Goal: Task Accomplishment & Management: Use online tool/utility

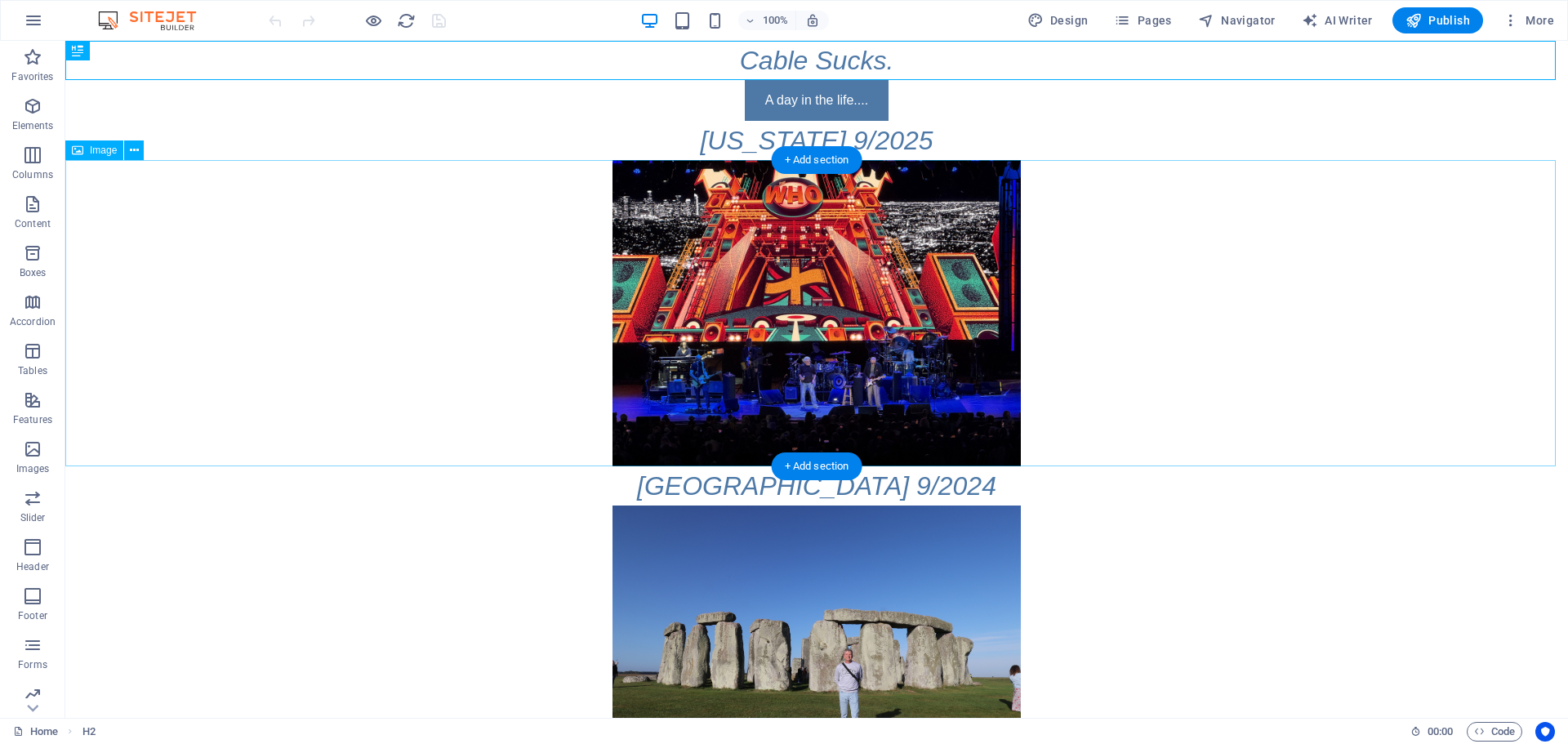
click at [913, 301] on figure at bounding box center [816, 313] width 1503 height 306
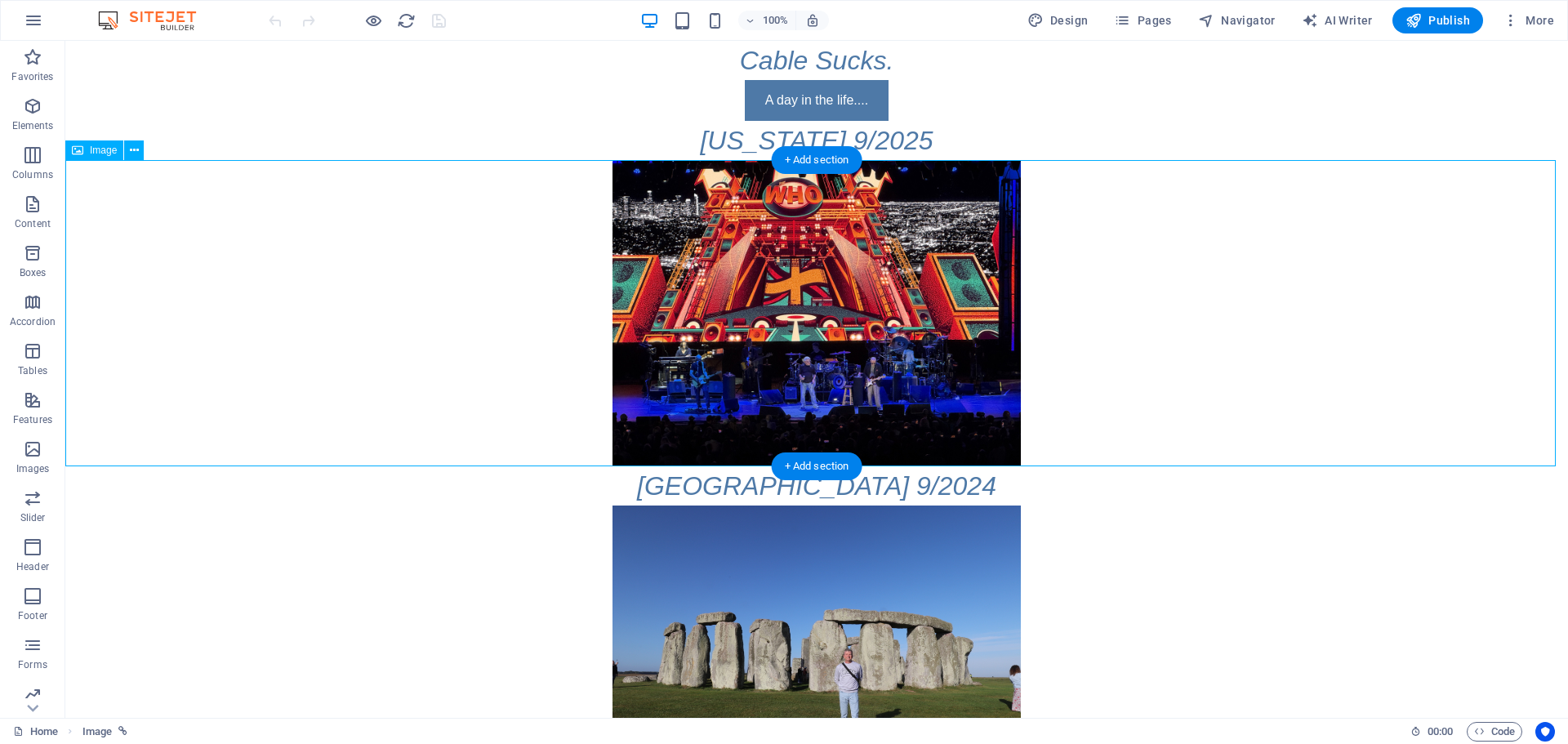
click at [914, 300] on figure at bounding box center [816, 313] width 1503 height 306
select select "px"
select select
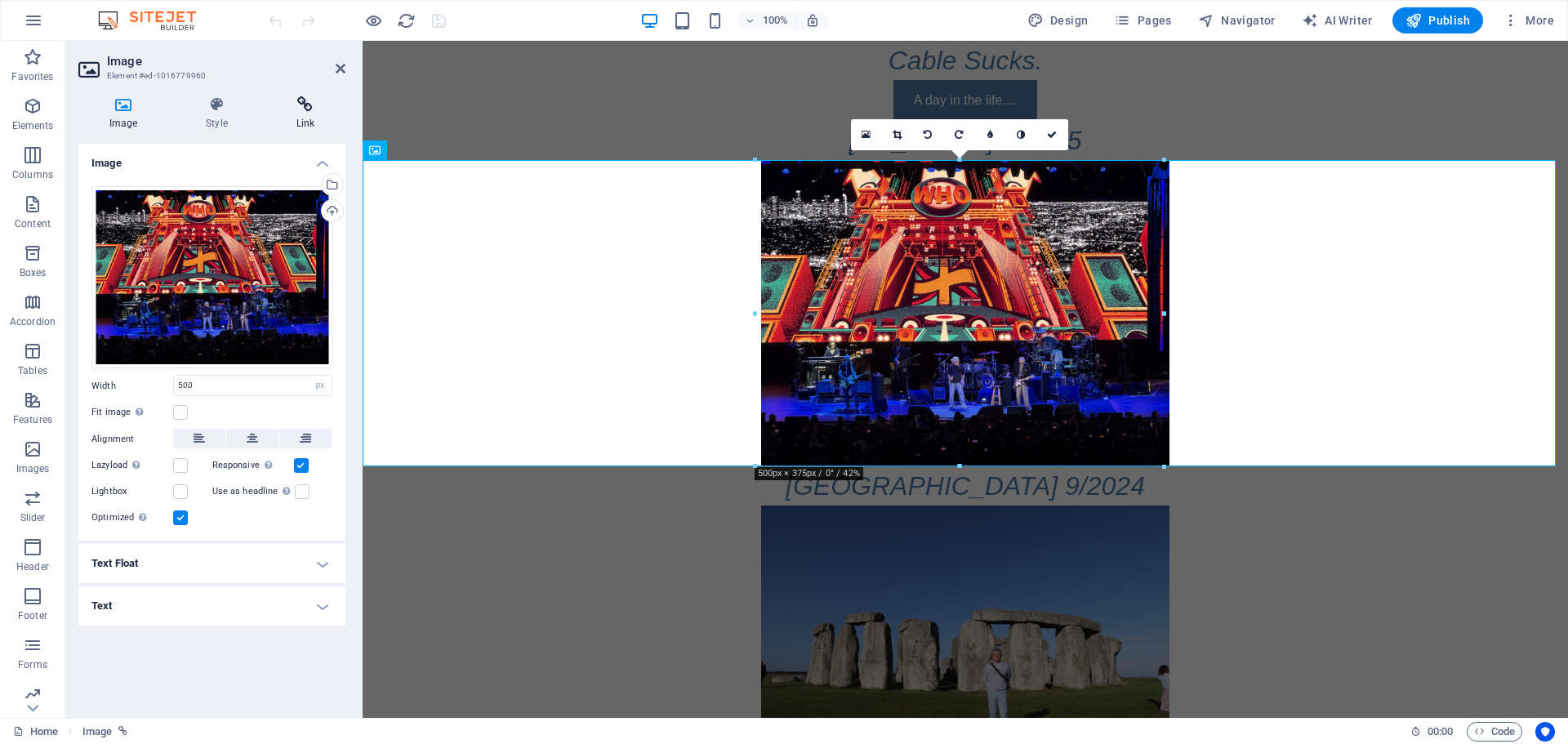
click at [307, 112] on h4 "Link" at bounding box center [305, 113] width 80 height 35
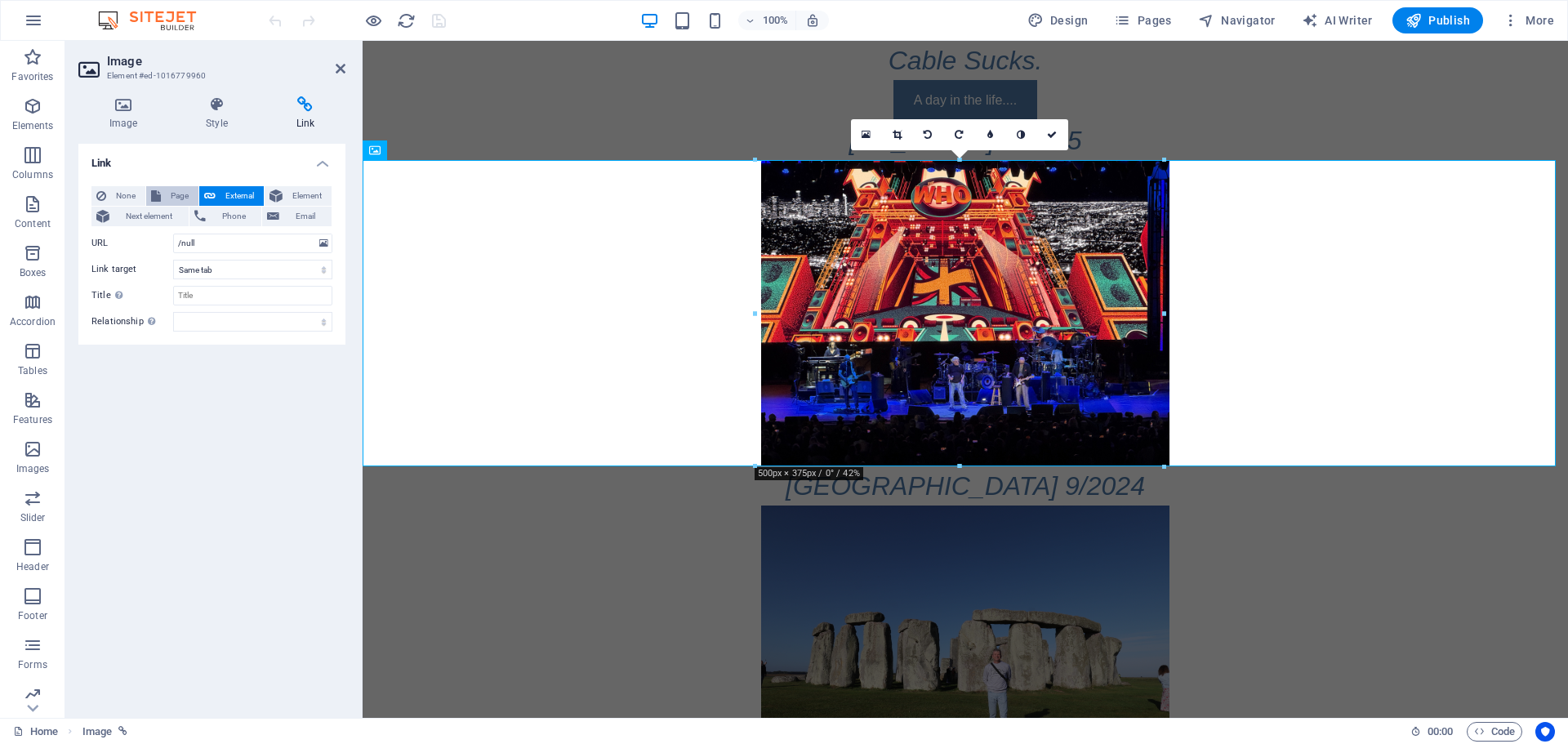
click at [168, 198] on span "Page" at bounding box center [179, 196] width 28 height 19
click at [299, 248] on select "Home England 2024 Colorado 6/2024 Colorado 7/2023 South Carolina 4/2023 Texas 4…" at bounding box center [252, 243] width 159 height 19
select select "14"
click at [173, 233] on select "Home England 2024 Colorado 6/2024 Colorado 7/2023 South Carolina 4/2023 Texas 4…" at bounding box center [252, 243] width 159 height 19
click at [439, 21] on icon "save" at bounding box center [439, 21] width 19 height 19
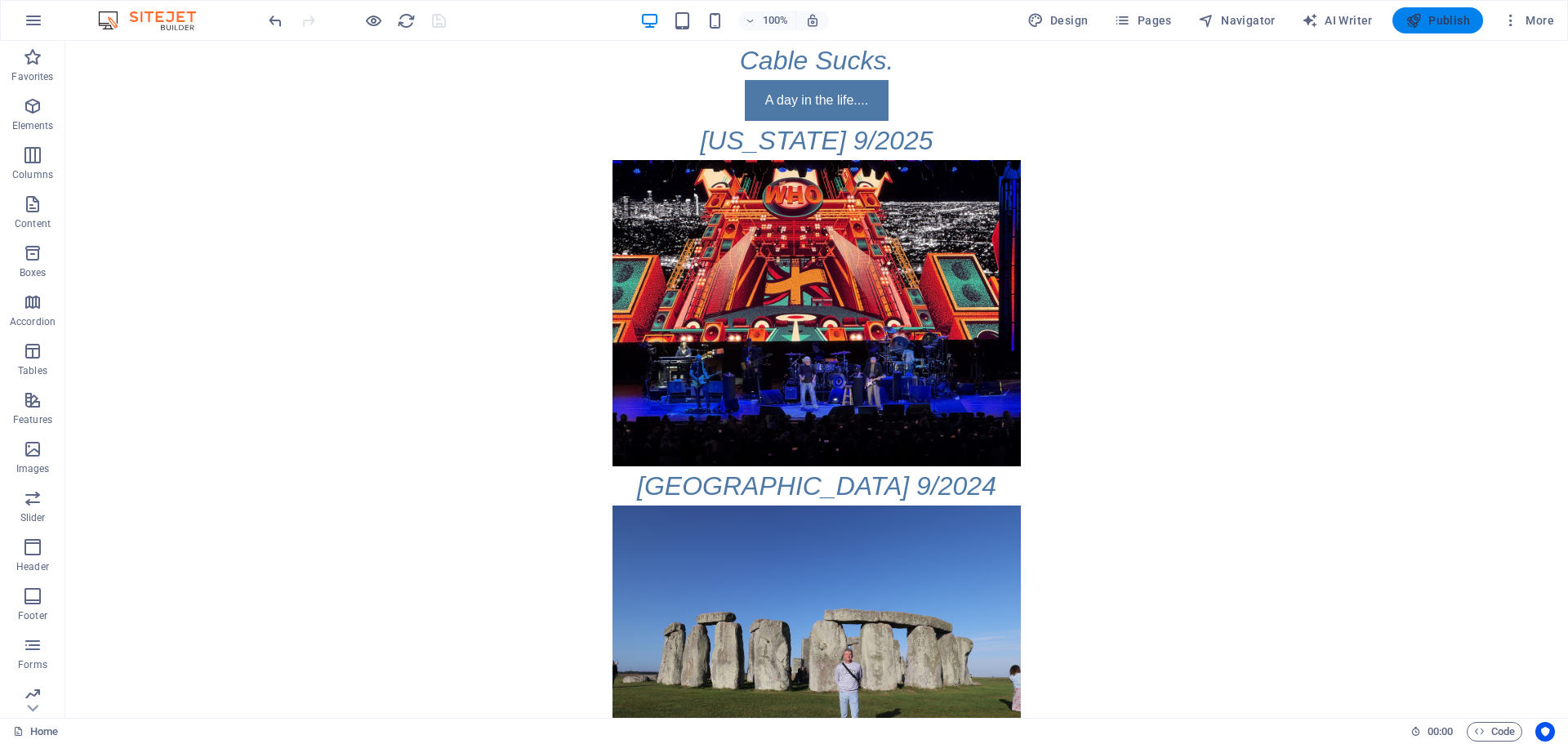
click at [1445, 31] on button "Publish" at bounding box center [1438, 20] width 91 height 26
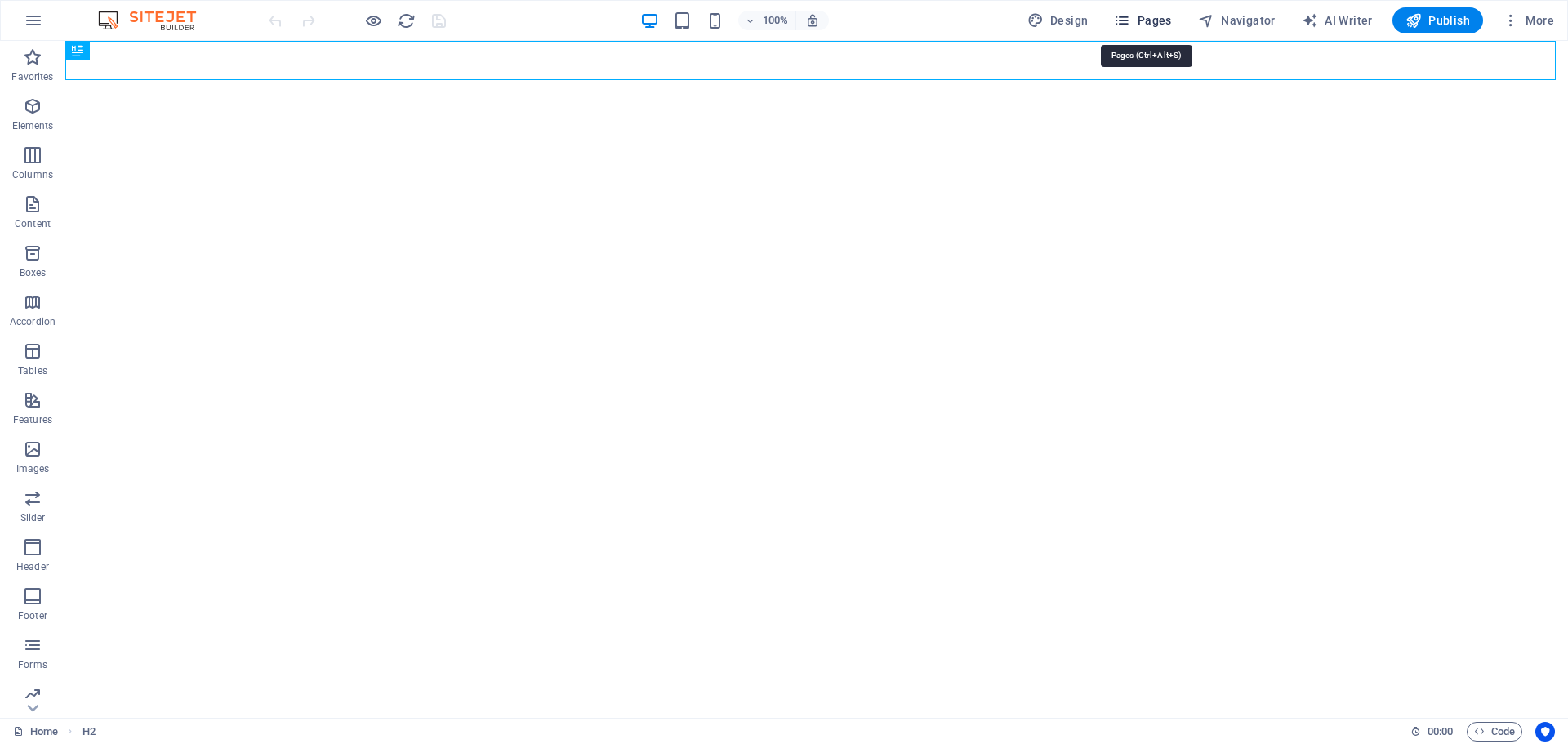
click at [1153, 19] on span "Pages" at bounding box center [1142, 20] width 58 height 16
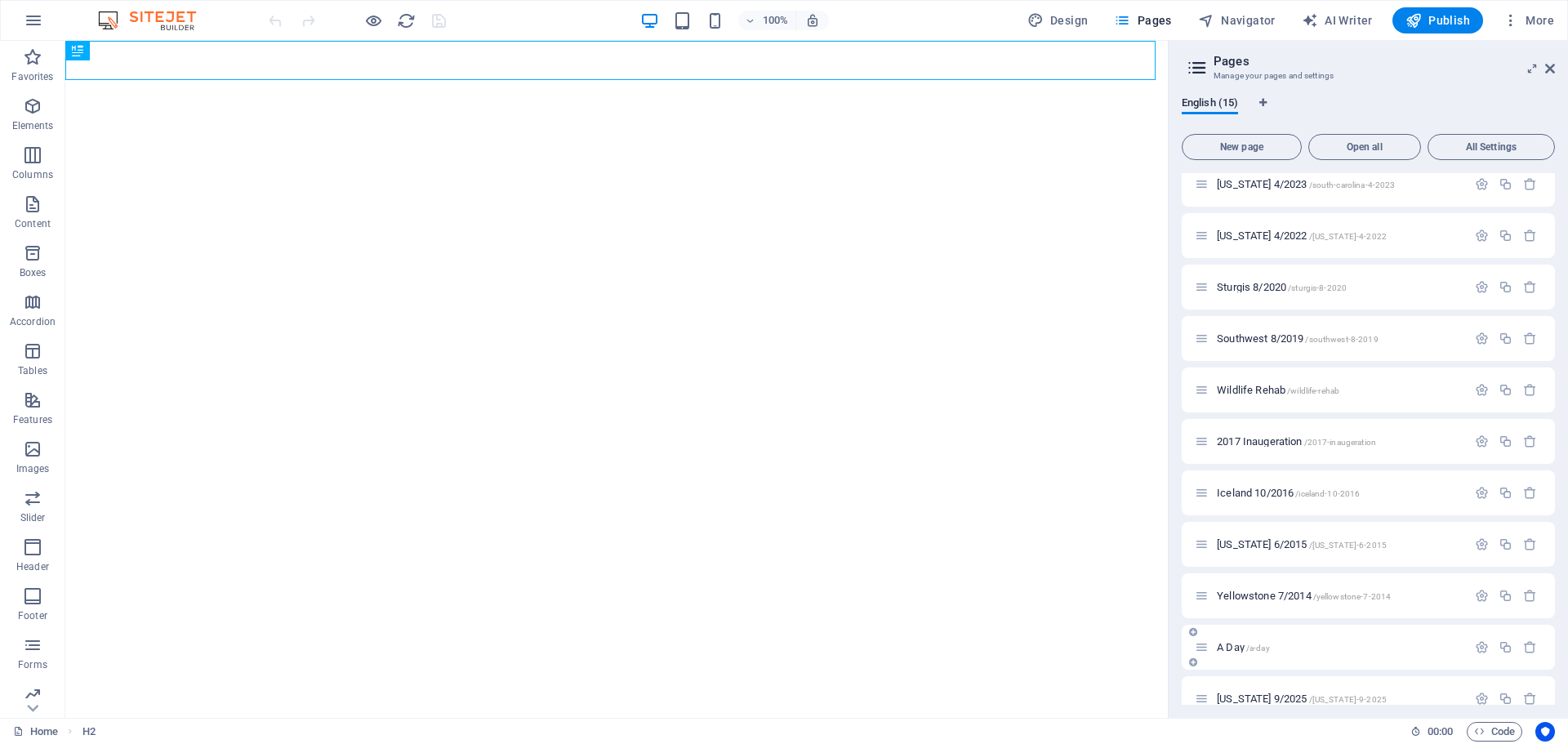
scroll to position [240, 0]
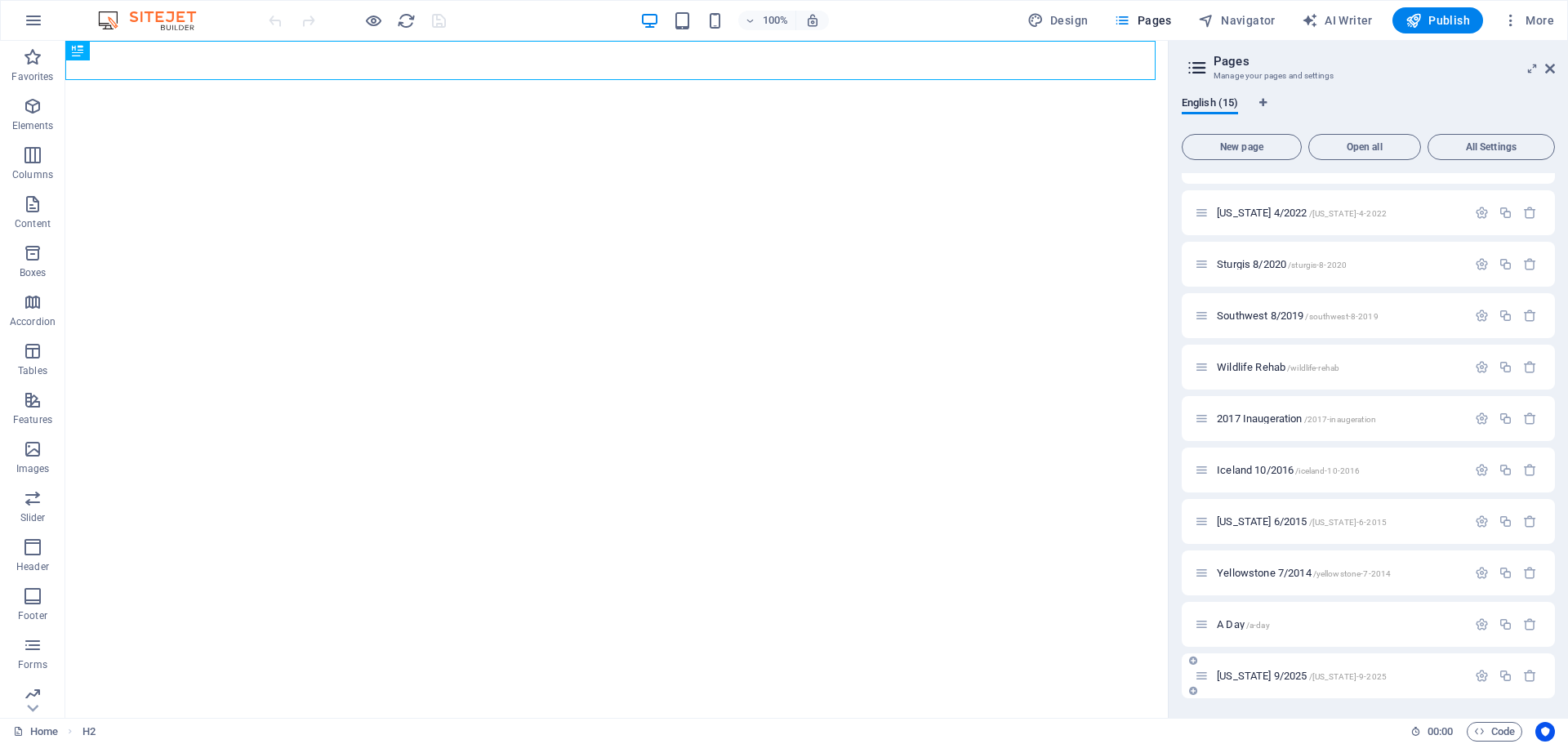
click at [1291, 673] on span "California 9/2025 /california-9-2025" at bounding box center [1301, 675] width 170 height 12
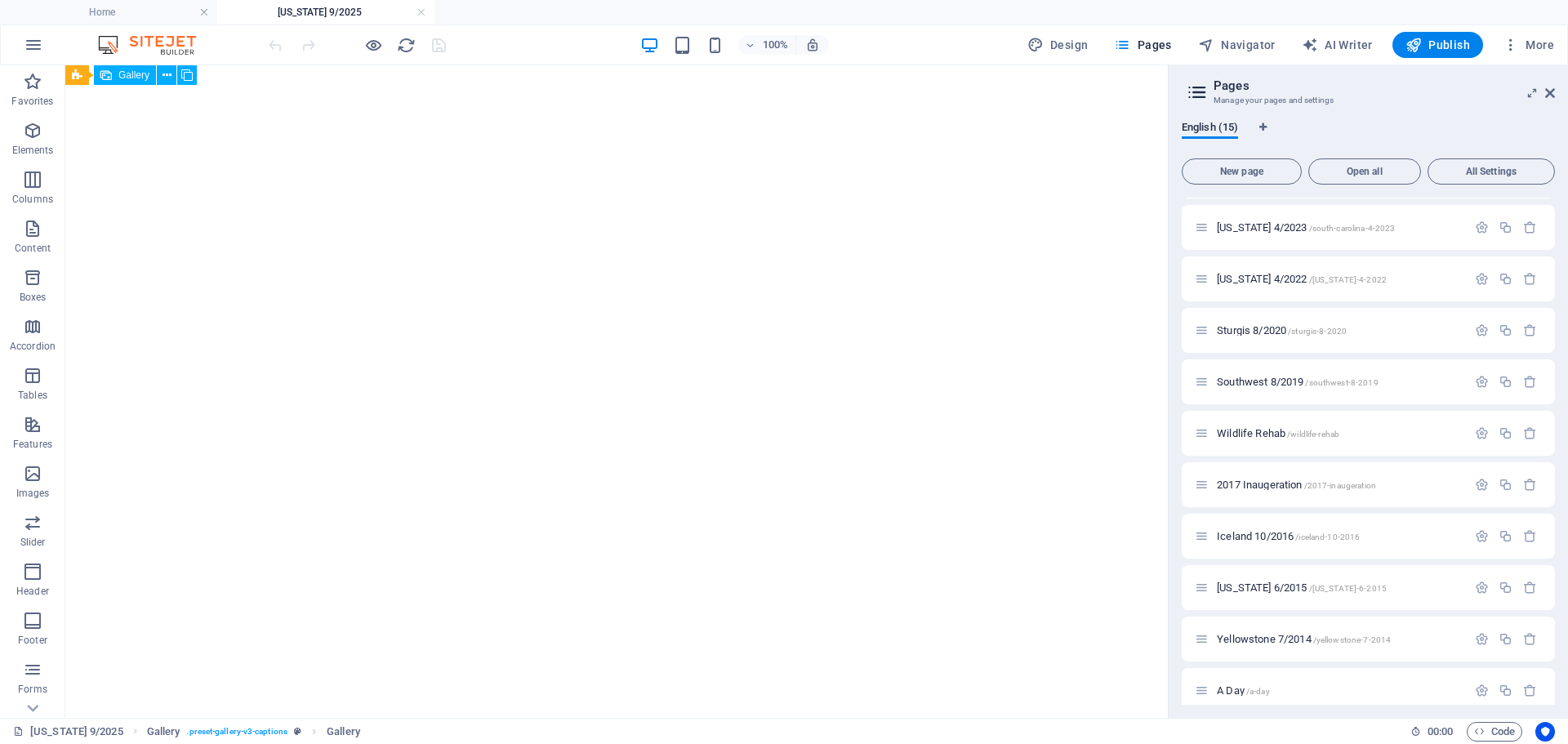
select select "4"
select select "px"
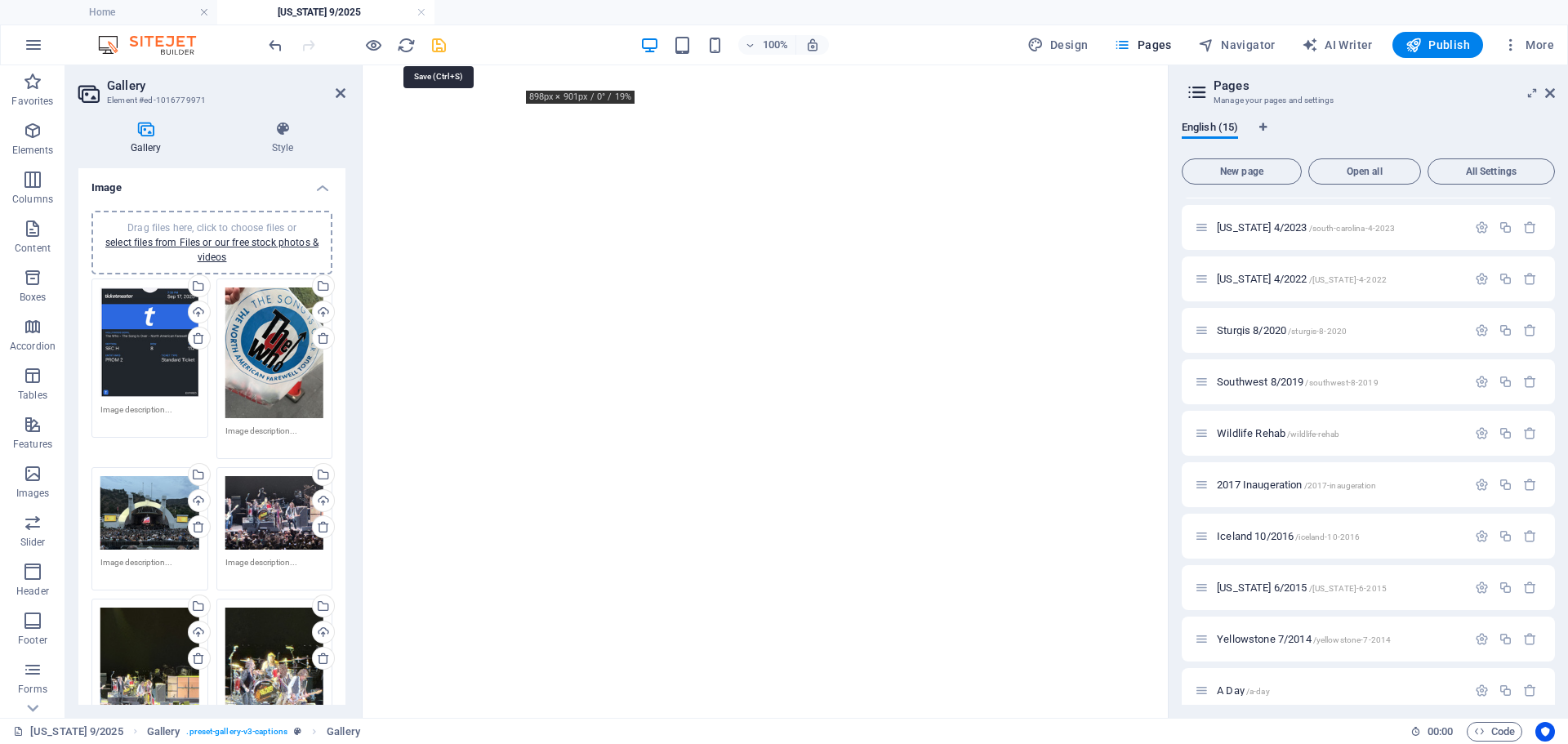
click at [433, 47] on icon "save" at bounding box center [439, 45] width 19 height 19
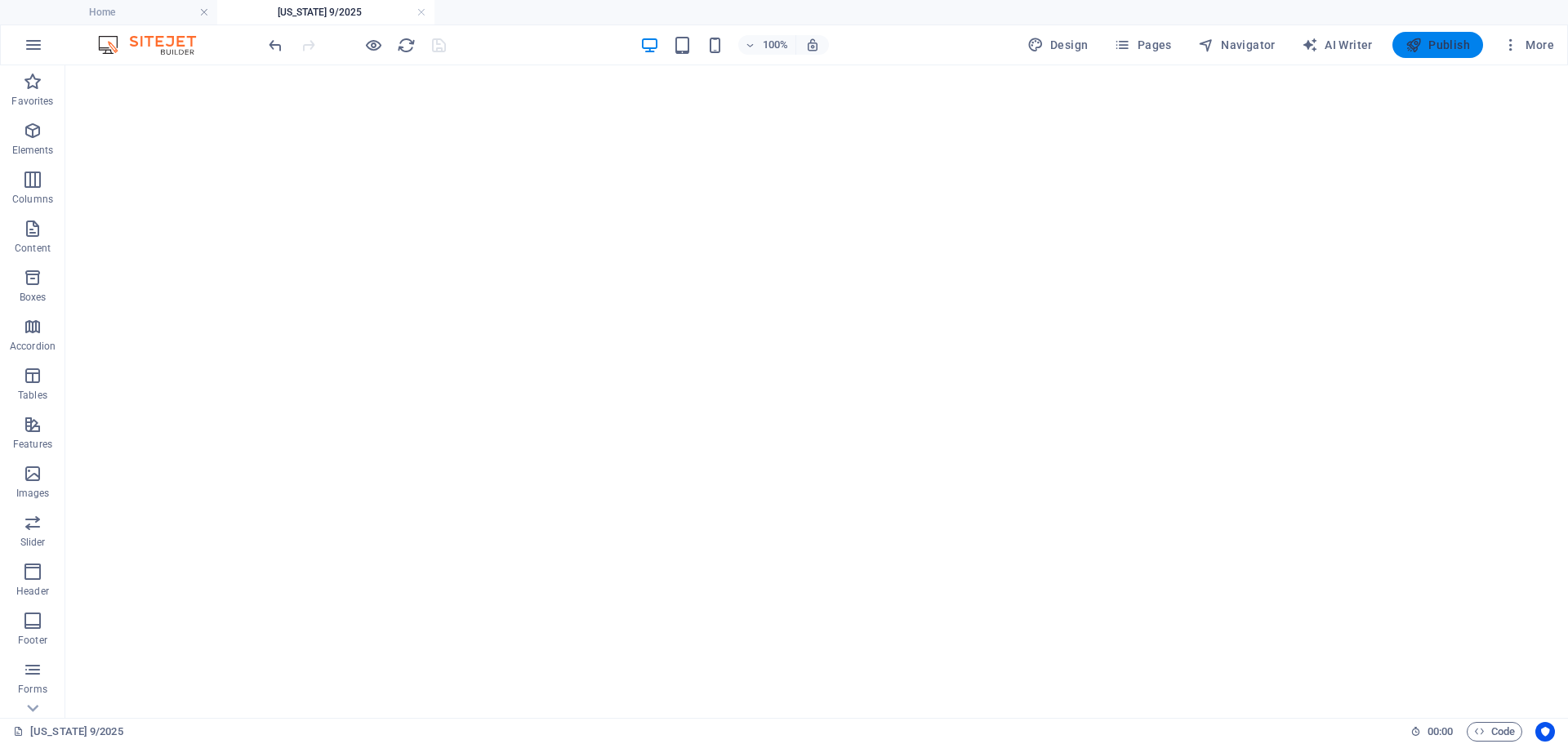
click at [1441, 41] on span "Publish" at bounding box center [1437, 44] width 64 height 16
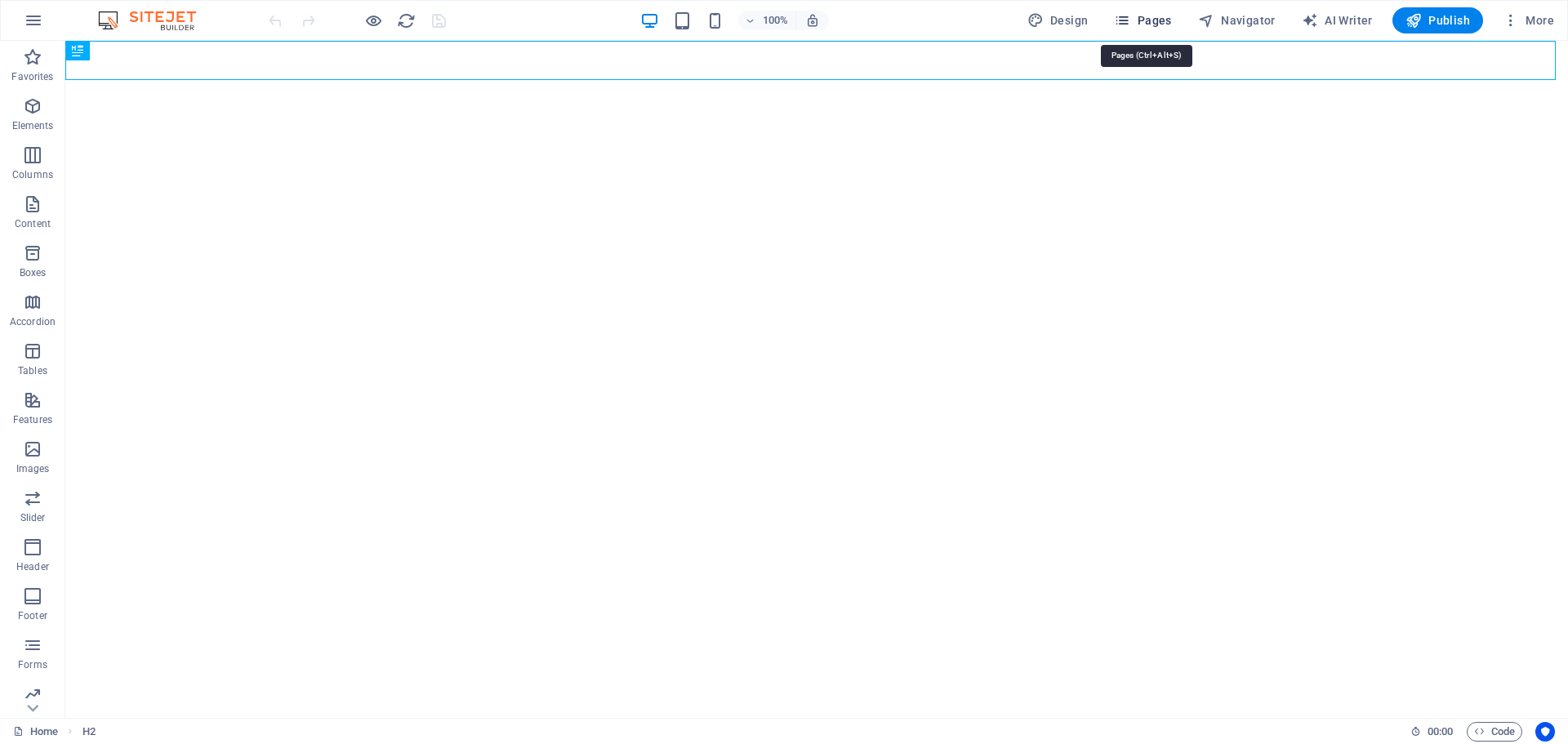
click at [1137, 22] on span "Pages" at bounding box center [1142, 20] width 58 height 16
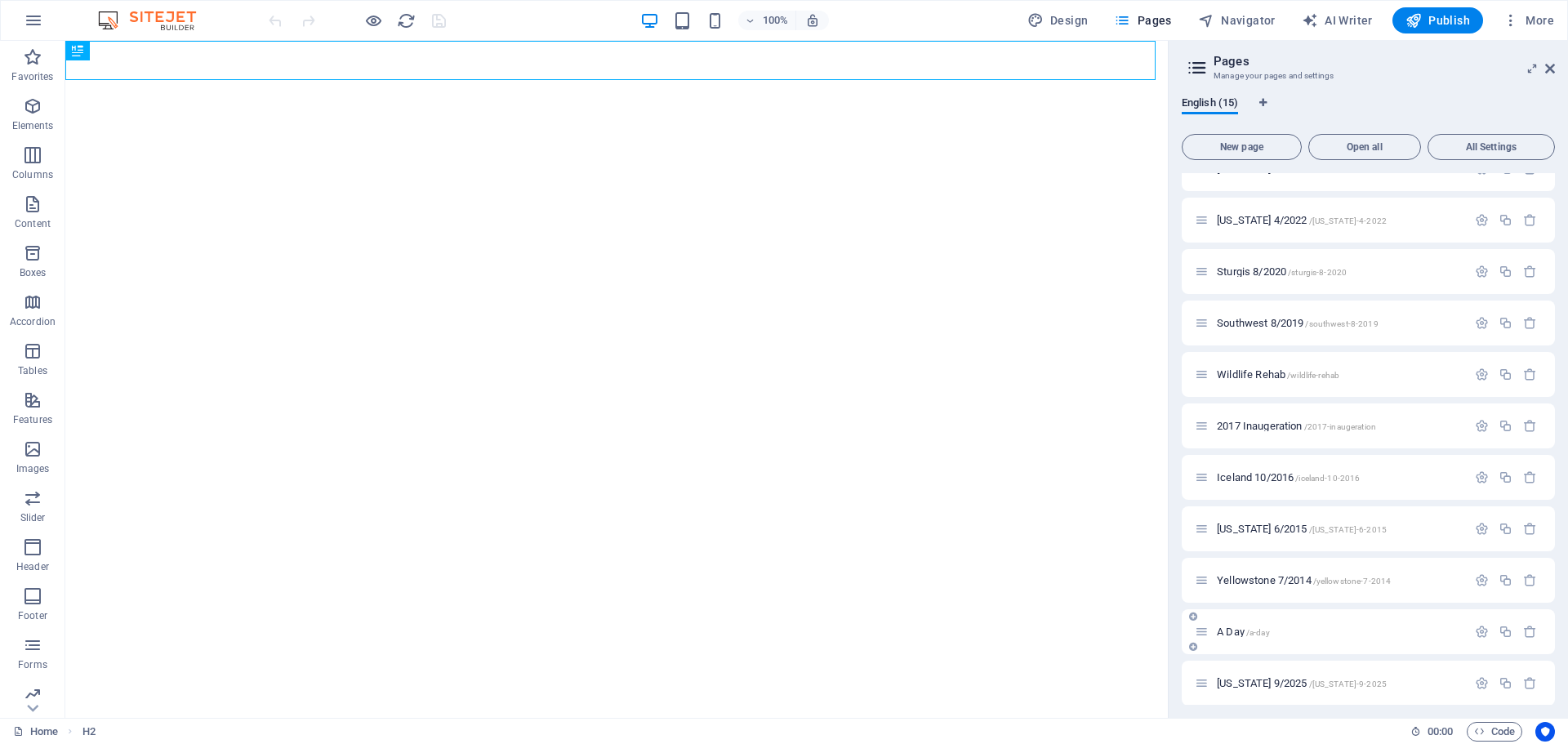
scroll to position [240, 0]
click at [1255, 678] on span "[US_STATE] 9/2025 /[US_STATE]-9-2025" at bounding box center [1301, 675] width 170 height 12
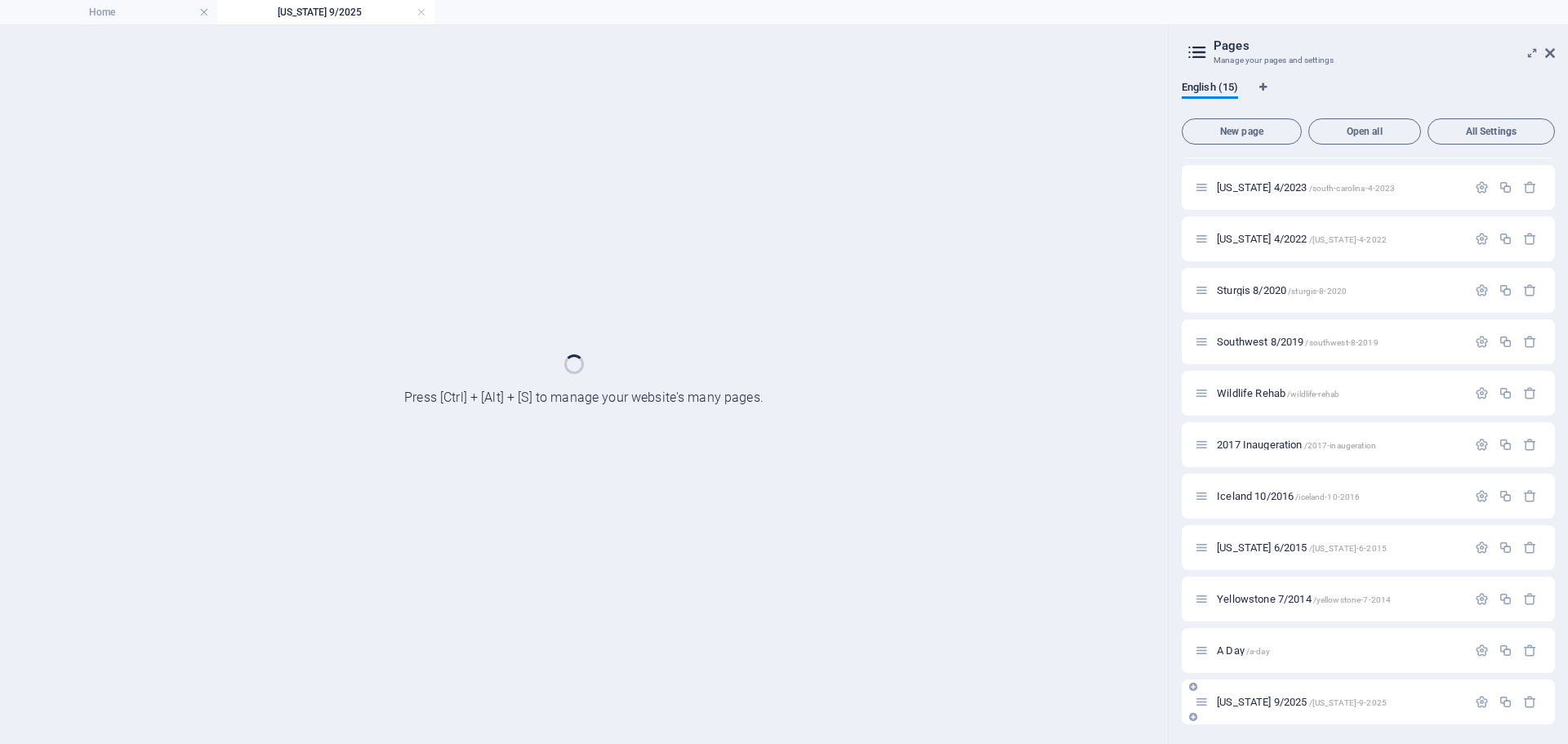
scroll to position [198, 0]
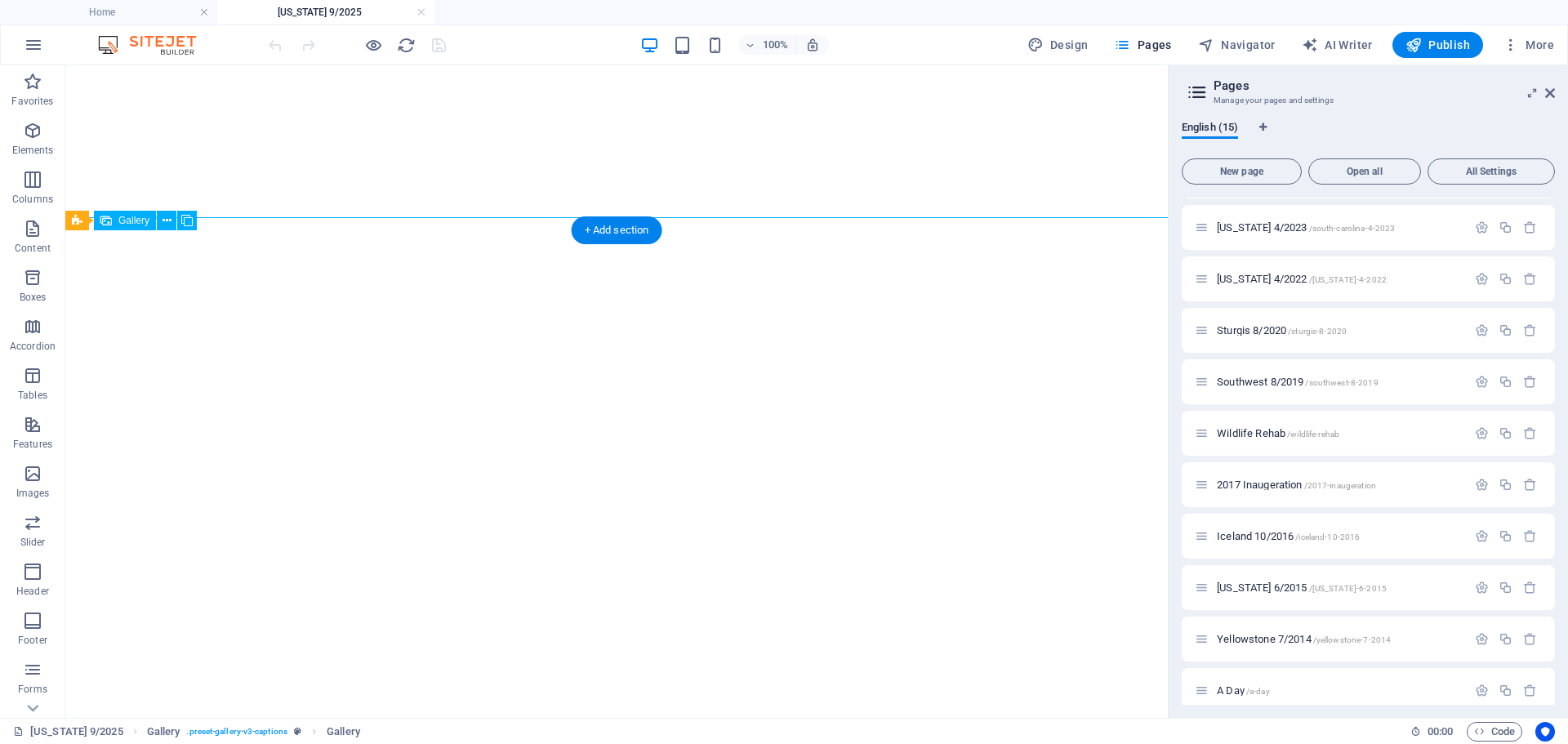
click at [1552, 91] on icon at bounding box center [1550, 93] width 10 height 13
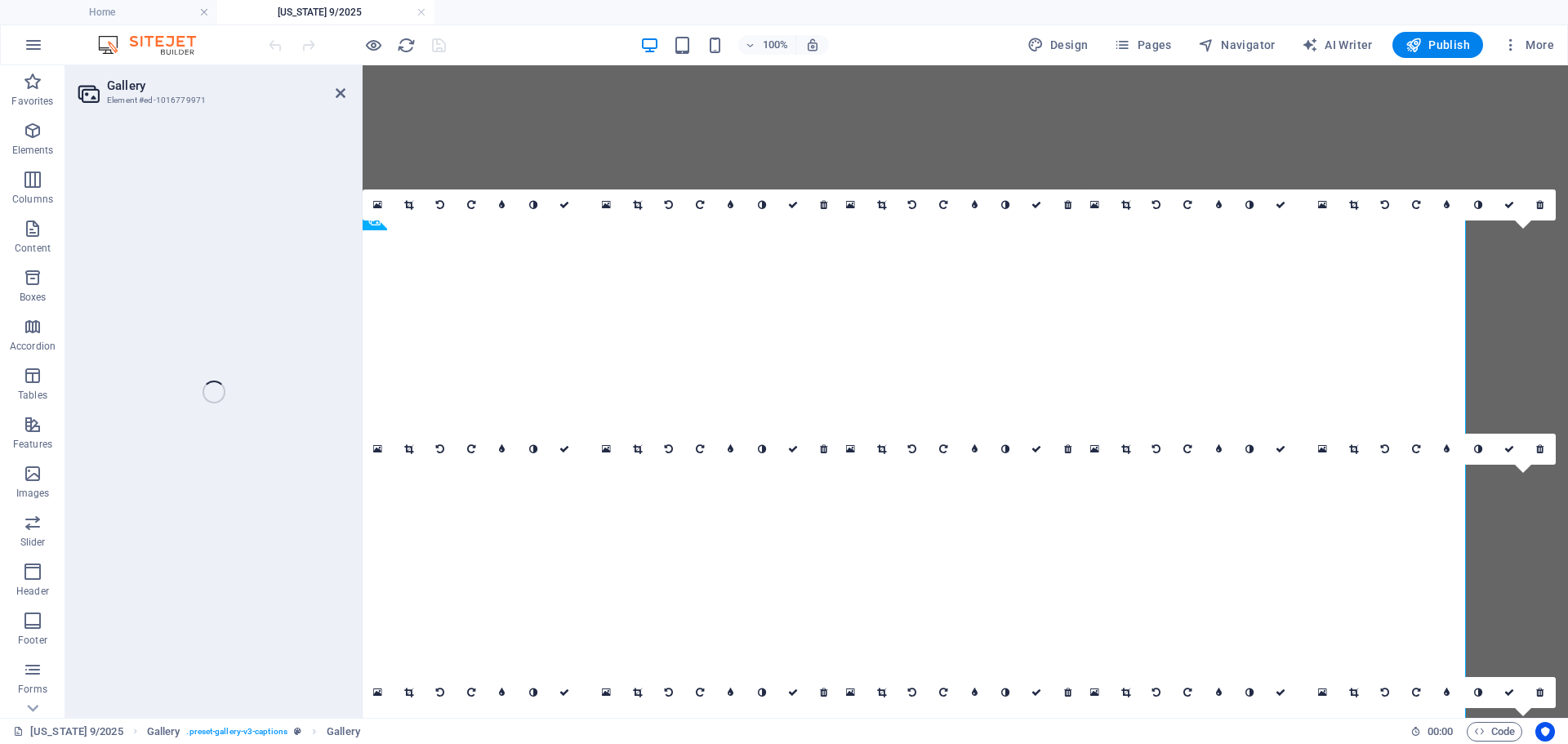
select select "4"
select select "px"
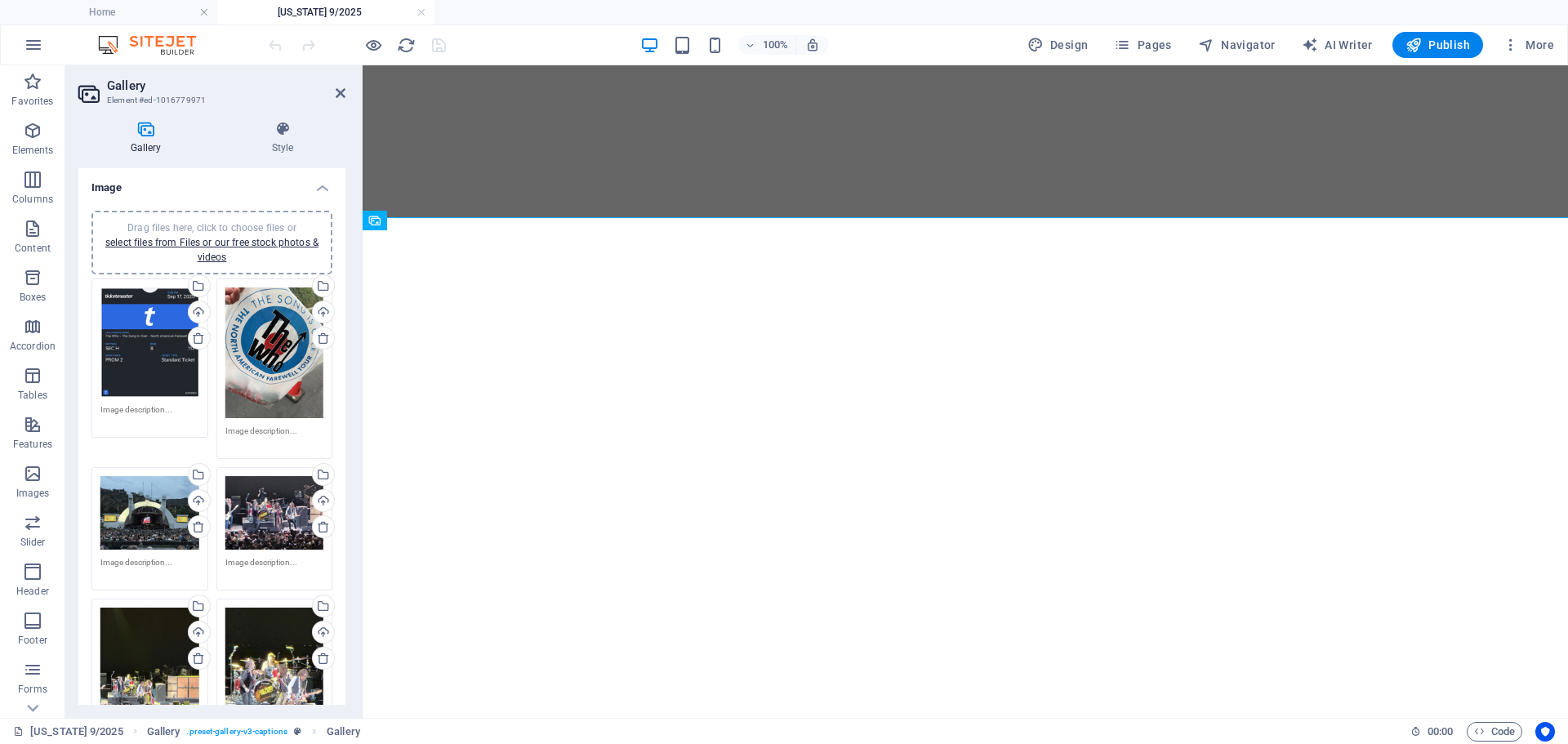
click at [135, 352] on div "Drag files here, click to choose files or select files from Files or our free s…" at bounding box center [150, 342] width 99 height 110
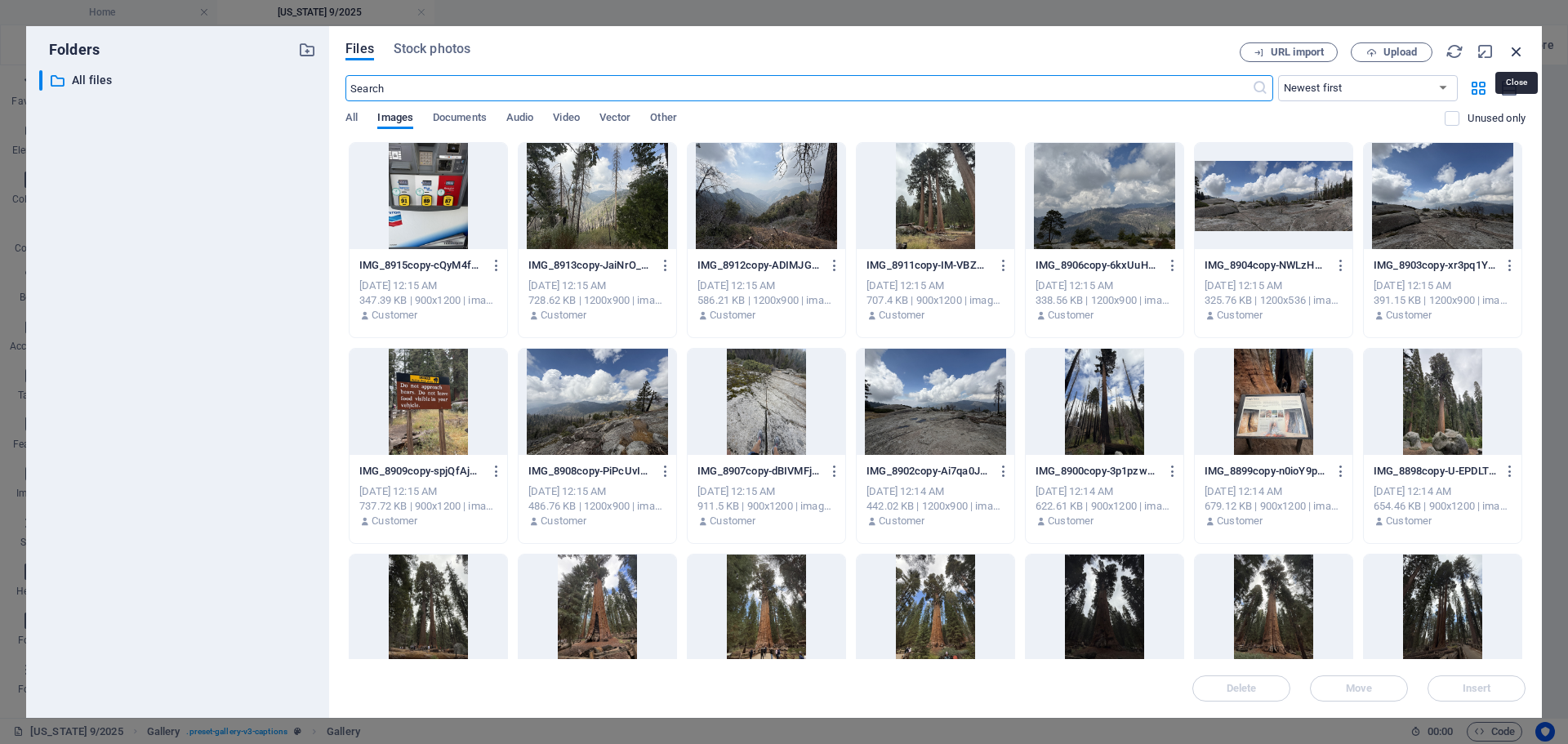
click at [1519, 49] on icon "button" at bounding box center [1516, 51] width 18 height 18
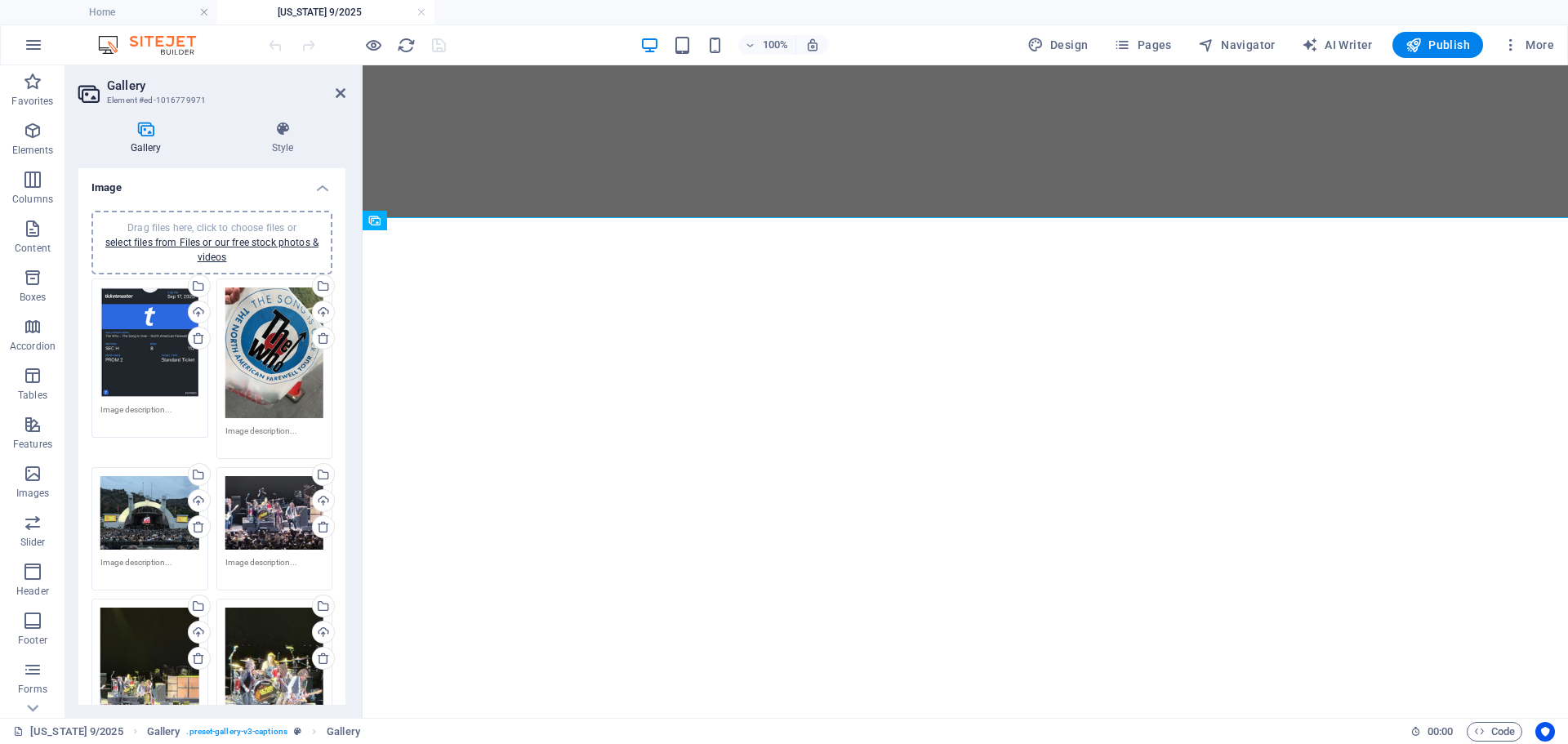
click at [146, 423] on textarea at bounding box center [150, 416] width 99 height 25
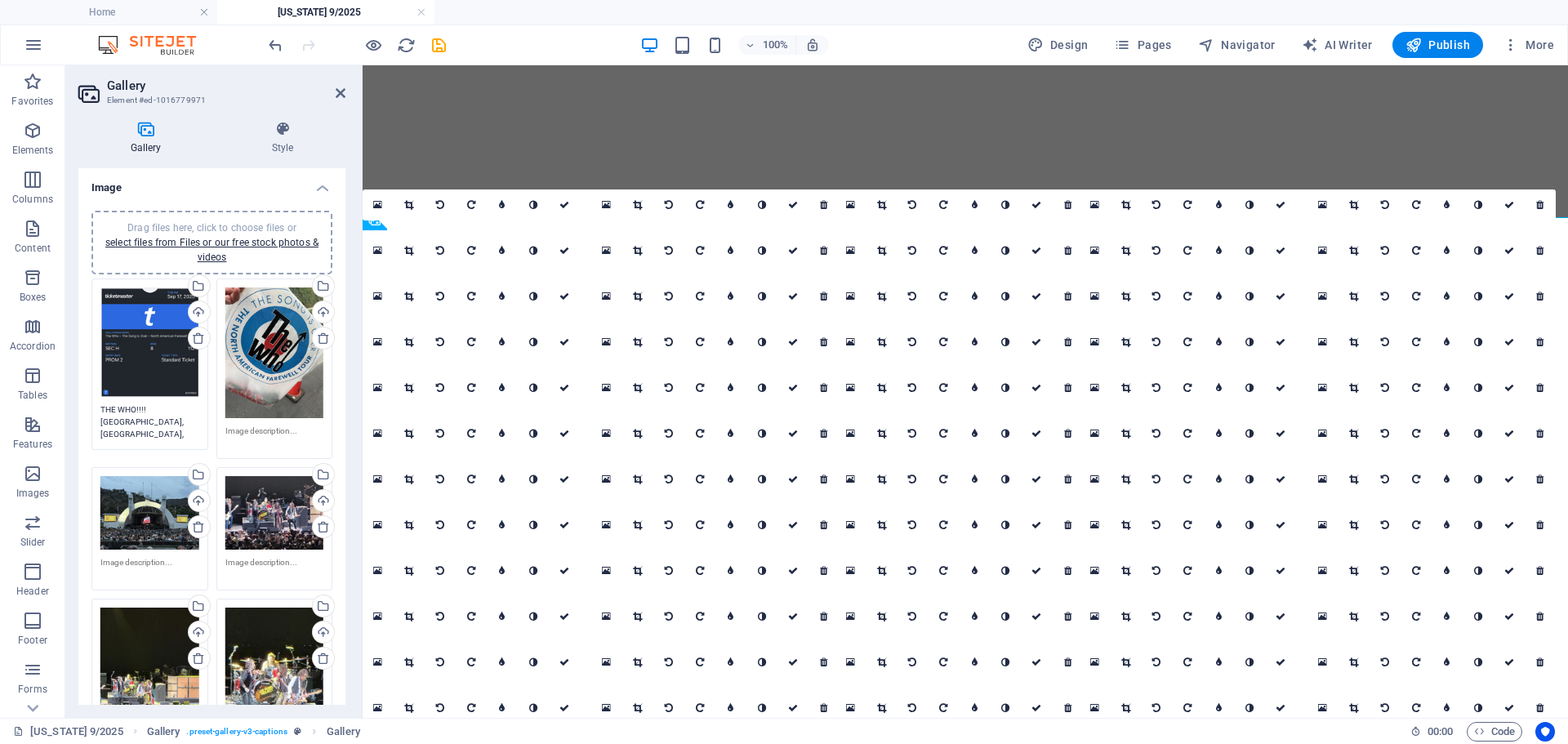
click at [158, 421] on textarea "THE WHO!!!! Hollywood Bowl, Hollywoos, CA" at bounding box center [150, 422] width 99 height 36
type textarea "THE WHO!!!! [GEOGRAPHIC_DATA], [GEOGRAPHIC_DATA], [GEOGRAPHIC_DATA]"
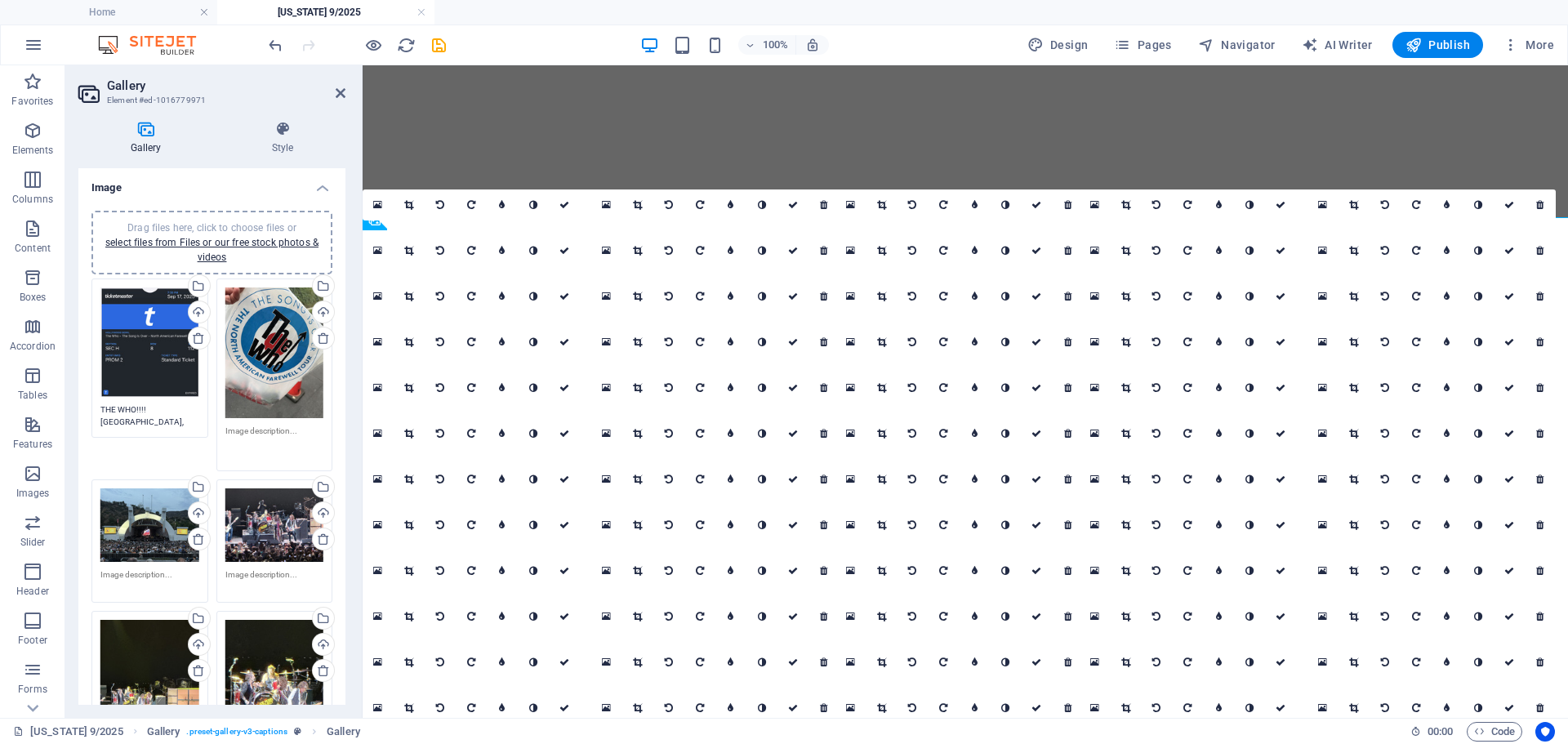
click at [265, 436] on textarea at bounding box center [274, 443] width 99 height 36
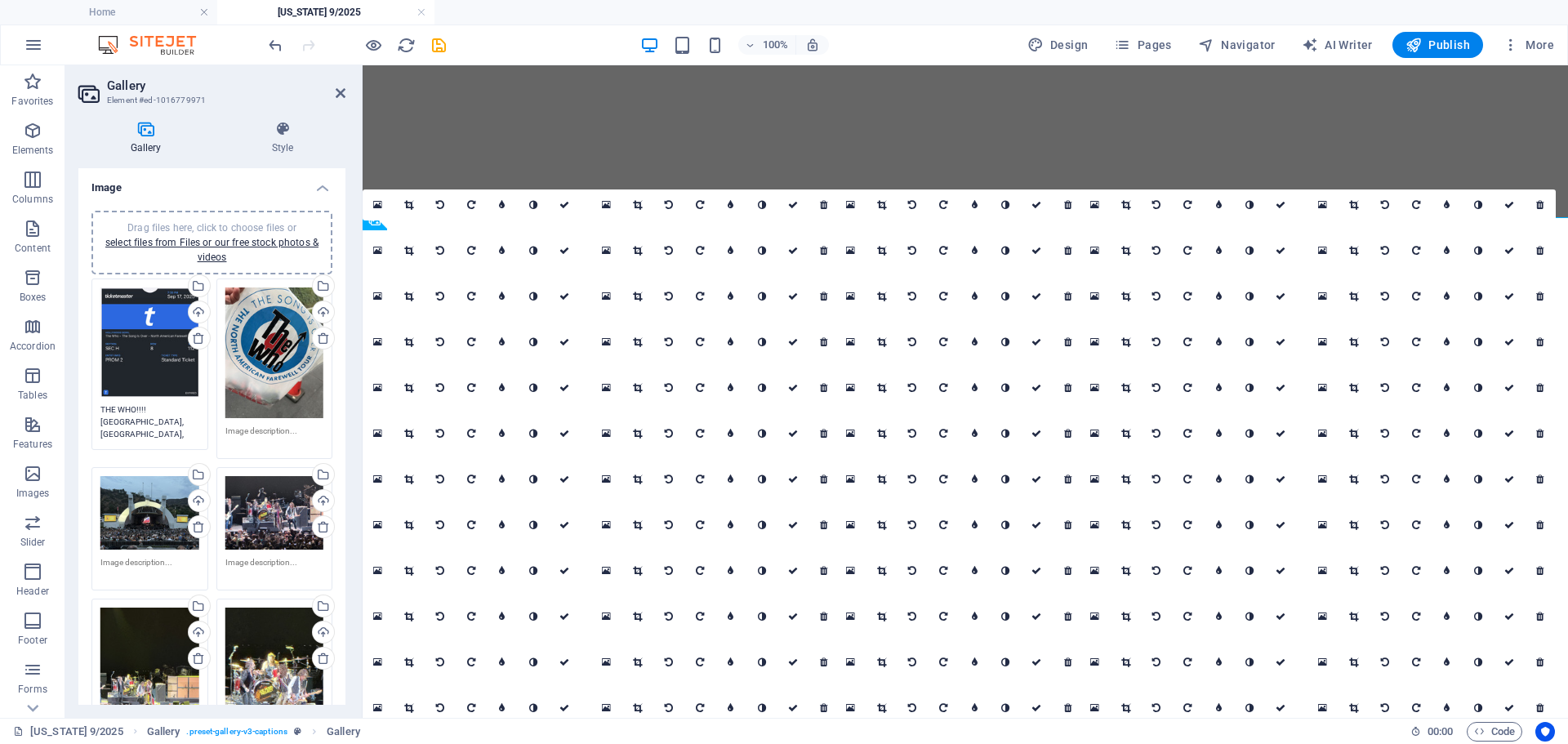
drag, startPoint x: 178, startPoint y: 419, endPoint x: 101, endPoint y: 413, distance: 77.2
click at [101, 413] on textarea "THE WHO!!!! [GEOGRAPHIC_DATA], [GEOGRAPHIC_DATA], [GEOGRAPHIC_DATA]" at bounding box center [150, 422] width 99 height 36
click at [246, 426] on textarea at bounding box center [274, 437] width 99 height 25
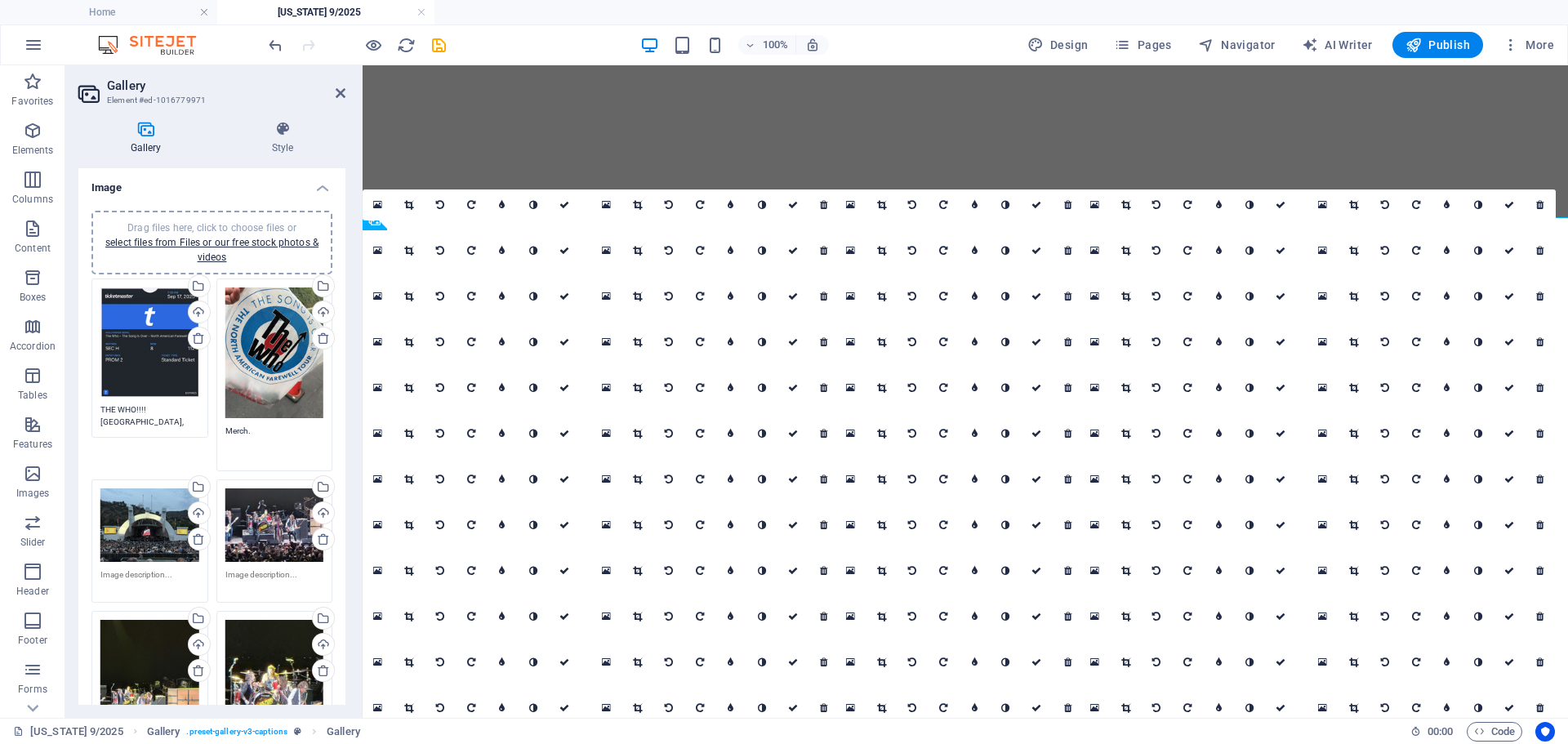
type textarea "Merch."
click at [129, 579] on textarea at bounding box center [150, 581] width 99 height 25
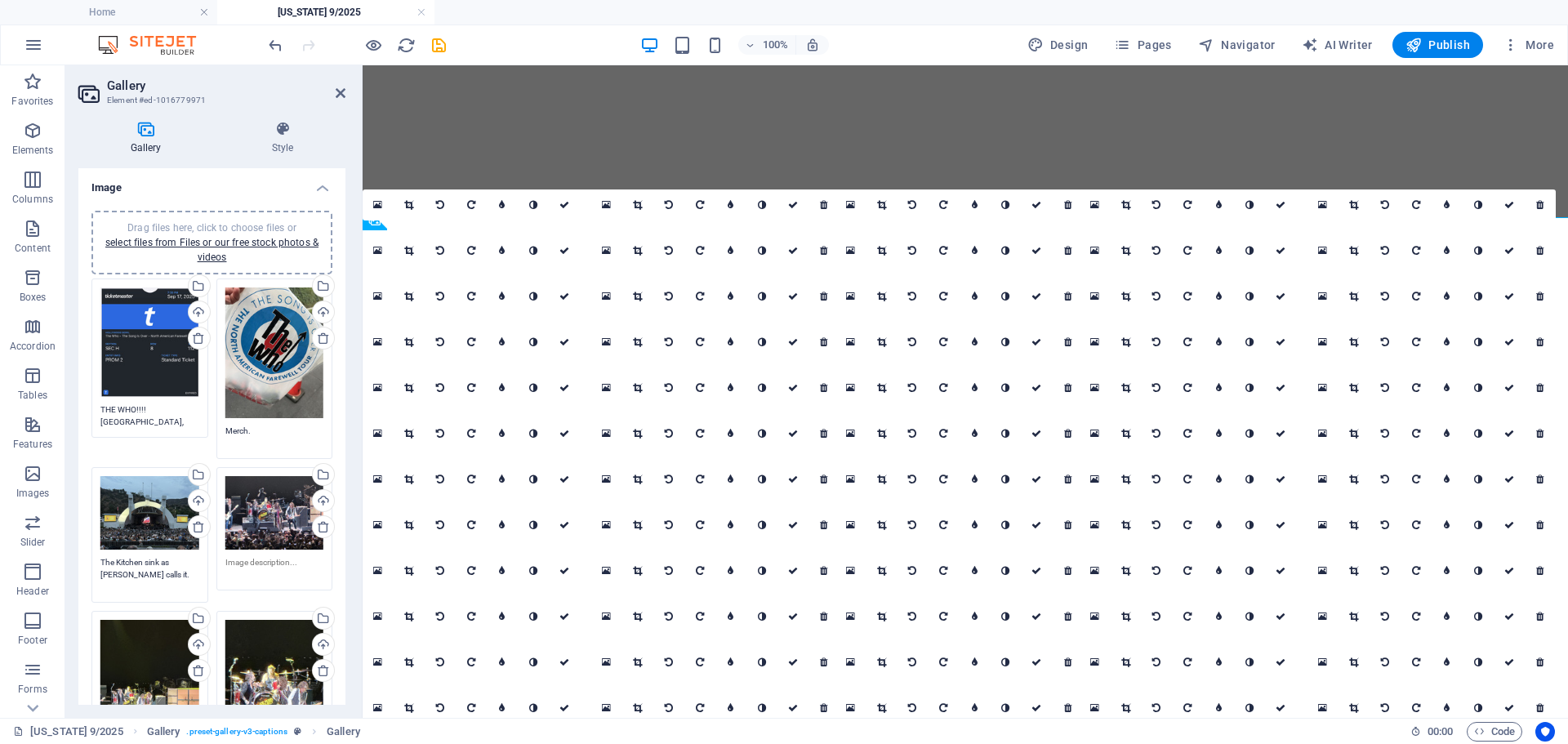
type textarea "The Kitchen sink as [PERSON_NAME] calls it."
click at [269, 562] on textarea at bounding box center [274, 569] width 99 height 25
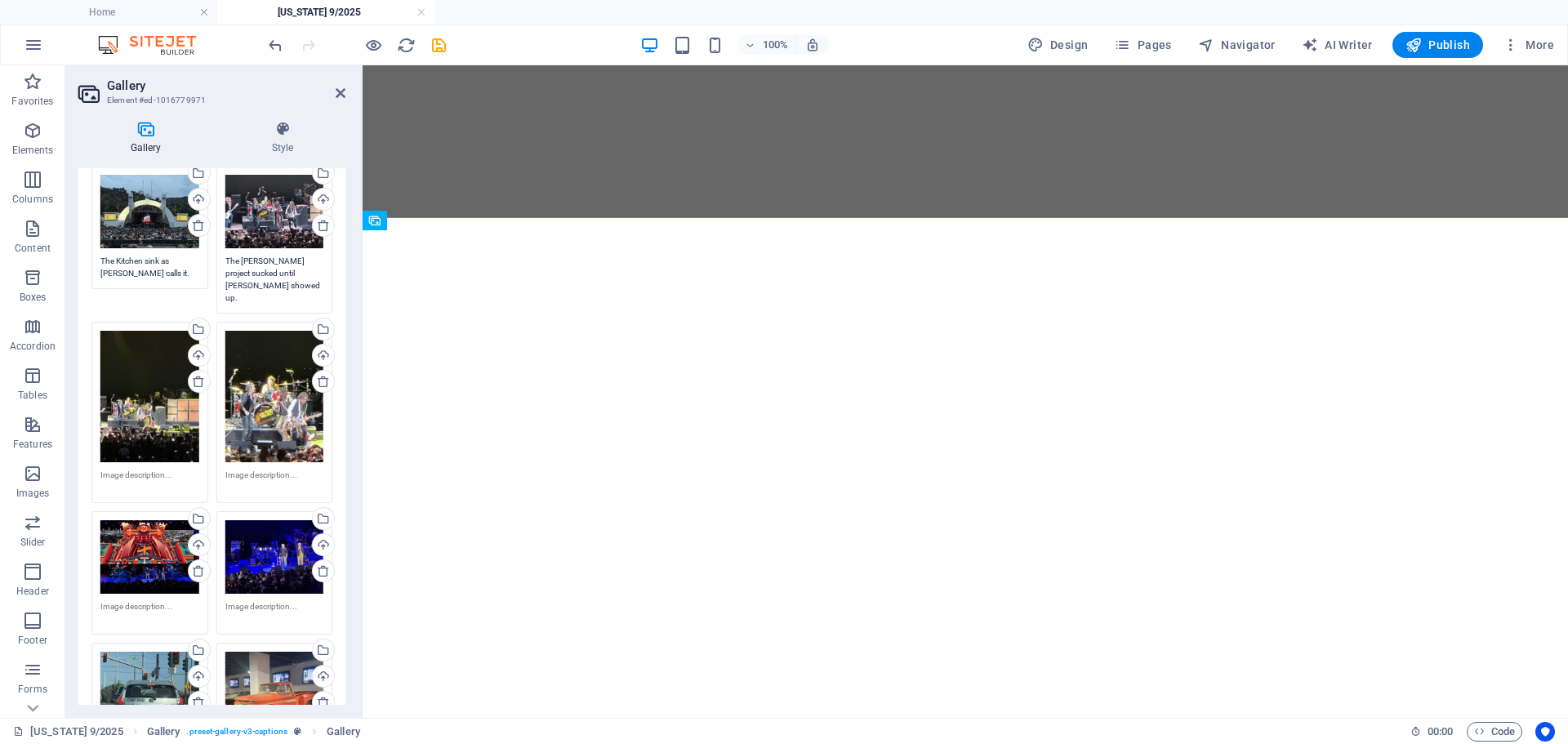
scroll to position [354, 0]
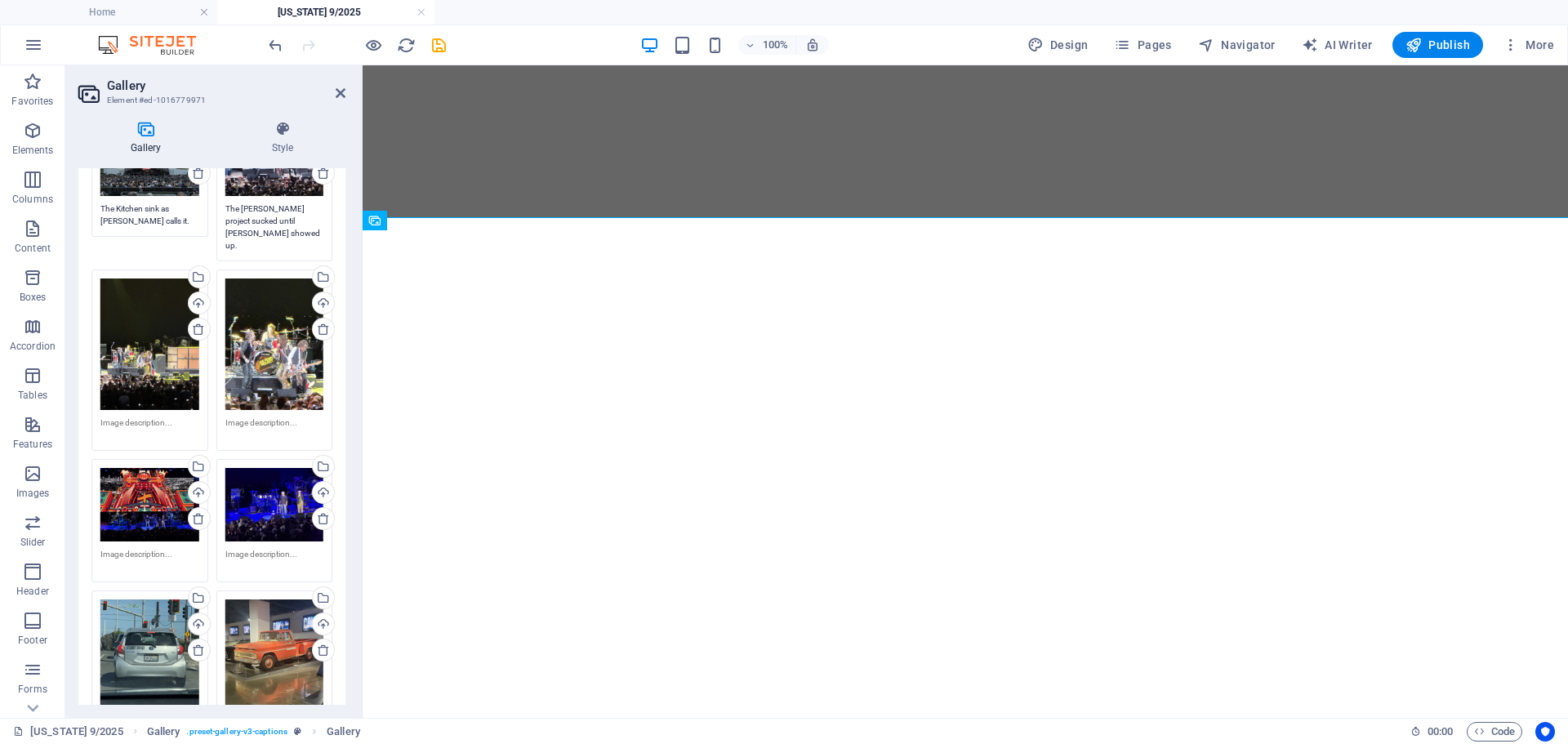
type textarea "The [PERSON_NAME] project sucked until [PERSON_NAME] showed up."
click at [243, 550] on textarea at bounding box center [274, 560] width 99 height 25
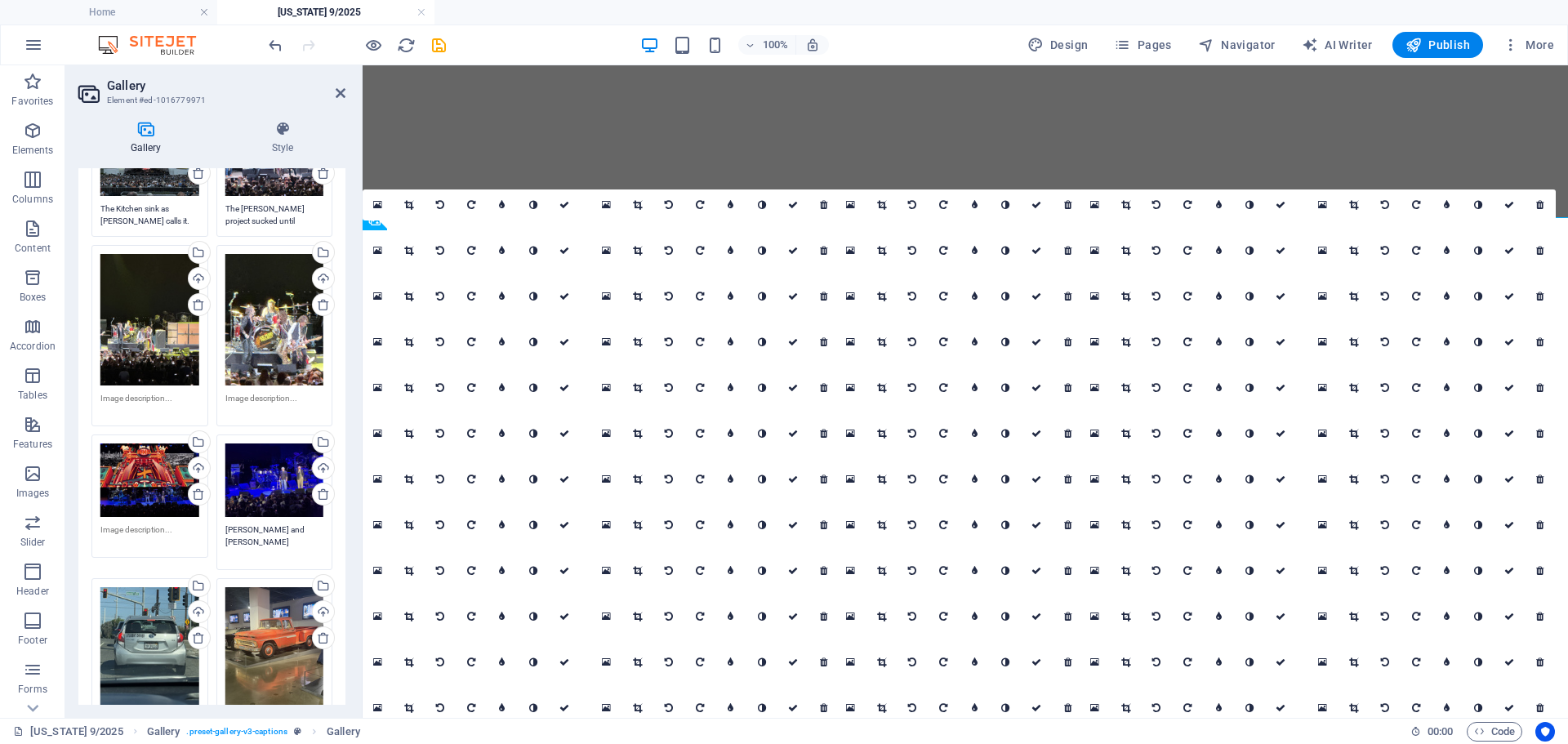
scroll to position [517, 0]
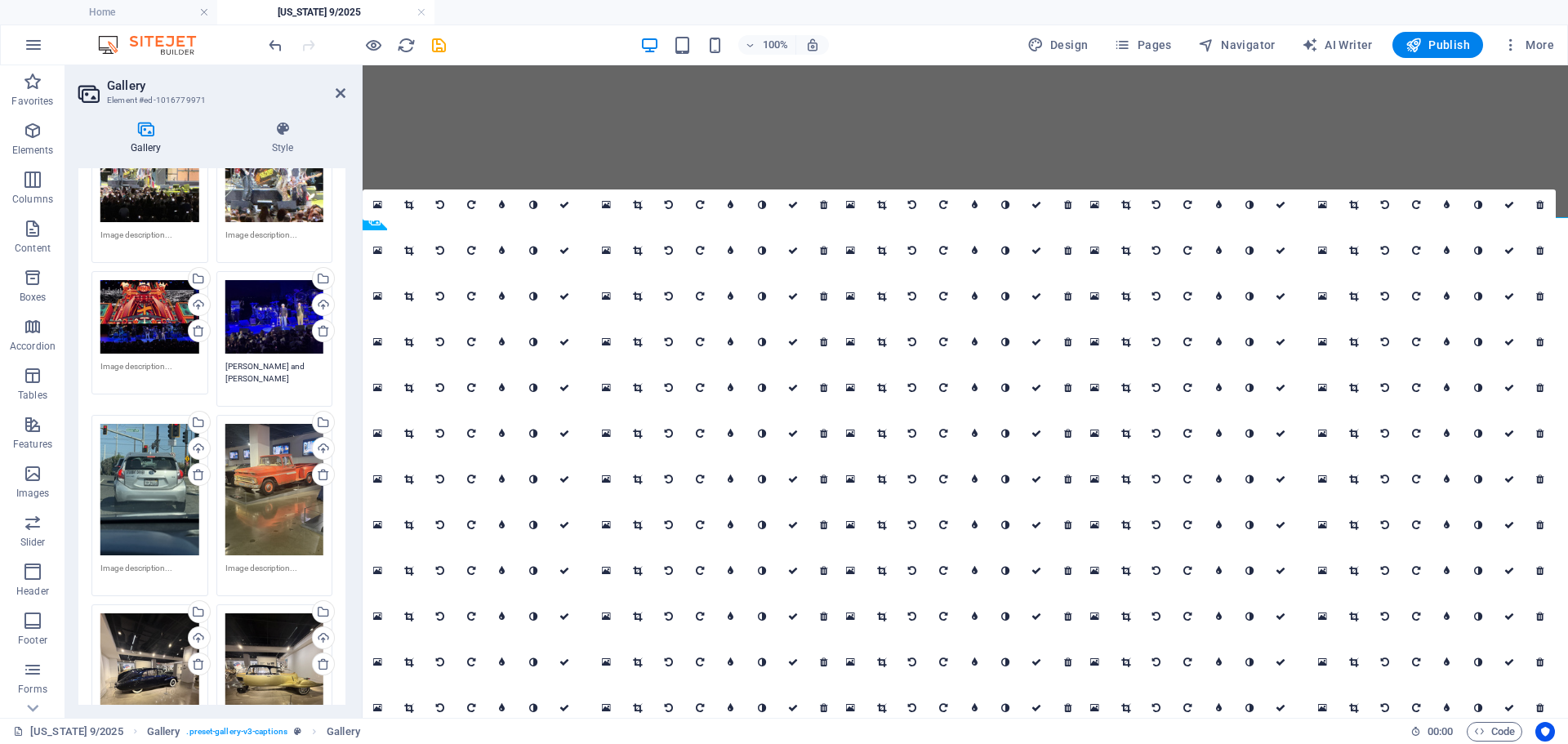
type textarea "[PERSON_NAME] and [PERSON_NAME]"
click at [299, 562] on textarea at bounding box center [274, 574] width 99 height 25
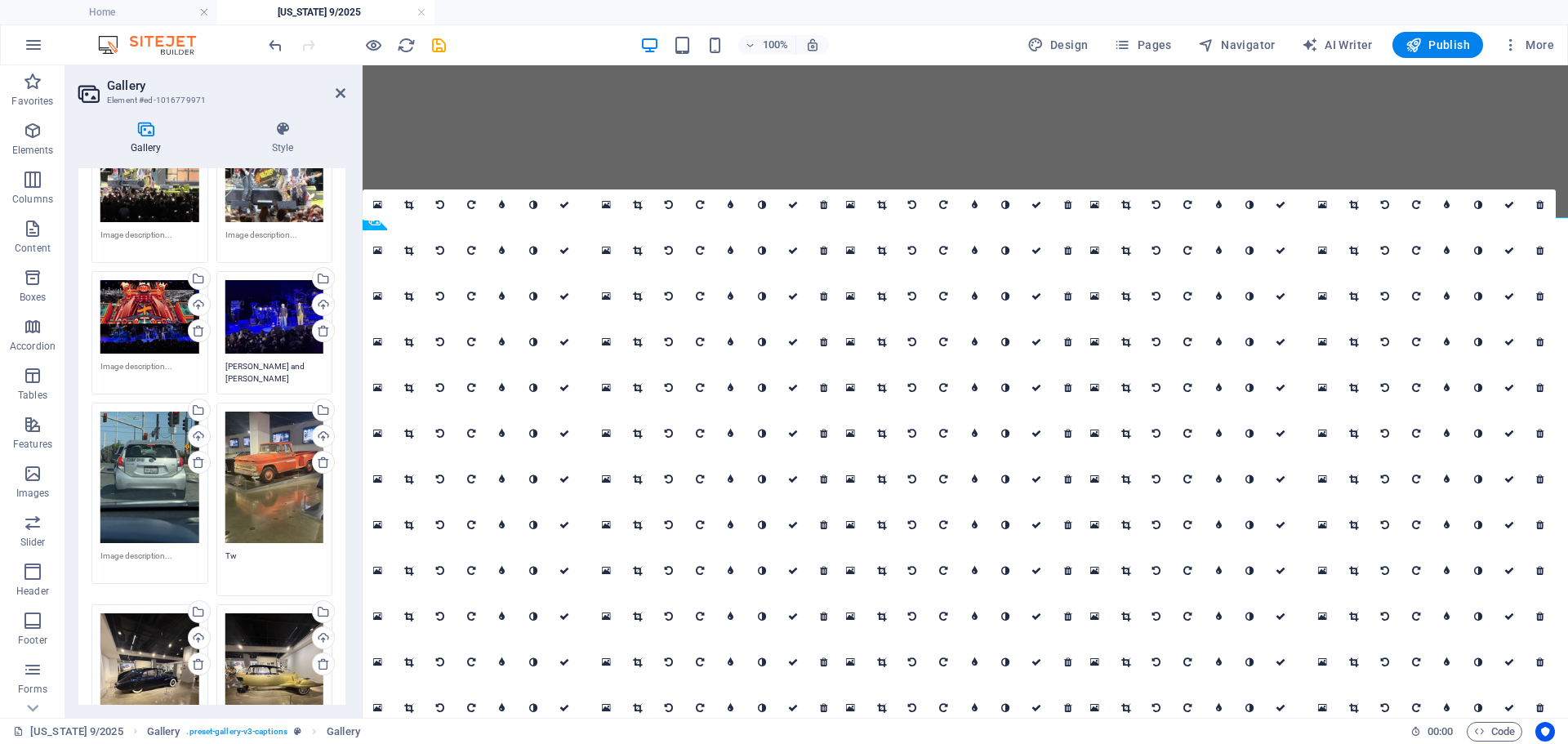
type textarea "T"
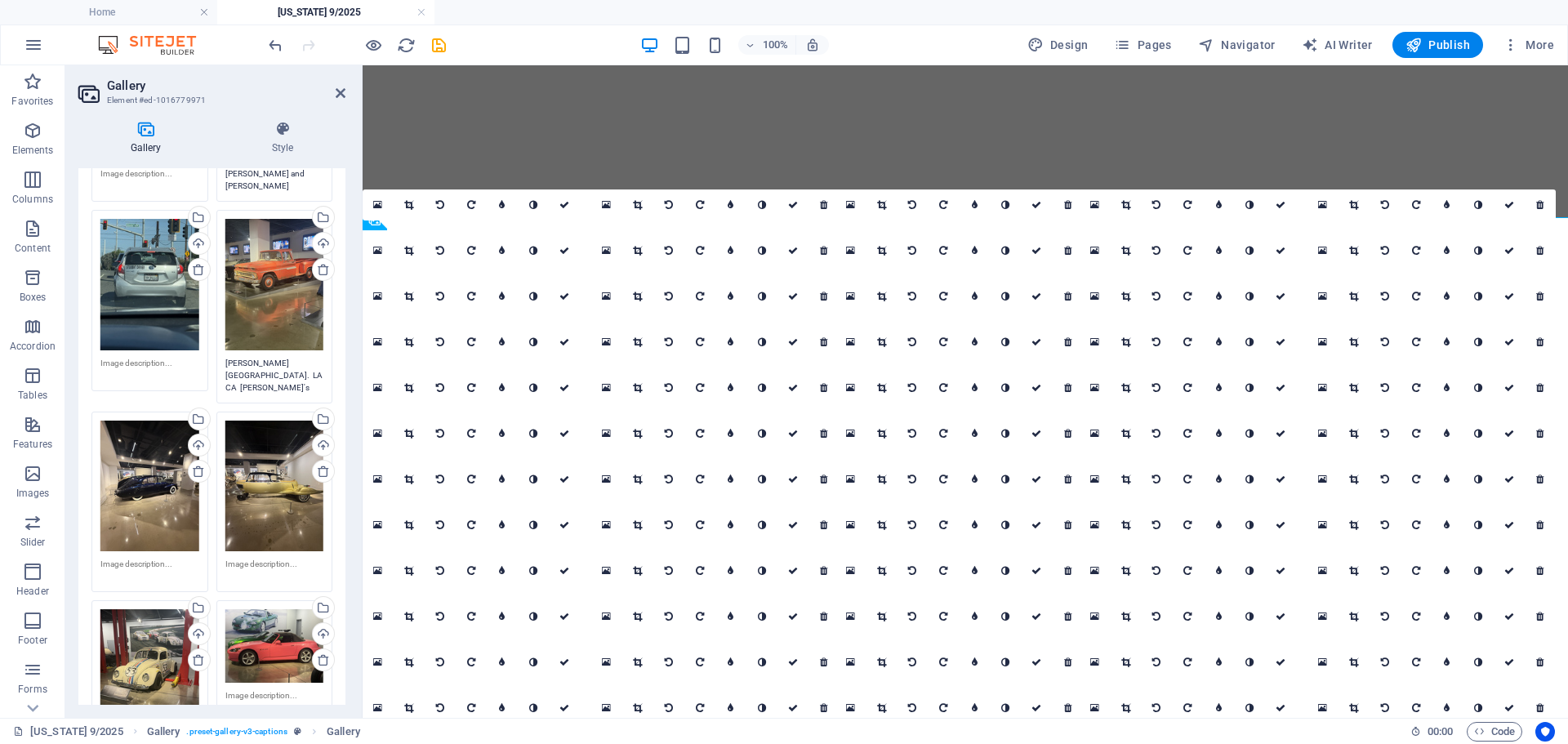
scroll to position [816, 0]
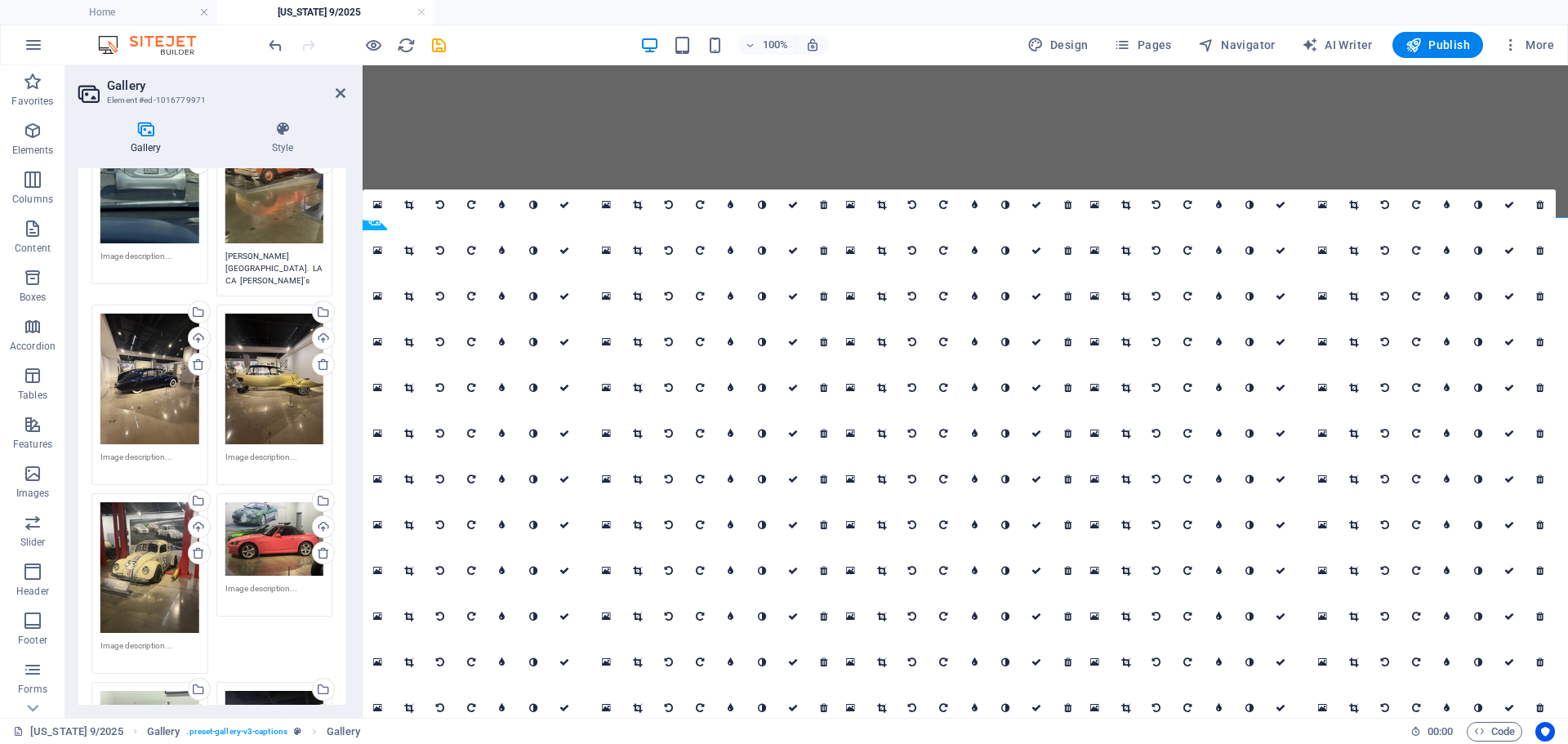
type textarea "[PERSON_NAME][GEOGRAPHIC_DATA]. LA CA [PERSON_NAME]'s truck. [GEOGRAPHIC_DATA]"
drag, startPoint x: 148, startPoint y: 634, endPoint x: 139, endPoint y: 607, distance: 28.5
click at [148, 639] on textarea at bounding box center [150, 652] width 99 height 25
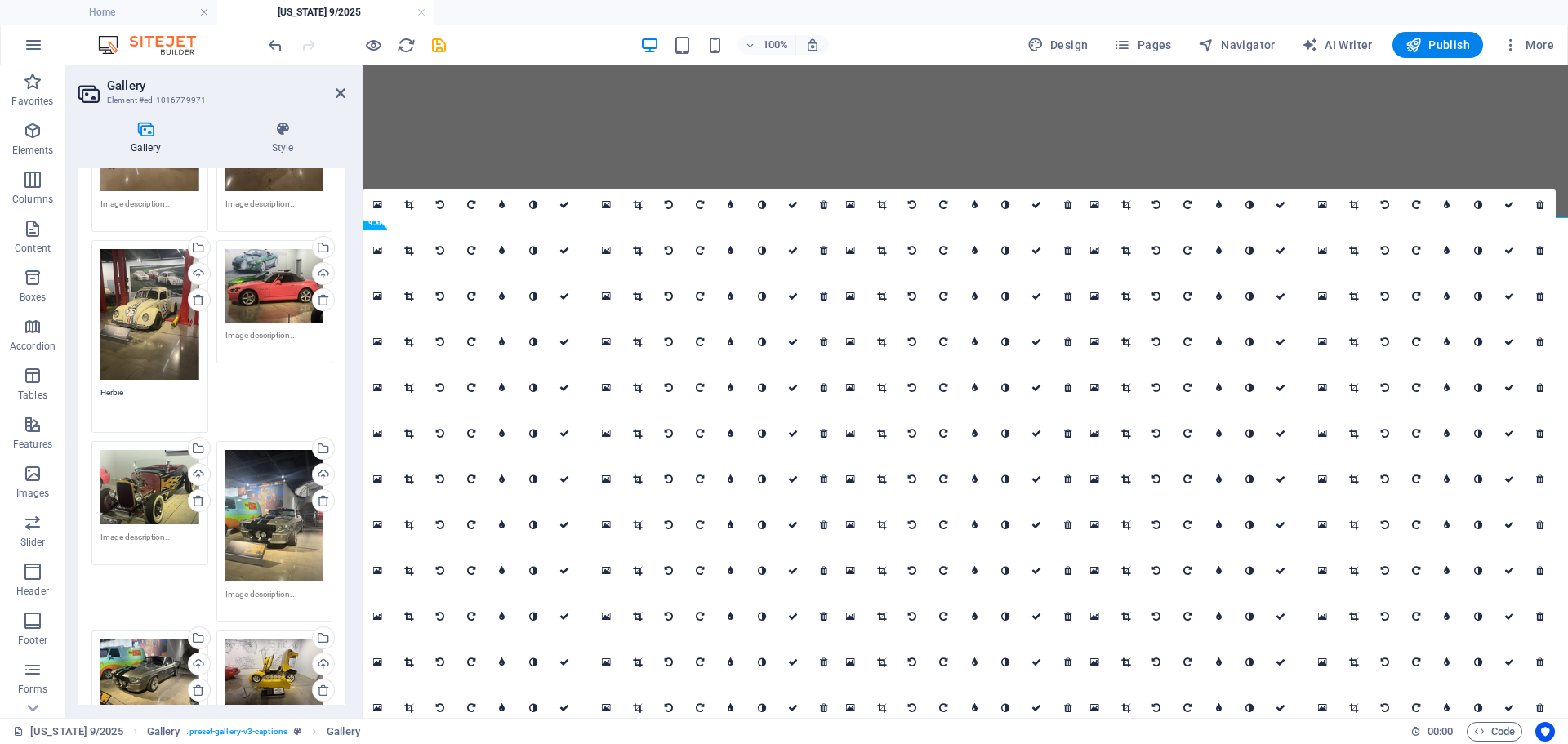
scroll to position [1061, 0]
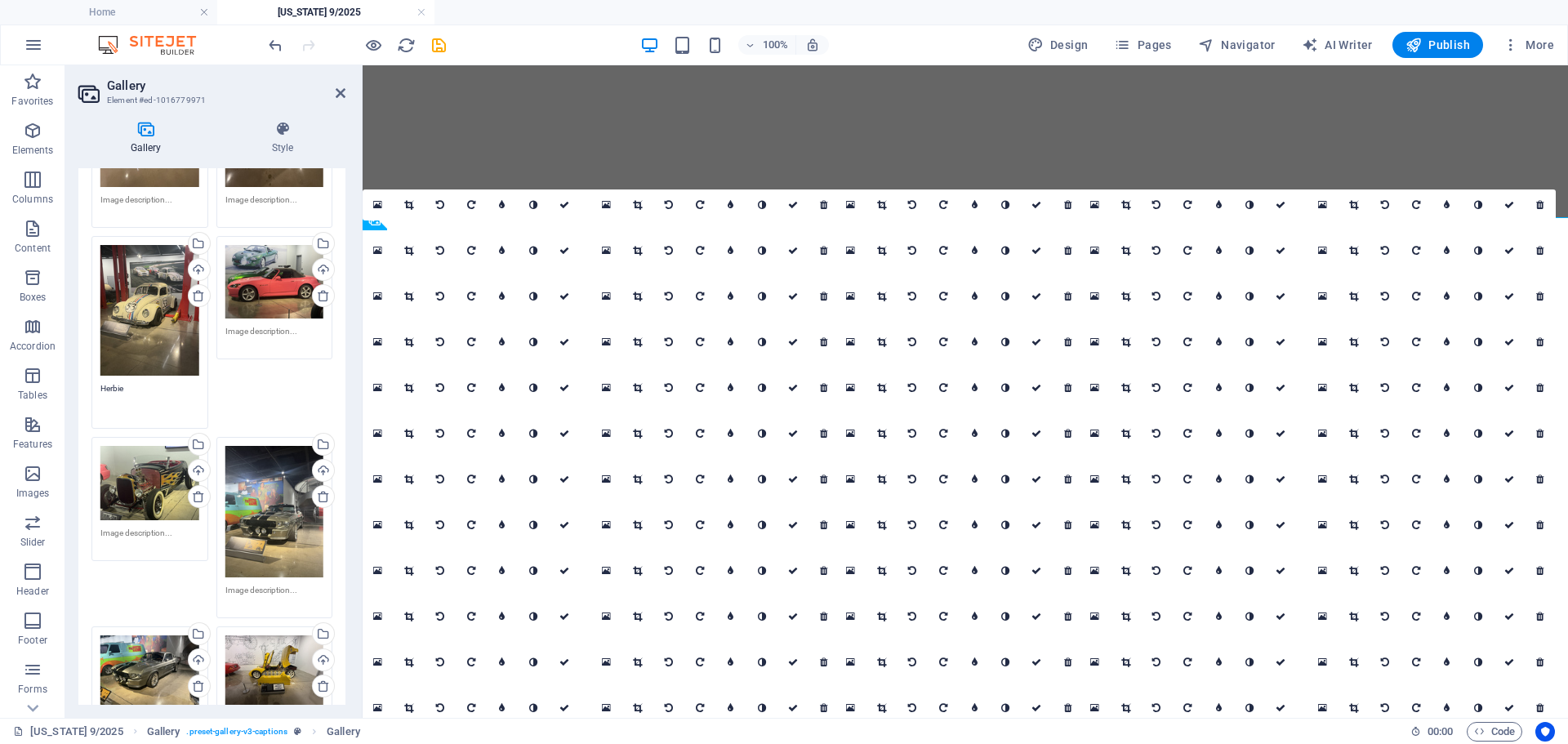
type textarea "Herbie"
click at [277, 584] on textarea at bounding box center [274, 596] width 99 height 25
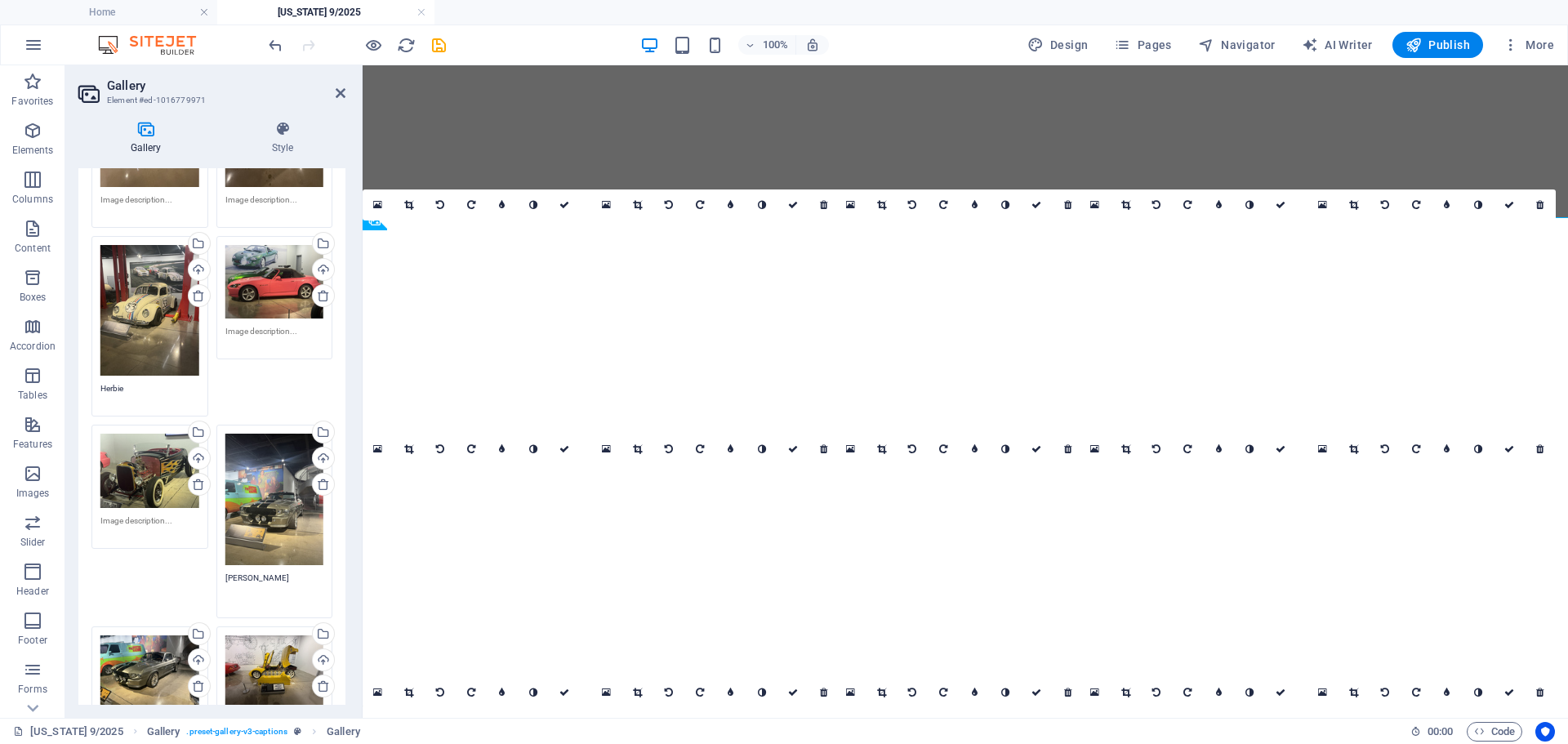
click at [222, 565] on div "Drag files here, click to choose files or select files from Files or our free s…" at bounding box center [274, 520] width 125 height 200
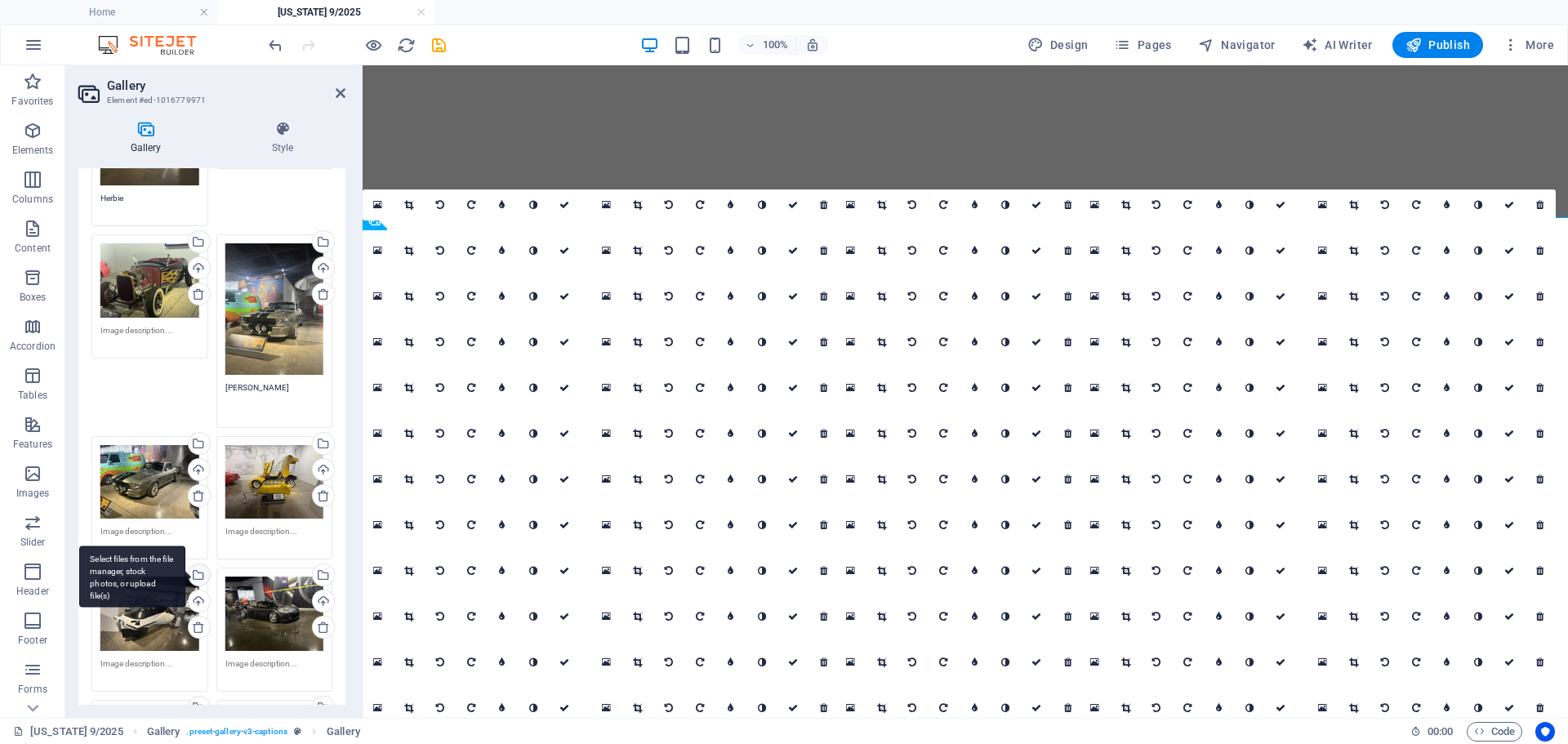
scroll to position [1279, 0]
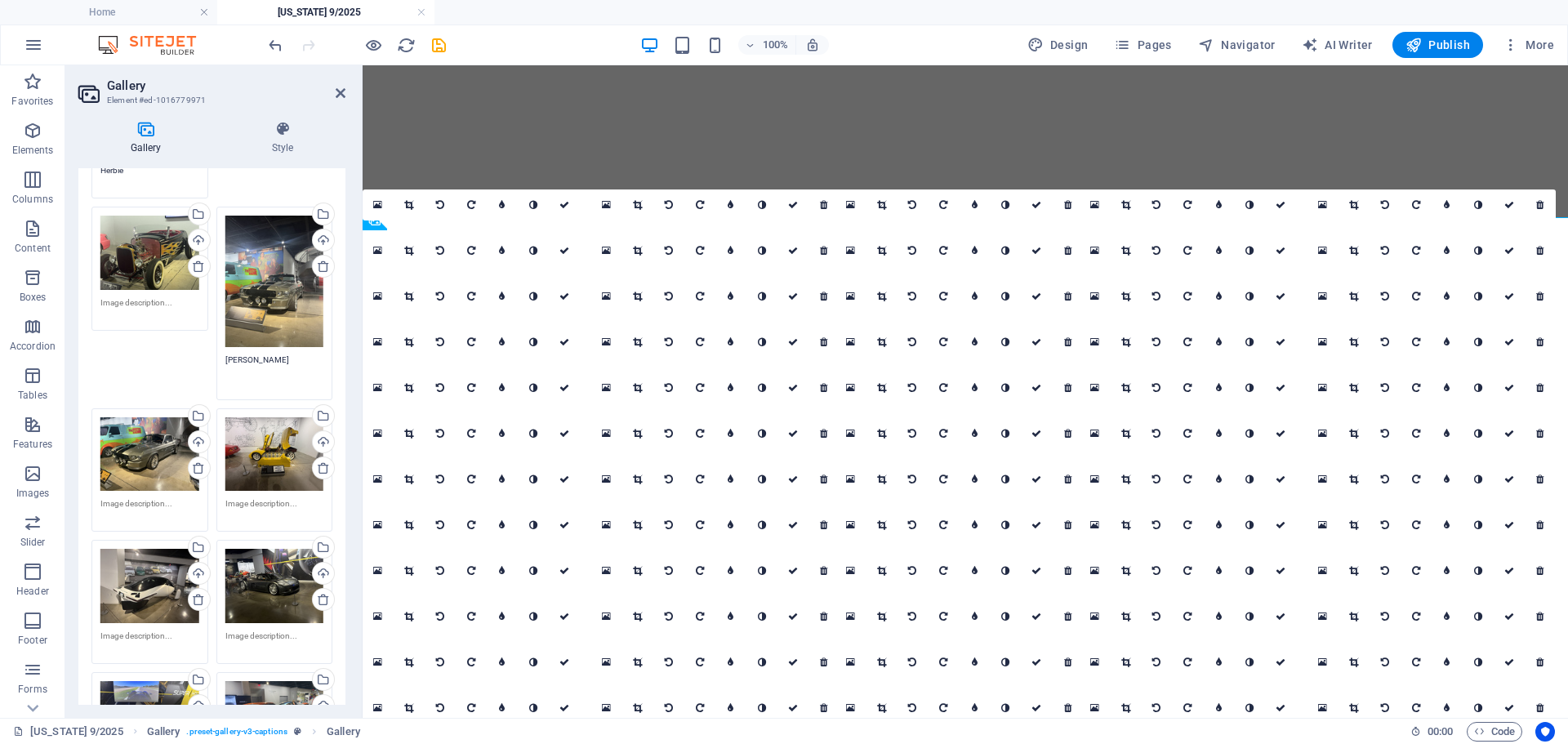
type textarea "[PERSON_NAME]"
drag, startPoint x: 126, startPoint y: 486, endPoint x: 156, endPoint y: 494, distance: 31.0
click at [125, 497] on textarea at bounding box center [150, 509] width 99 height 25
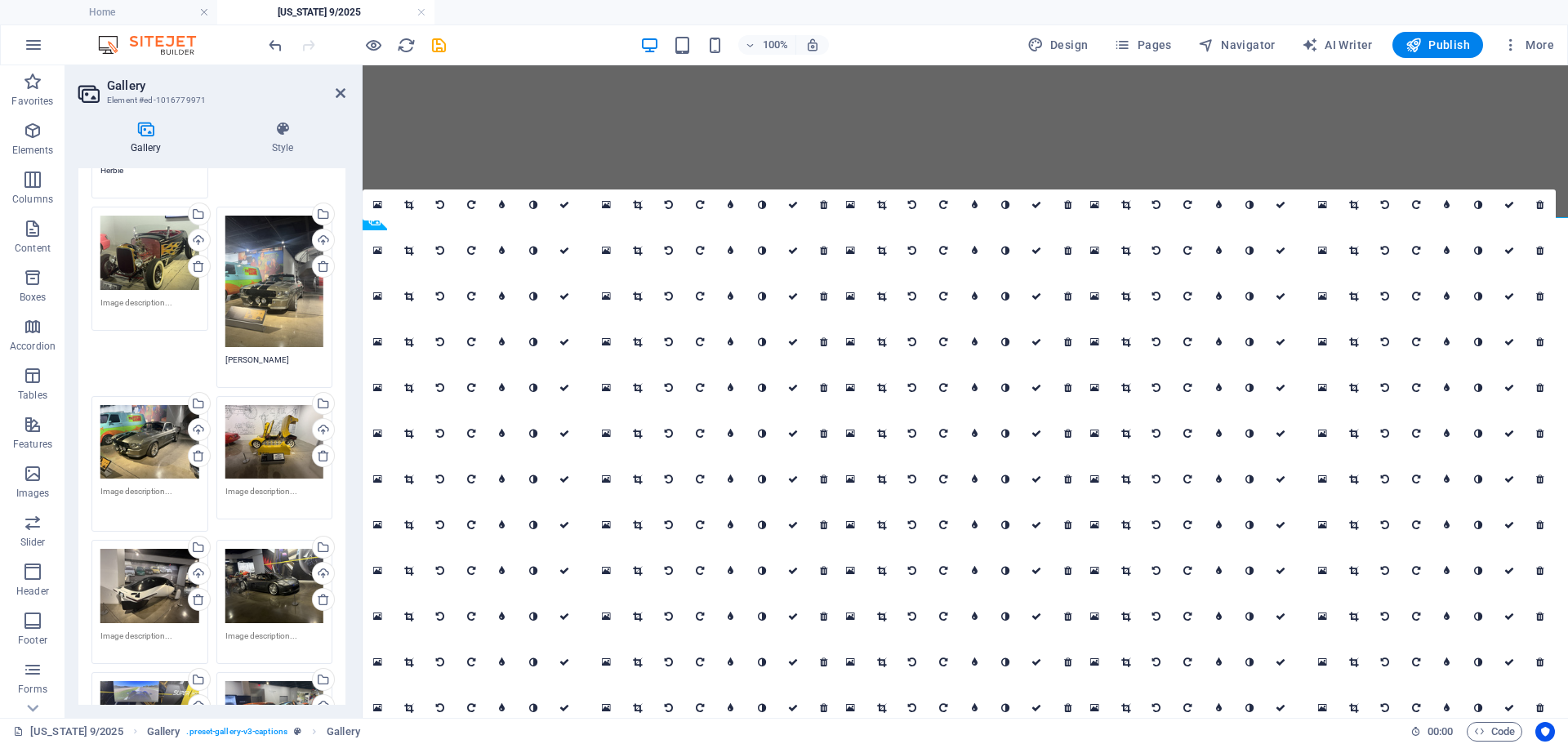
paste textarea "[PERSON_NAME]"
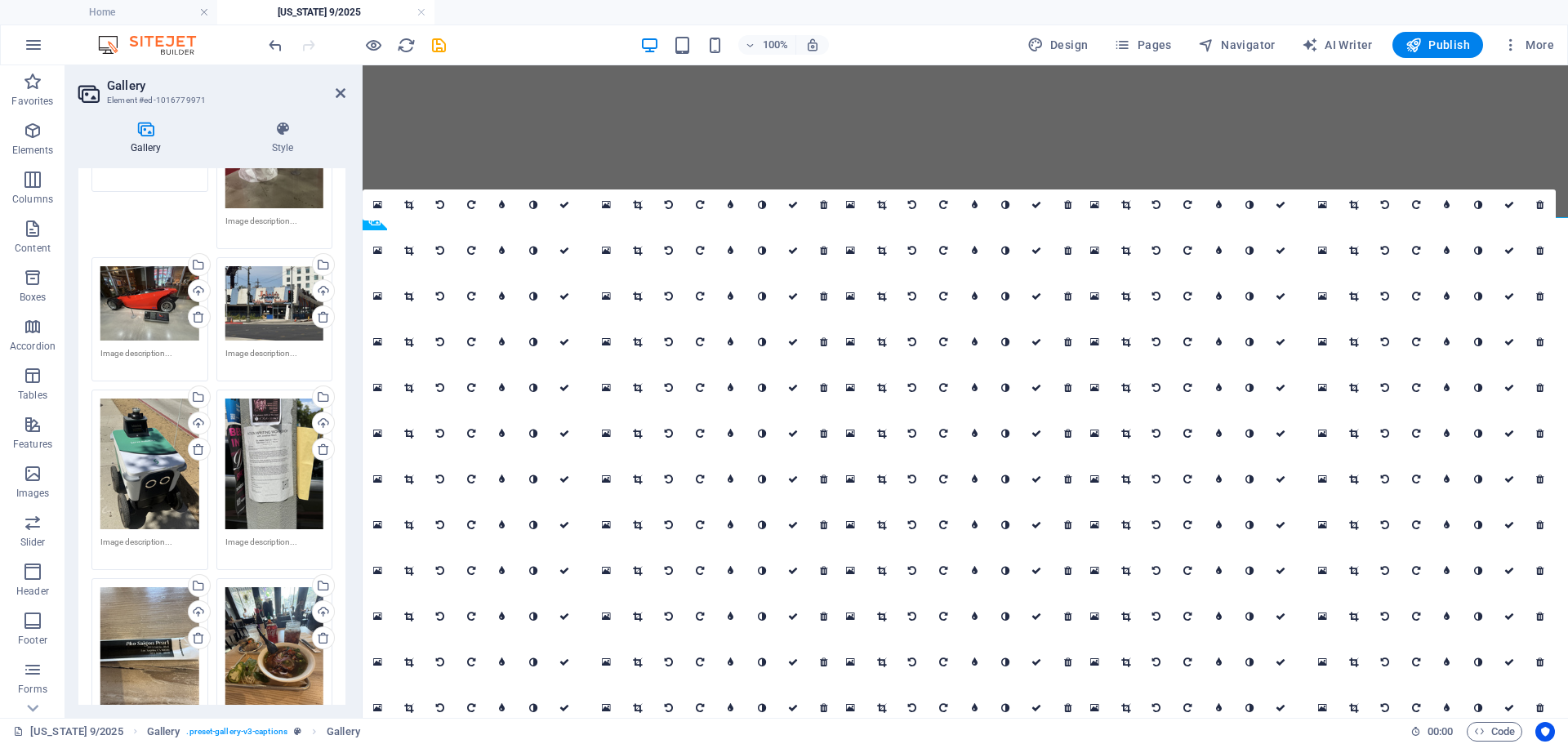
scroll to position [2476, 0]
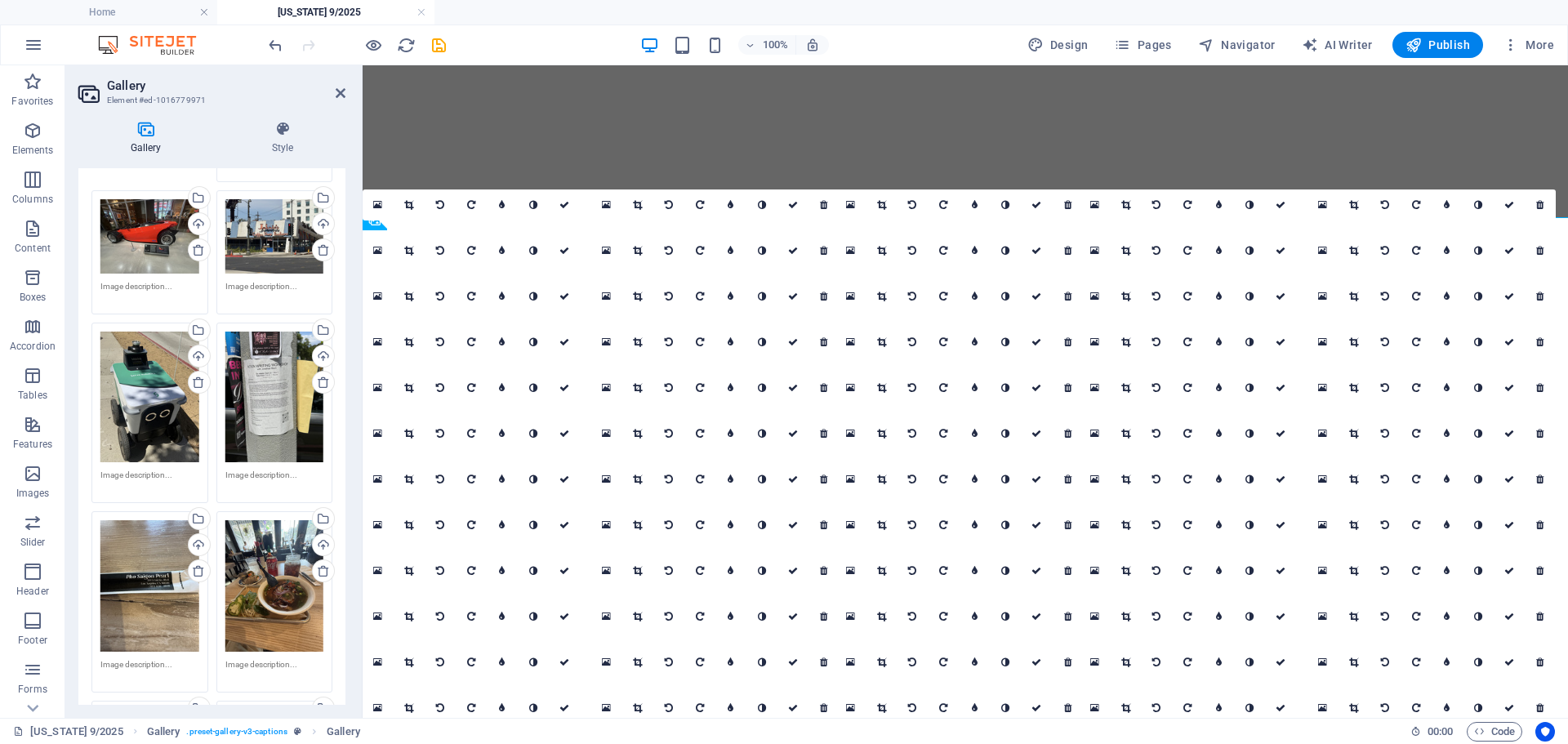
type textarea "[PERSON_NAME]"
click at [169, 469] on textarea at bounding box center [150, 481] width 99 height 25
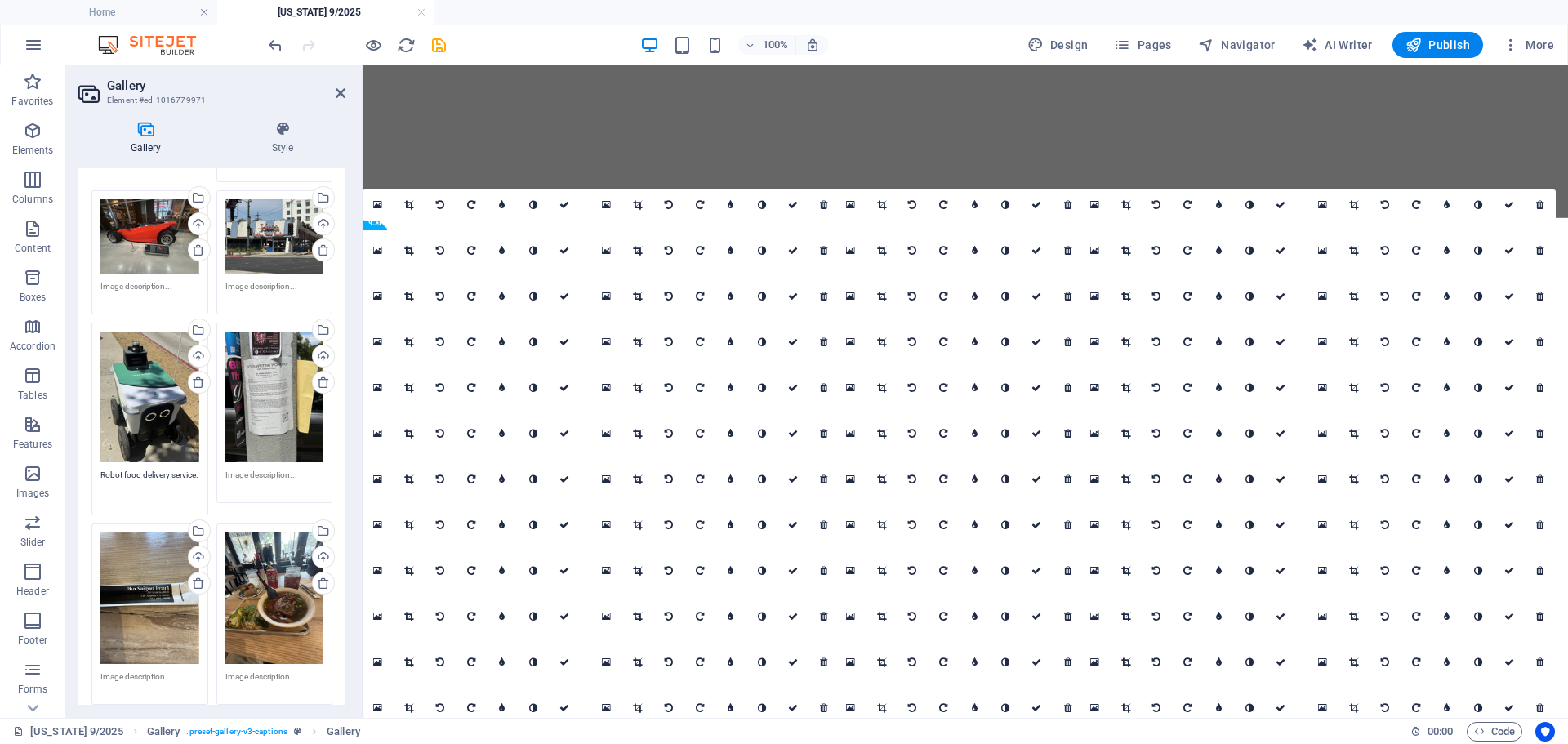
scroll to position [2736, 0]
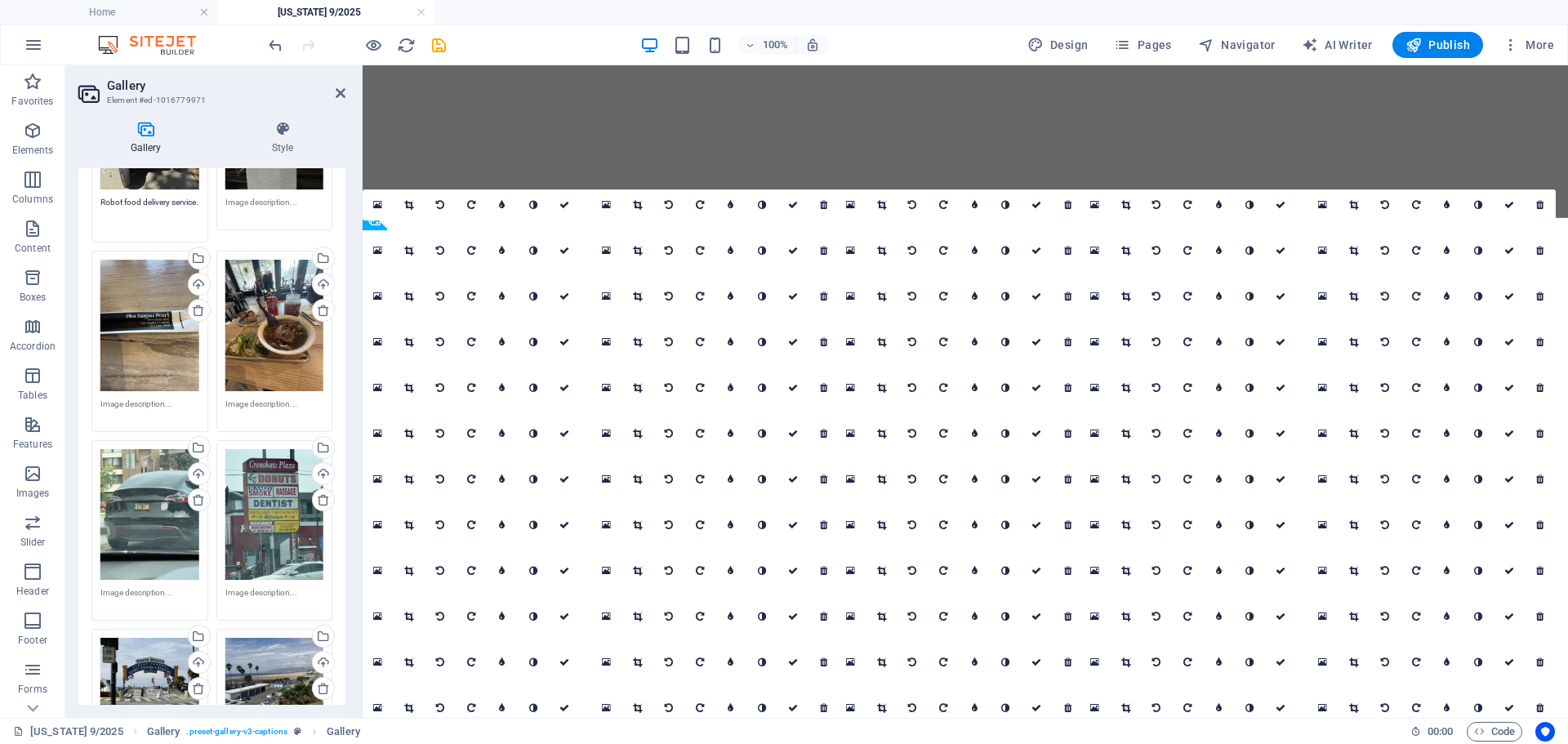
type textarea "Robot food delivery service."
click at [274, 398] on textarea at bounding box center [274, 410] width 99 height 25
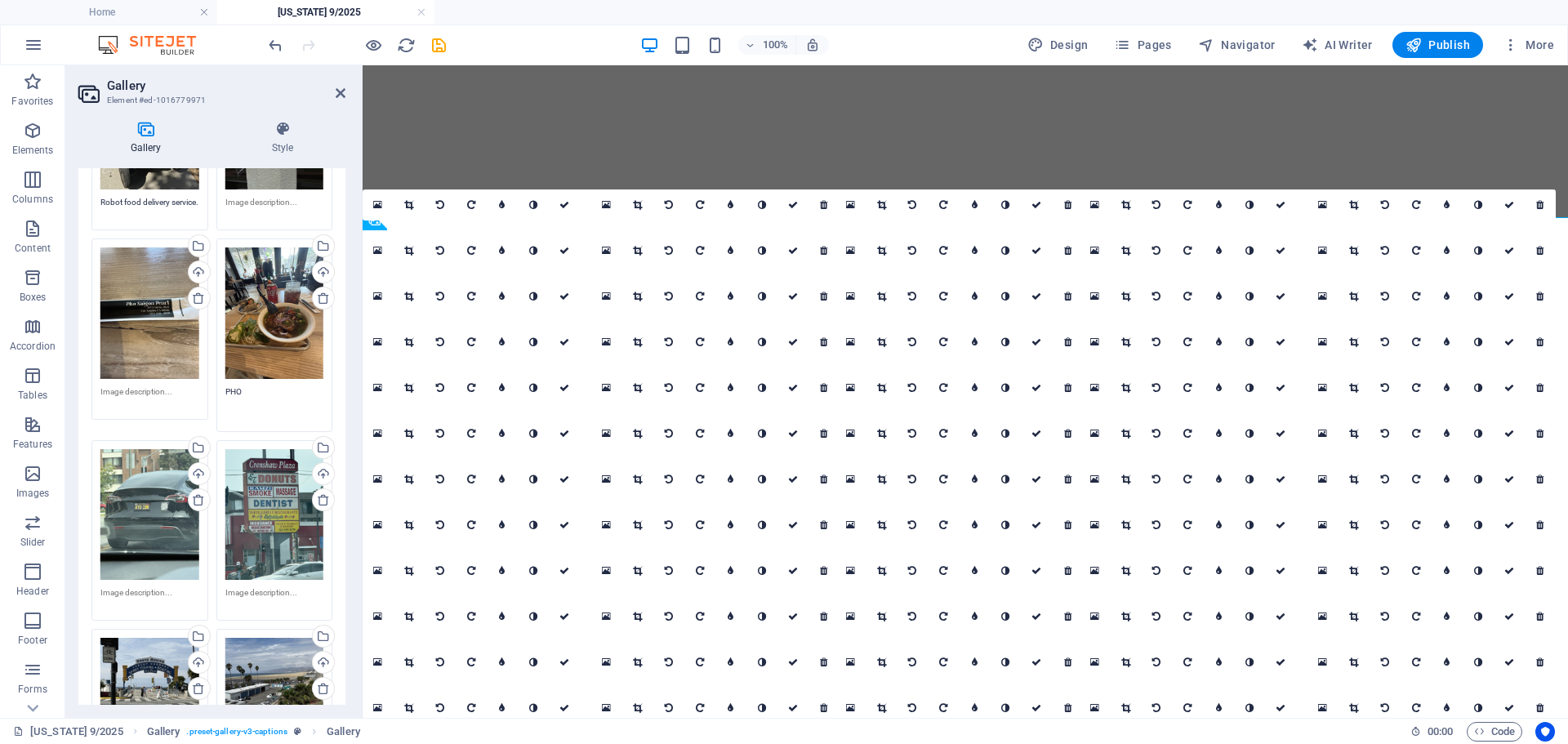
scroll to position [2899, 0]
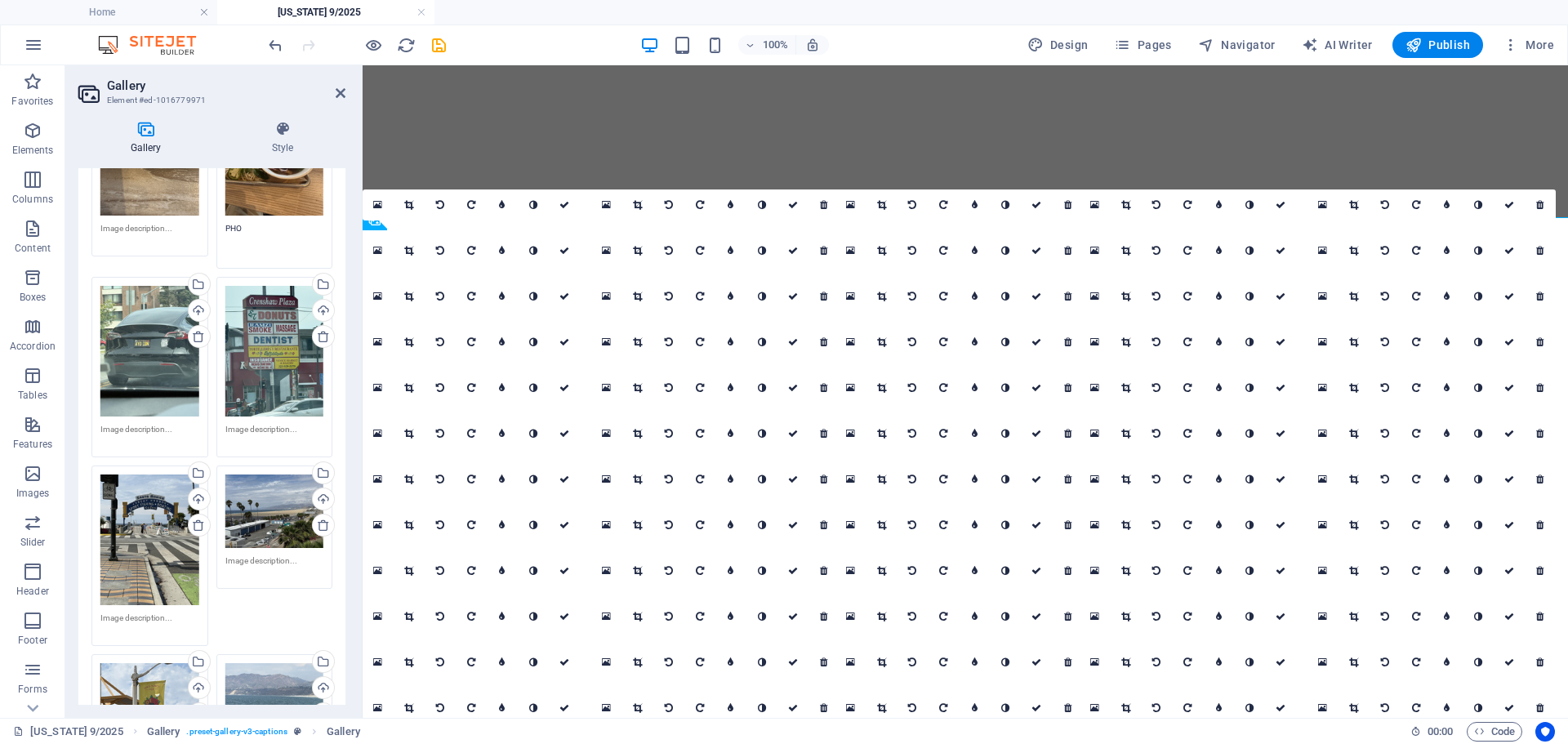
type textarea "PHO"
click at [289, 423] on textarea at bounding box center [274, 435] width 99 height 25
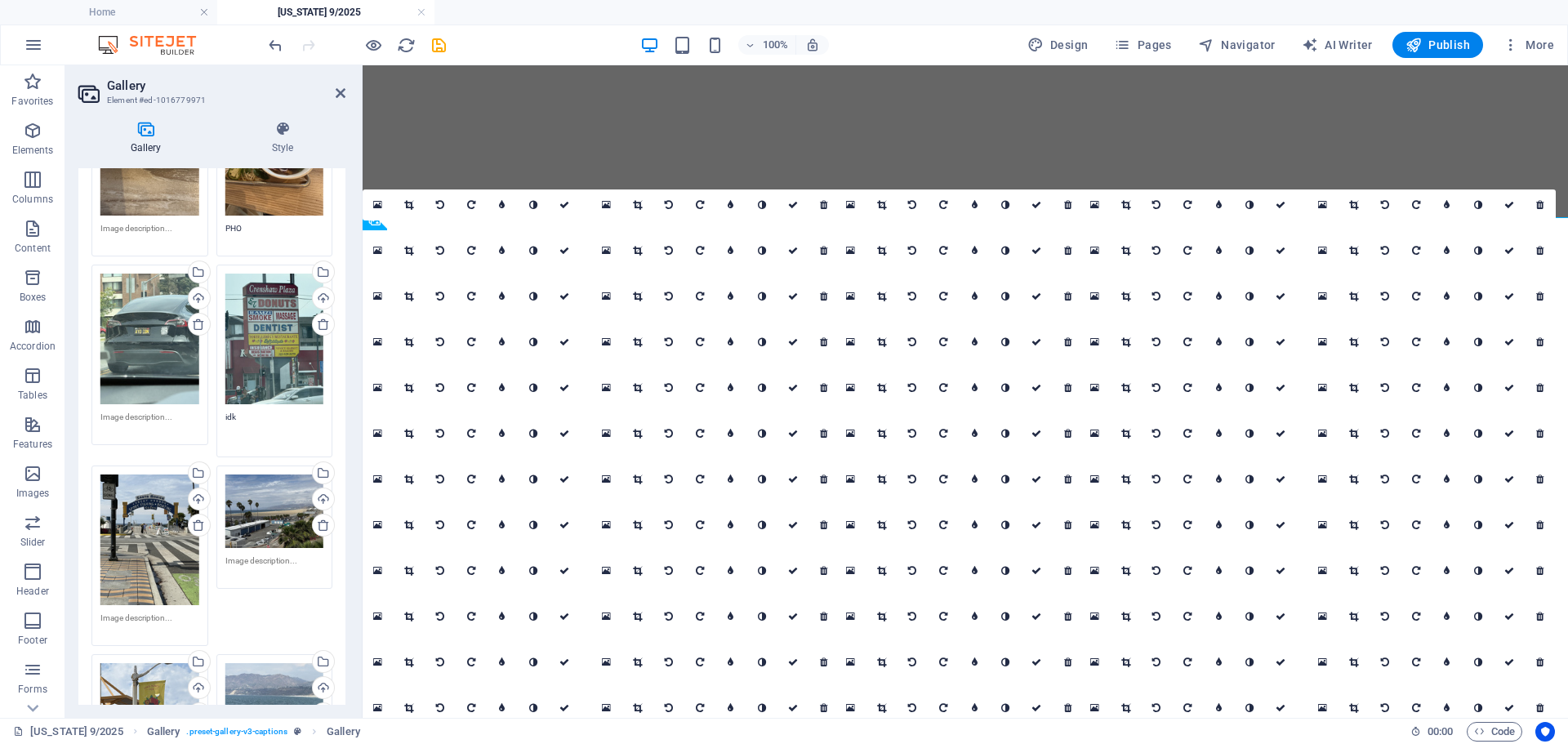
type textarea "idk"
click at [130, 612] on textarea at bounding box center [150, 624] width 99 height 25
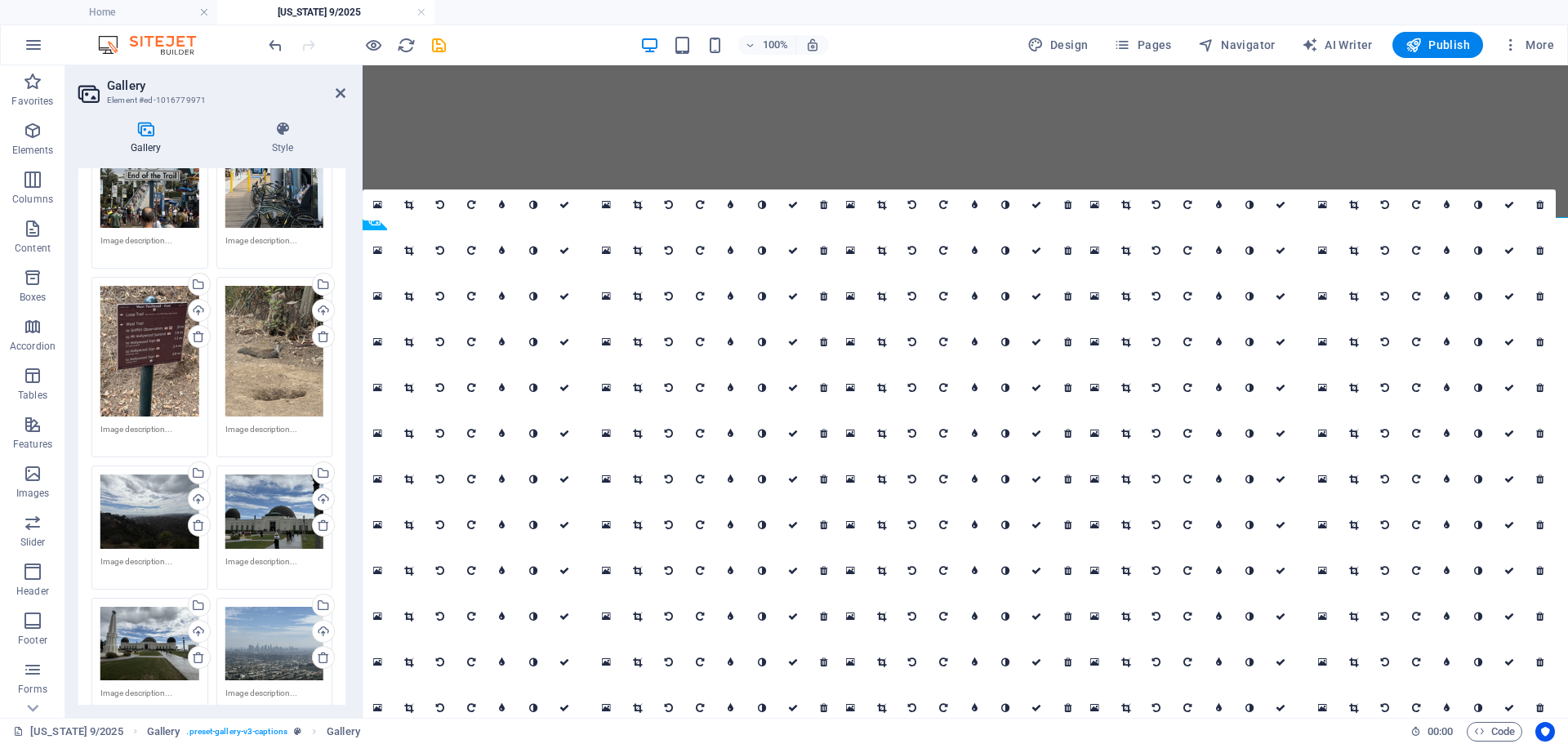
scroll to position [4014, 0]
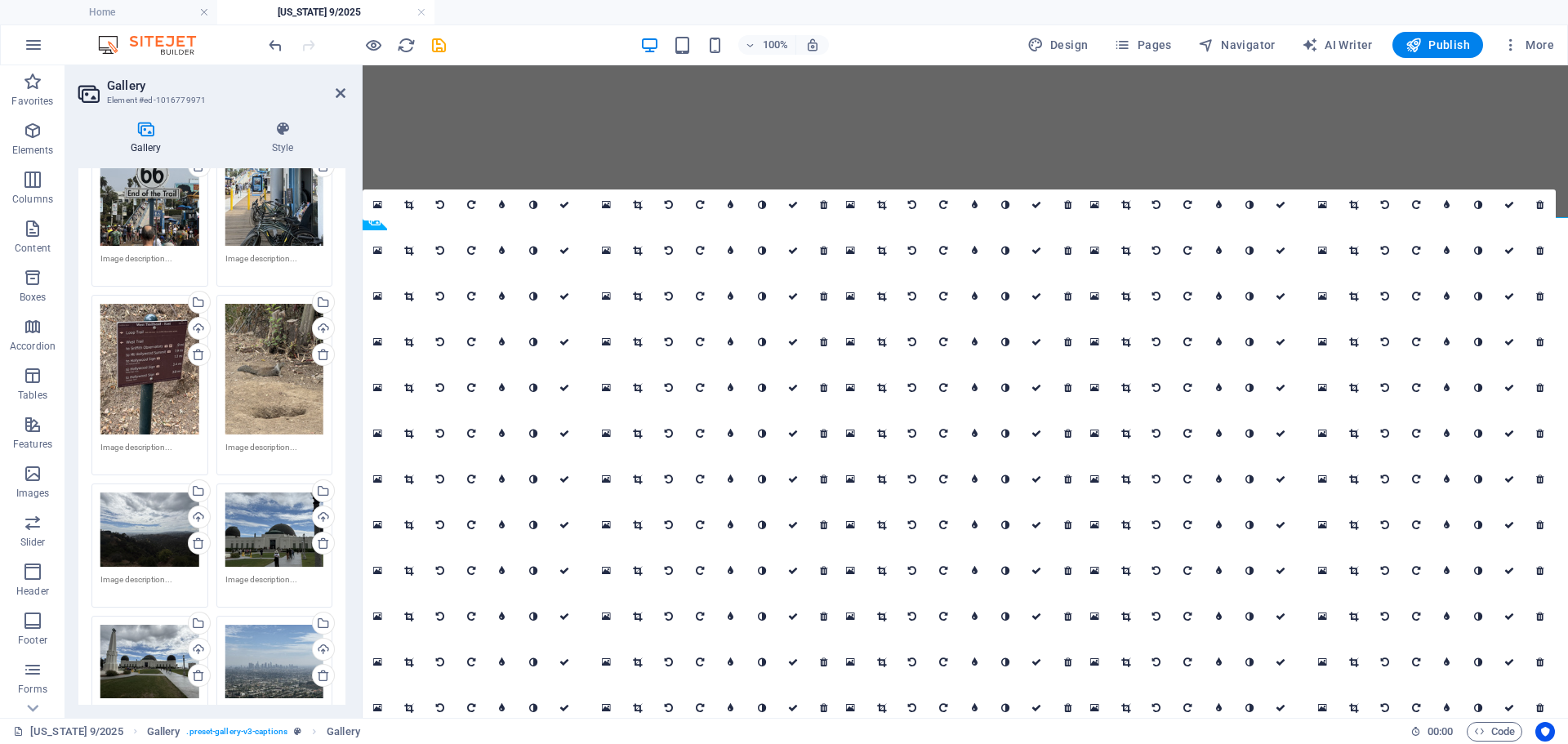
type textarea "[GEOGRAPHIC_DATA][PERSON_NAME]"
click at [257, 573] on textarea at bounding box center [274, 586] width 99 height 25
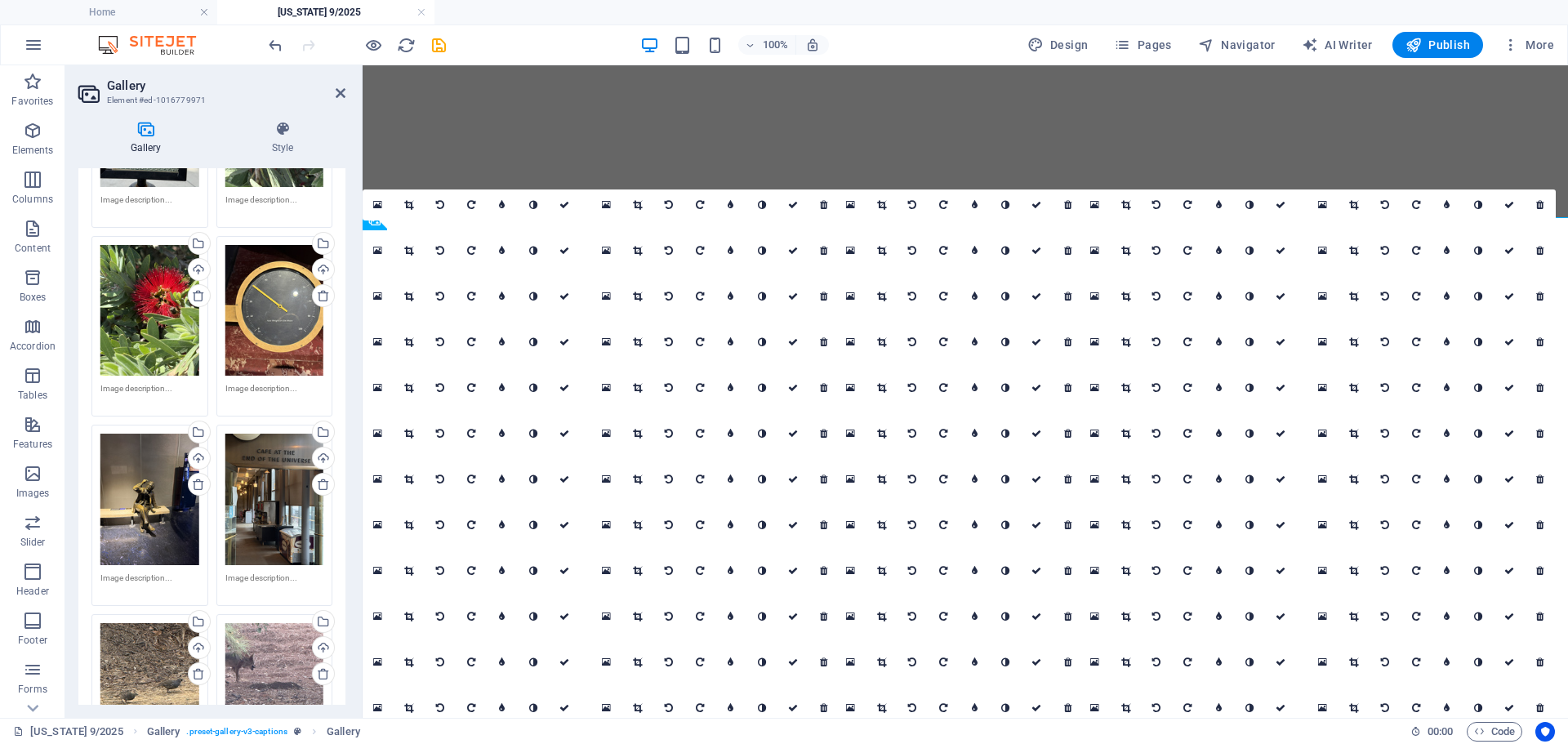
scroll to position [5226, 0]
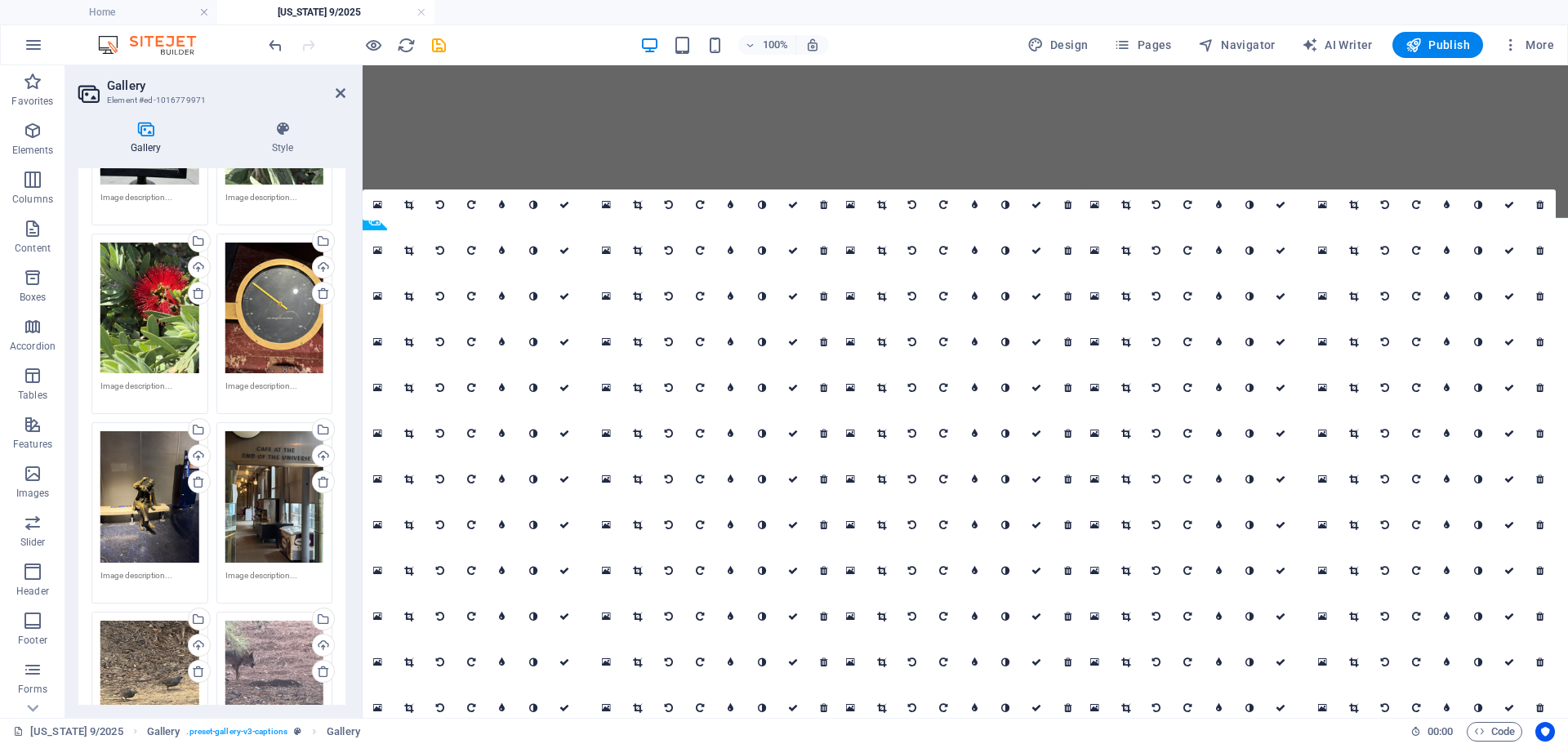
type textarea "[PERSON_NAME][GEOGRAPHIC_DATA]"
click at [261, 569] on textarea at bounding box center [274, 581] width 99 height 25
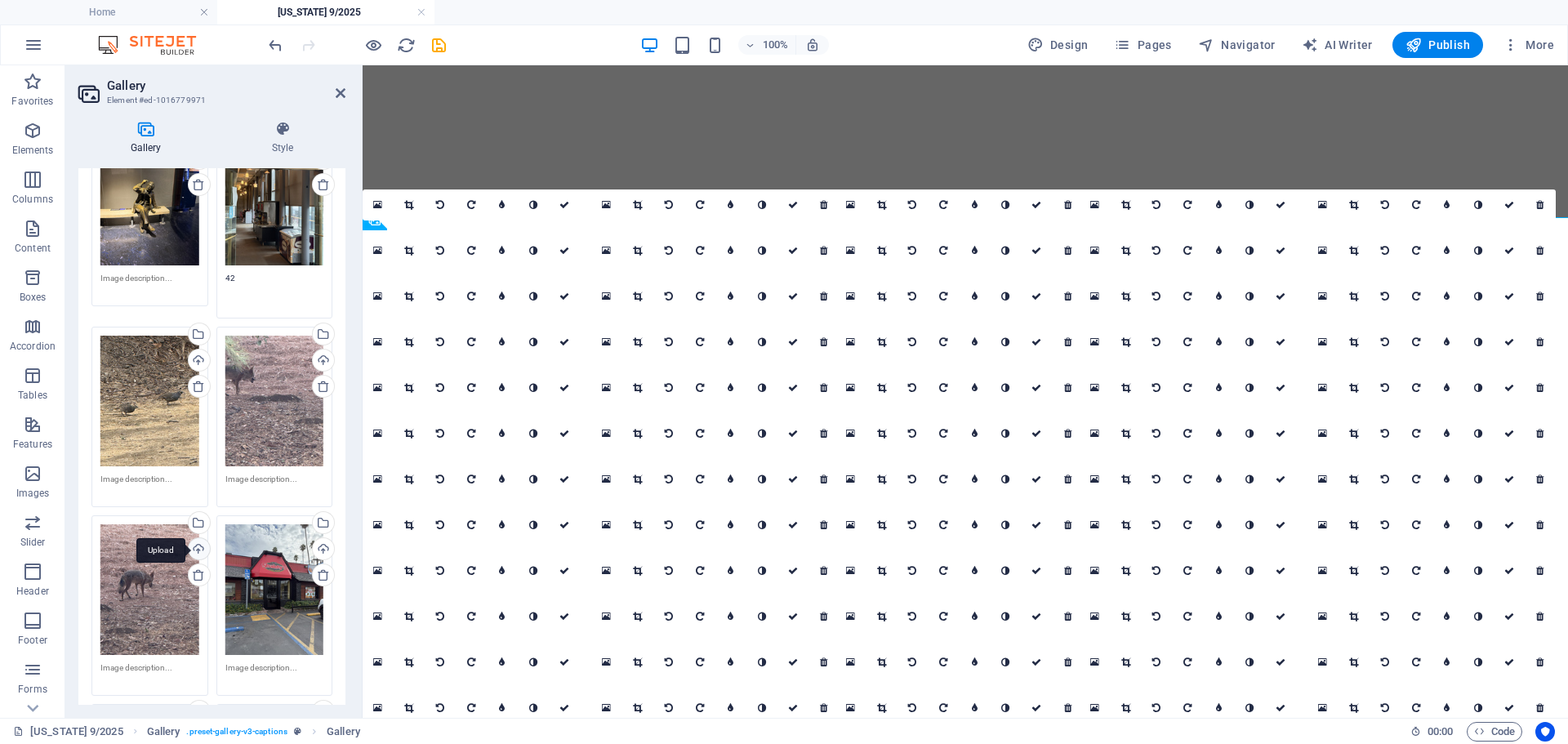
scroll to position [5541, 0]
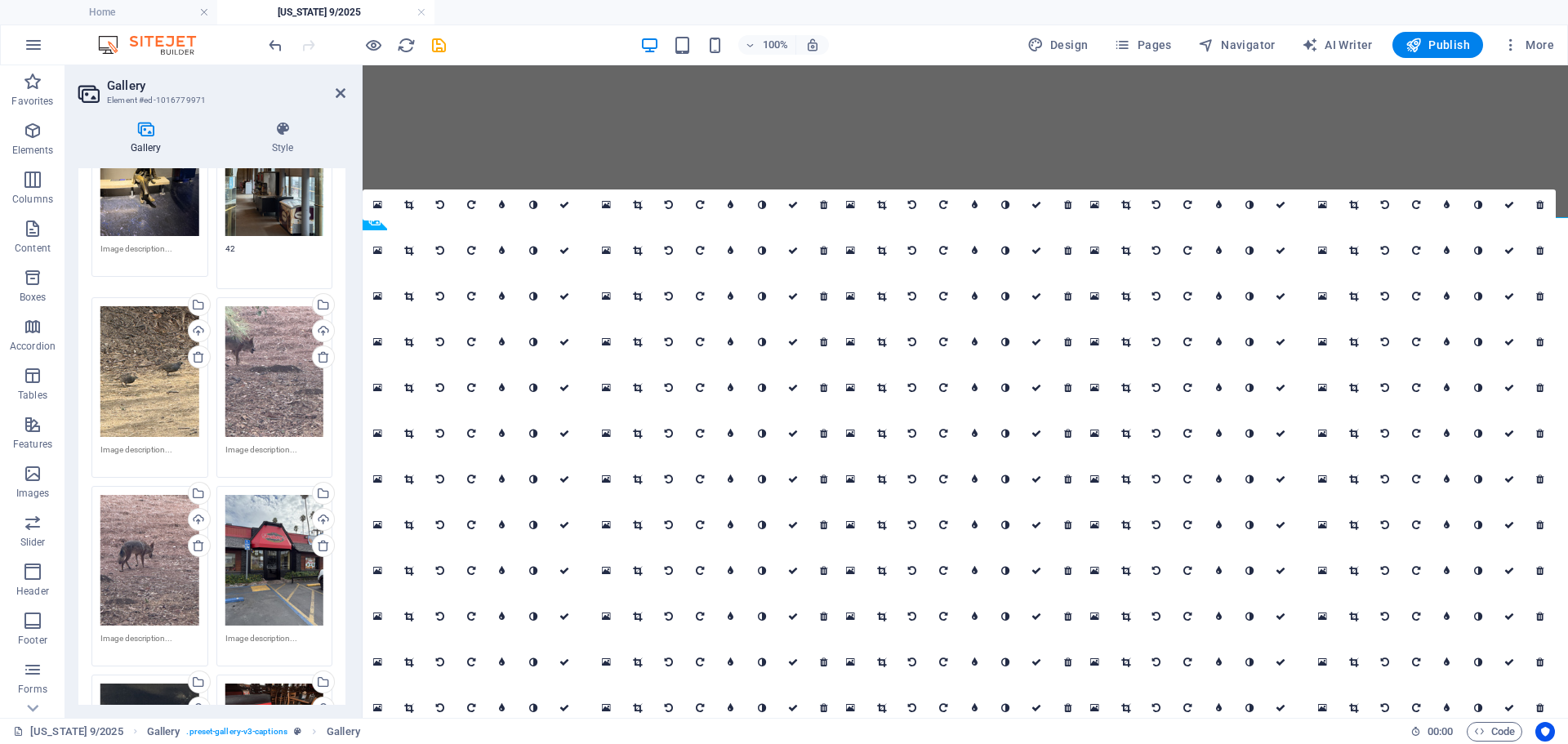
type textarea "42"
click at [172, 632] on textarea at bounding box center [150, 644] width 99 height 25
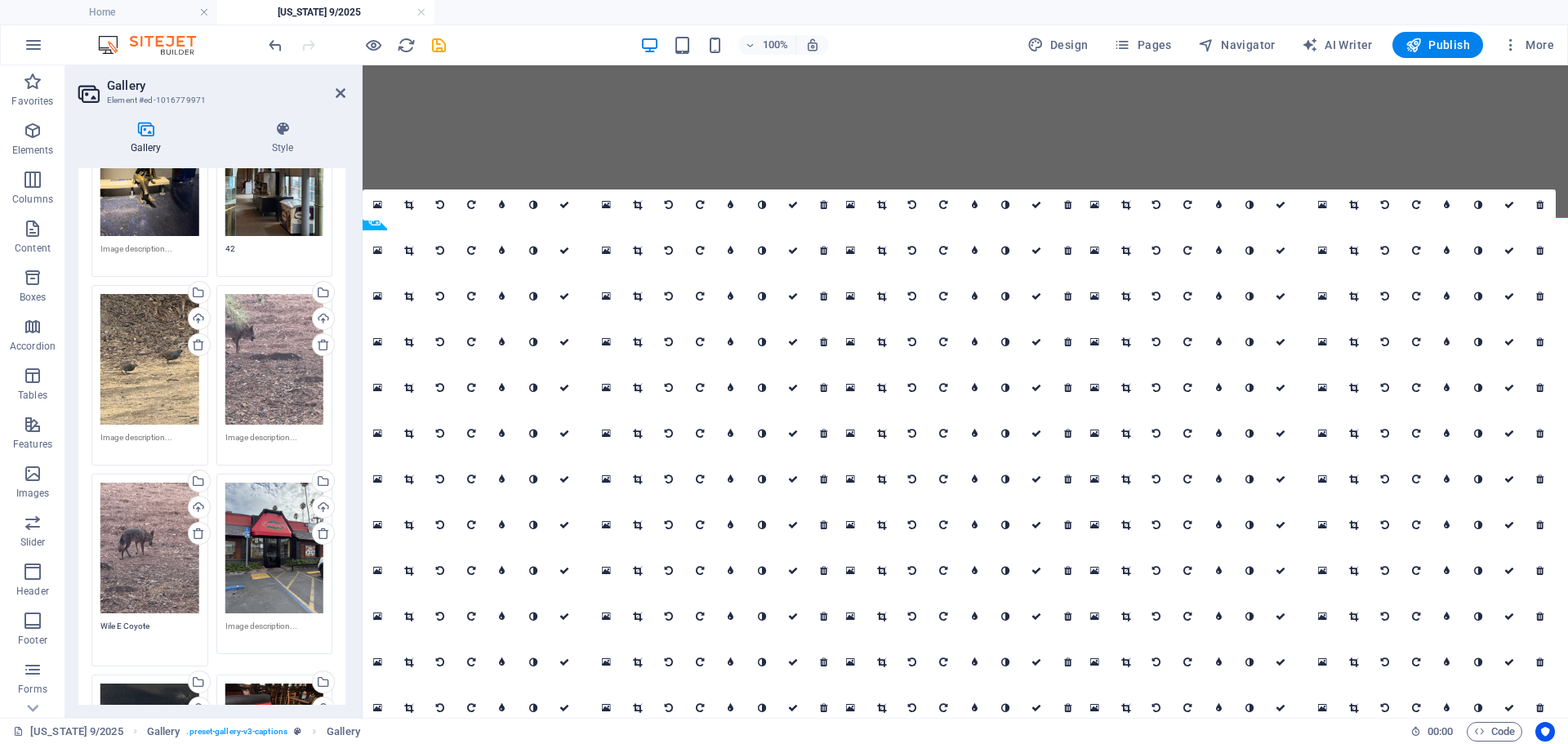
type textarea "Wile E Coyote"
click at [299, 619] on textarea at bounding box center [274, 632] width 99 height 25
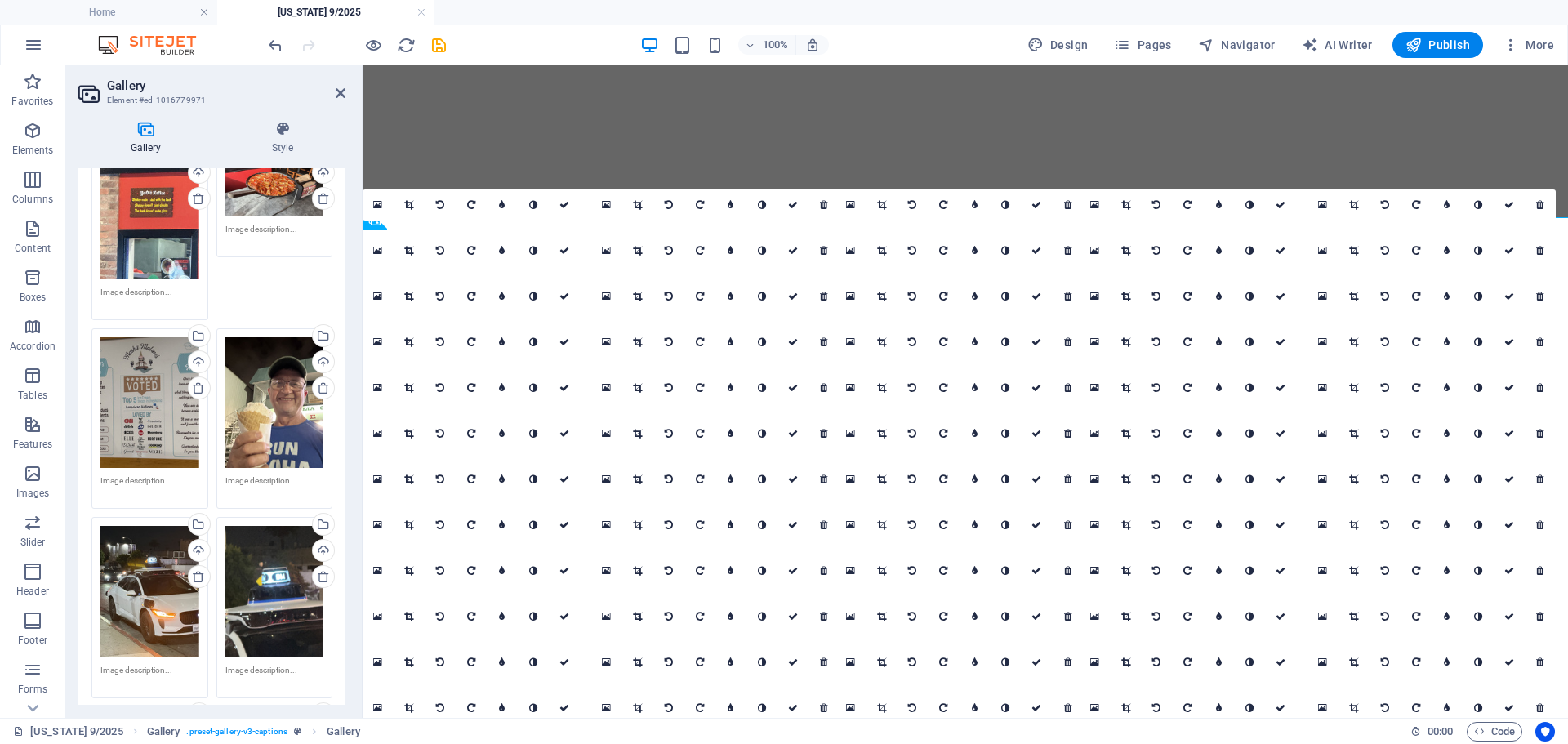
scroll to position [6085, 0]
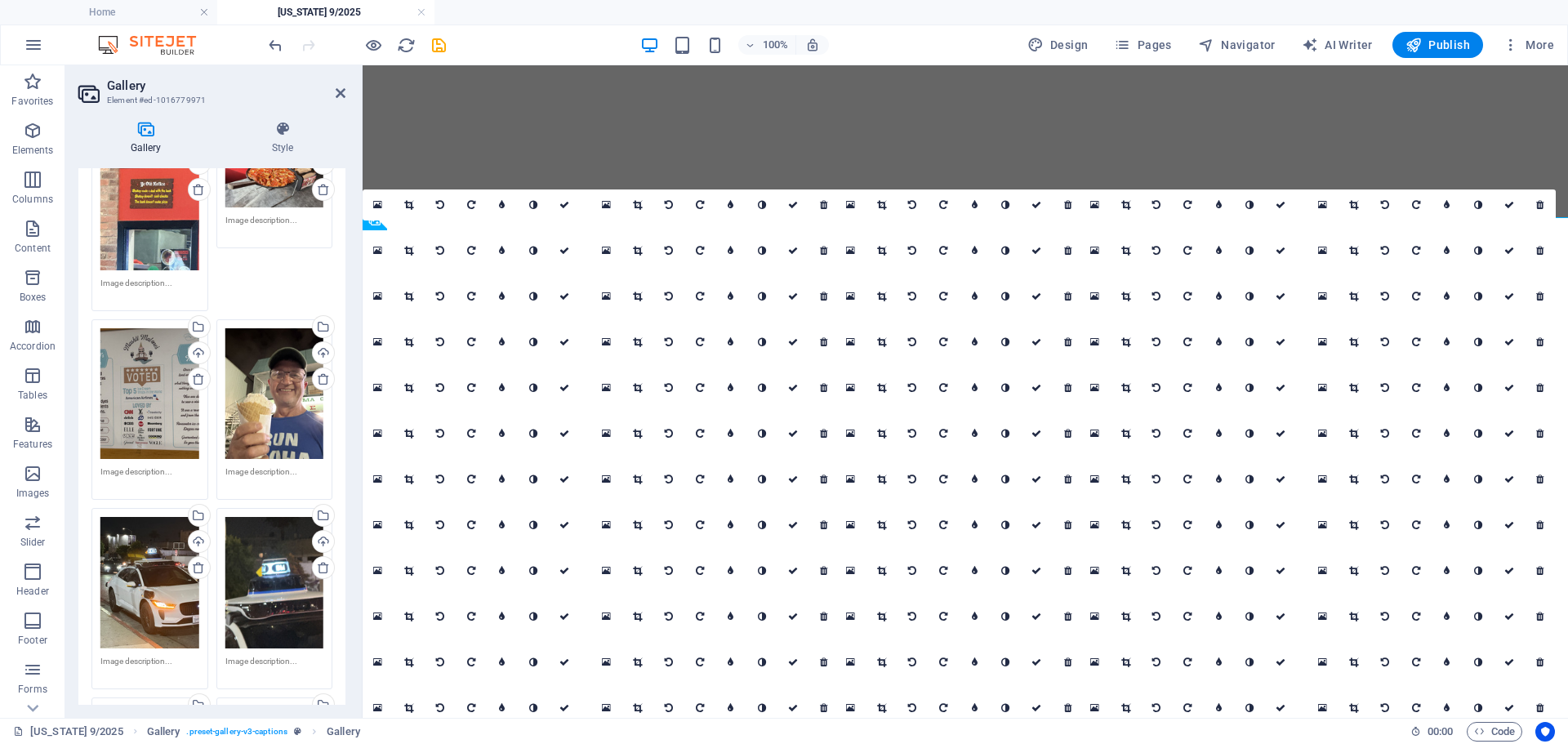
type textarea "Shakey's Pizza"
click at [158, 655] on textarea at bounding box center [150, 667] width 99 height 25
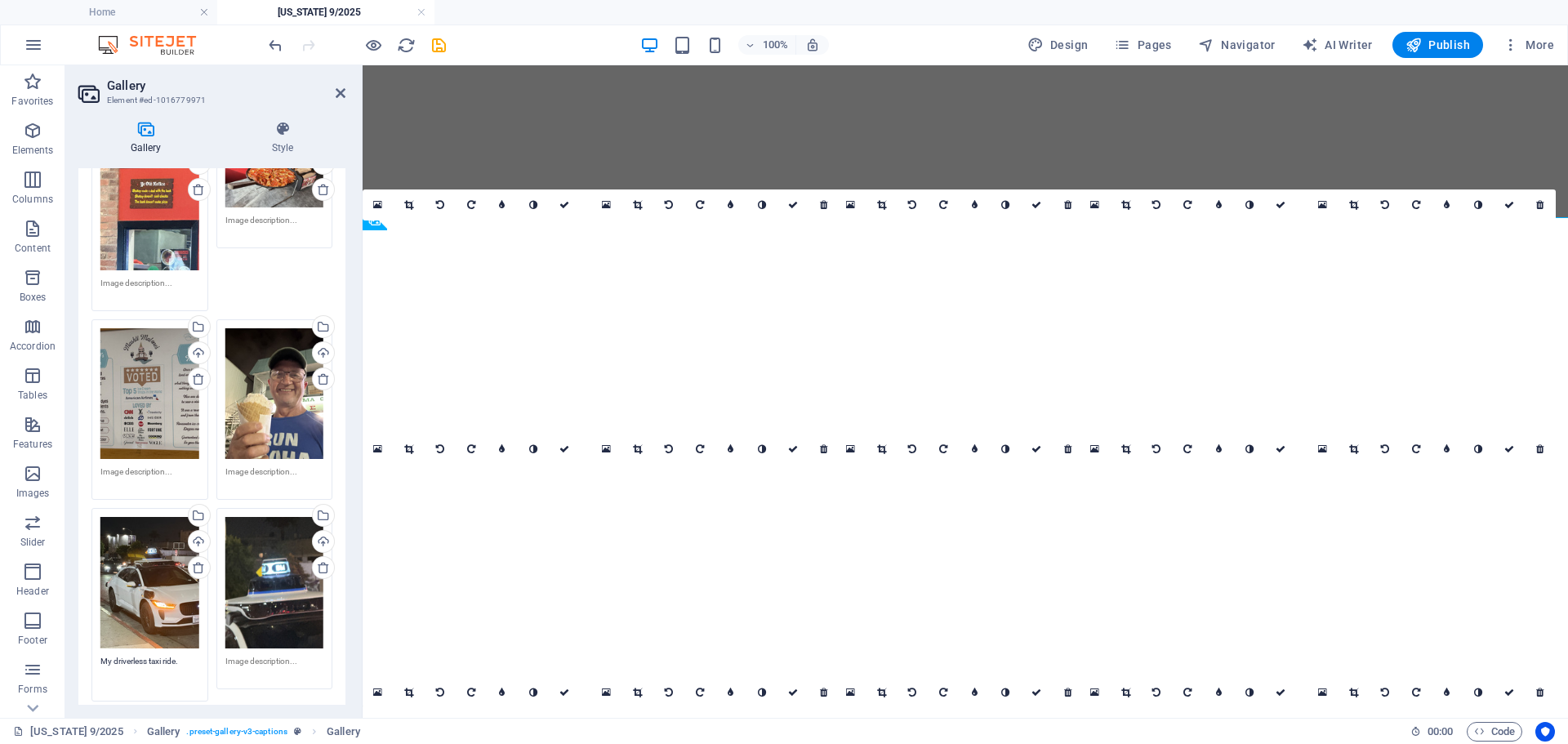
scroll to position [6318, 0]
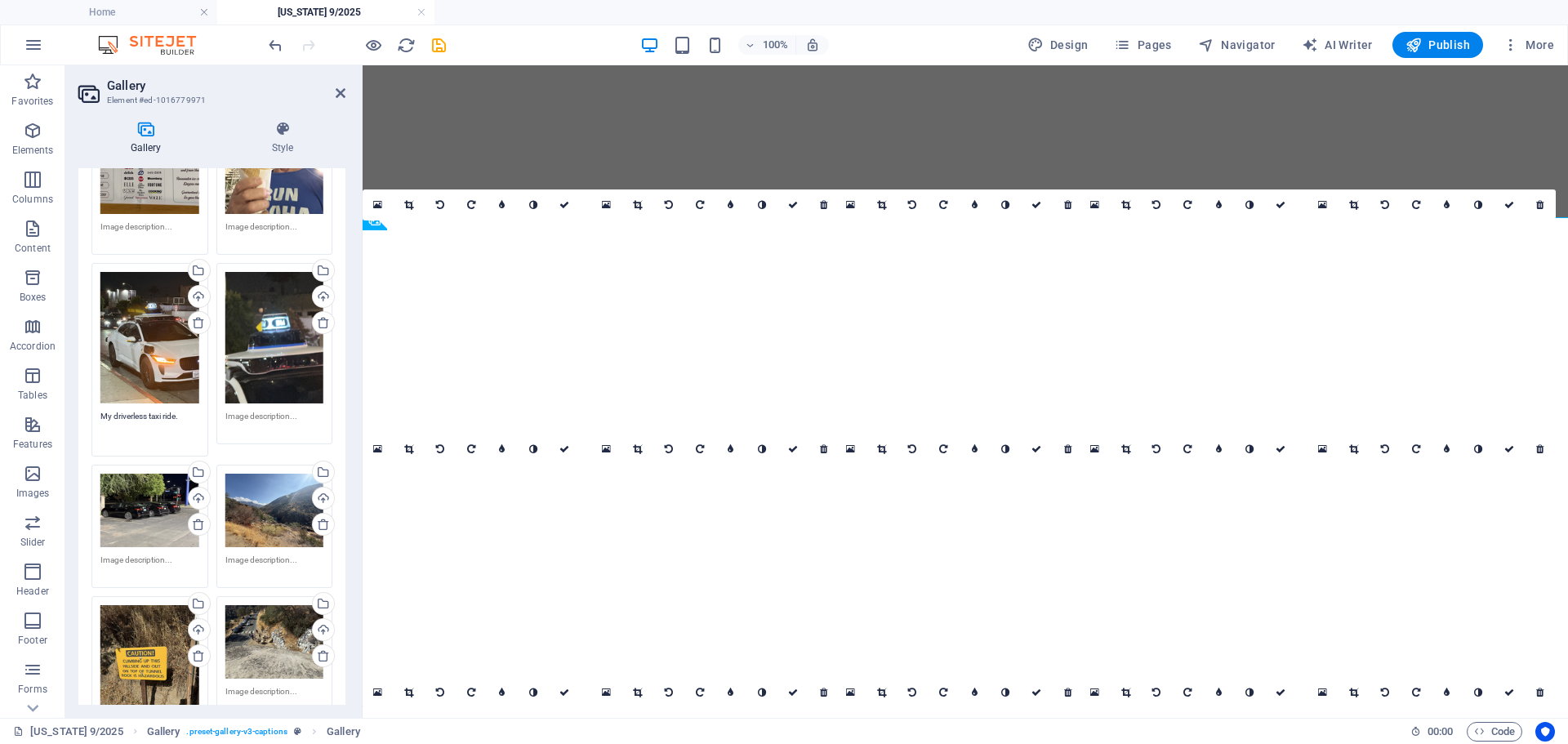
type textarea "My driverless taxi ride."
click at [142, 553] on textarea at bounding box center [150, 566] width 99 height 25
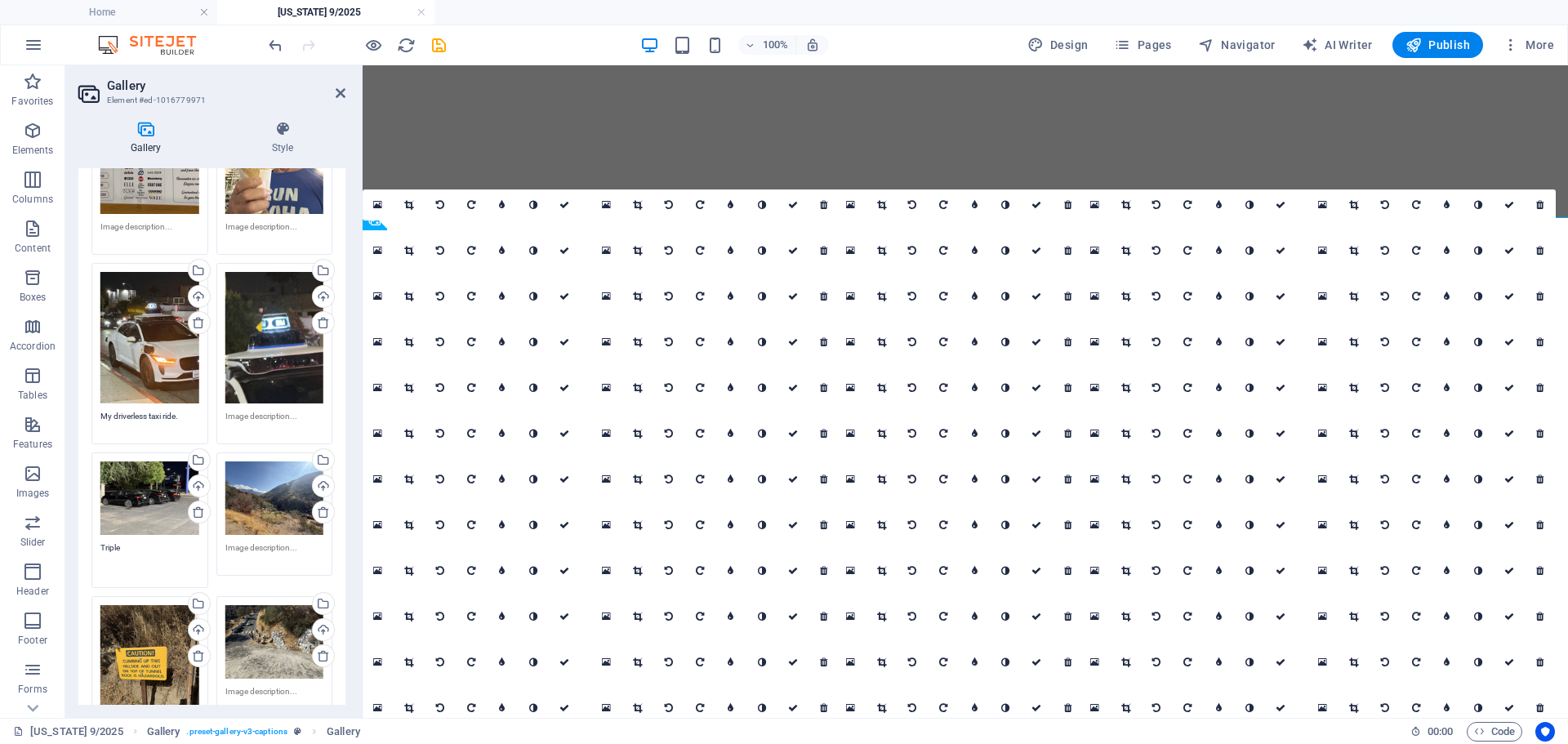
scroll to position [6345, 0]
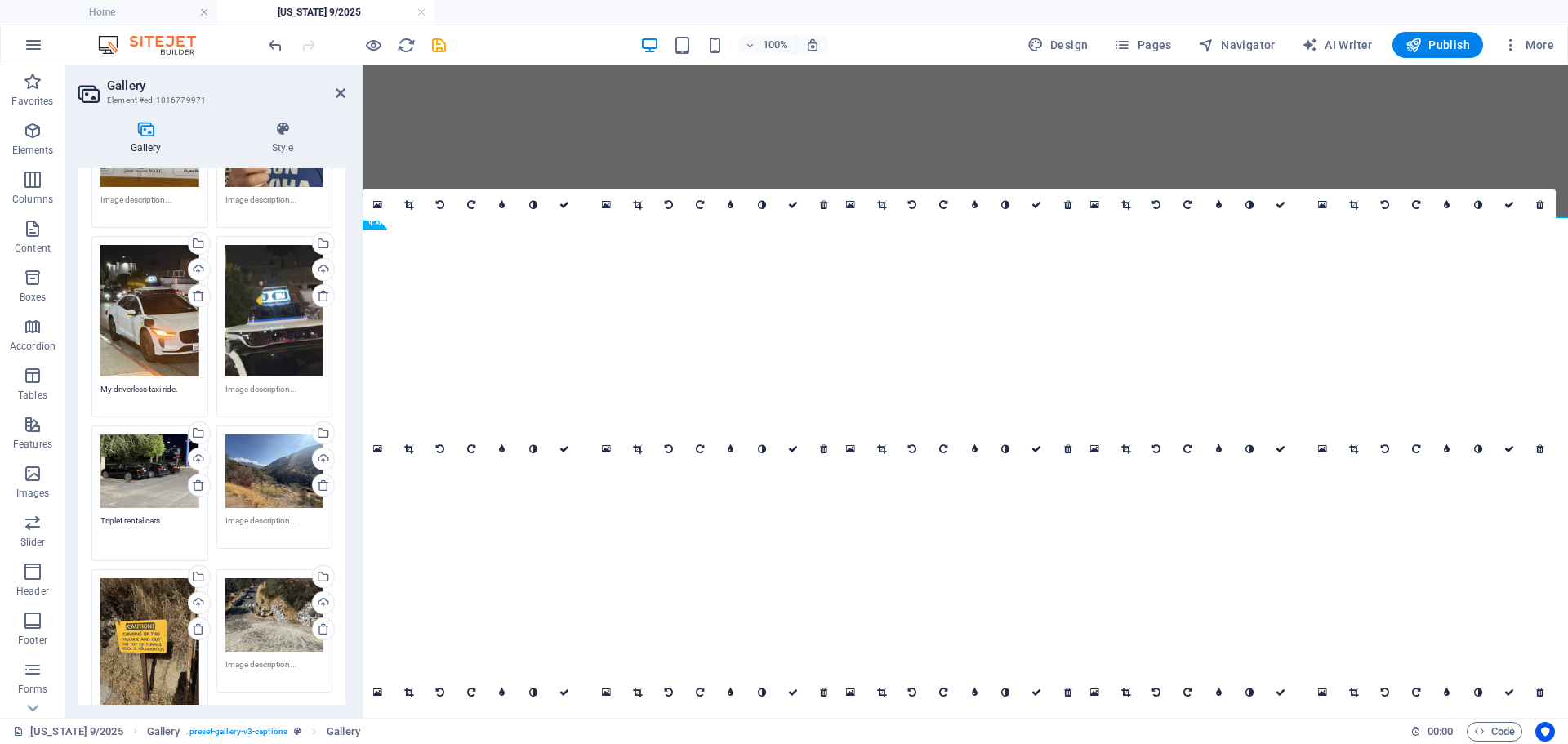
type textarea "Triplet rental cars."
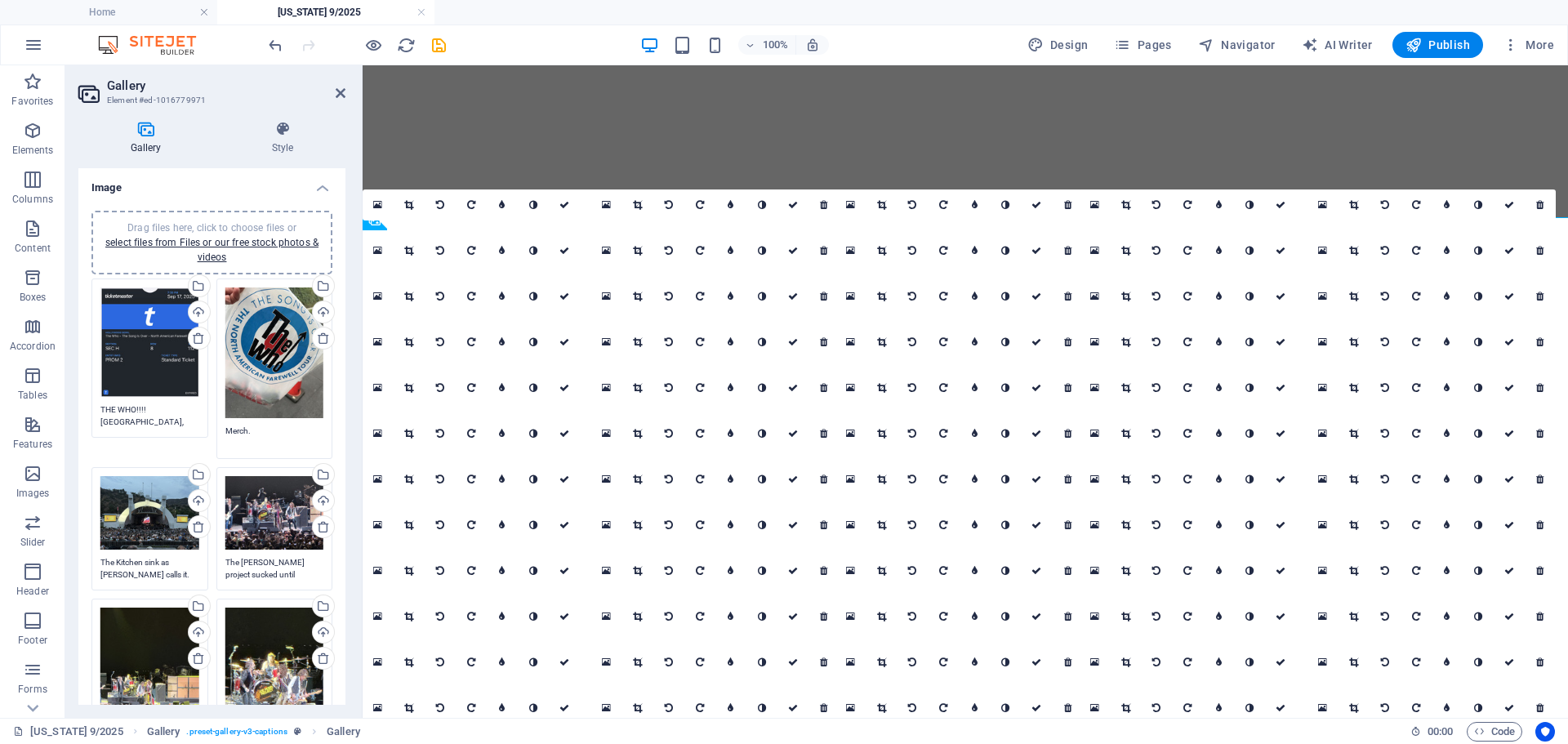
select select "4"
select select "px"
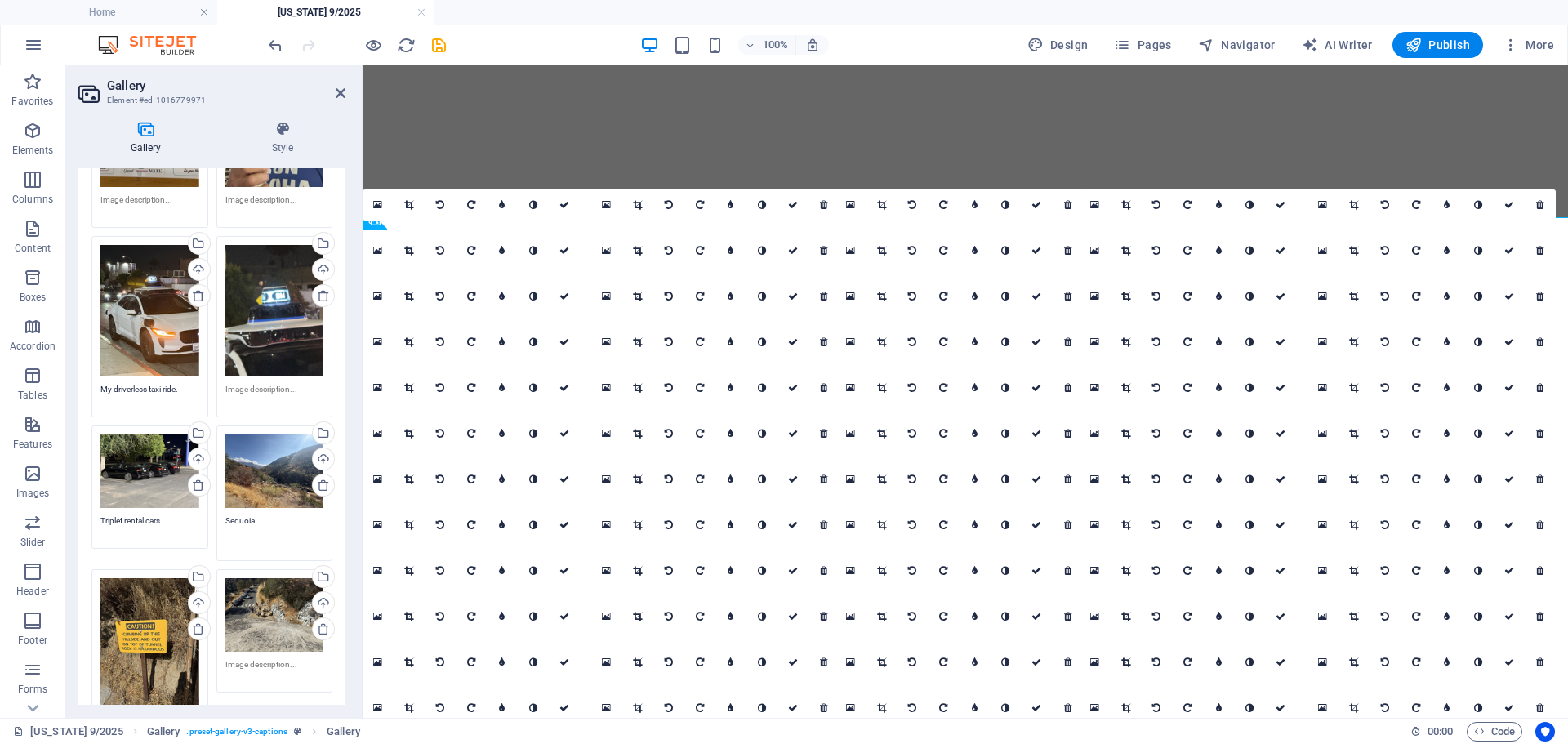
click at [266, 514] on textarea "Sequoia" at bounding box center [274, 532] width 99 height 36
drag, startPoint x: 266, startPoint y: 448, endPoint x: 214, endPoint y: 457, distance: 52.8
click at [214, 457] on div "Drag files here, click to choose files or select files from Files or our free s…" at bounding box center [274, 493] width 125 height 144
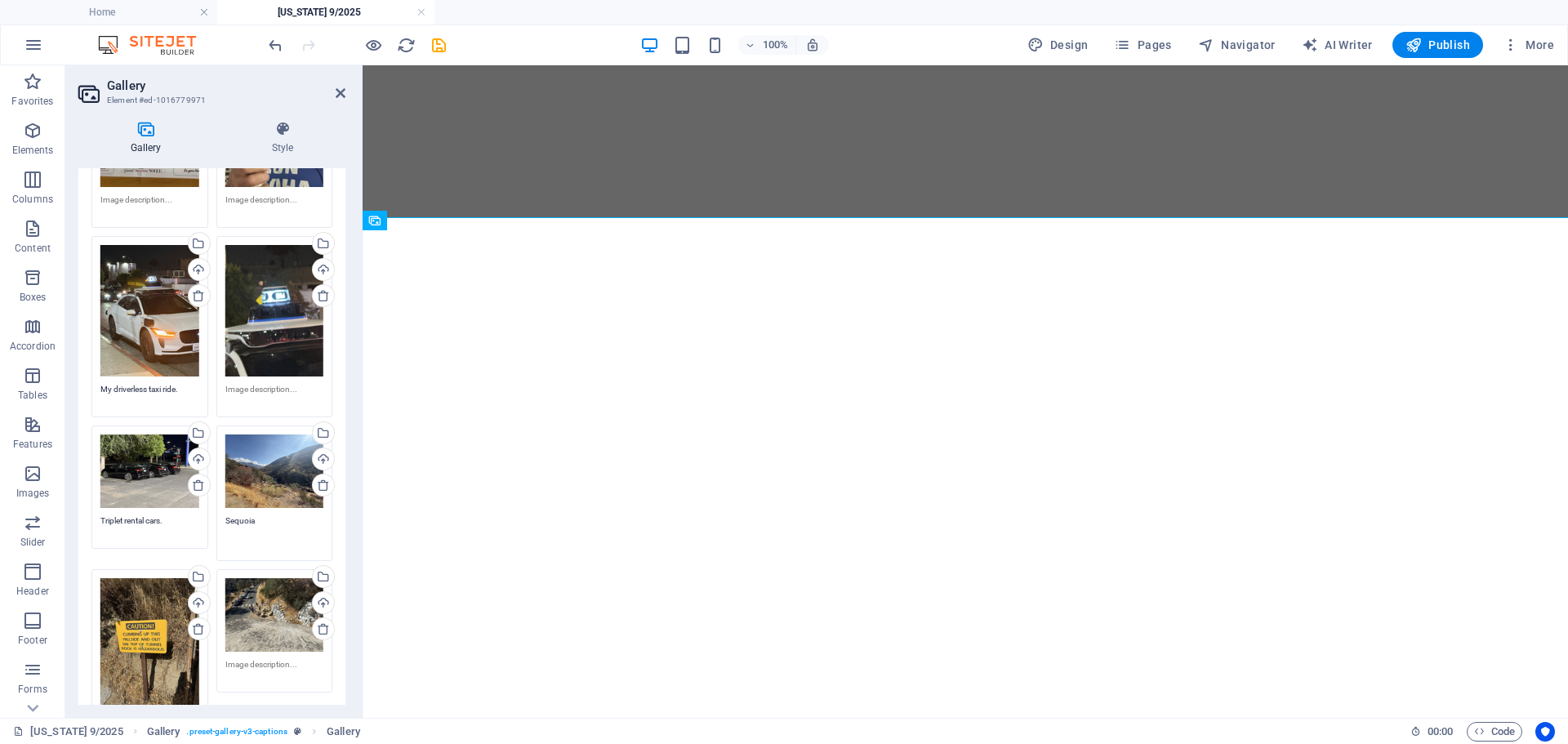
paste textarea "National Park"
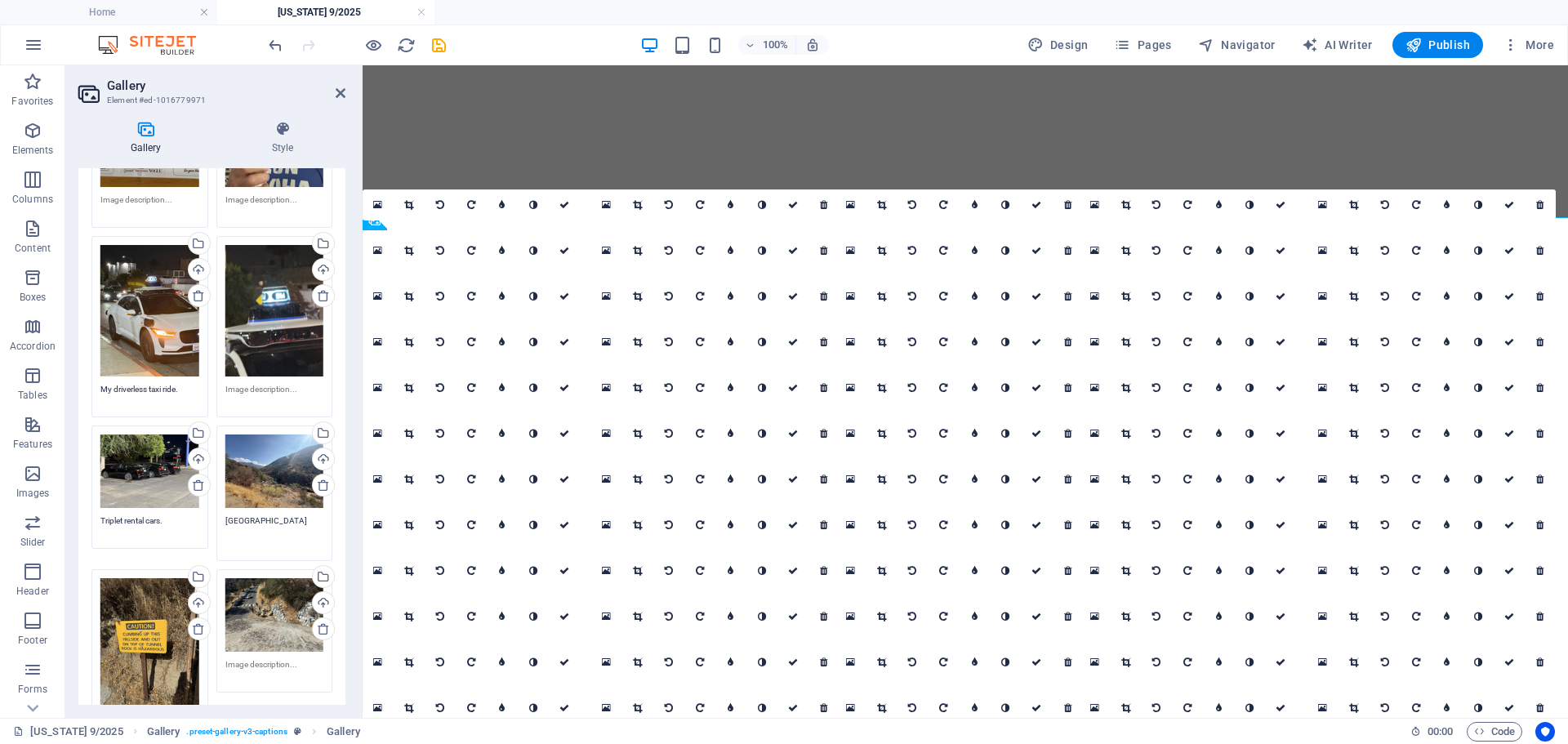
scroll to position [6481, 0]
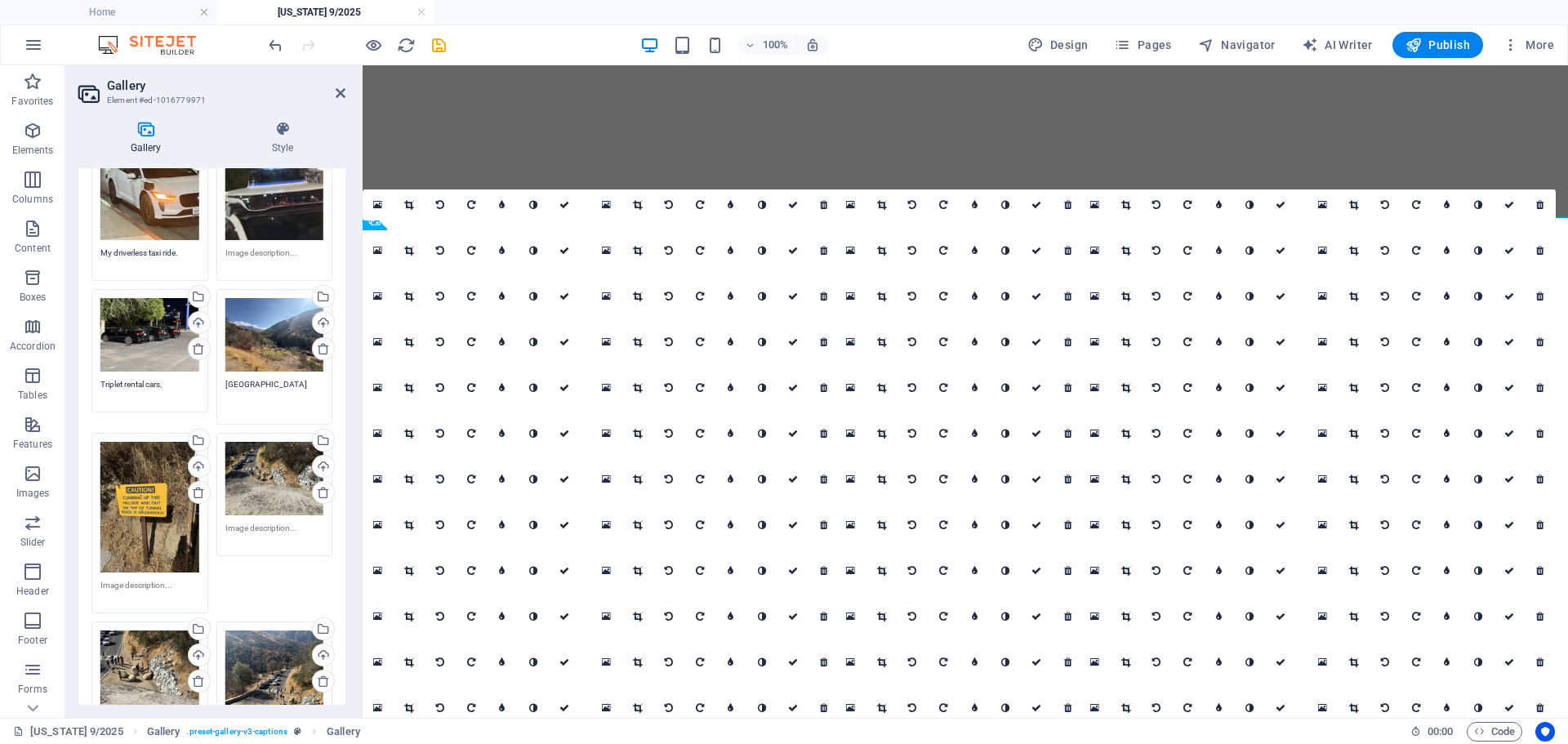
type textarea "[GEOGRAPHIC_DATA]"
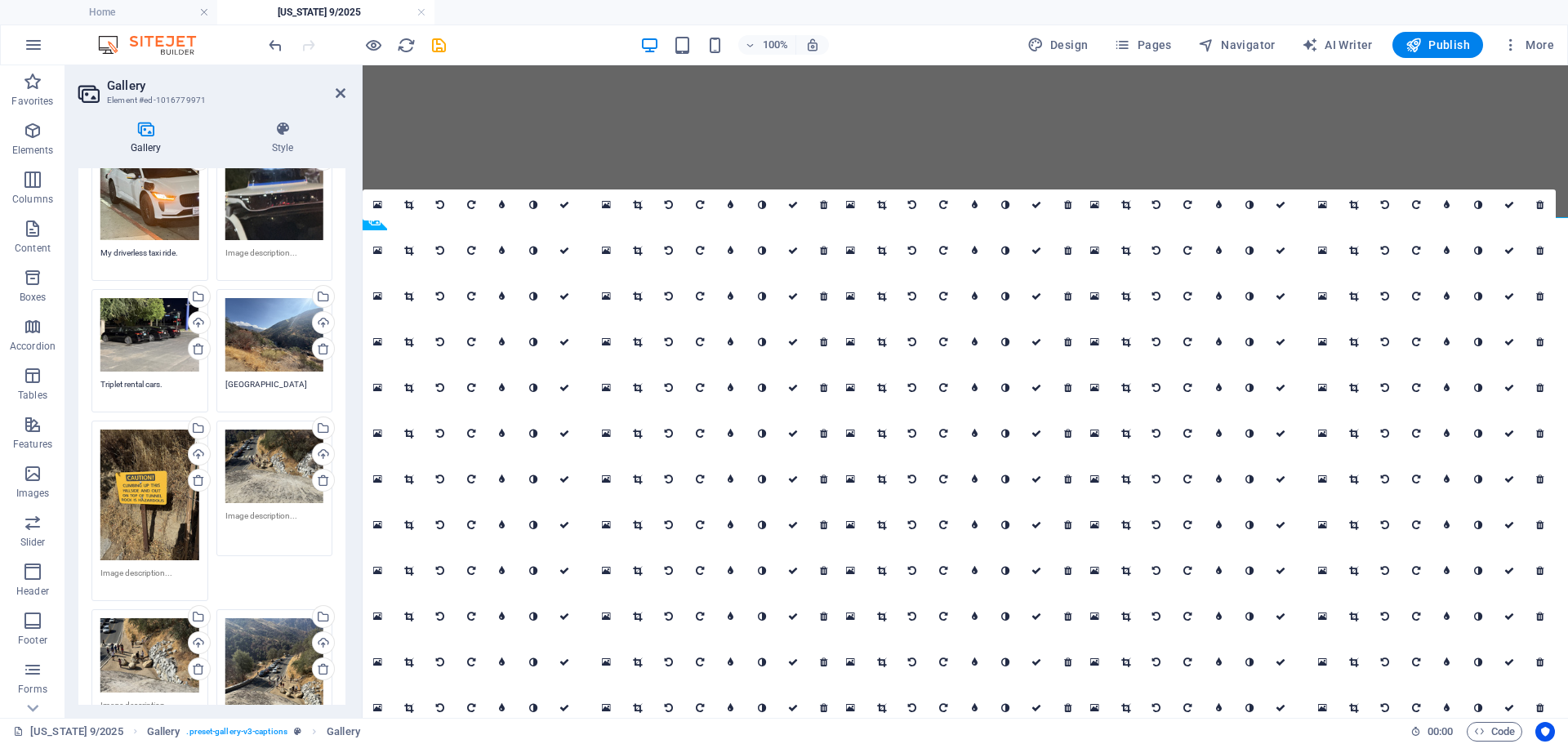
click at [245, 509] on textarea at bounding box center [274, 527] width 99 height 36
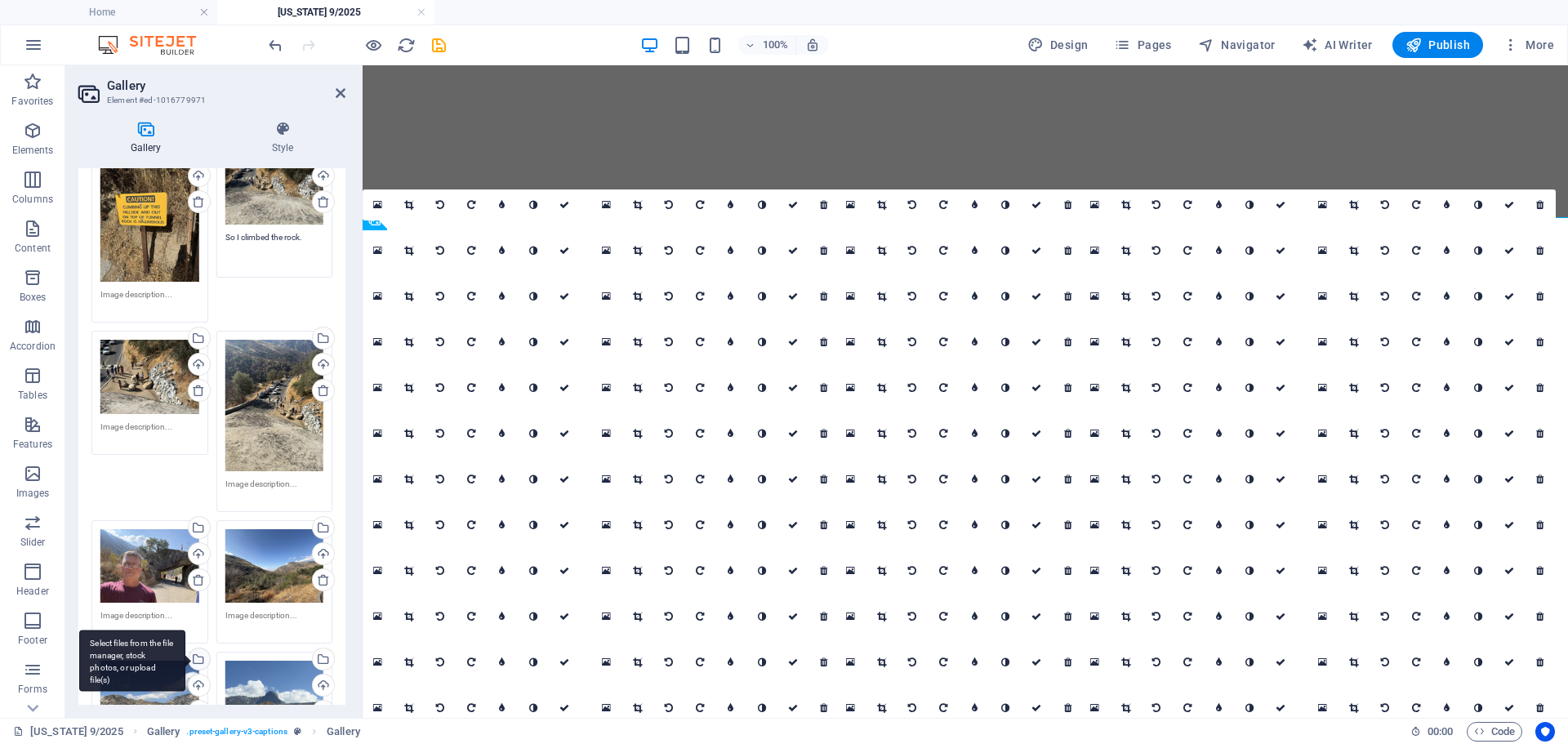
scroll to position [6808, 0]
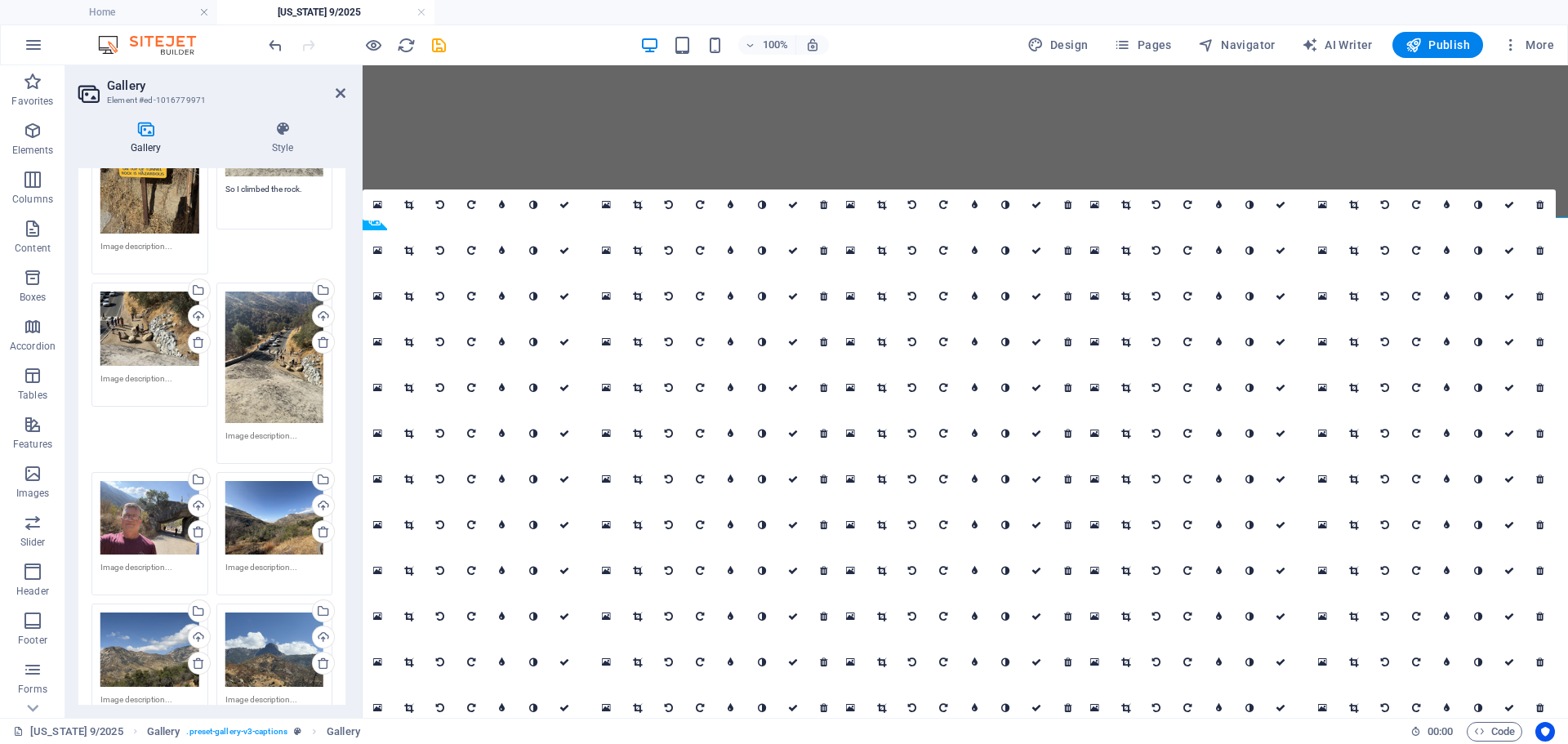
type textarea "So I climbed the rock."
click at [173, 561] on textarea at bounding box center [150, 573] width 99 height 25
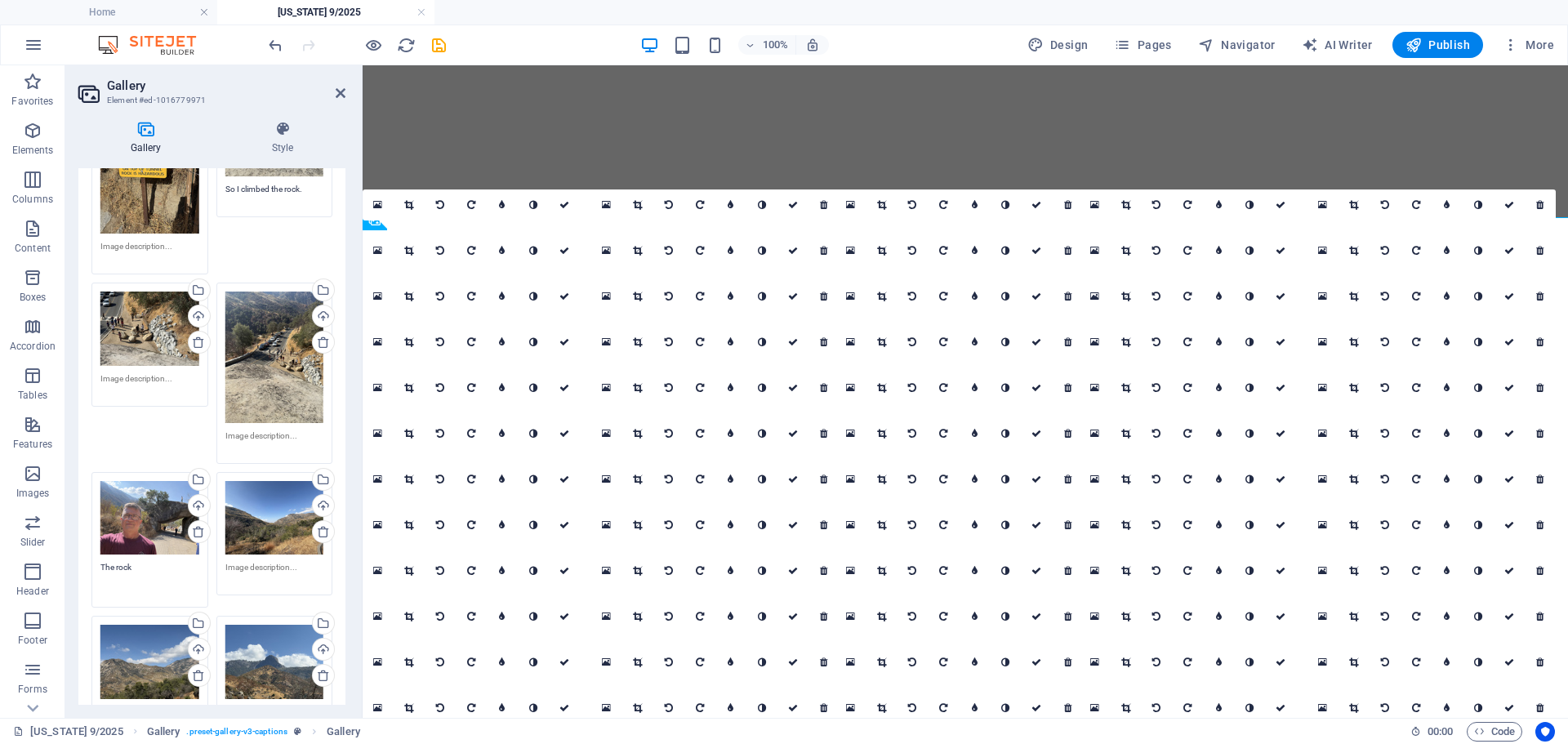
type textarea "The rock"
click at [277, 561] on textarea at bounding box center [274, 573] width 99 height 25
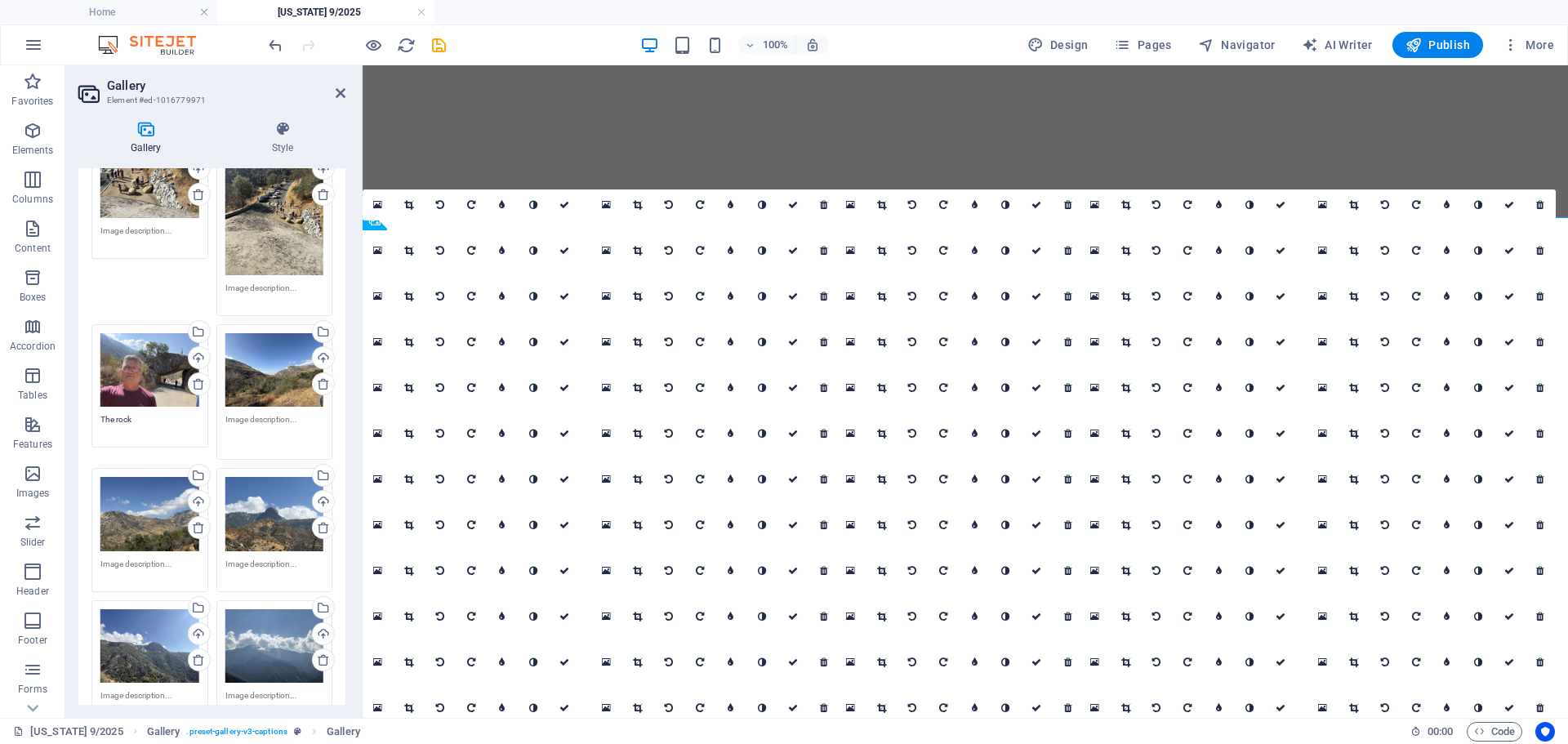
scroll to position [6998, 0]
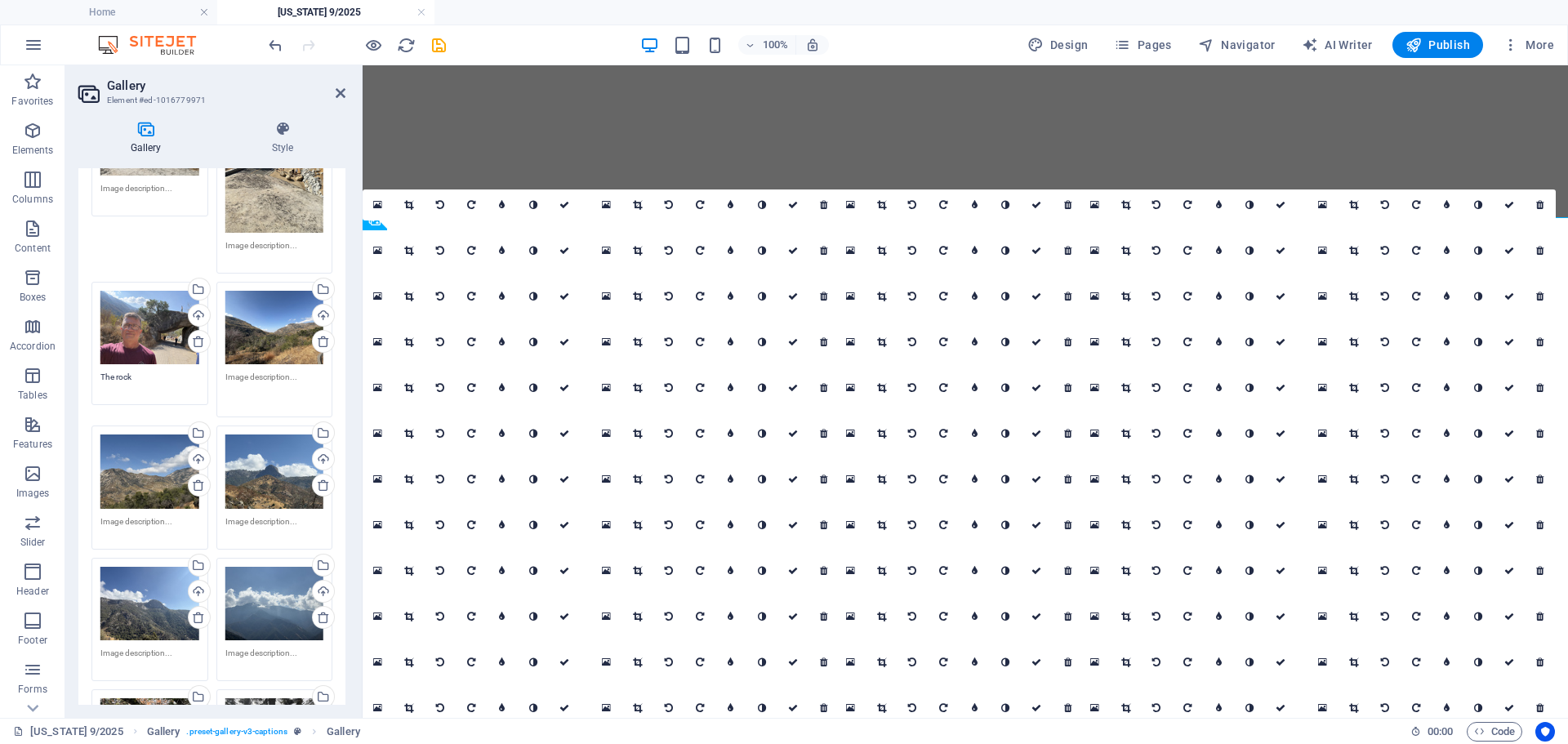
click at [146, 646] on textarea at bounding box center [150, 659] width 99 height 25
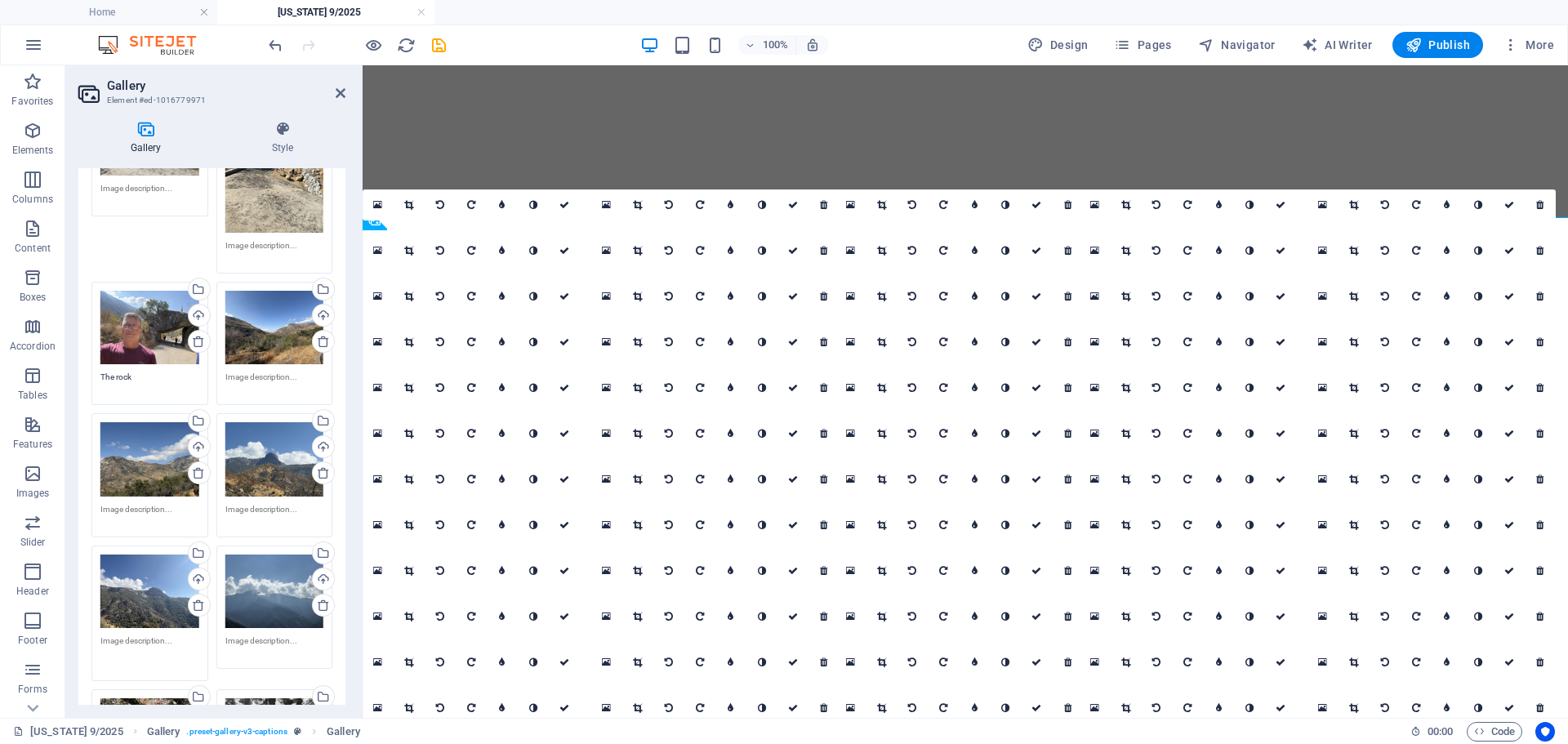
paste textarea "[GEOGRAPHIC_DATA]"
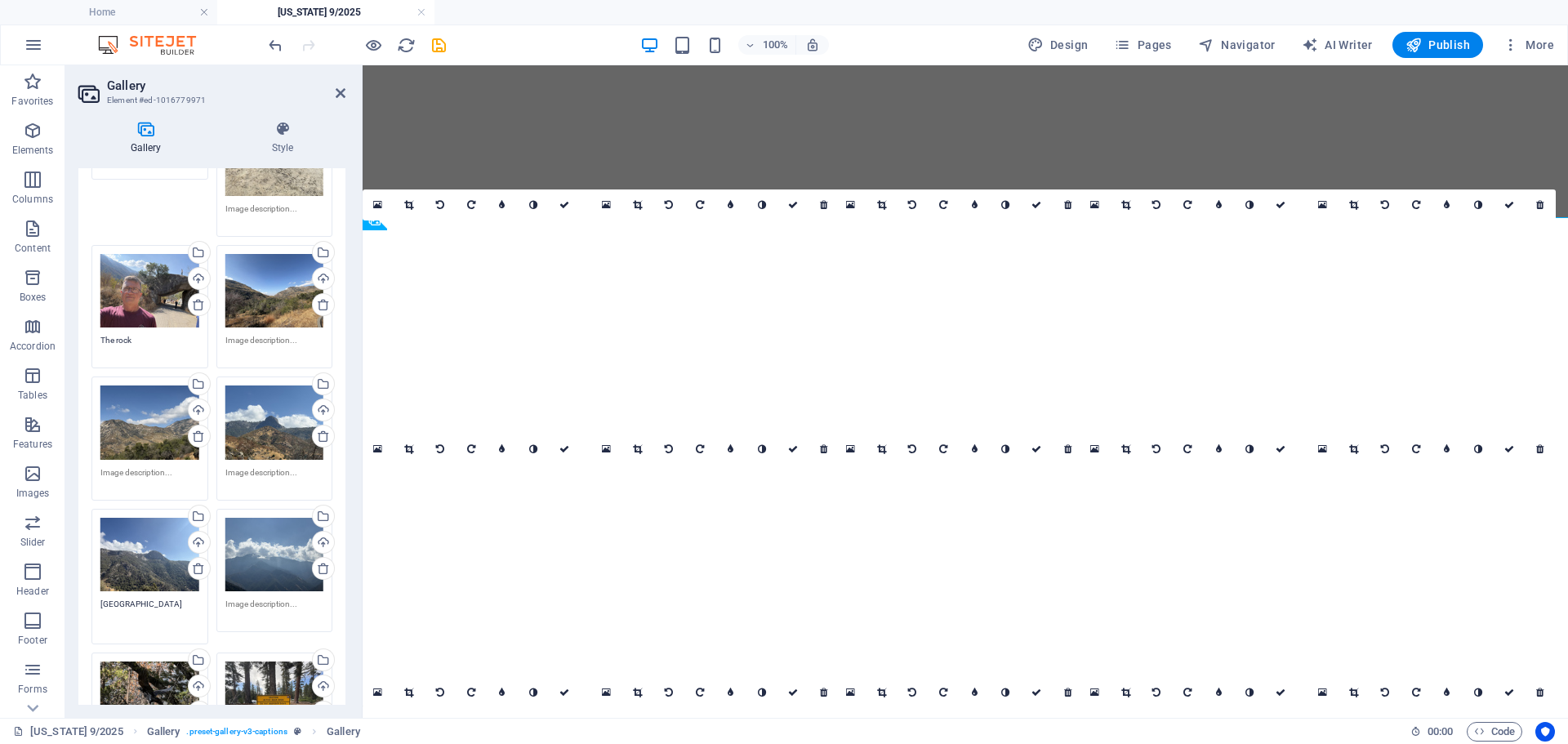
scroll to position [7134, 0]
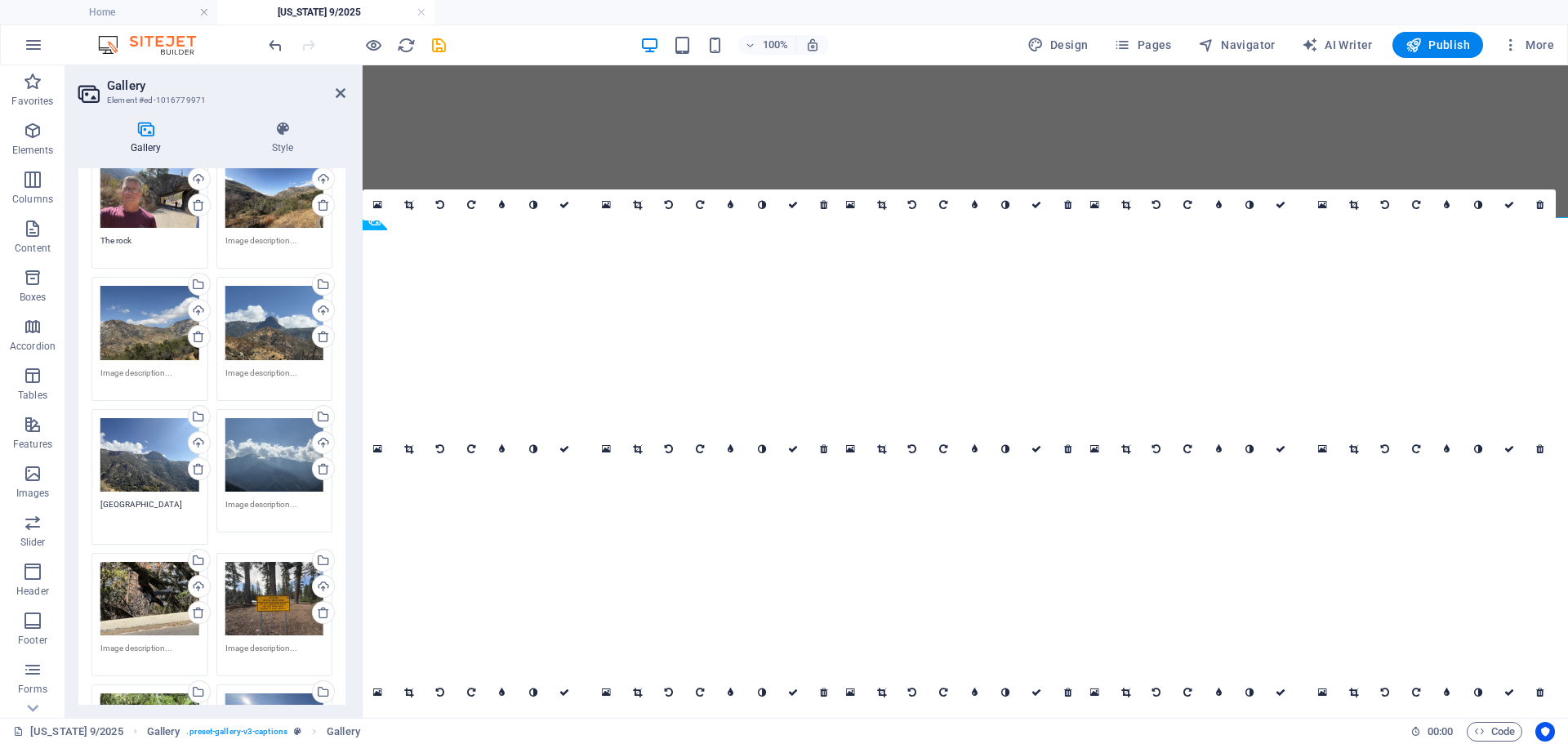
type textarea "[GEOGRAPHIC_DATA]"
click at [266, 498] on textarea at bounding box center [274, 510] width 99 height 25
paste textarea "[GEOGRAPHIC_DATA]"
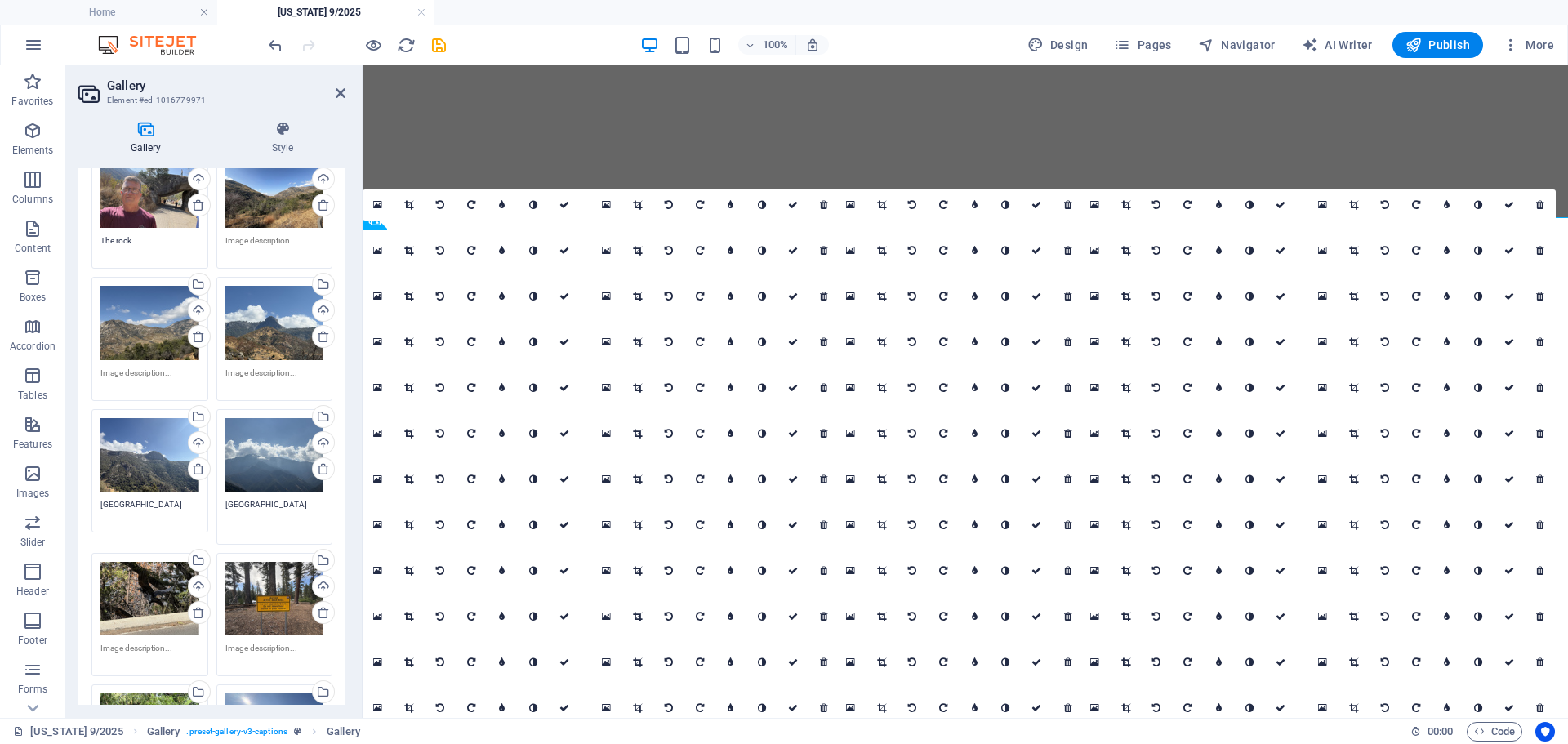
scroll to position [7324, 0]
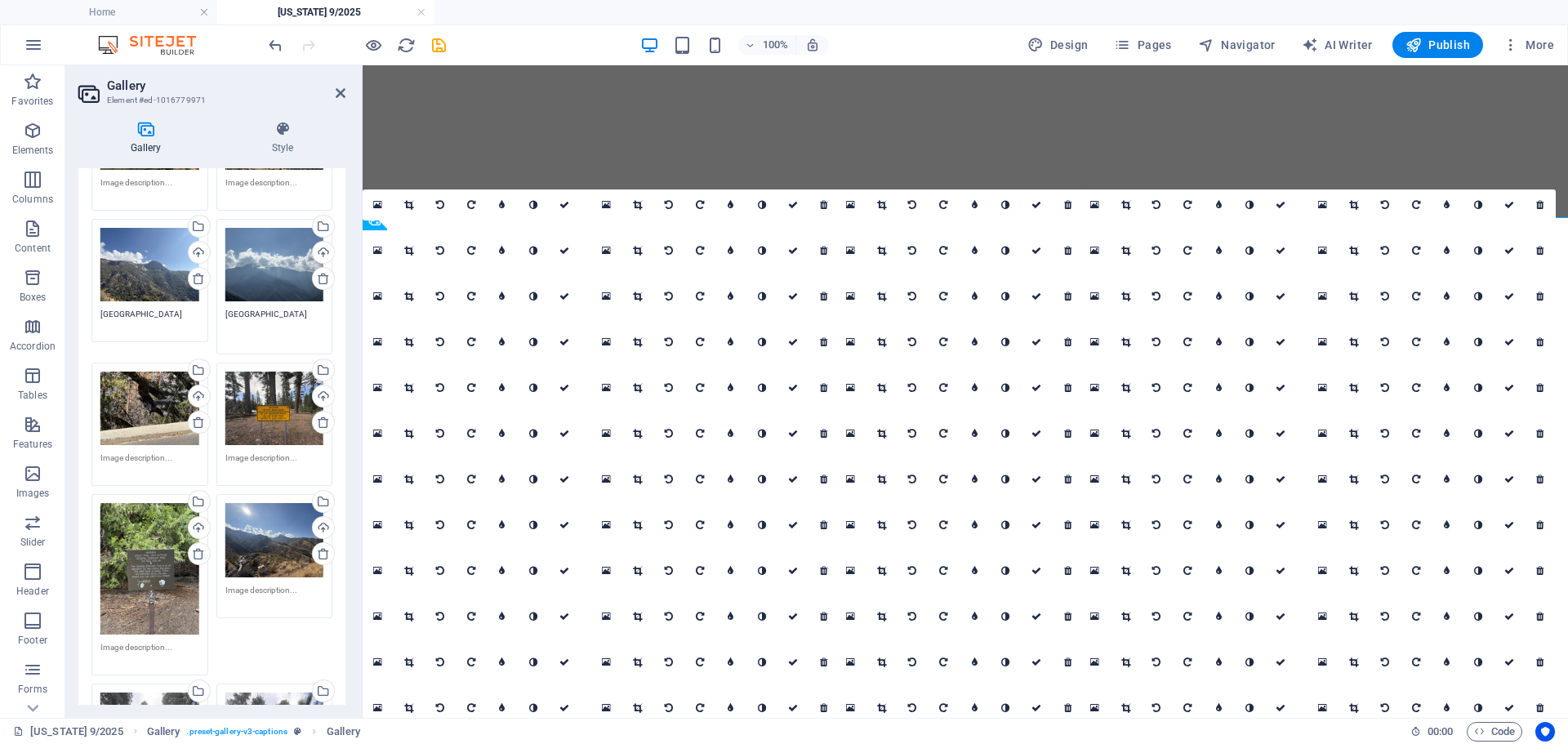
click at [261, 371] on div "Drag files here, click to choose files or select files from Files or our free s…" at bounding box center [274, 407] width 99 height 74
type textarea "[GEOGRAPHIC_DATA]"
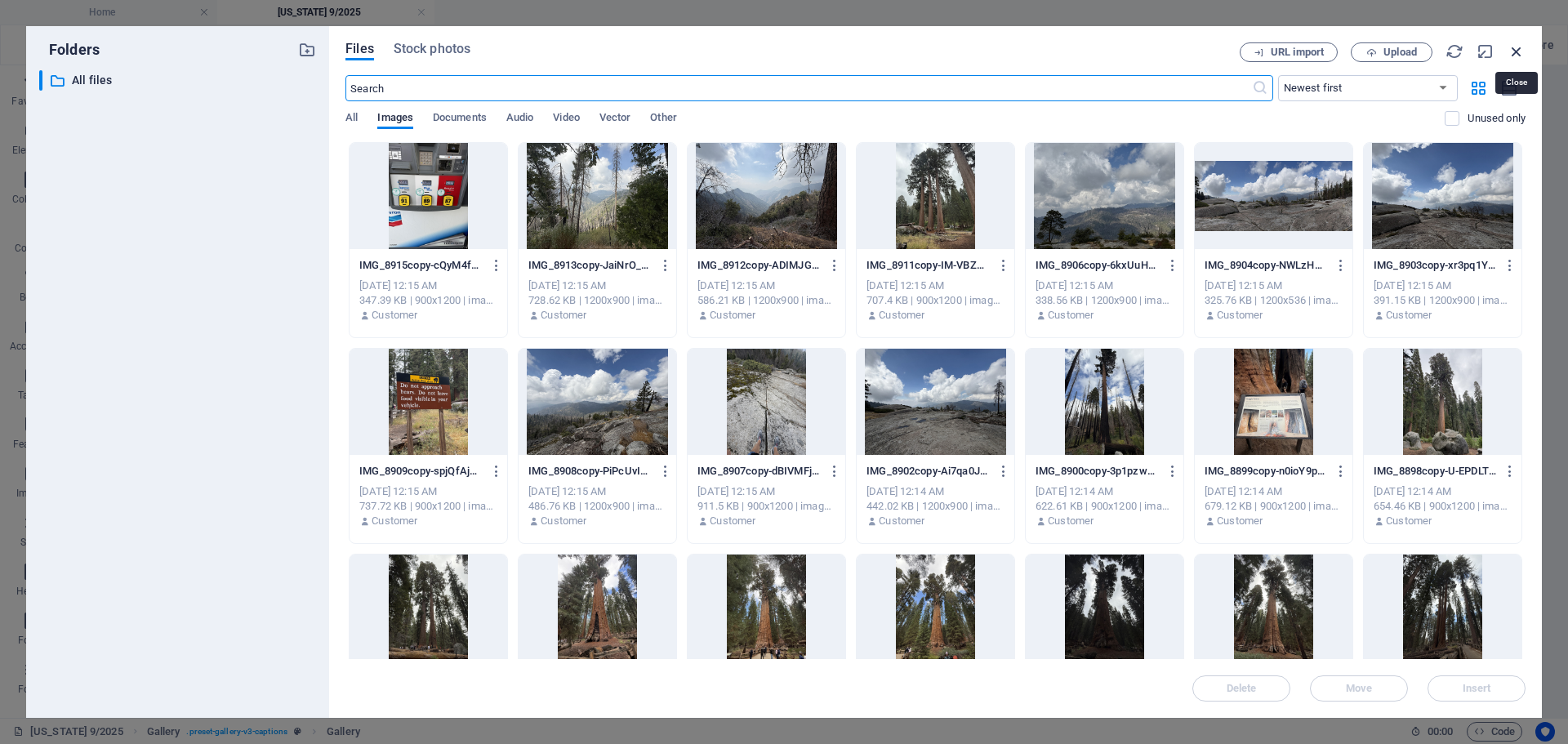
click at [1519, 51] on icon "button" at bounding box center [1516, 51] width 18 height 18
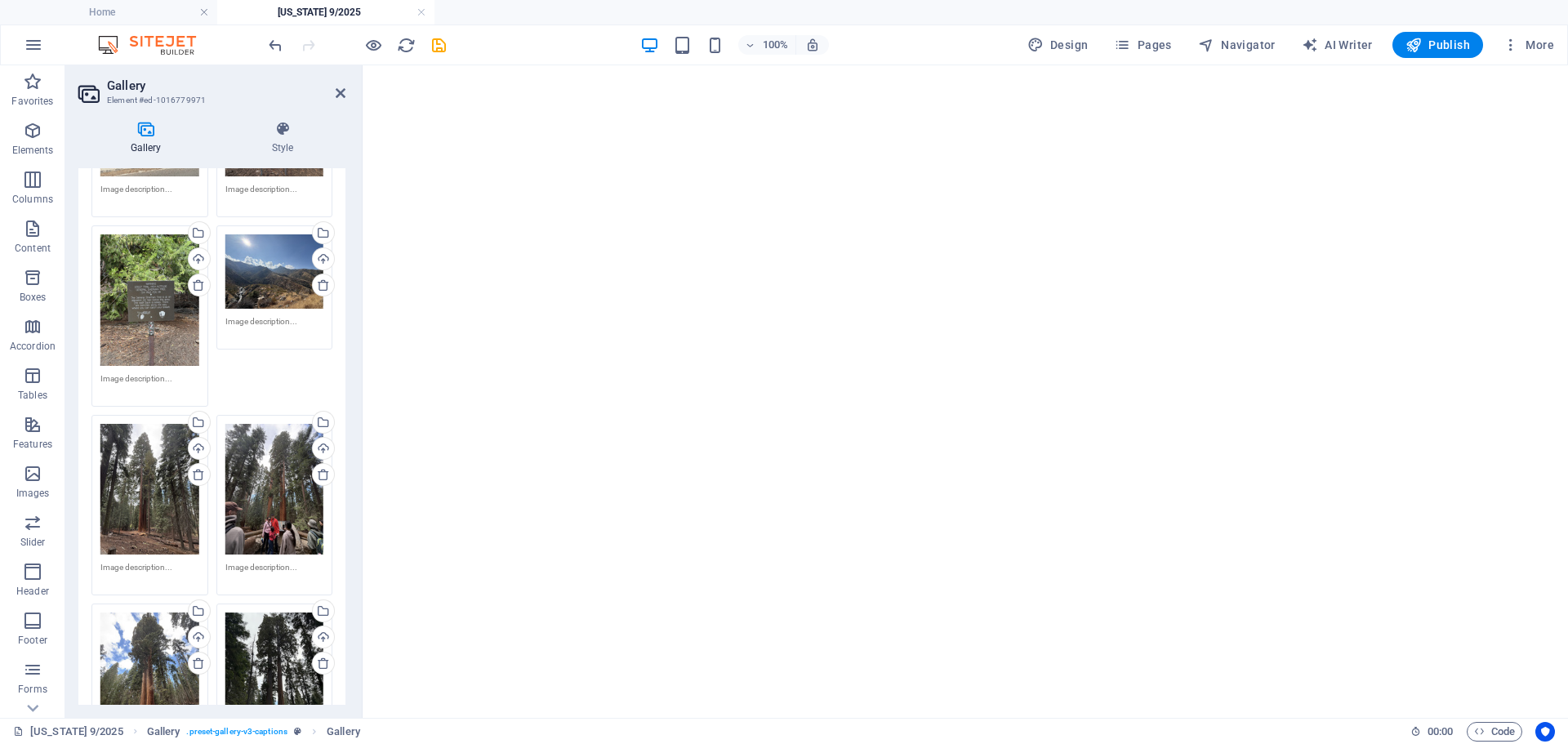
scroll to position [7651, 0]
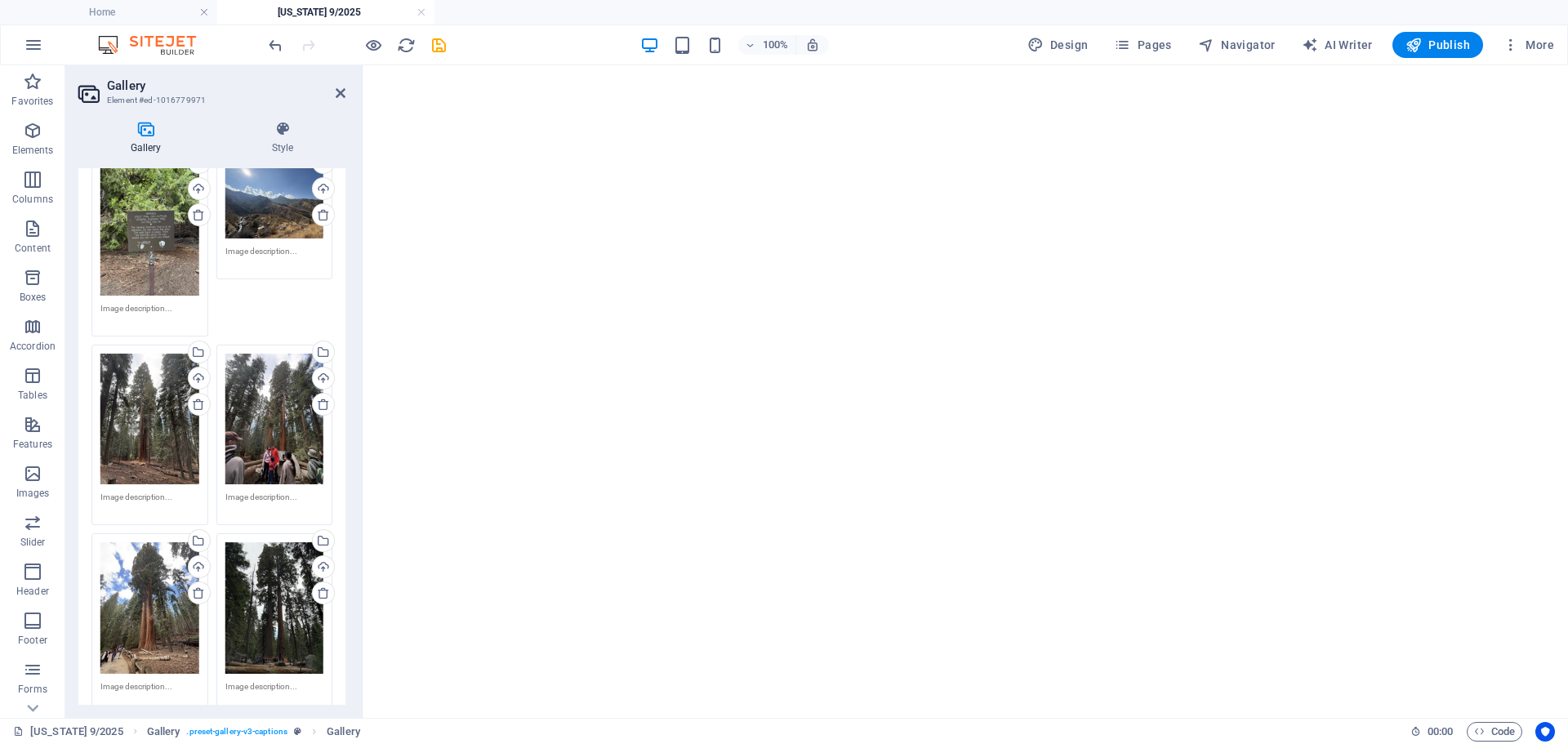
click at [178, 491] on textarea at bounding box center [150, 503] width 99 height 25
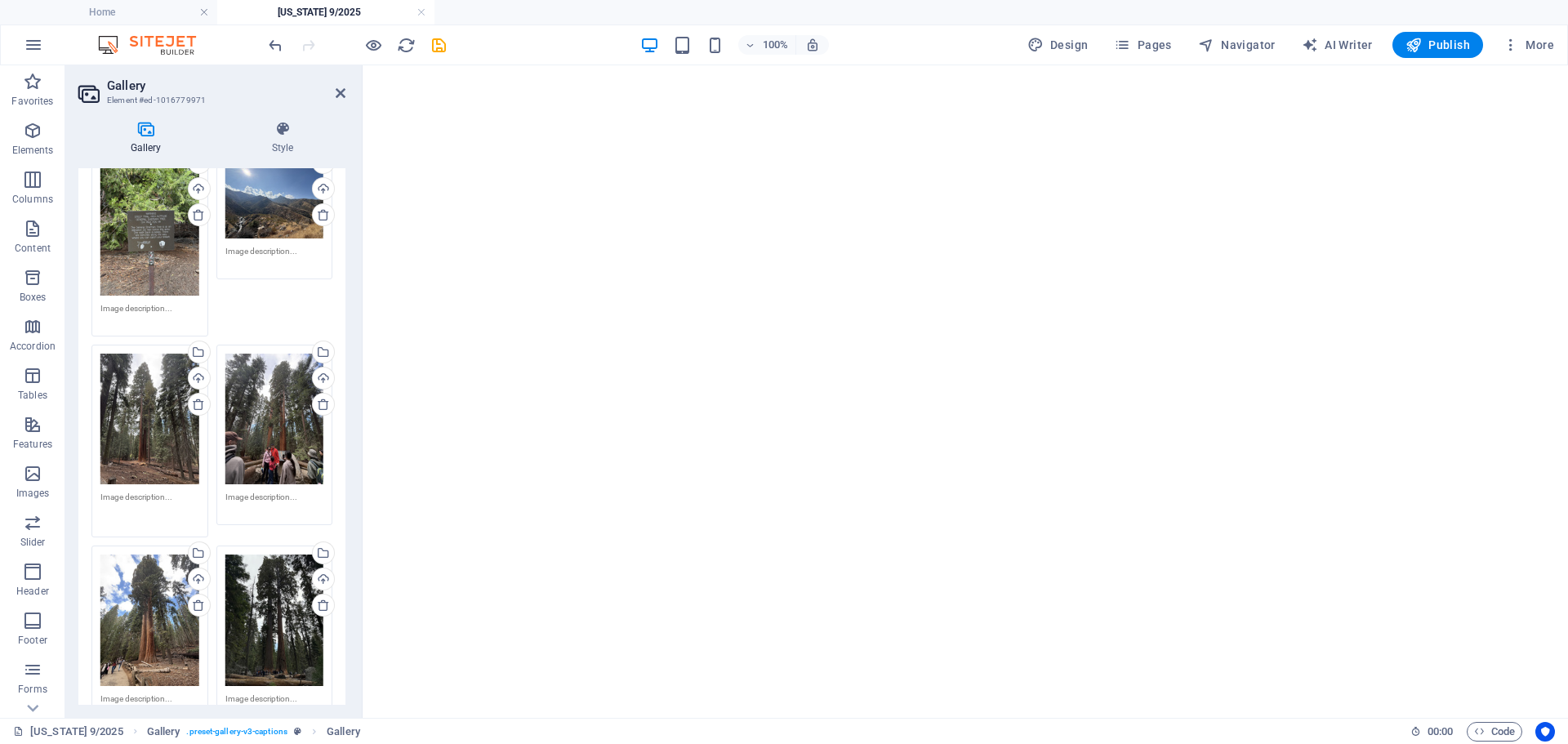
paste textarea "[GEOGRAPHIC_DATA]"
type textarea "[GEOGRAPHIC_DATA]"
click at [269, 491] on textarea at bounding box center [274, 503] width 99 height 25
paste textarea "[GEOGRAPHIC_DATA]"
type textarea "[GEOGRAPHIC_DATA]"
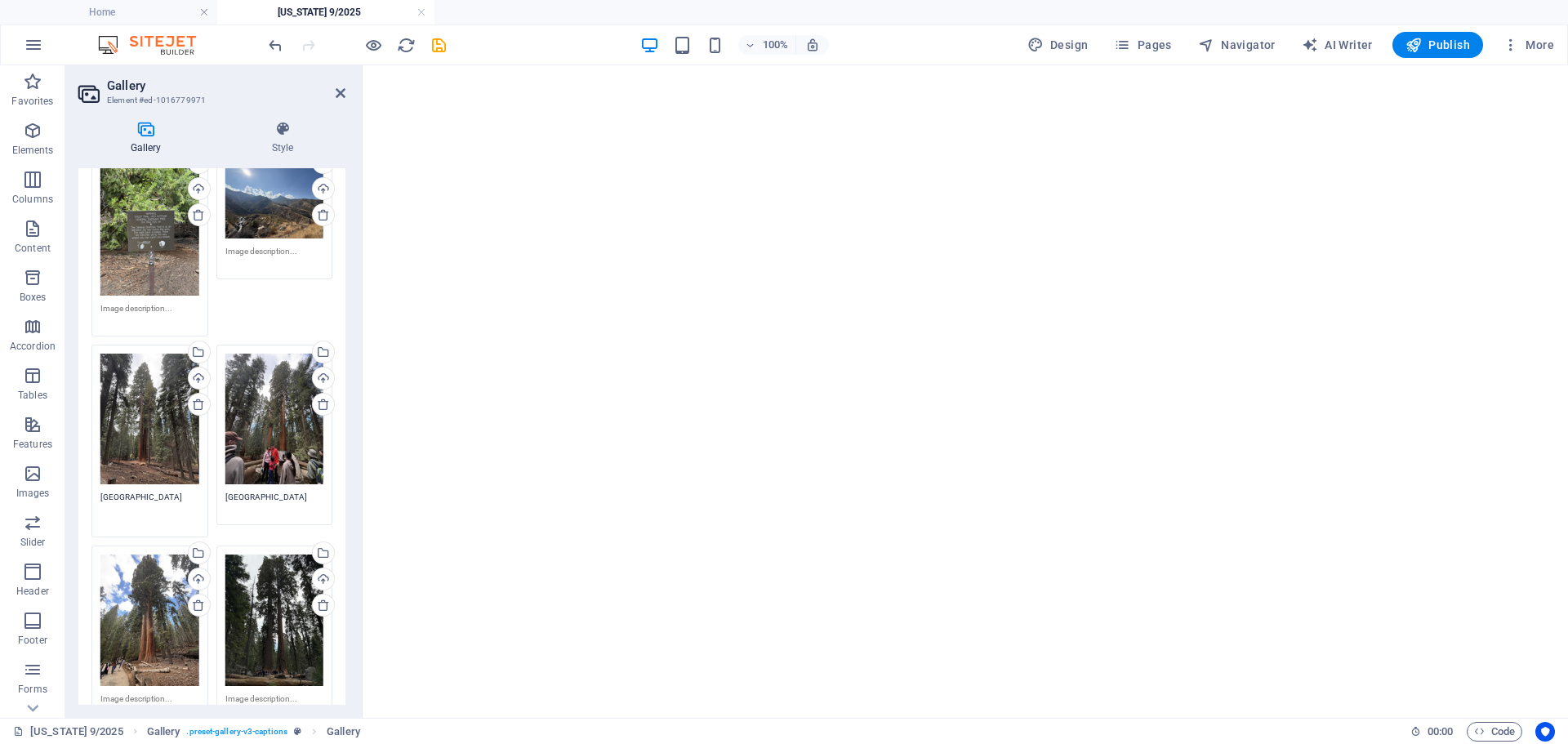
click at [176, 692] on textarea at bounding box center [150, 705] width 99 height 25
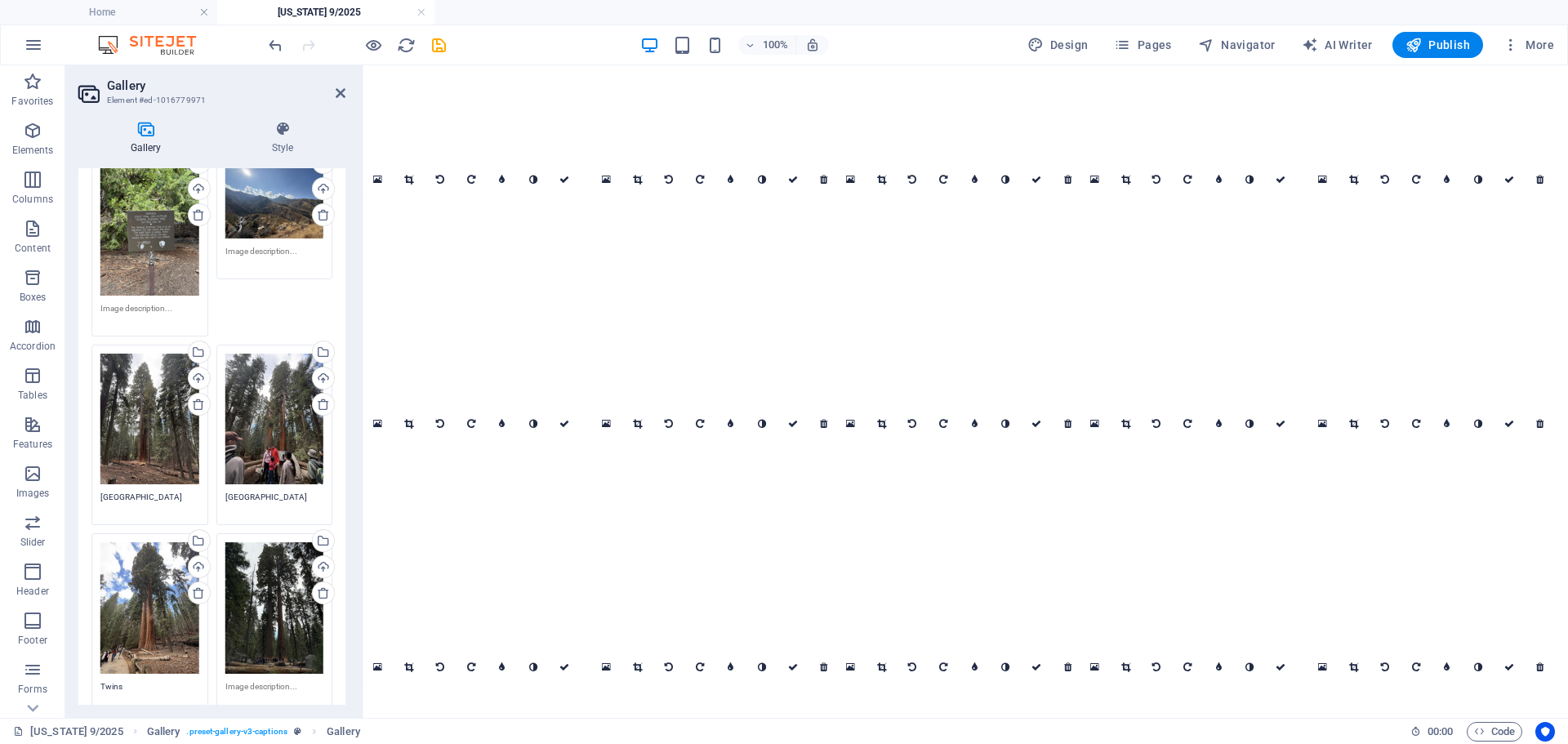
type textarea "Twins"
click at [291, 680] on textarea at bounding box center [274, 692] width 99 height 25
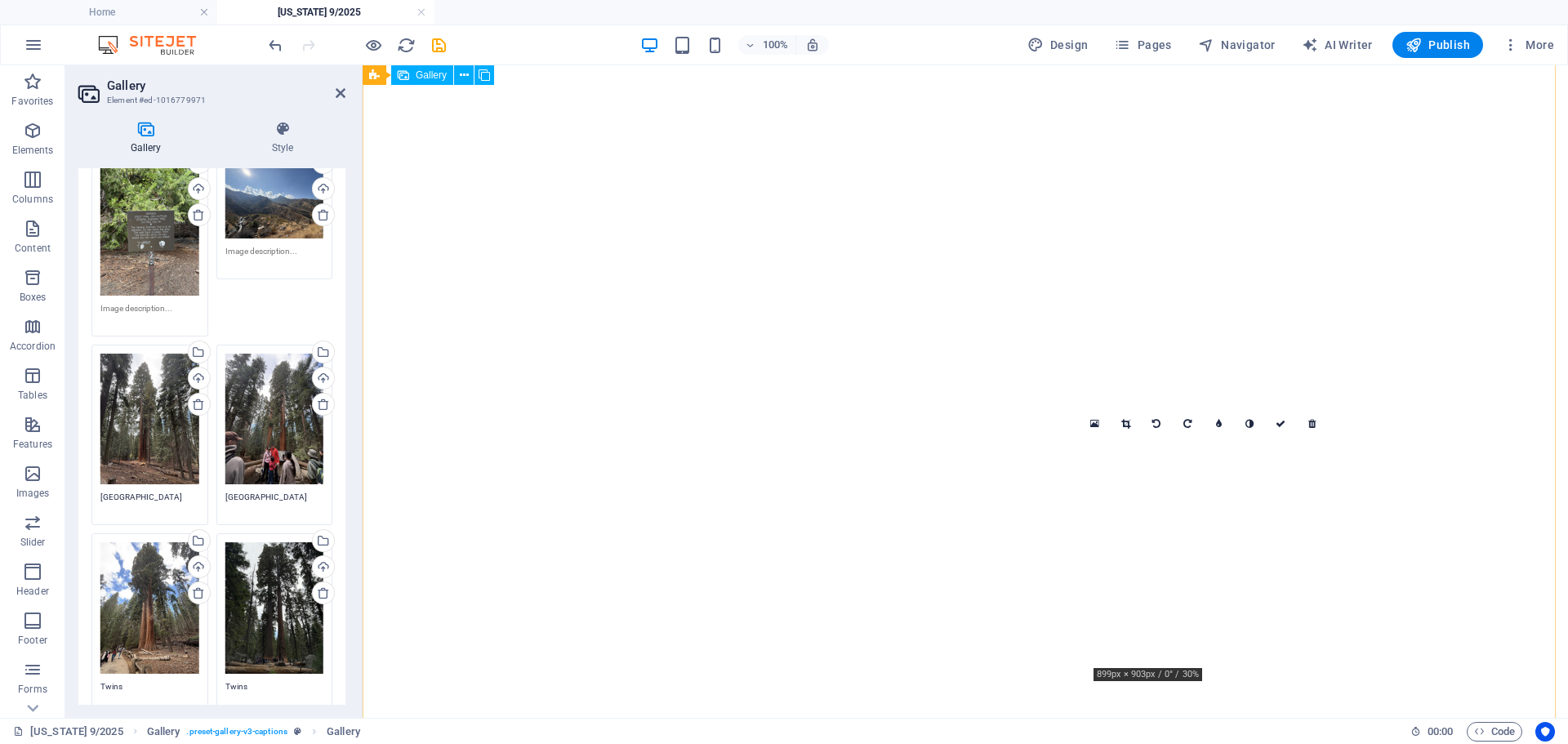
type textarea "Twins"
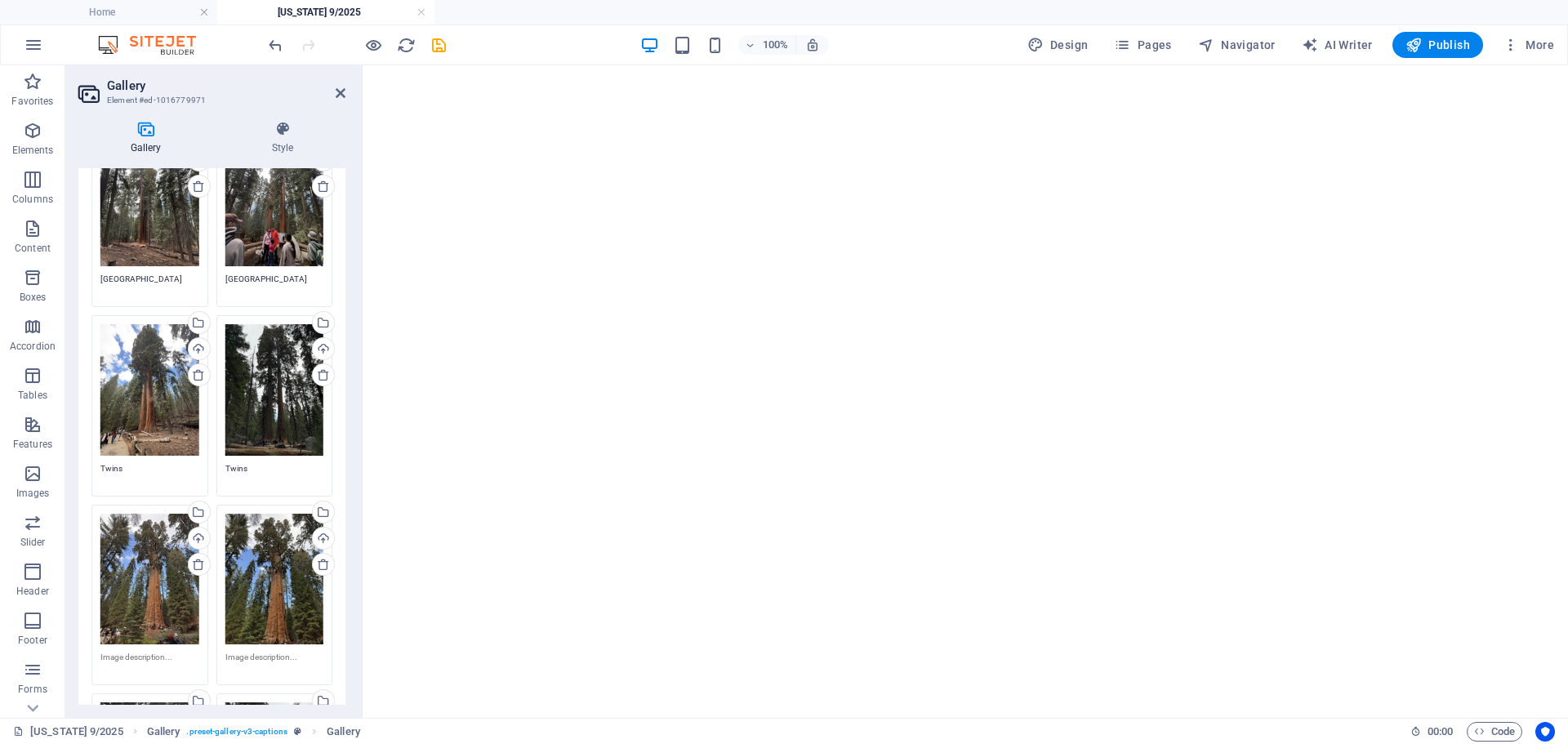
click at [171, 651] on textarea at bounding box center [150, 663] width 99 height 25
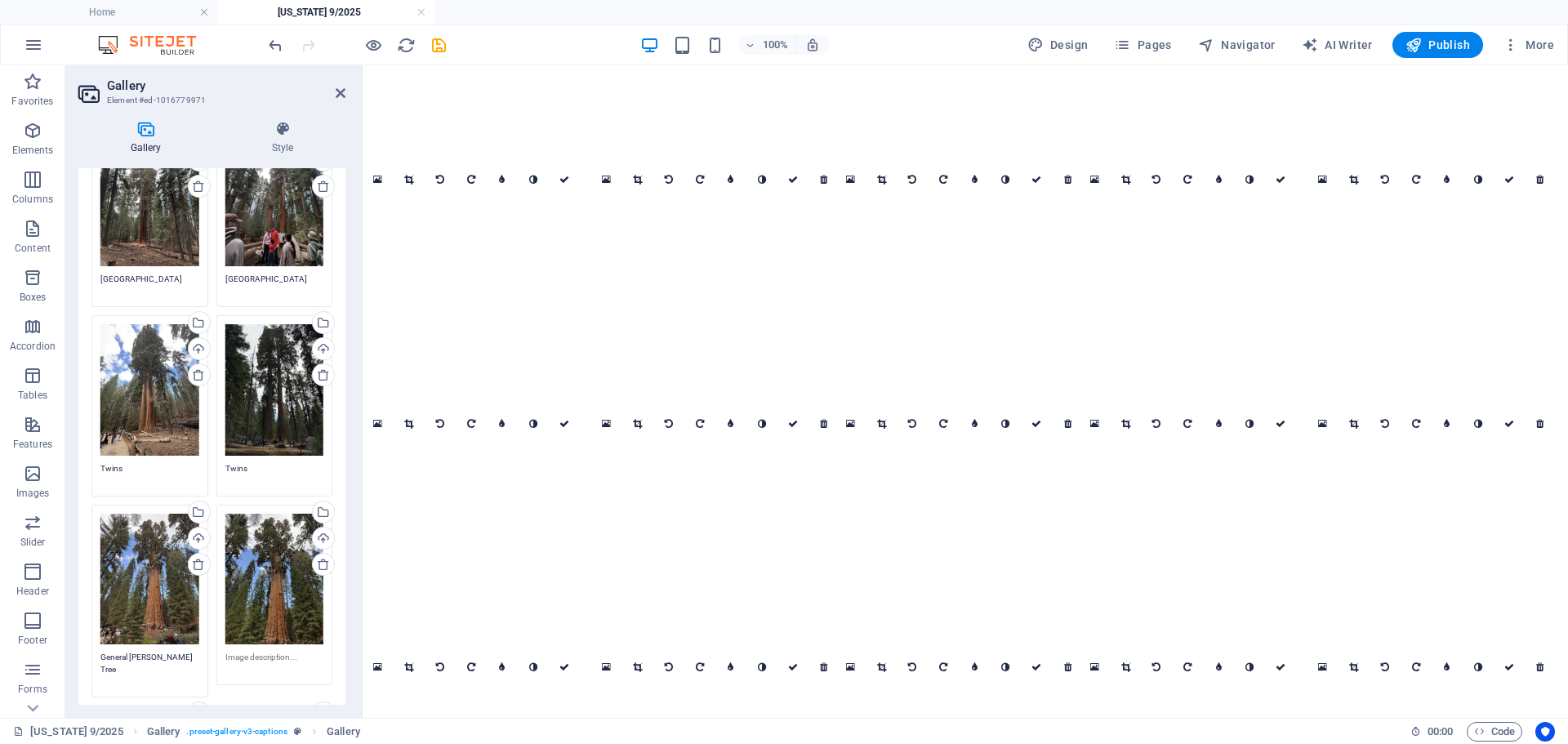
drag, startPoint x: 188, startPoint y: 570, endPoint x: 271, endPoint y: 570, distance: 83.0
type textarea "General [PERSON_NAME] Tree"
click at [271, 651] on textarea at bounding box center [274, 663] width 99 height 25
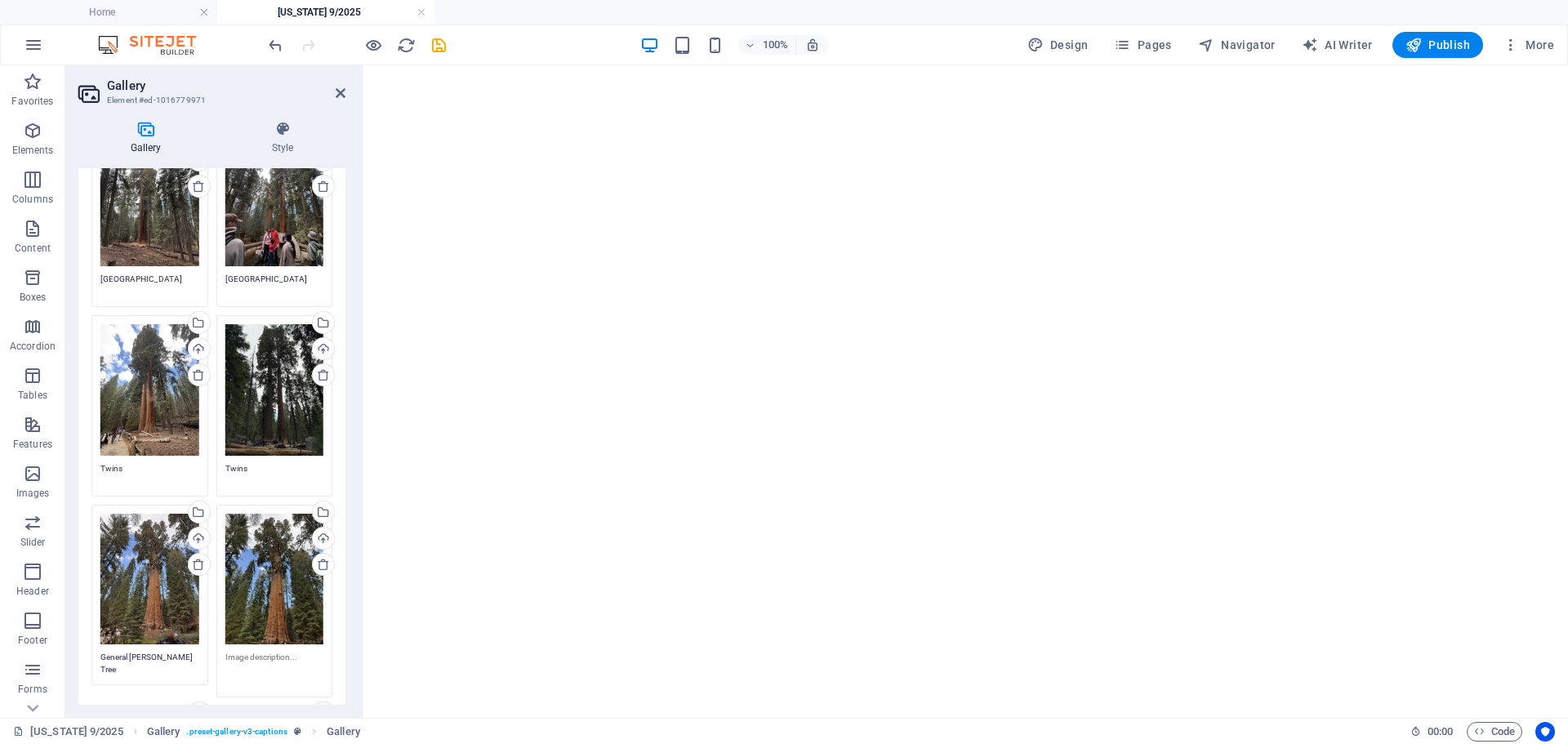
click at [271, 651] on textarea at bounding box center [274, 669] width 99 height 36
paste textarea "General [PERSON_NAME] Tree"
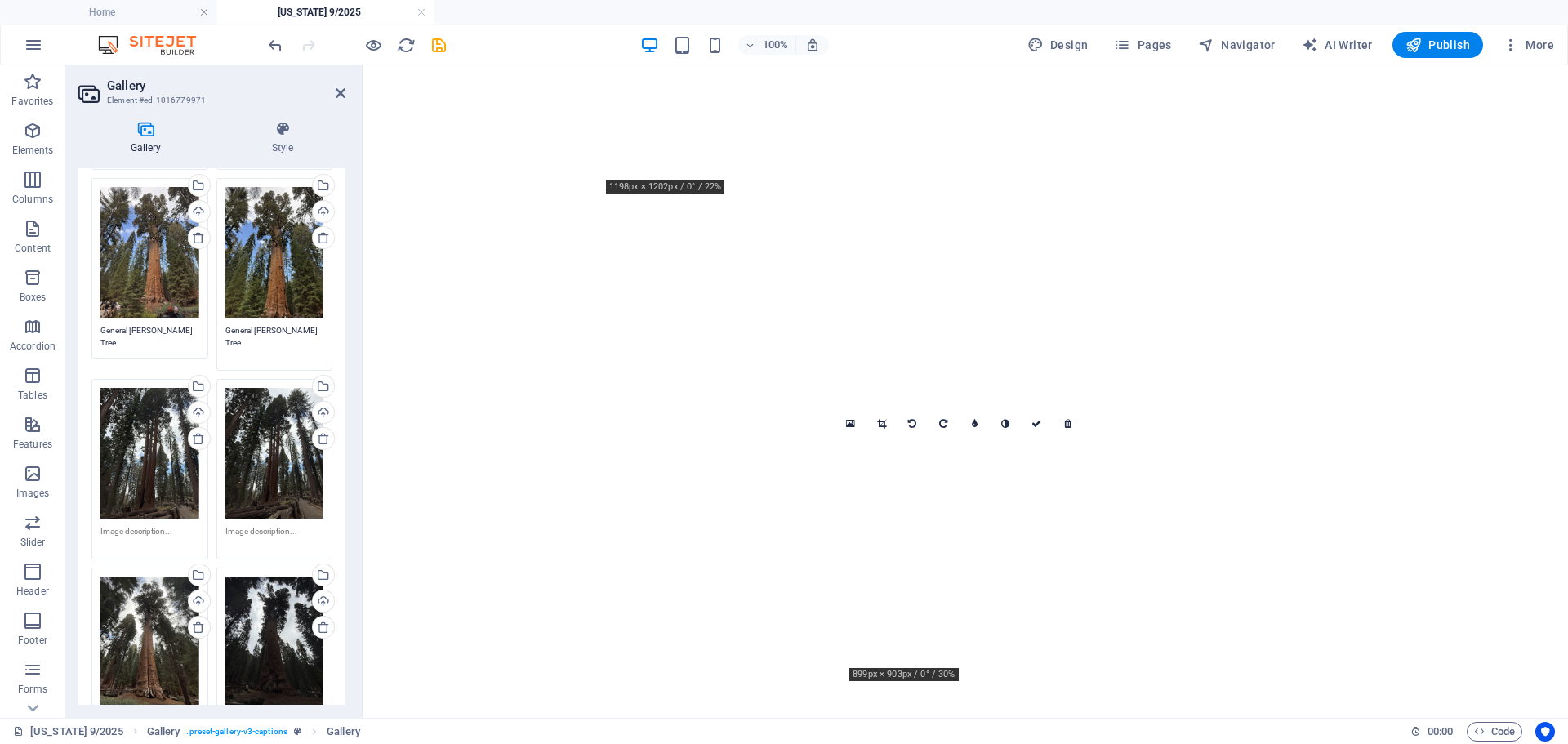
type textarea "General [PERSON_NAME] Tree"
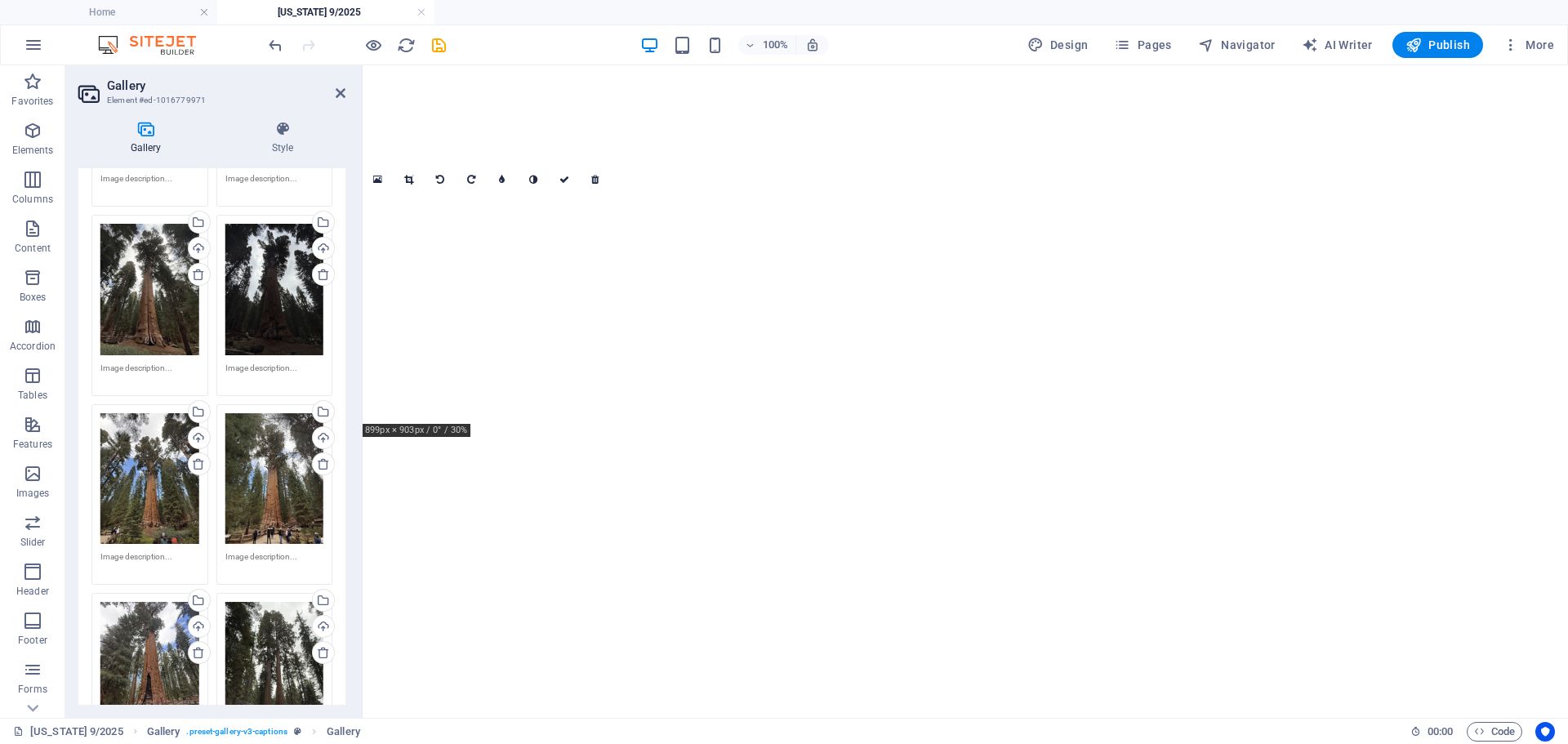
scroll to position [8549, 0]
click at [284, 549] on textarea at bounding box center [274, 562] width 99 height 25
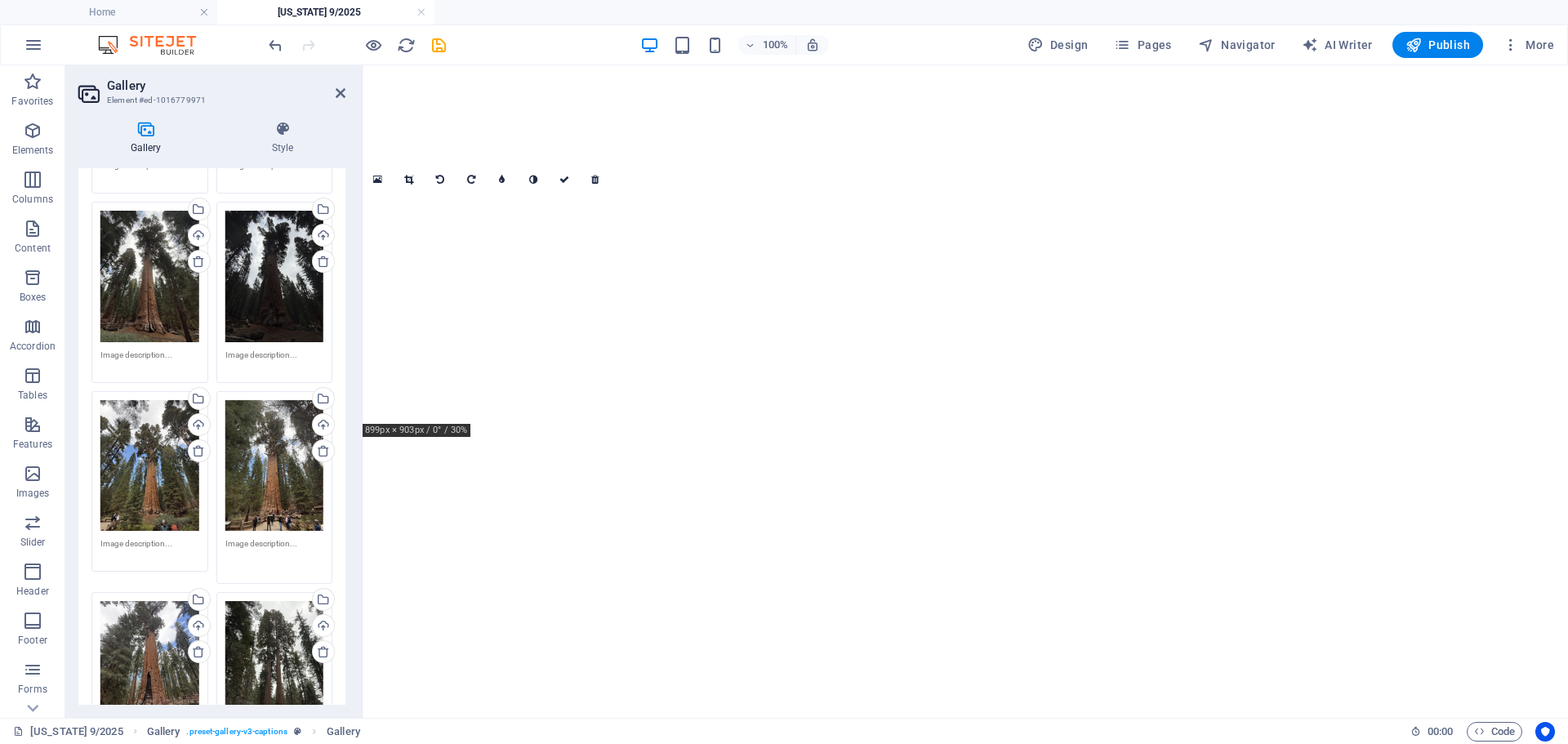
scroll to position [8537, 0]
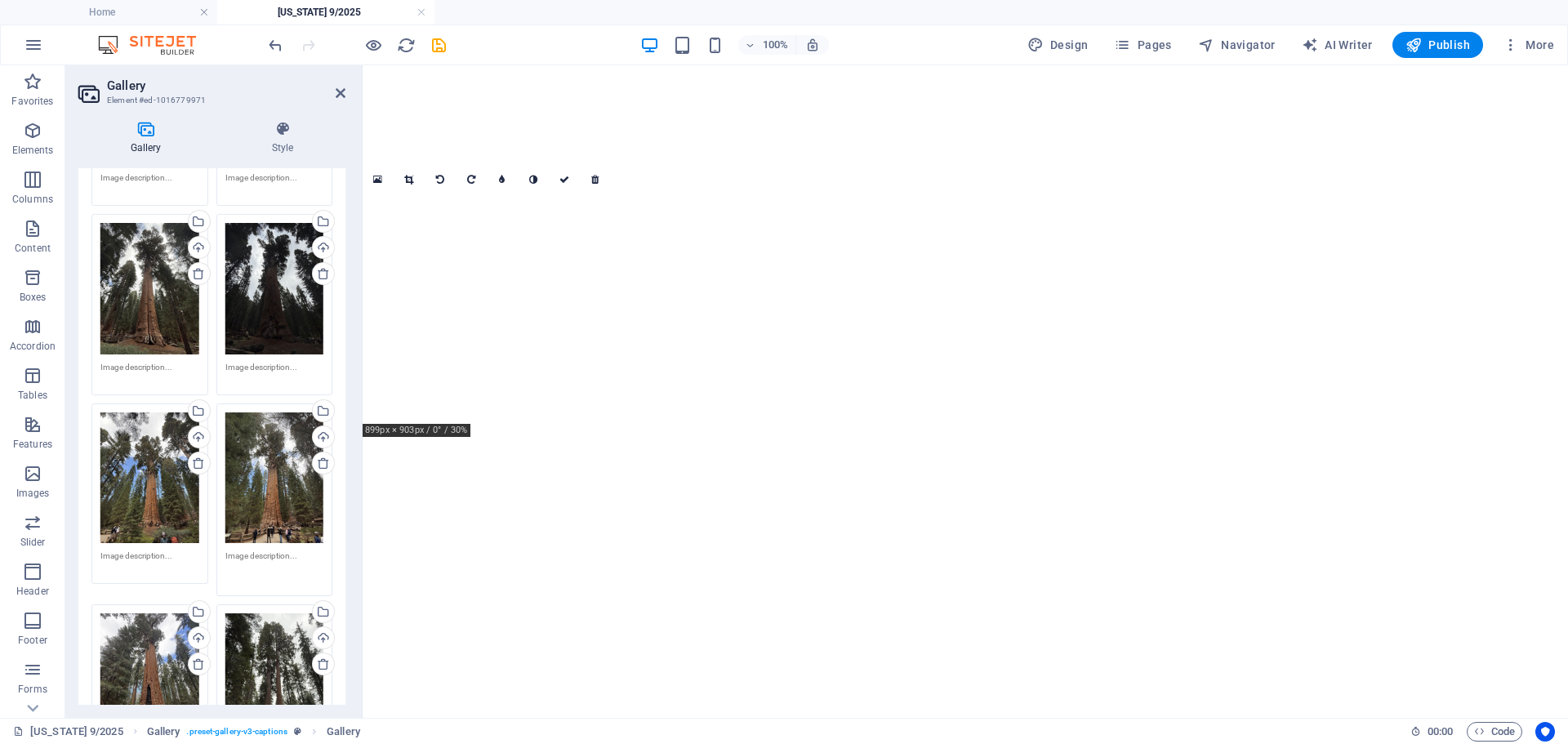
paste textarea "General [PERSON_NAME] Tree"
type textarea "General [PERSON_NAME] Tree"
click at [143, 549] on textarea at bounding box center [150, 562] width 99 height 25
click at [155, 549] on textarea at bounding box center [150, 562] width 99 height 25
paste textarea "General [PERSON_NAME] Tree"
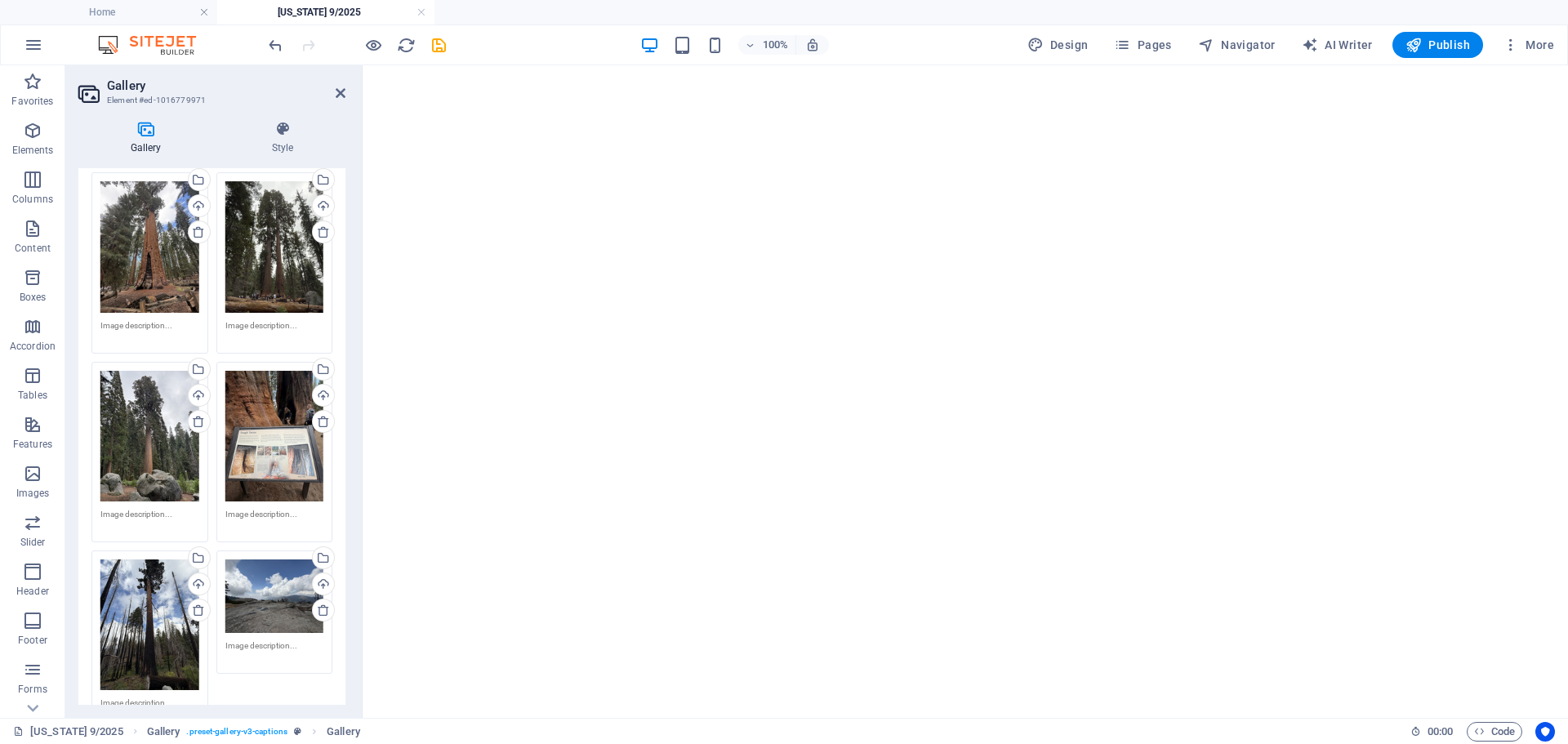
scroll to position [8972, 0]
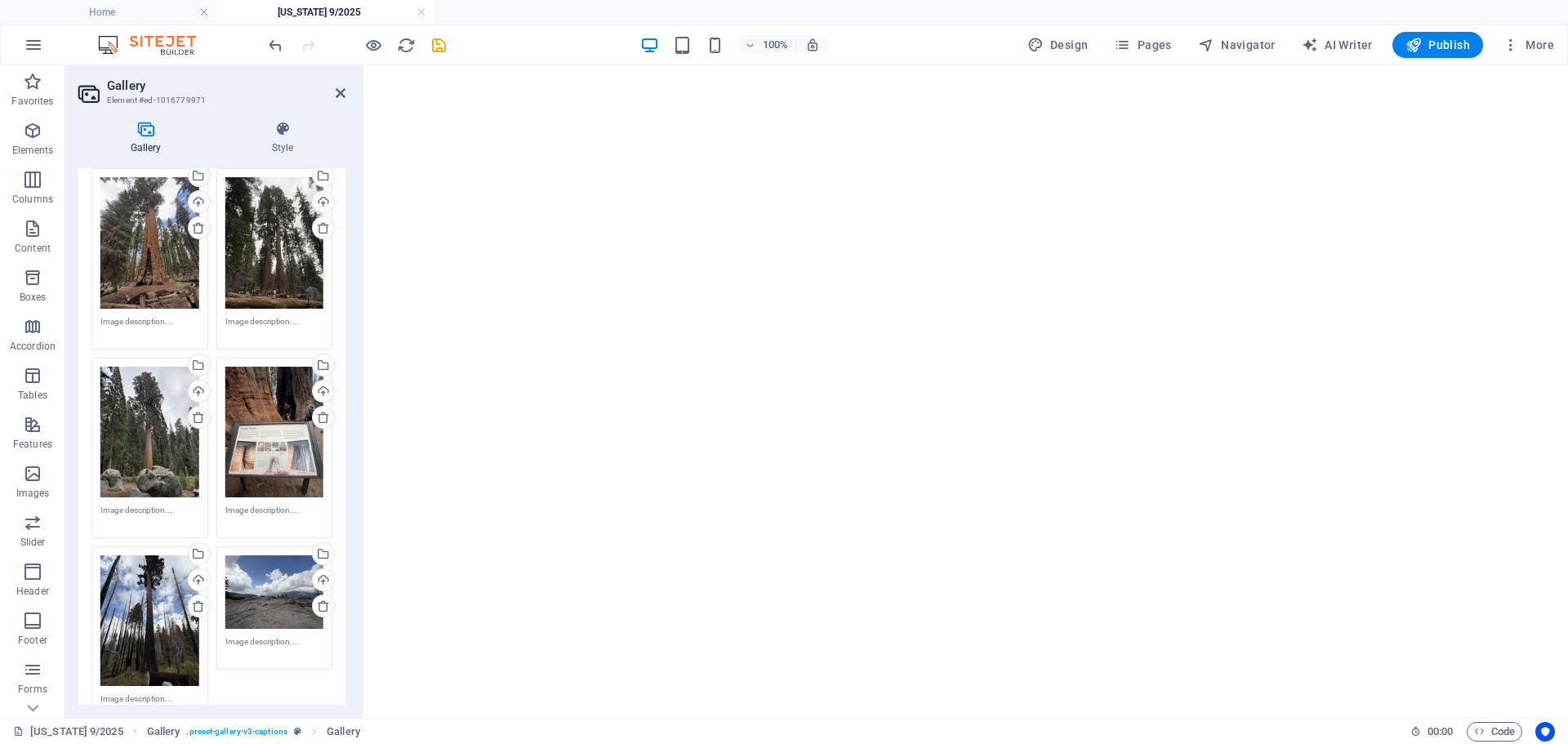
type textarea "General [PERSON_NAME] Tree"
click at [261, 635] on textarea at bounding box center [274, 647] width 99 height 25
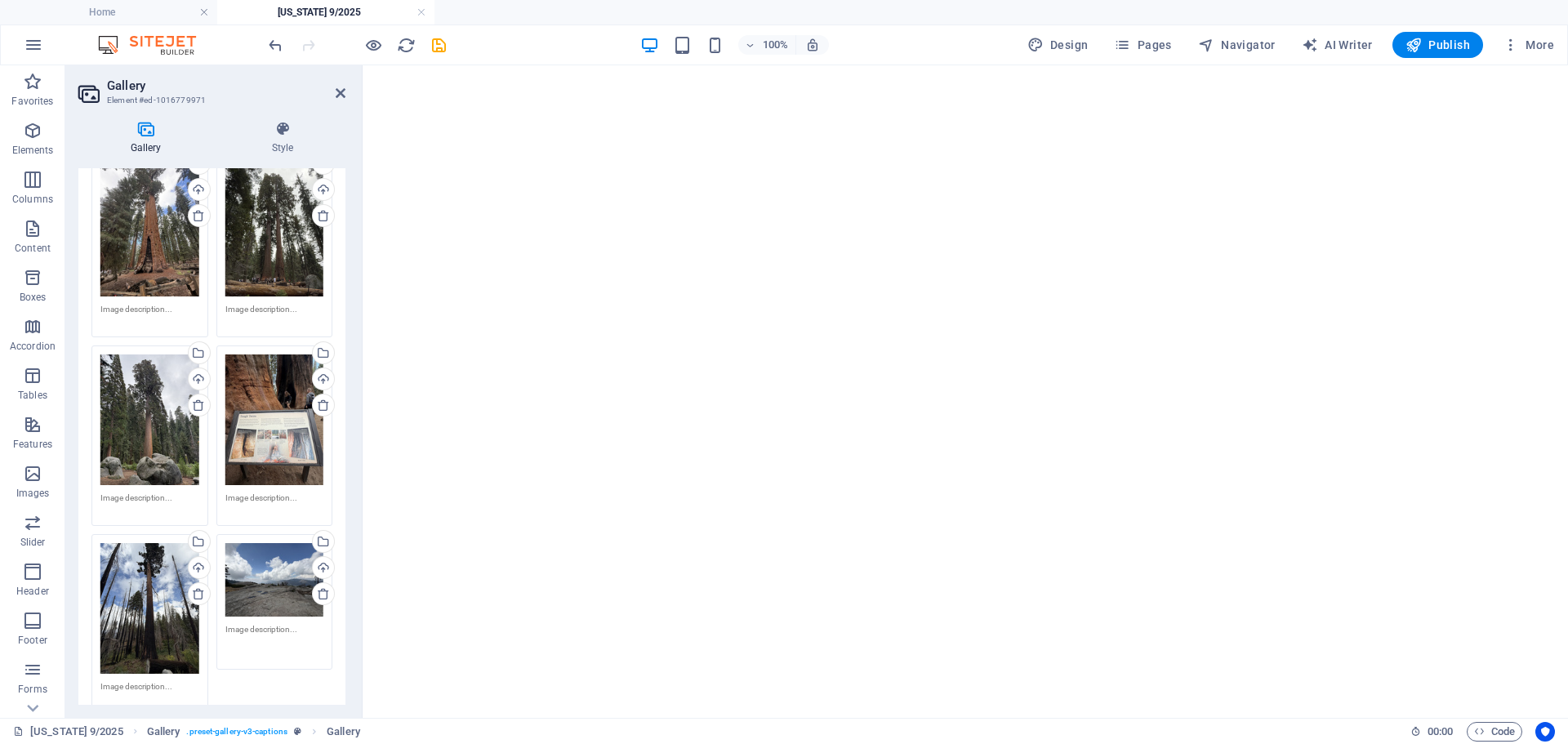
scroll to position [8961, 0]
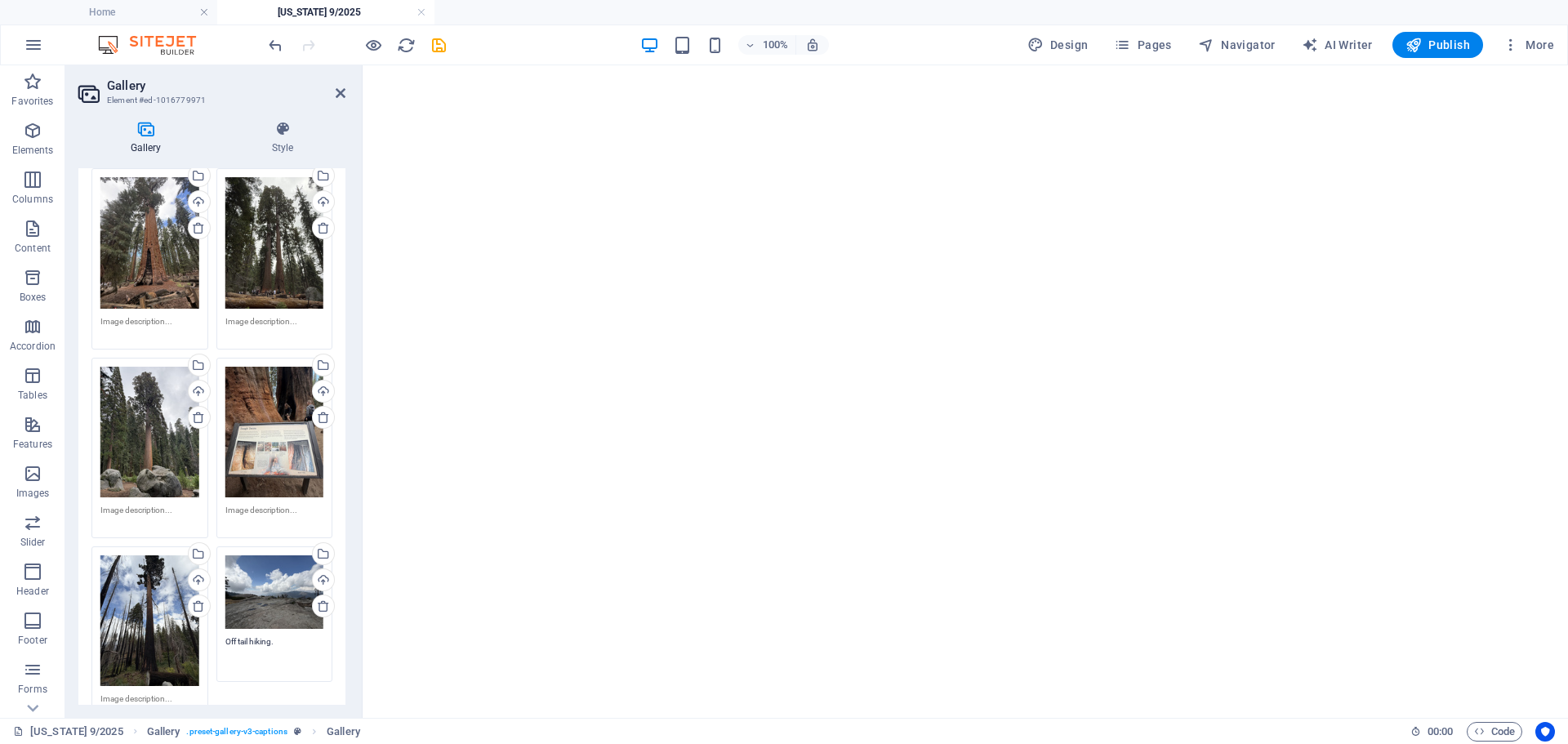
drag, startPoint x: 239, startPoint y: 540, endPoint x: 281, endPoint y: 545, distance: 42.3
click at [240, 635] on textarea "Off tail hiking." at bounding box center [274, 653] width 99 height 36
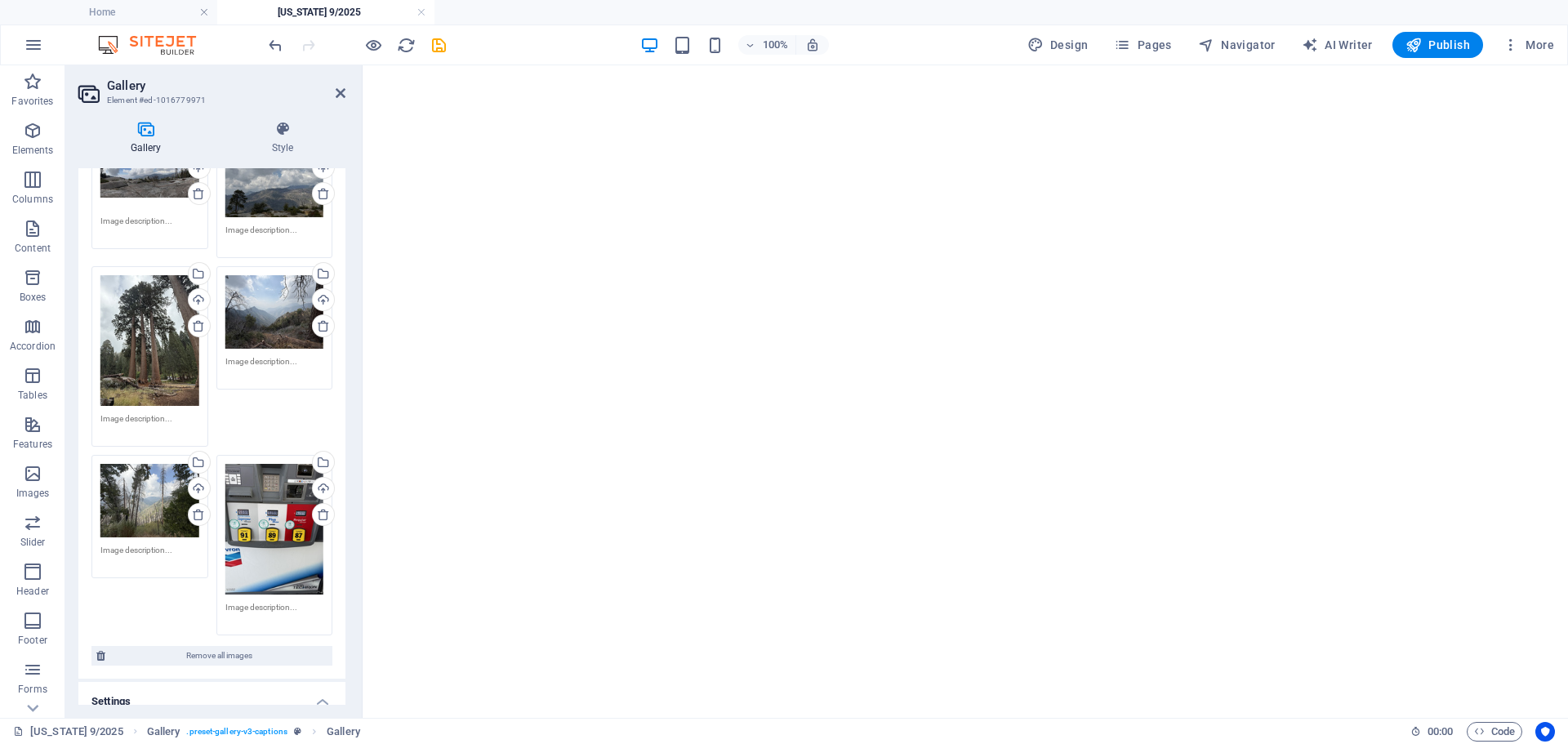
scroll to position [9939, 0]
type textarea "Off trail hiking."
click at [277, 600] on textarea at bounding box center [274, 613] width 99 height 25
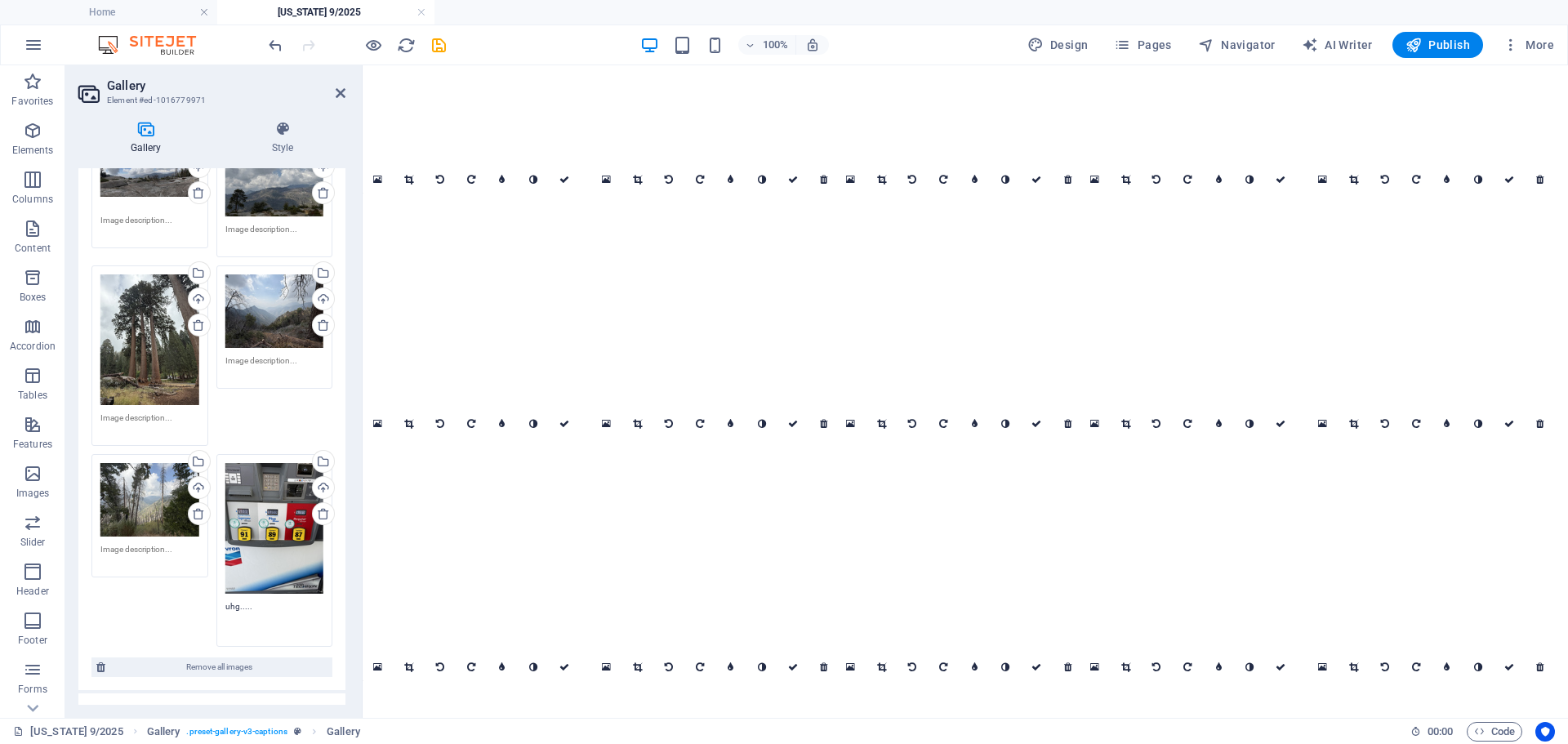
click at [238, 600] on textarea "uhg....." at bounding box center [274, 618] width 99 height 36
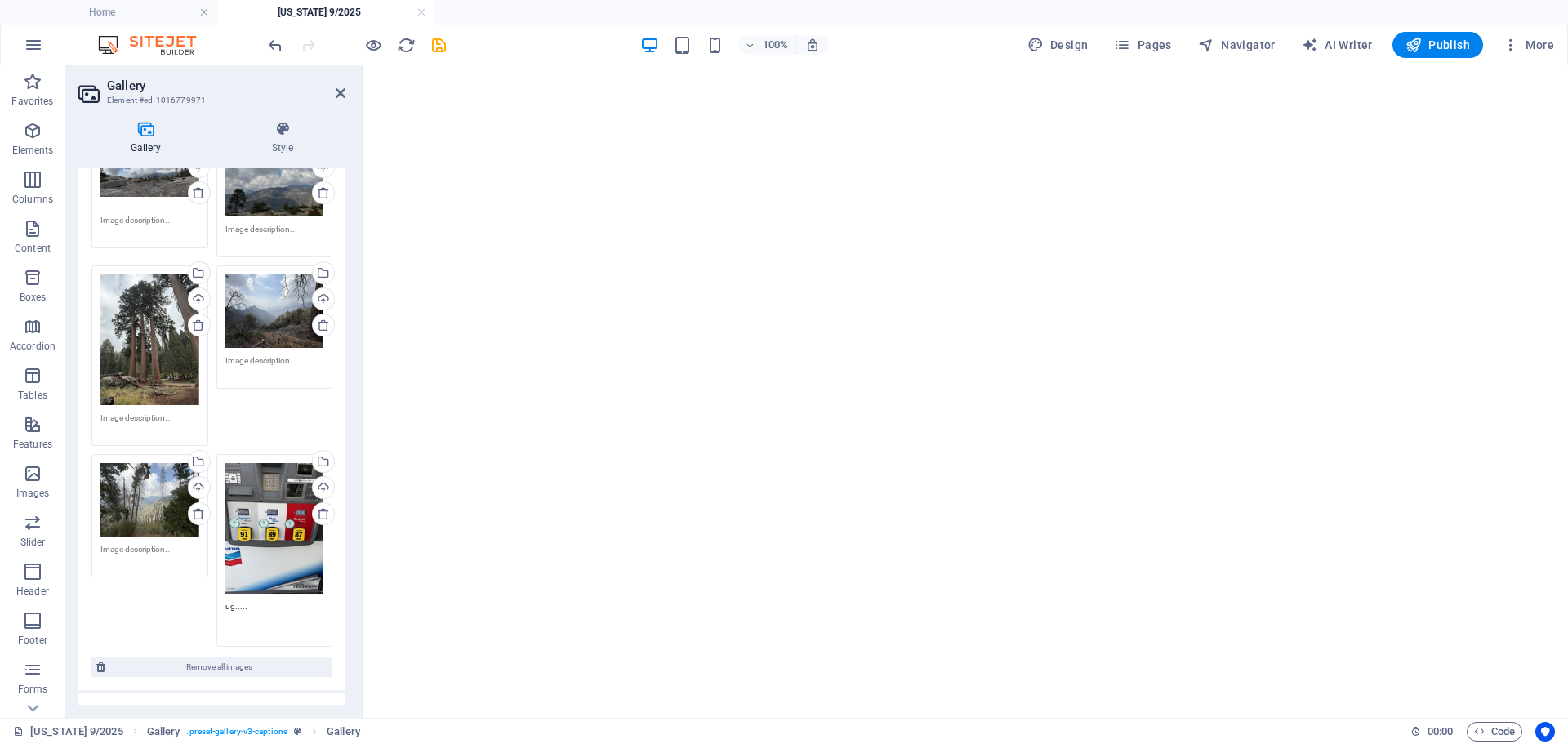
type textarea "ugh....."
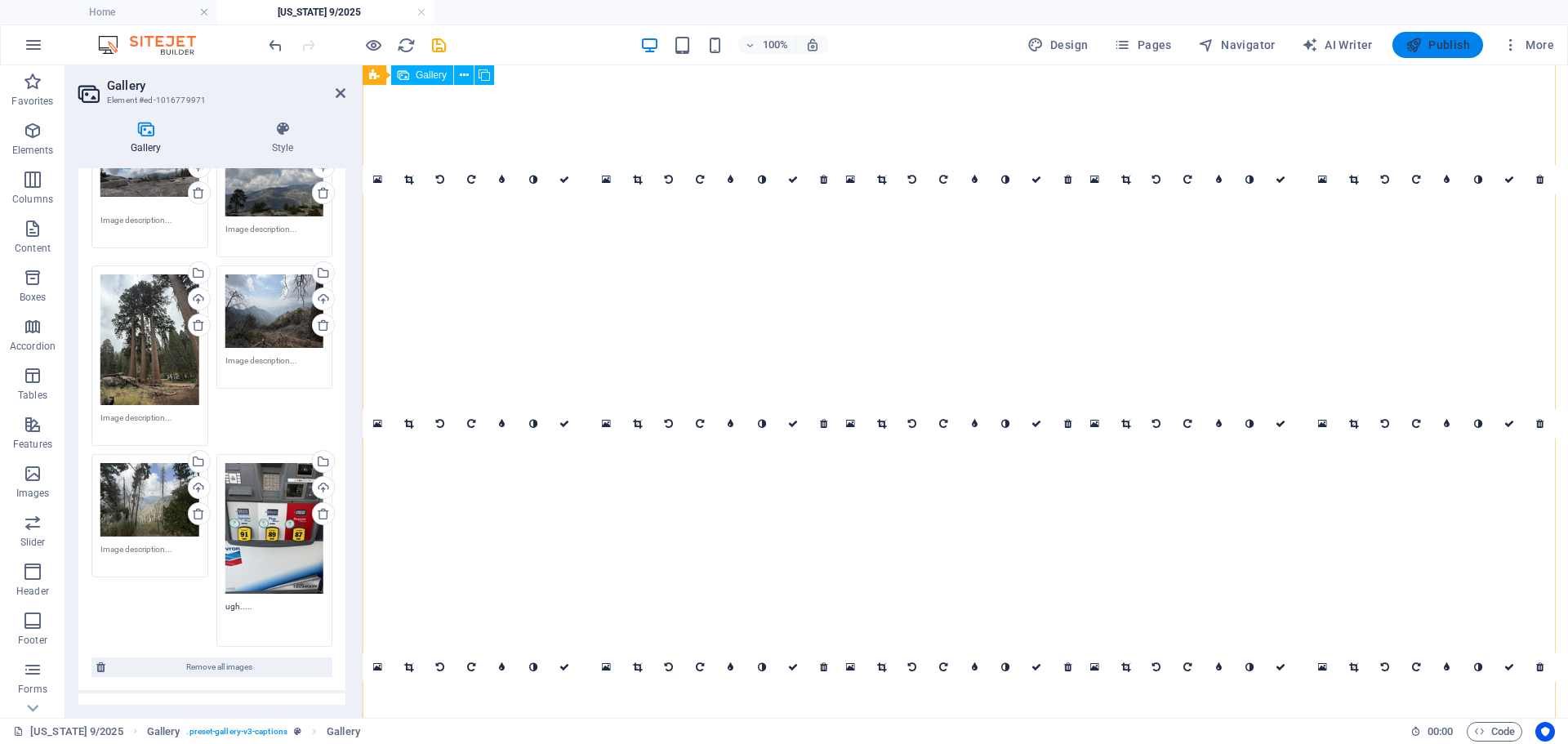
click at [437, 48] on icon "save" at bounding box center [439, 45] width 19 height 19
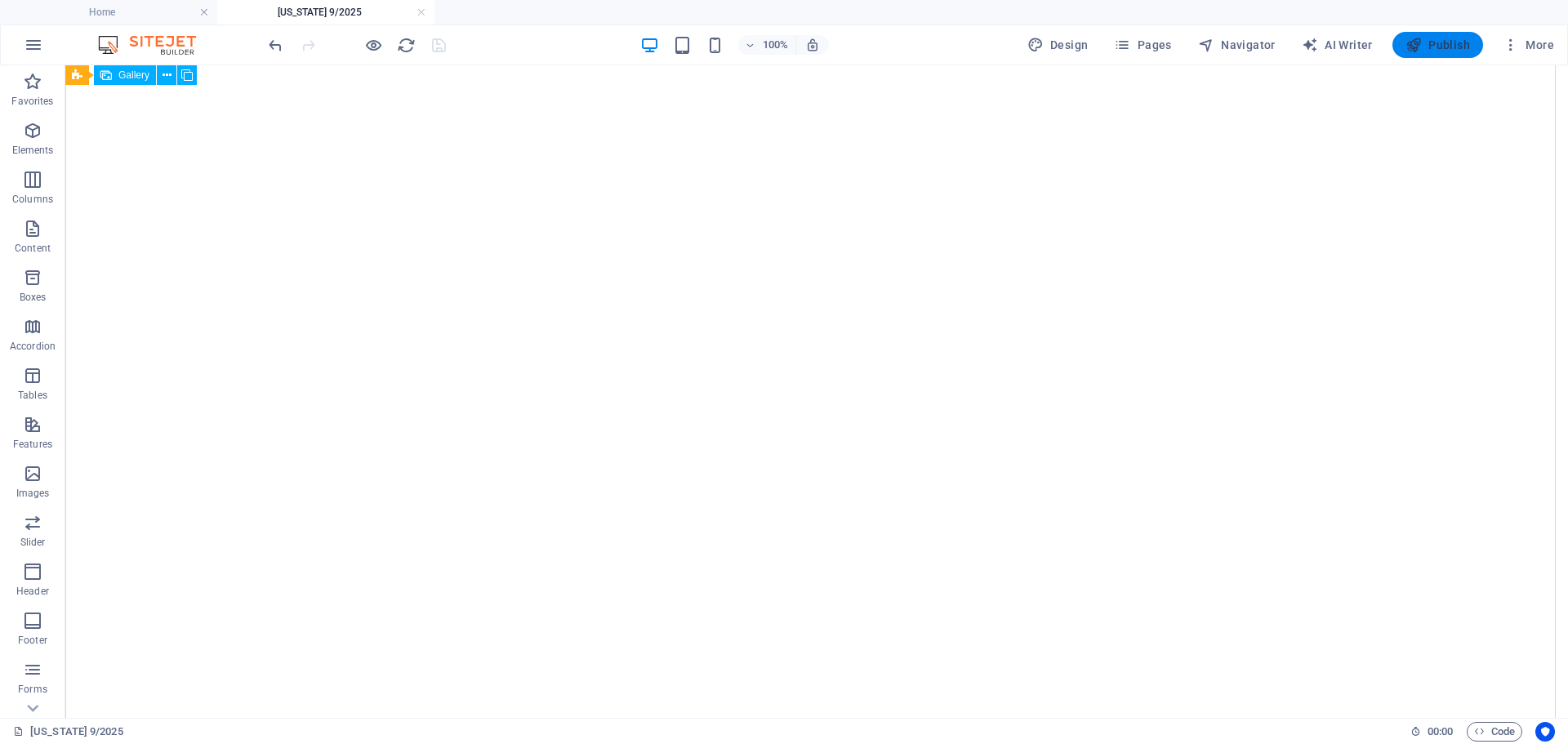
click at [1429, 39] on span "Publish" at bounding box center [1437, 44] width 64 height 16
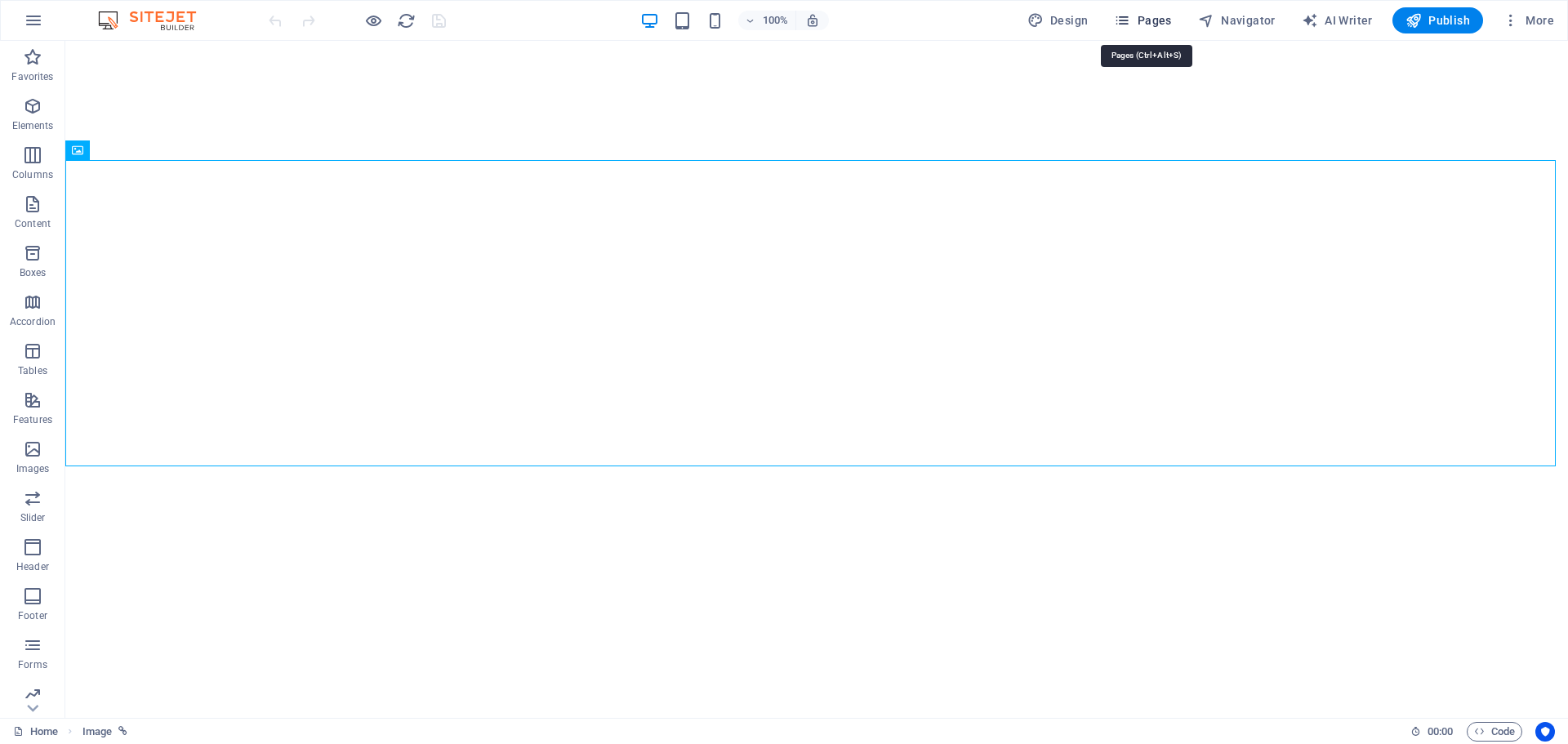
click at [1130, 19] on icon "button" at bounding box center [1121, 20] width 16 height 16
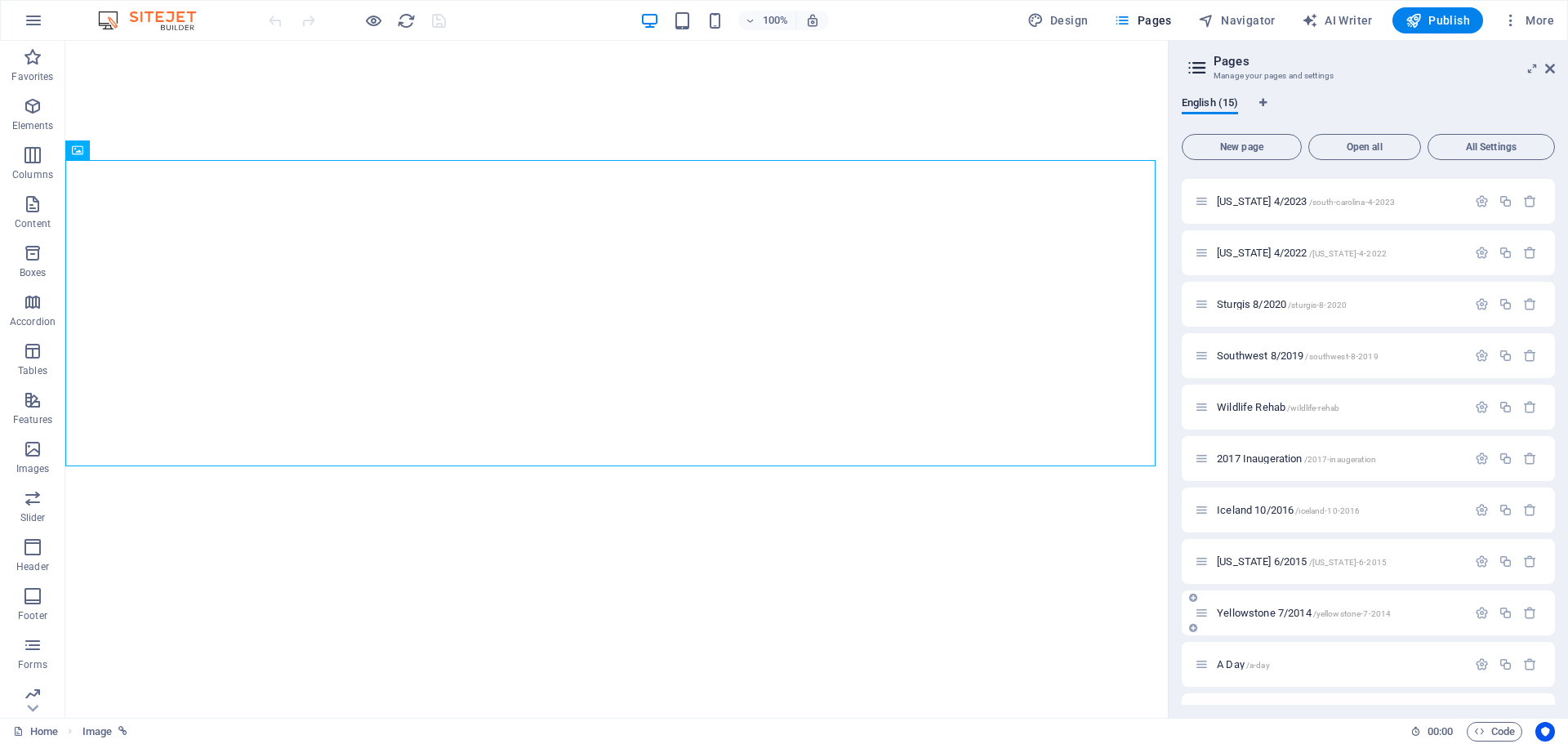
scroll to position [240, 0]
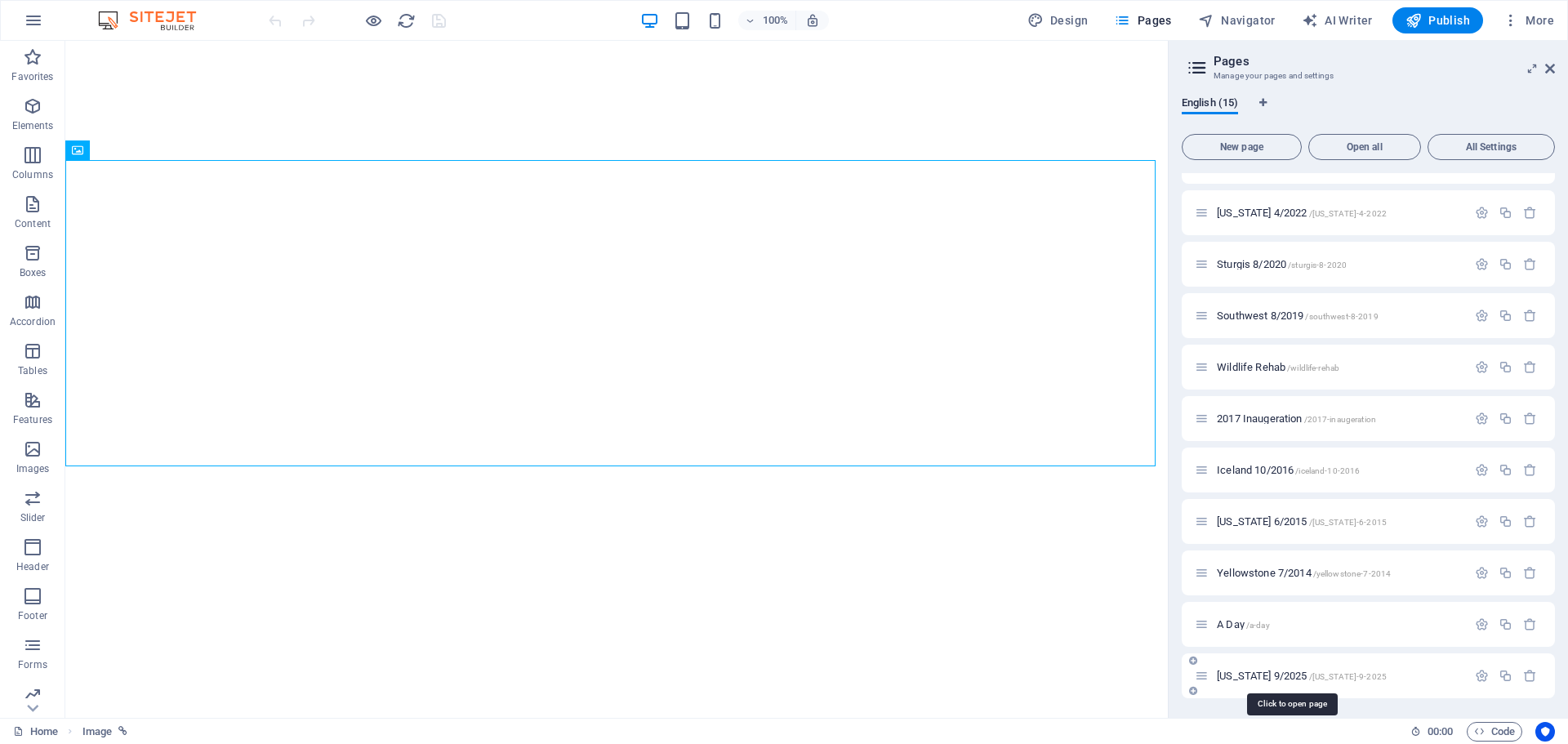
click at [1254, 676] on span "[US_STATE] 9/2025 /[US_STATE]-9-2025" at bounding box center [1301, 675] width 170 height 12
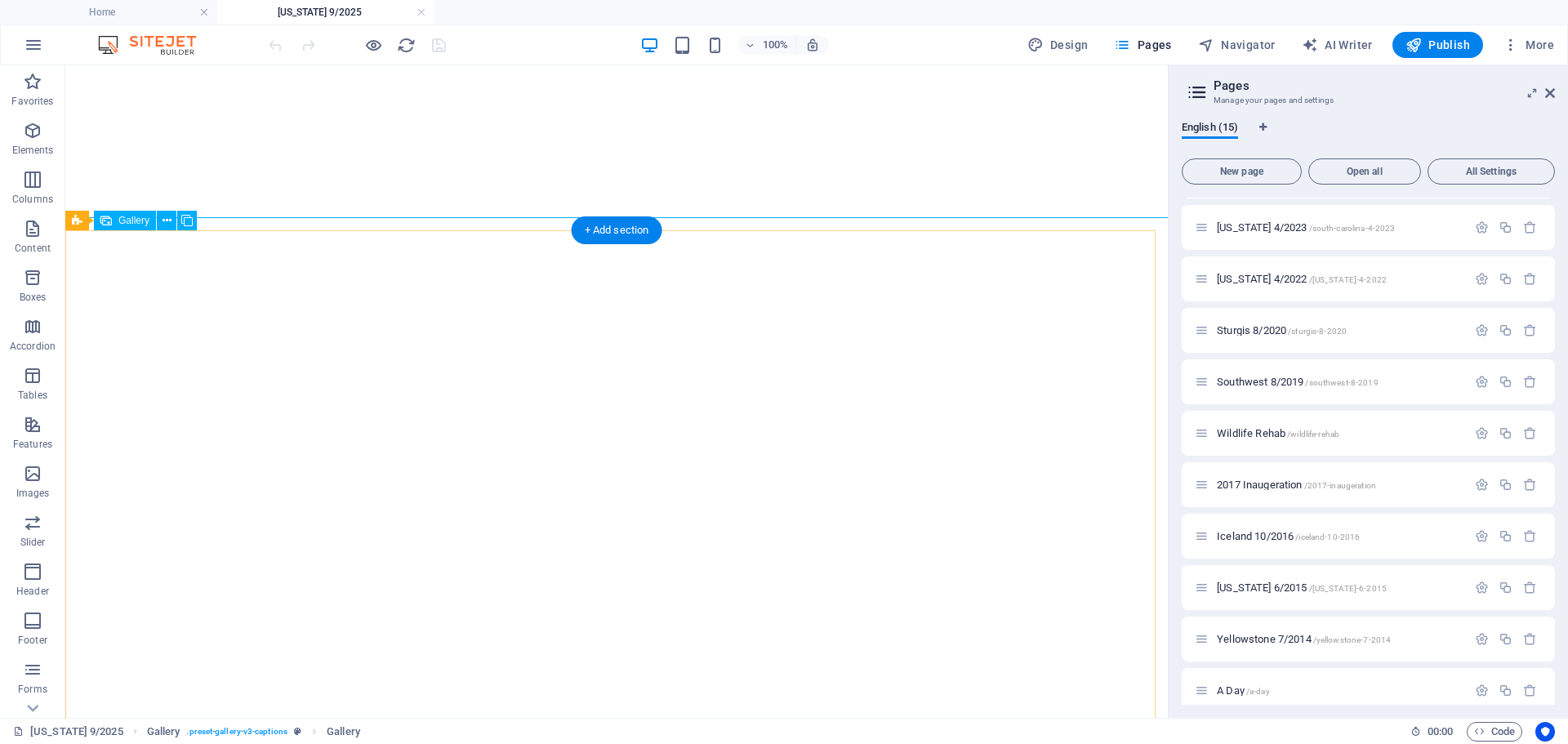
select select "4"
select select "px"
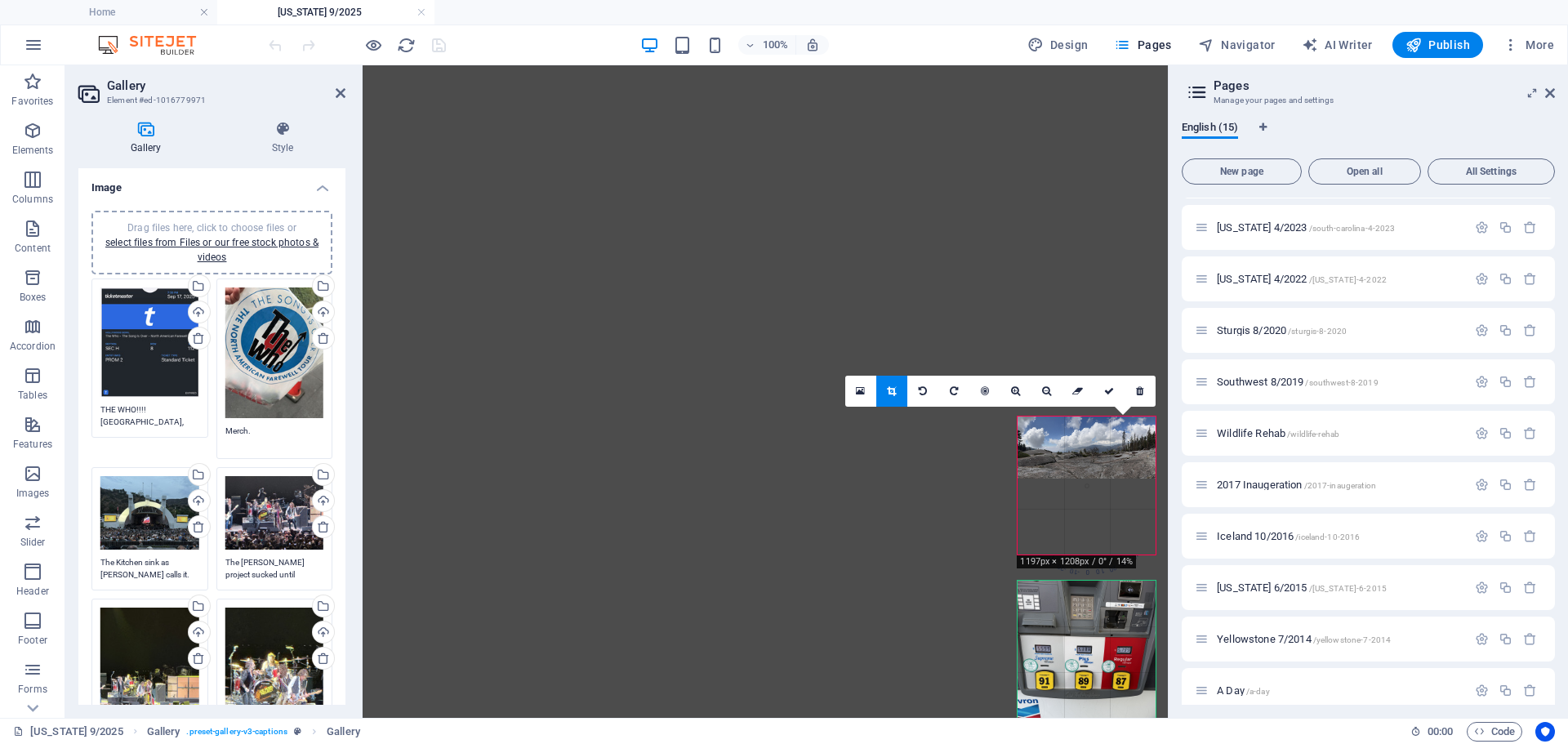
click at [1086, 614] on div at bounding box center [1087, 672] width 138 height 184
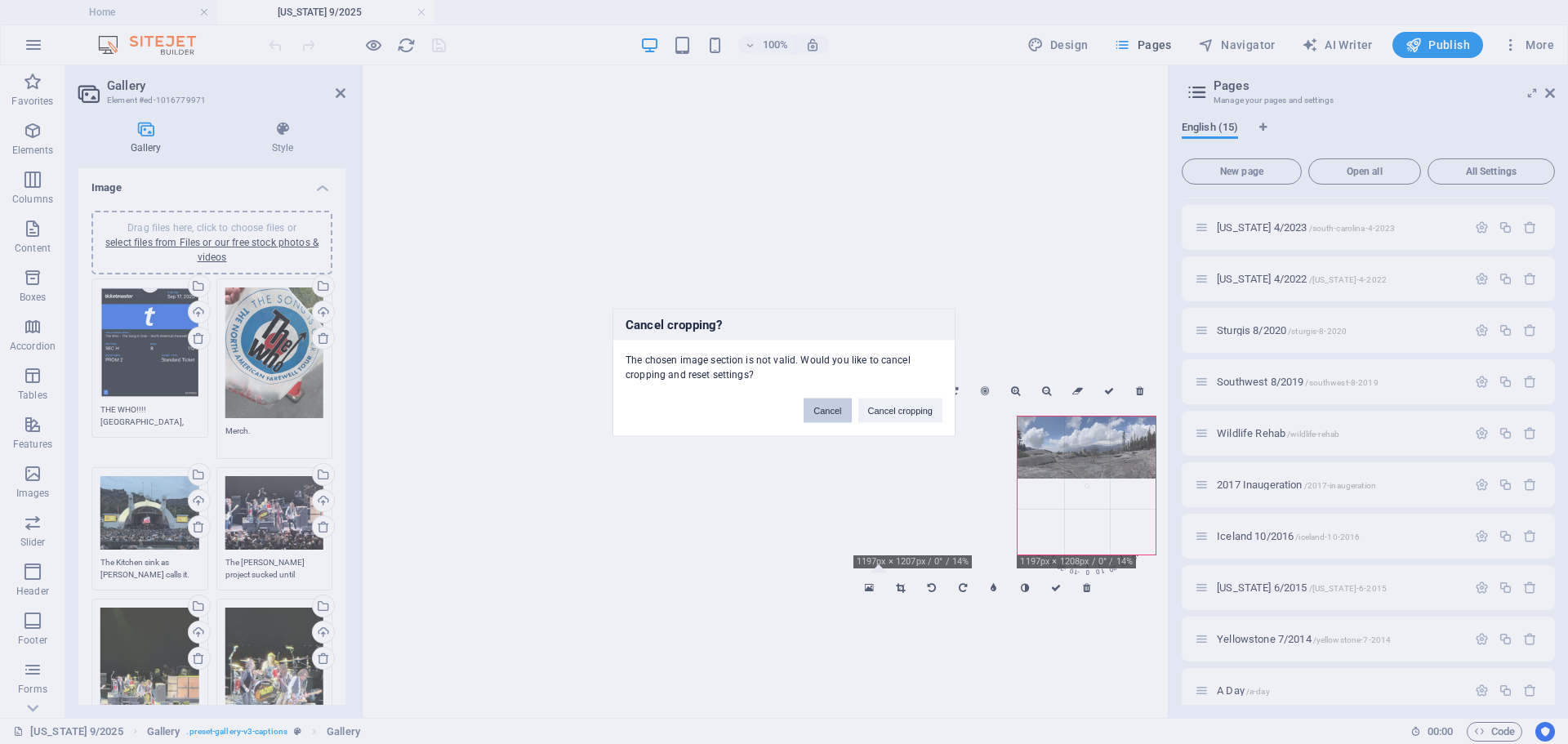
click at [821, 408] on button "Cancel" at bounding box center [827, 410] width 47 height 25
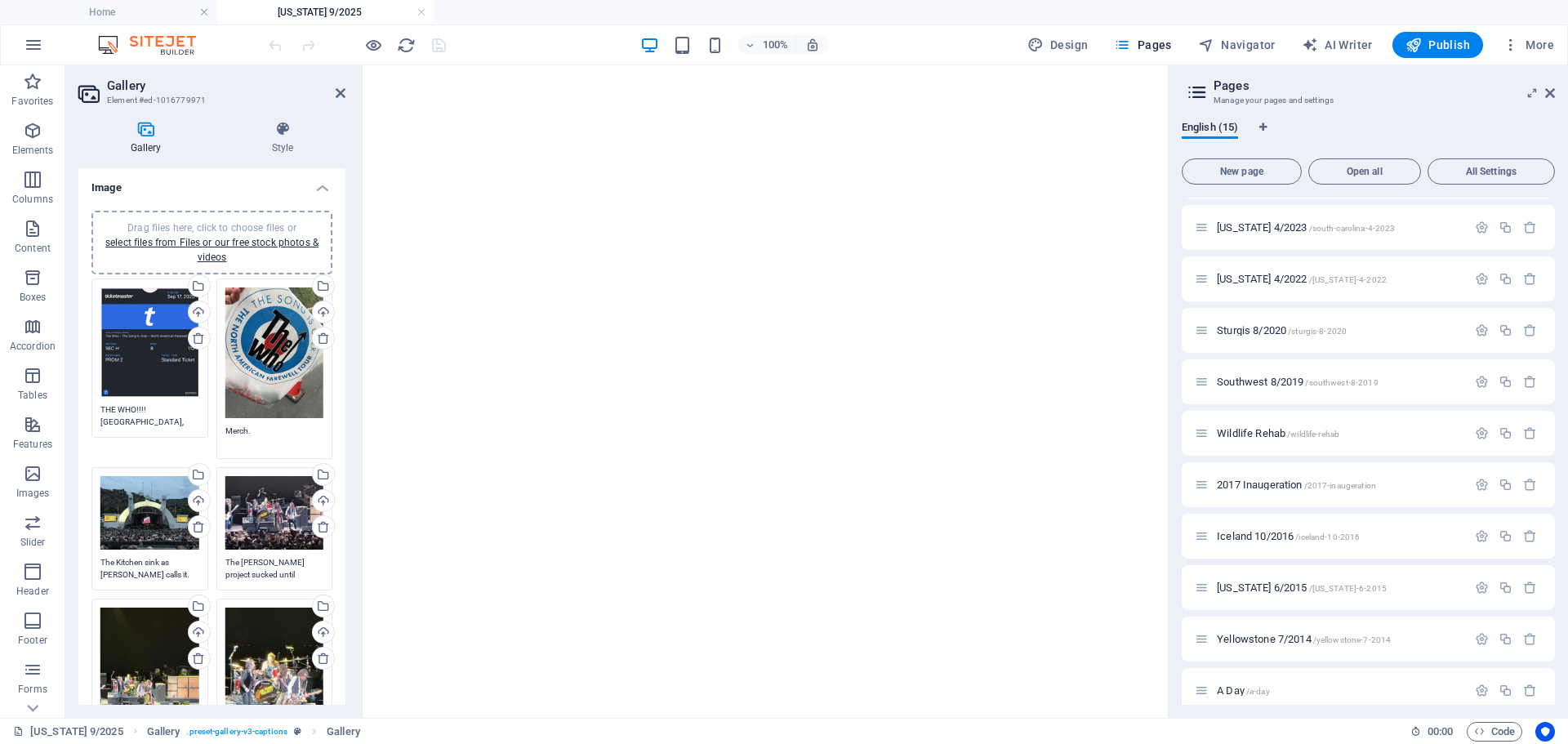
click at [146, 343] on div "Drag files here, click to choose files or select files from Files or our free s…" at bounding box center [150, 342] width 99 height 110
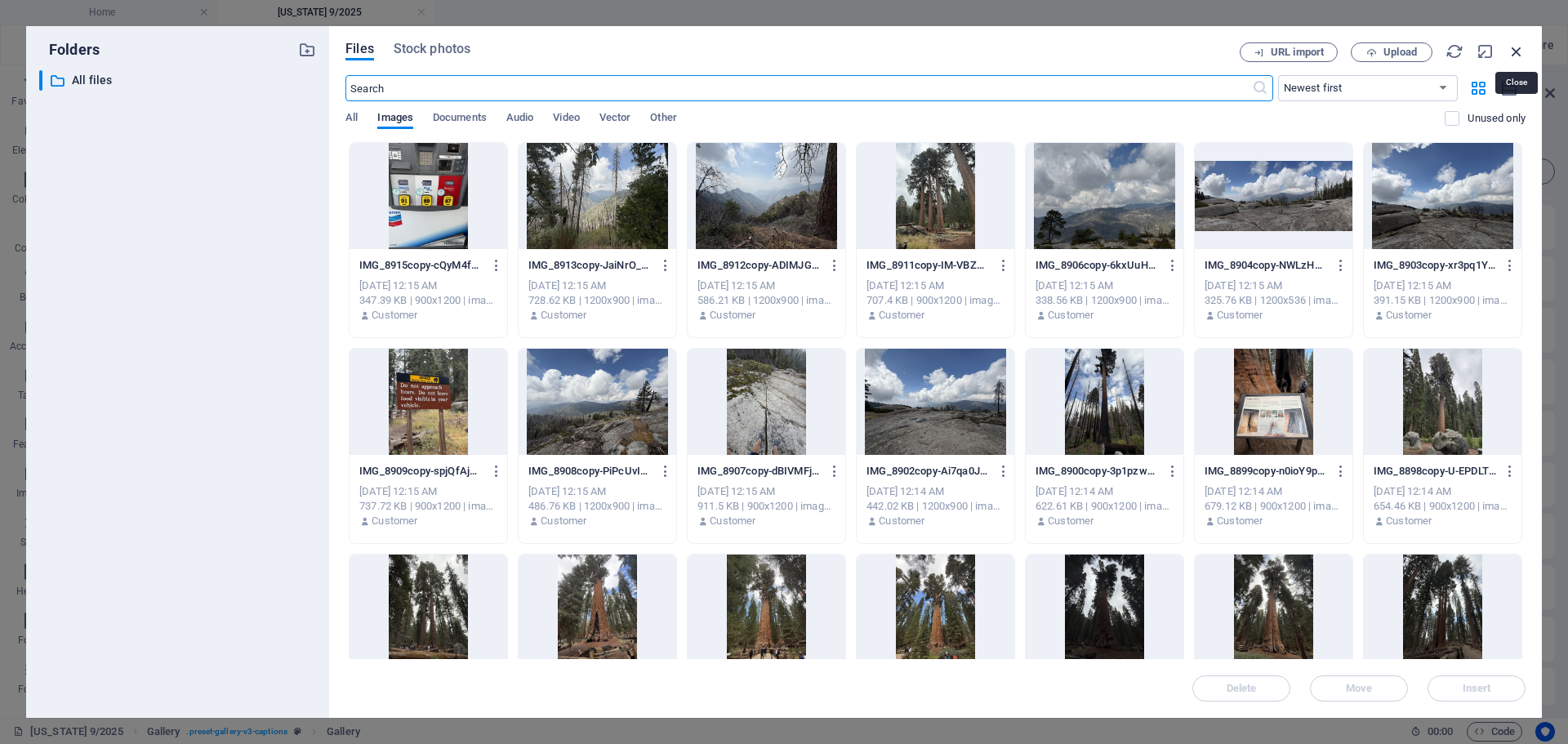
click at [1519, 51] on icon "button" at bounding box center [1516, 51] width 18 height 18
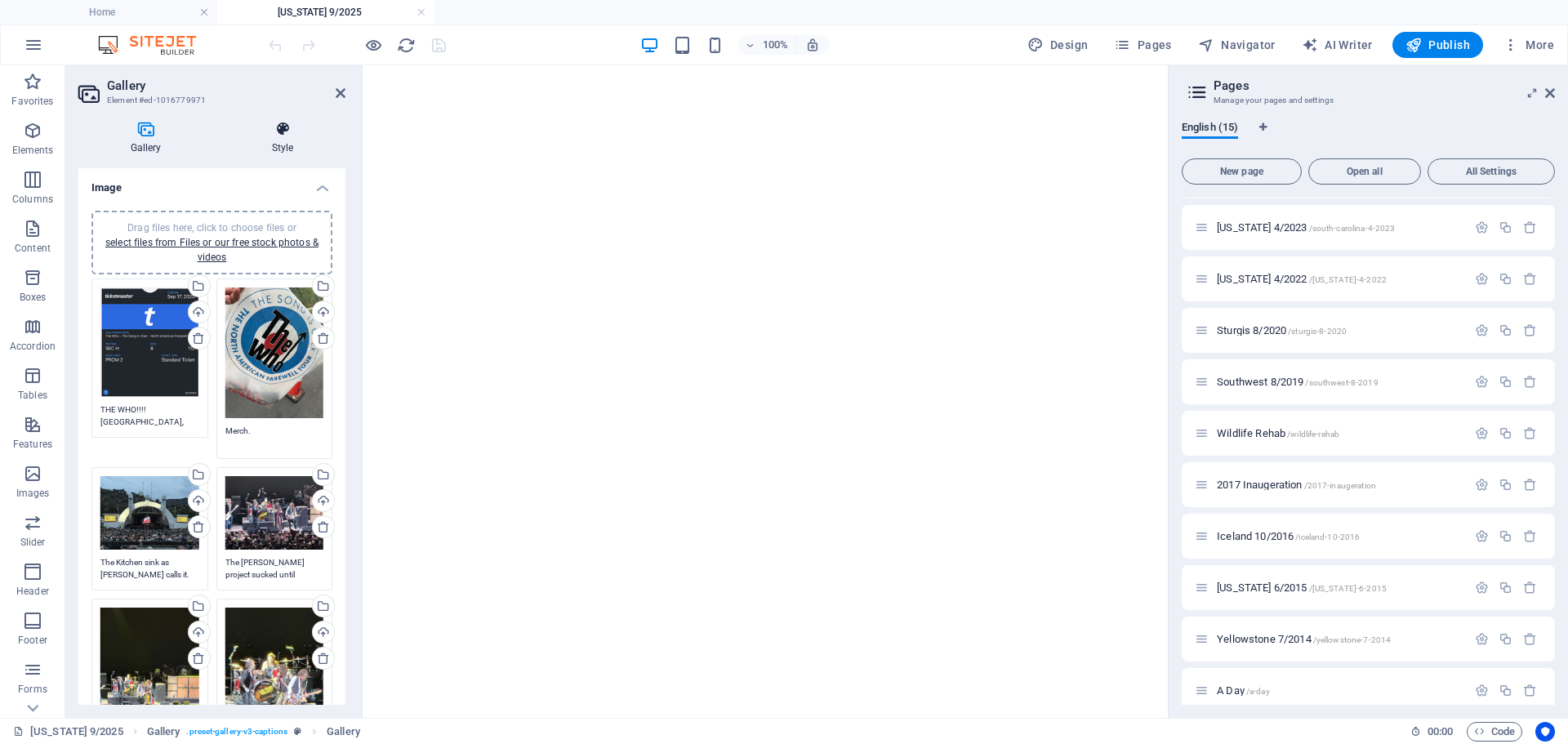
click at [282, 138] on h4 "Style" at bounding box center [282, 138] width 126 height 35
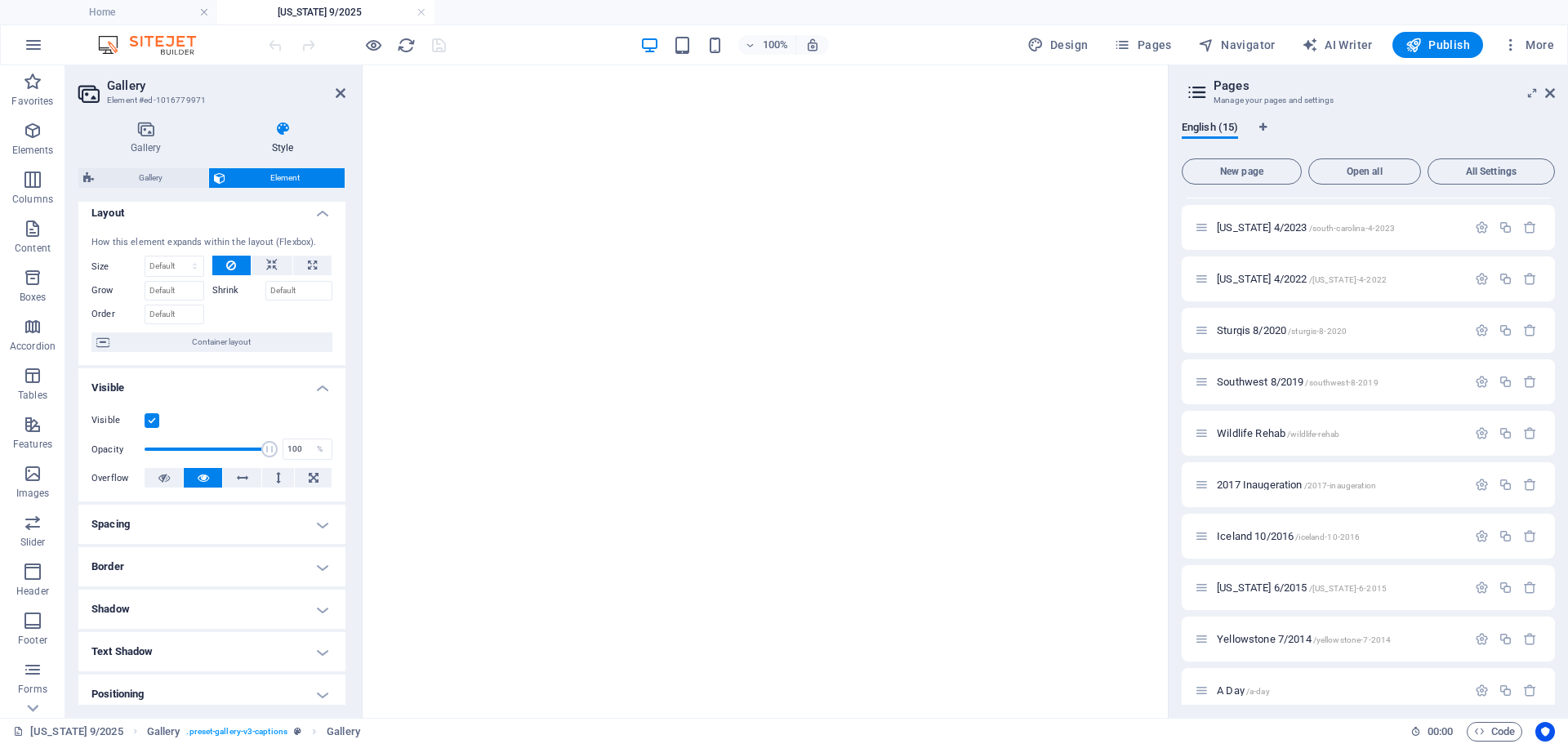
scroll to position [0, 0]
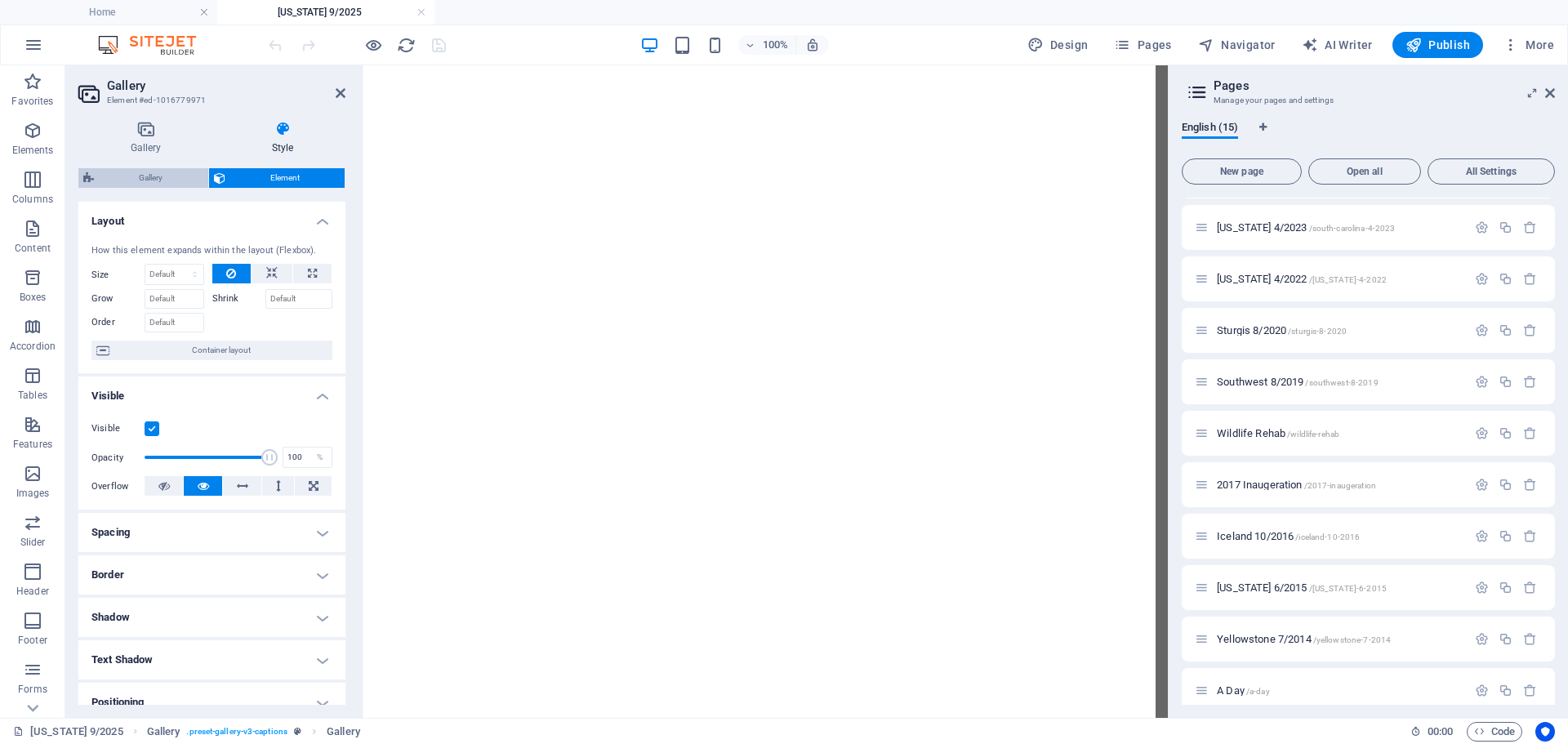
click at [132, 173] on span "Gallery" at bounding box center [151, 177] width 105 height 19
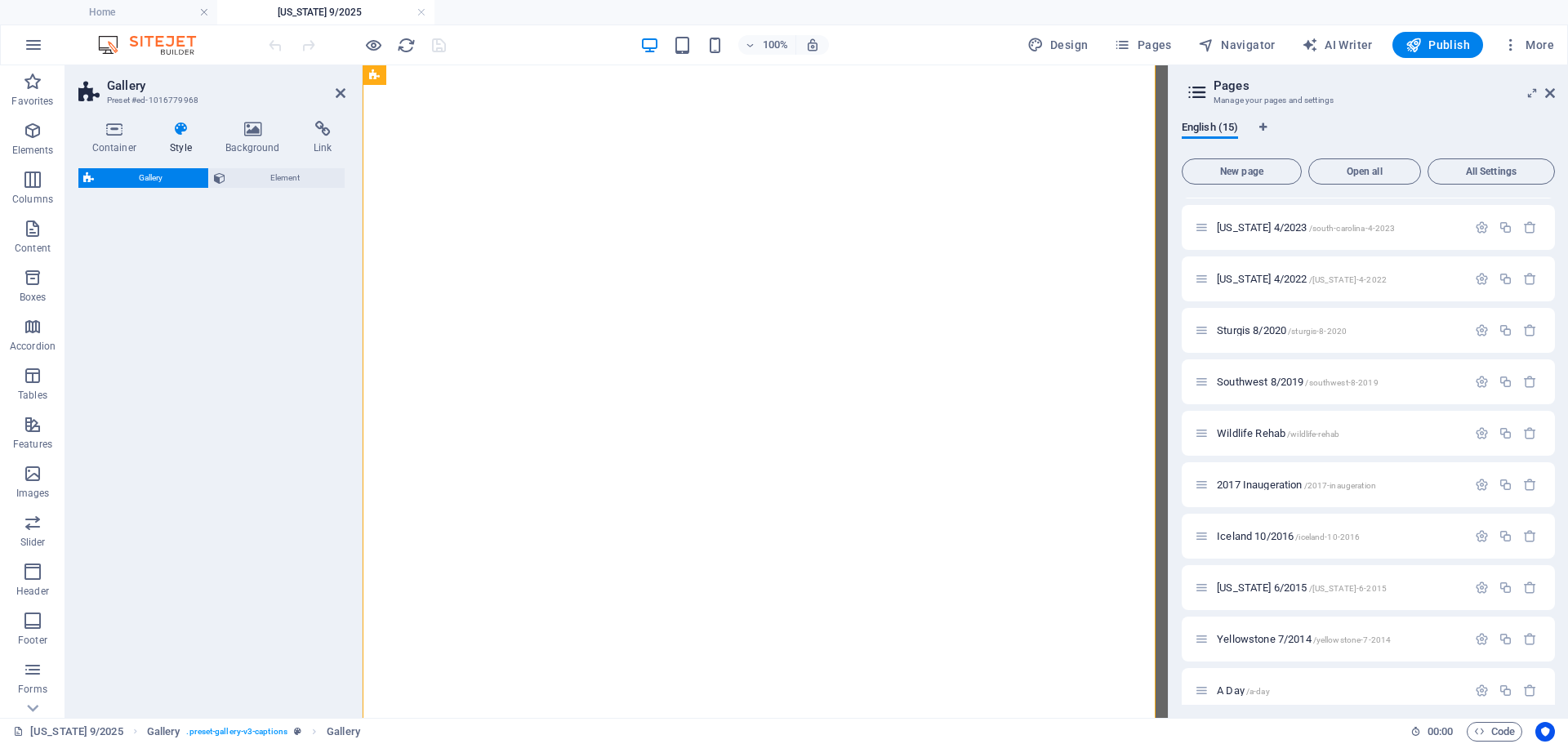
select select "rem"
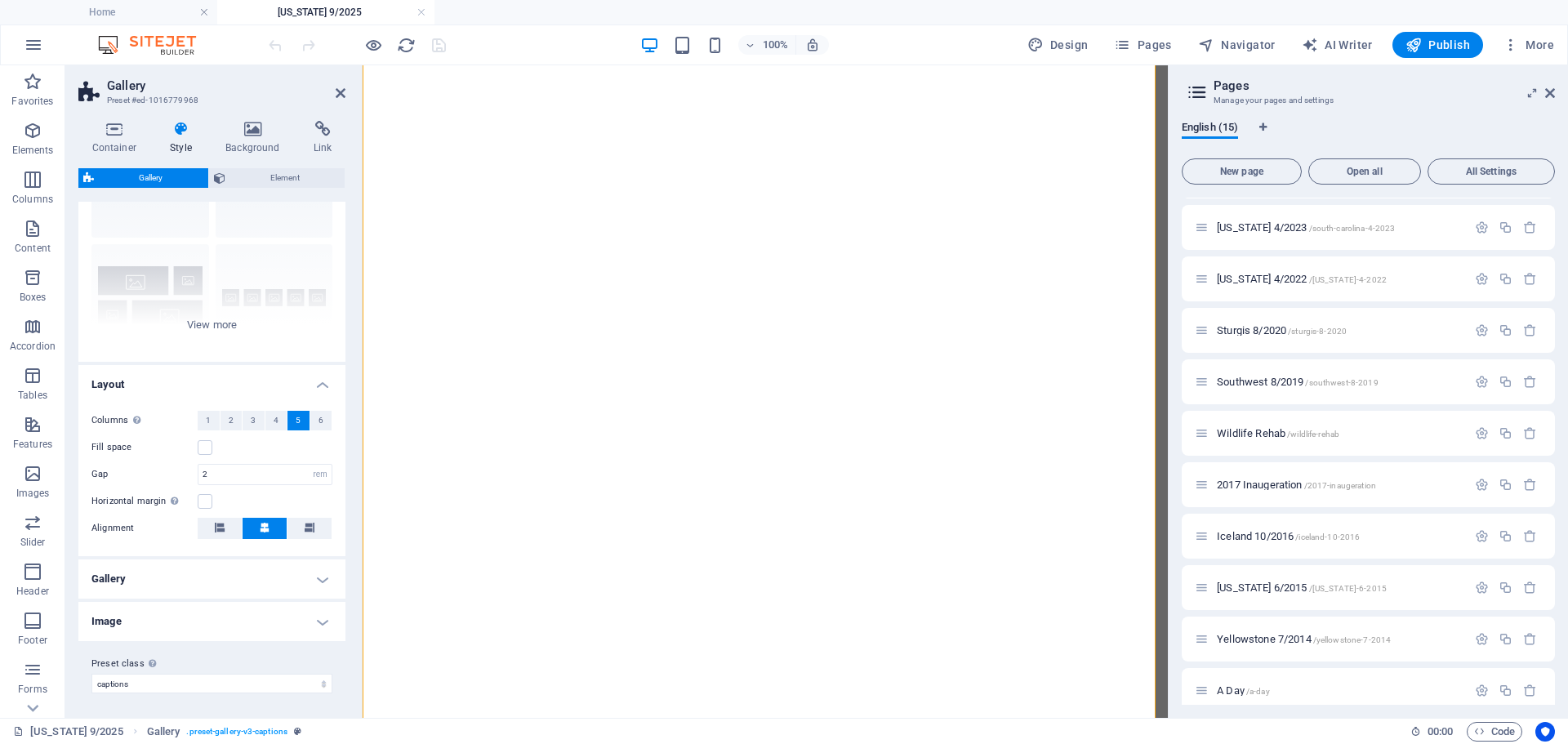
scroll to position [116, 0]
click at [313, 620] on h4 "Image" at bounding box center [212, 619] width 267 height 39
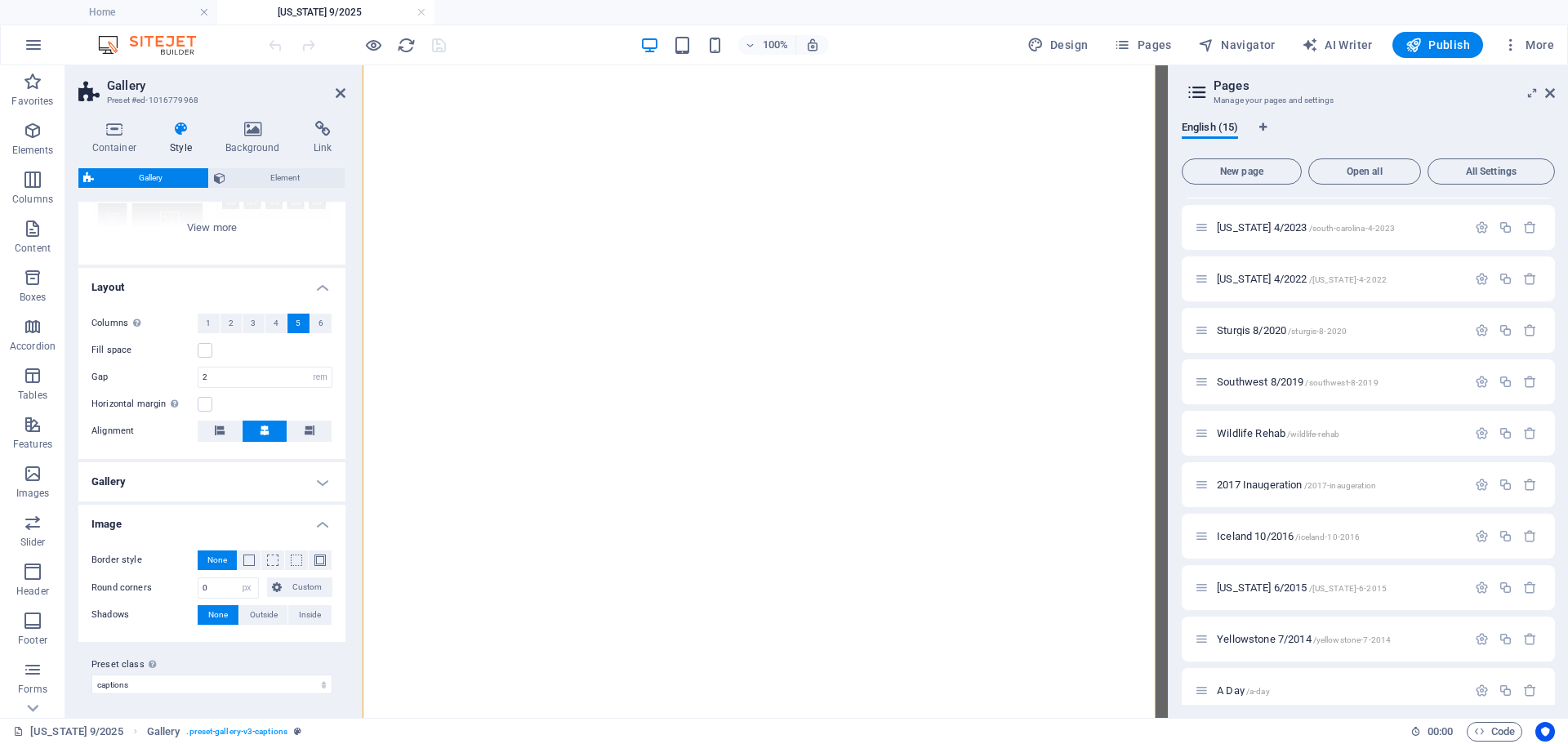
scroll to position [214, 0]
click at [325, 522] on h4 "Image" at bounding box center [212, 517] width 267 height 30
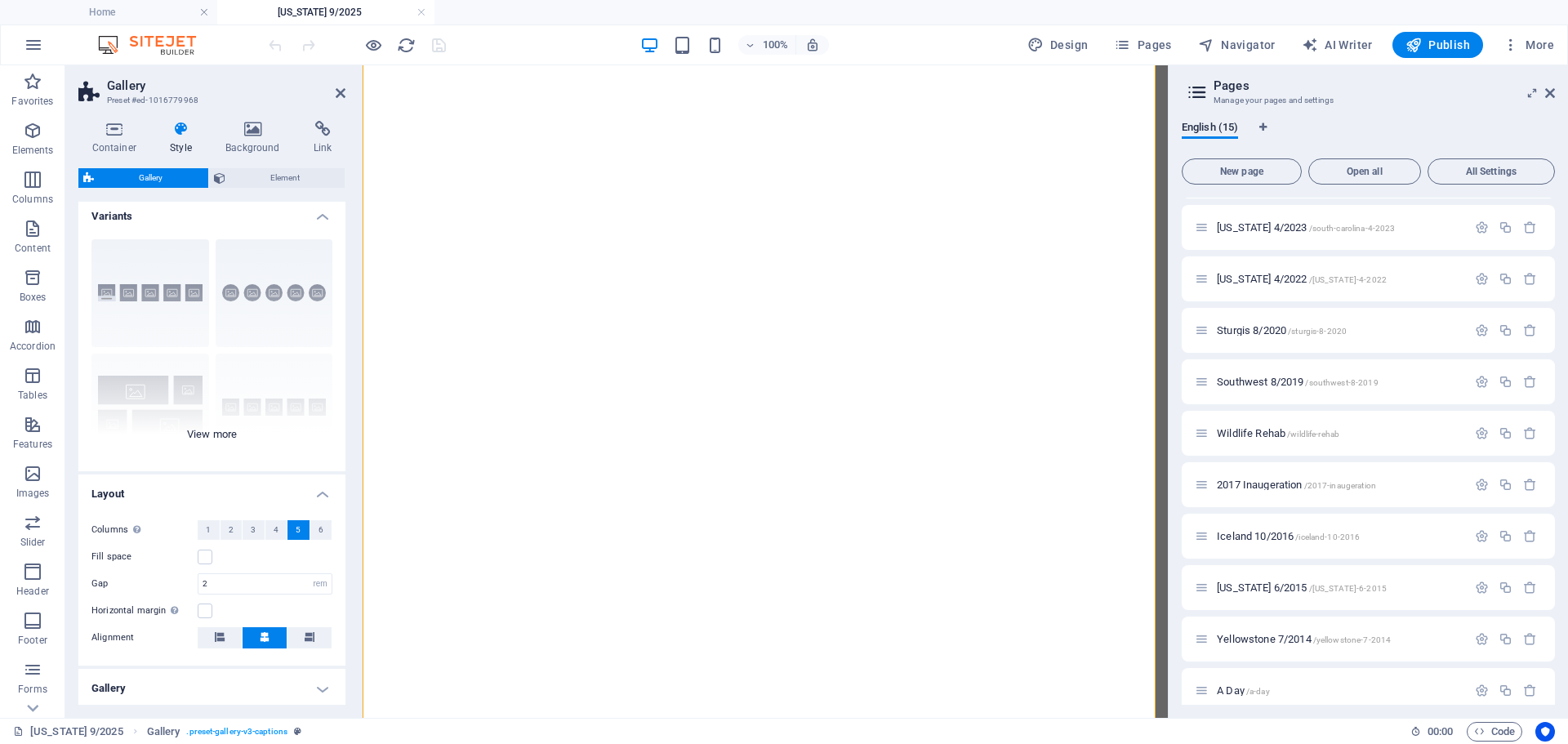
scroll to position [0, 0]
click at [1547, 93] on icon at bounding box center [1550, 93] width 10 height 13
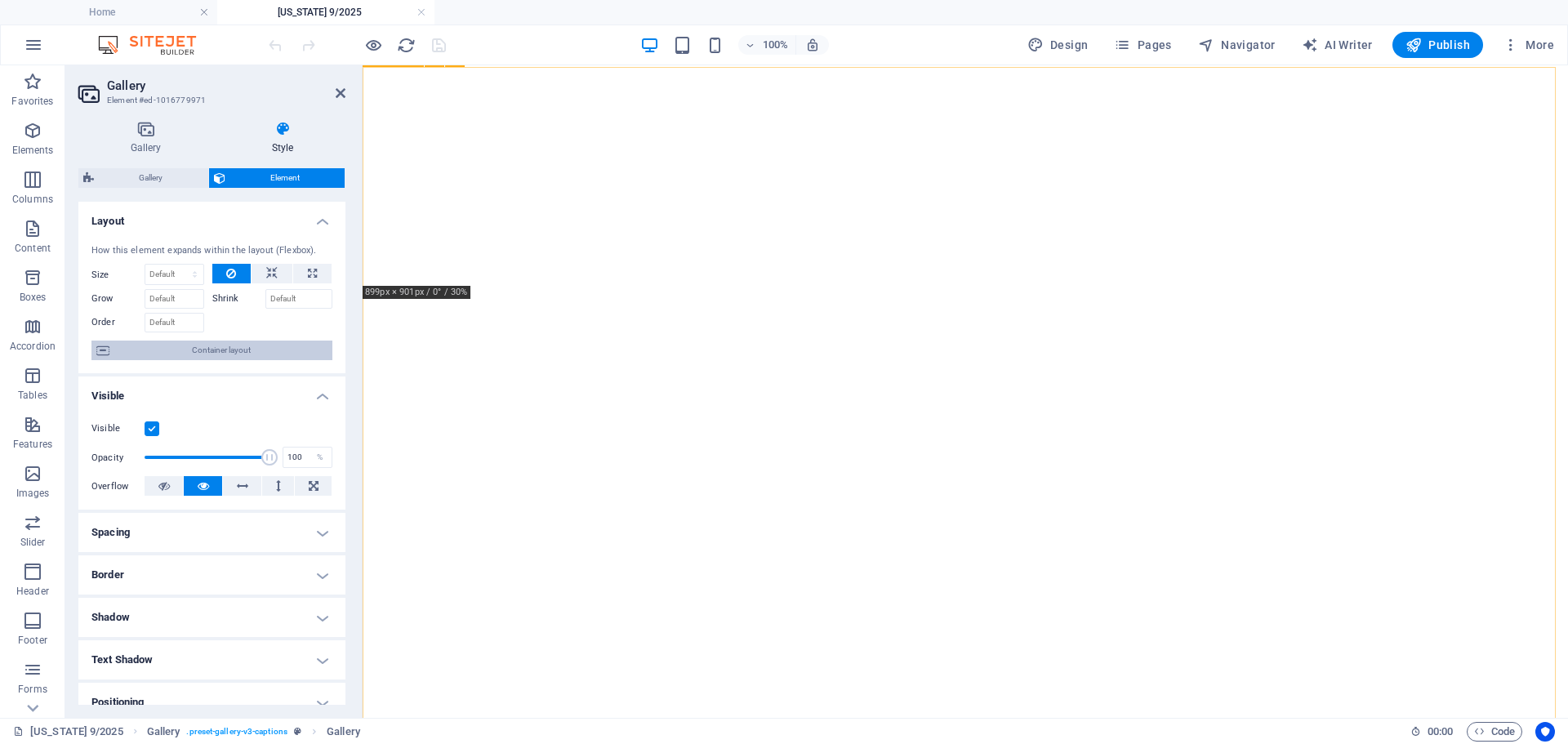
click at [182, 354] on span "Container layout" at bounding box center [221, 350] width 213 height 19
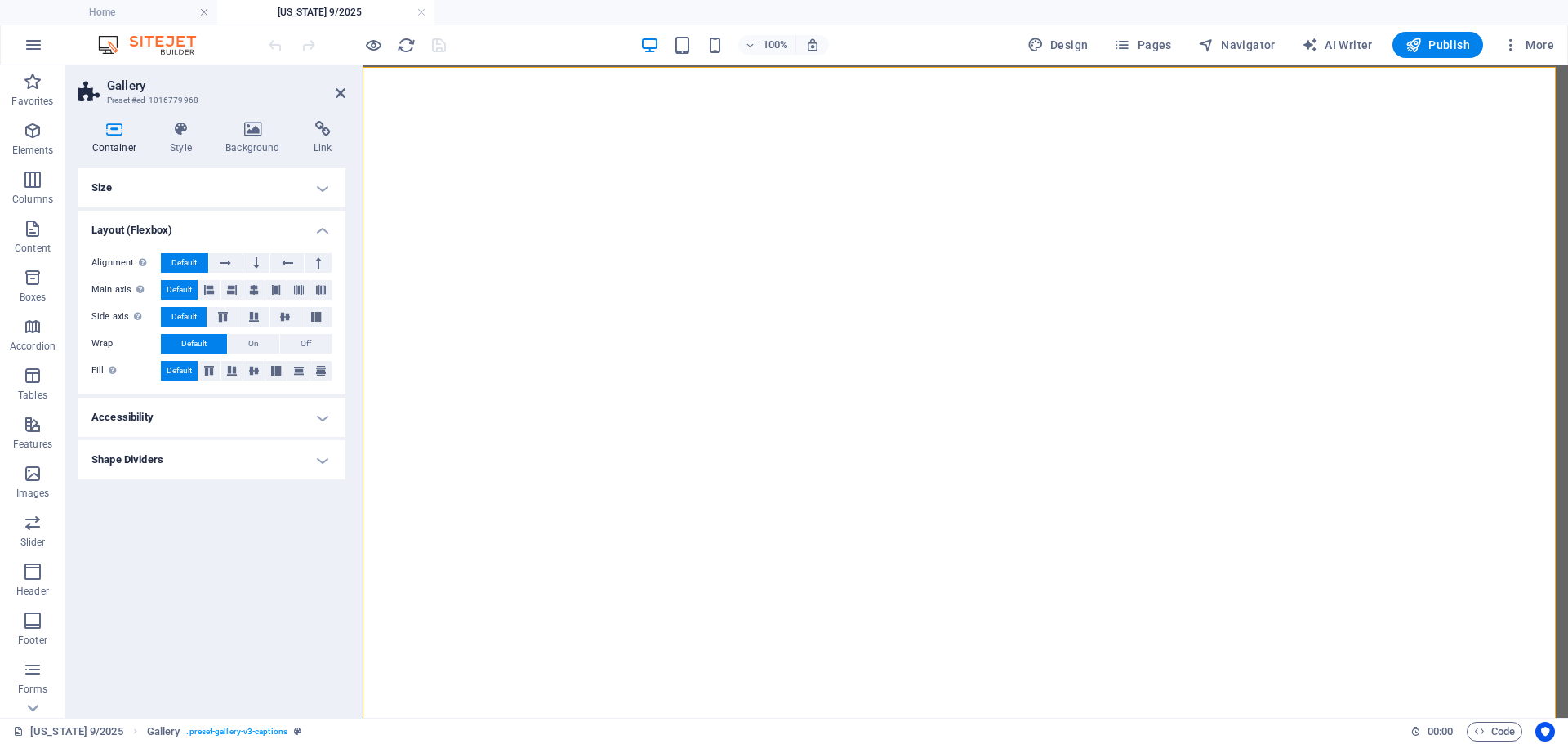
click at [315, 425] on h4 "Accessibility" at bounding box center [212, 417] width 267 height 39
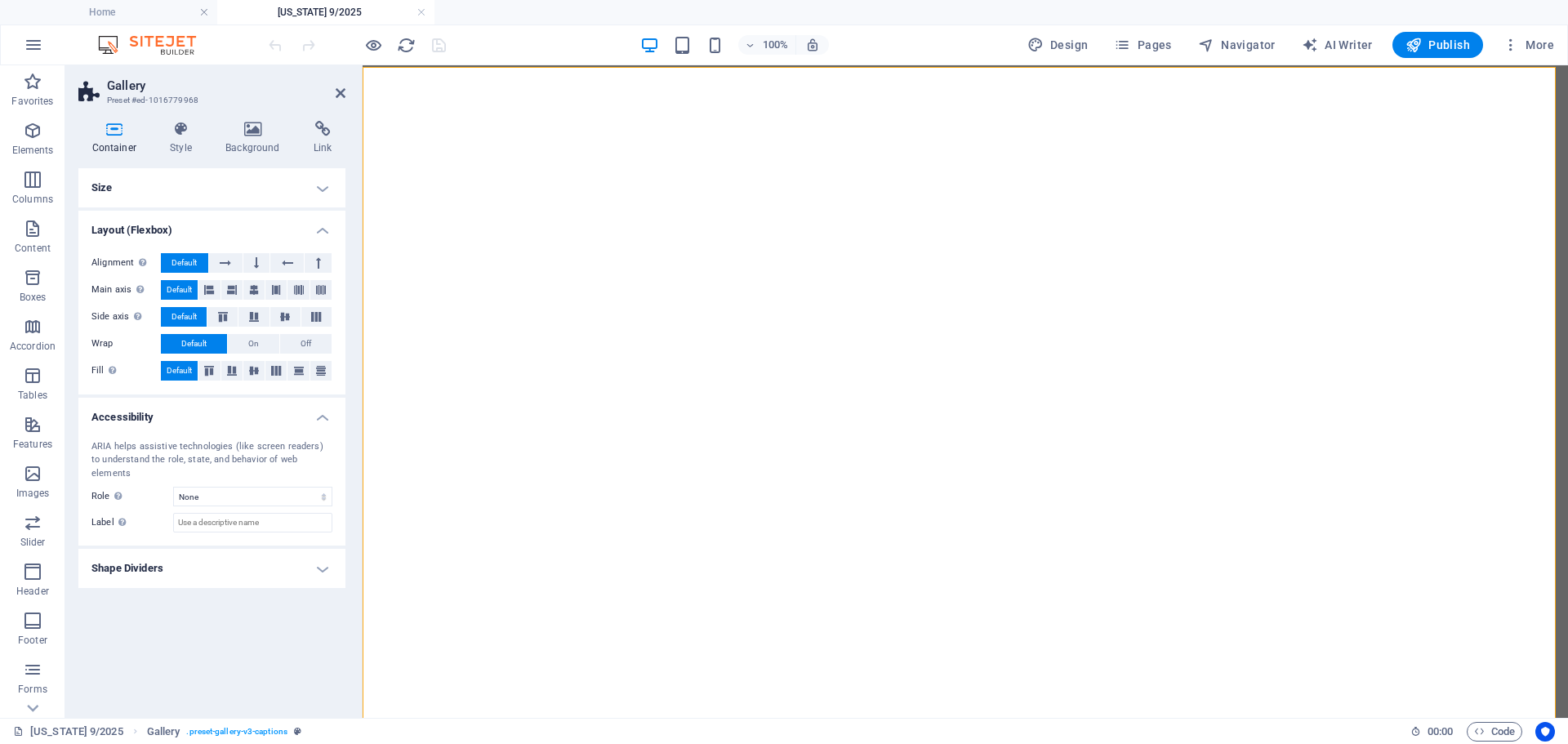
click at [315, 421] on h4 "Accessibility" at bounding box center [212, 412] width 267 height 30
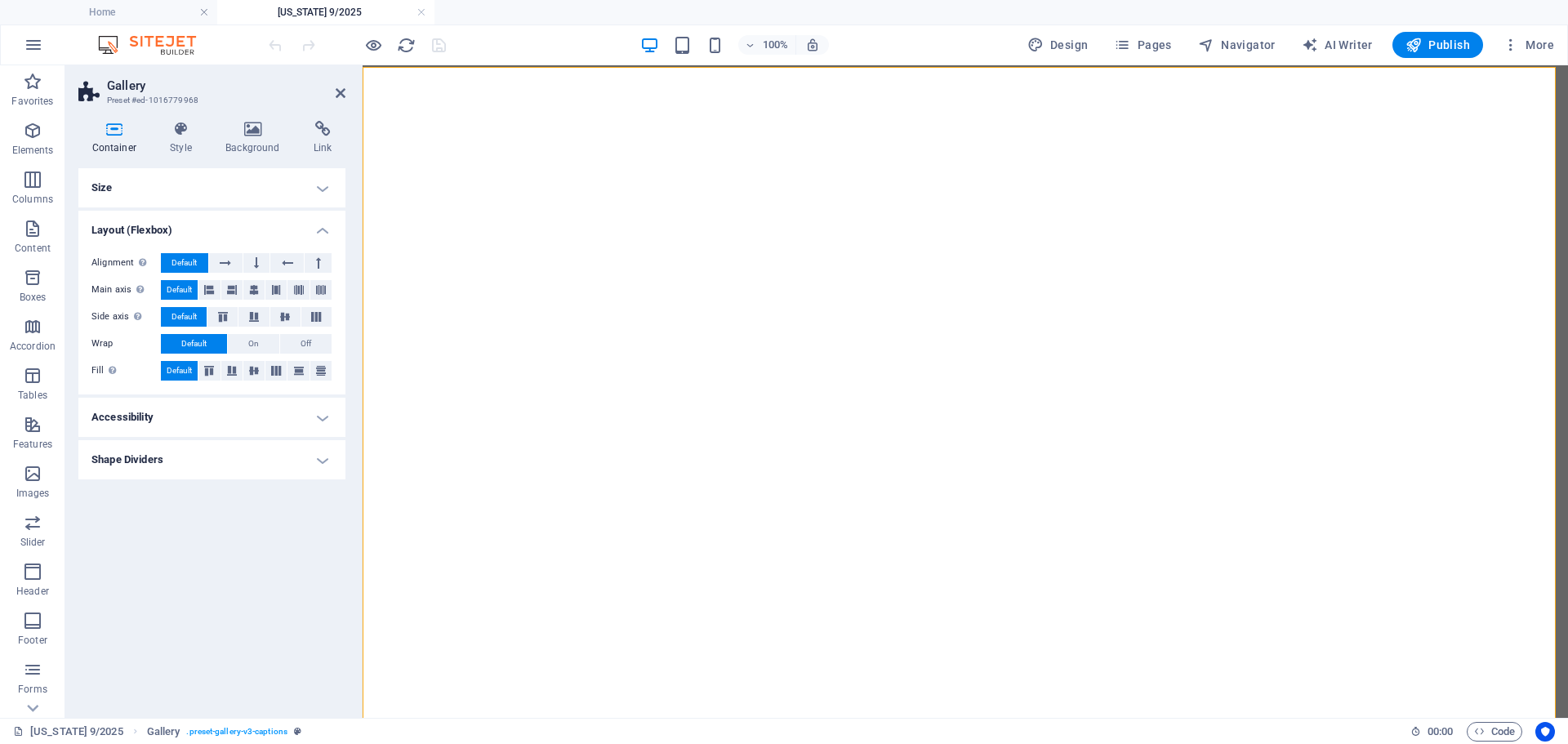
click at [321, 192] on h4 "Size" at bounding box center [212, 187] width 267 height 39
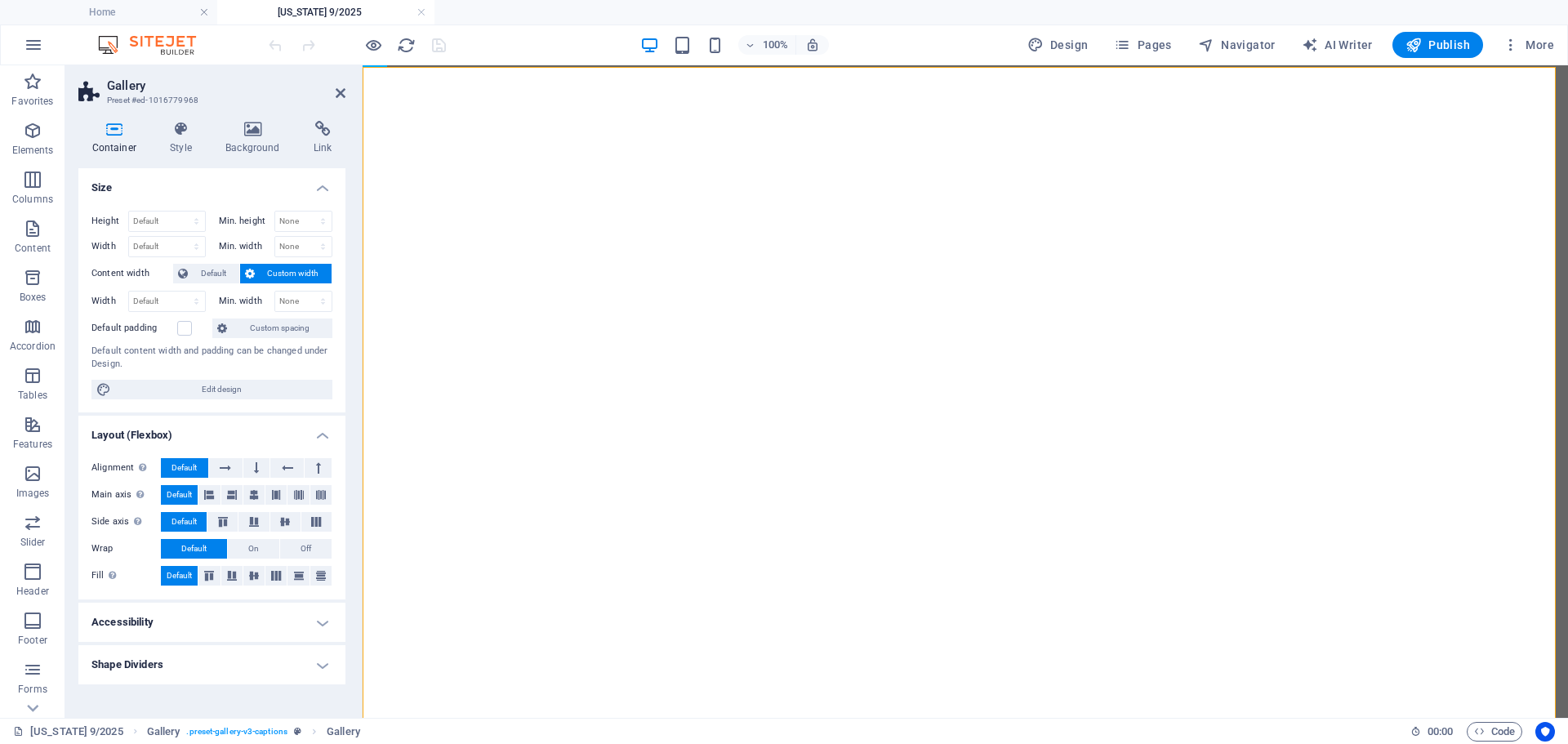
click at [242, 437] on h4 "Layout (Flexbox)" at bounding box center [212, 430] width 267 height 30
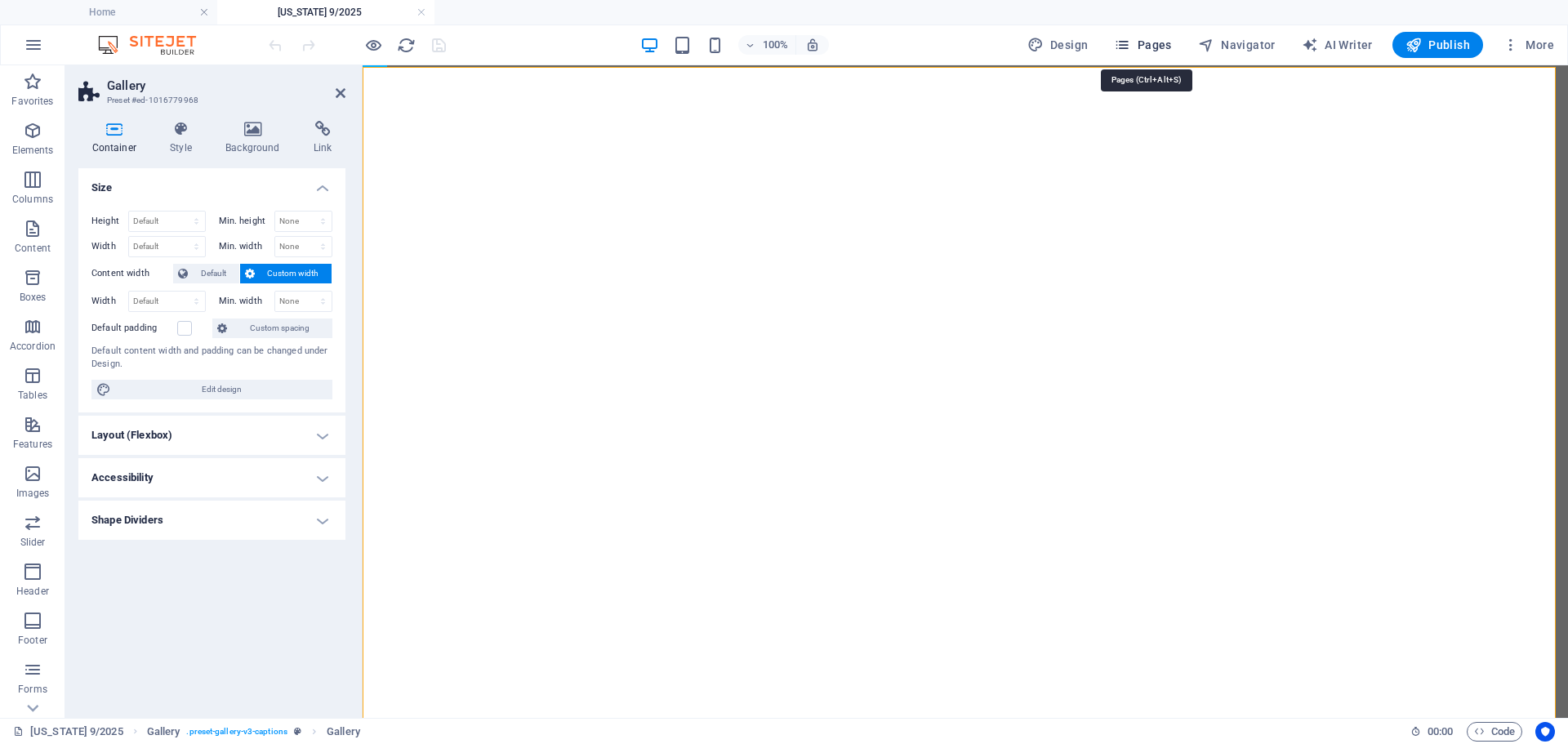
click at [1153, 43] on span "Pages" at bounding box center [1142, 44] width 58 height 16
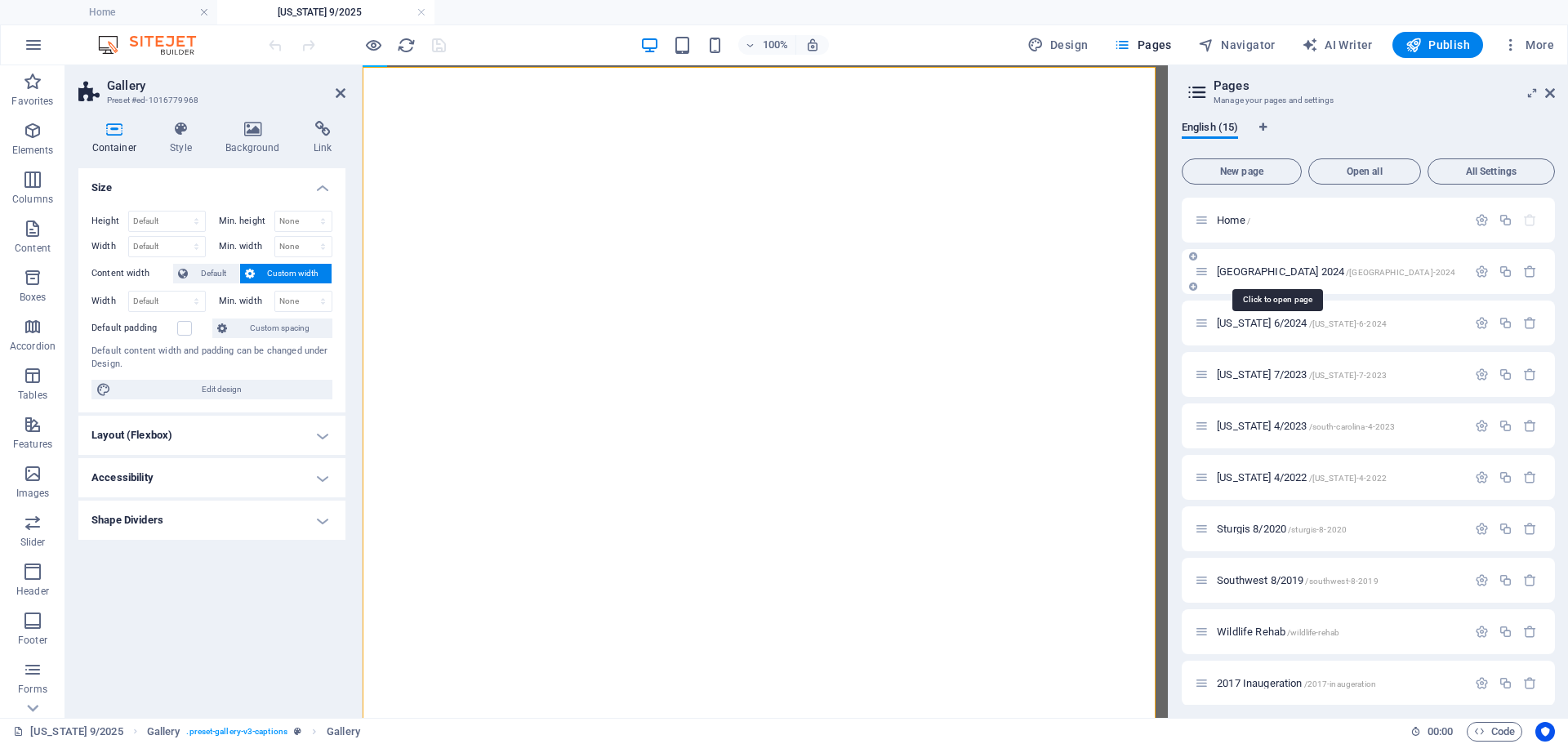
click at [1231, 272] on span "[GEOGRAPHIC_DATA] 2024 /[GEOGRAPHIC_DATA]-2024" at bounding box center [1336, 271] width 239 height 12
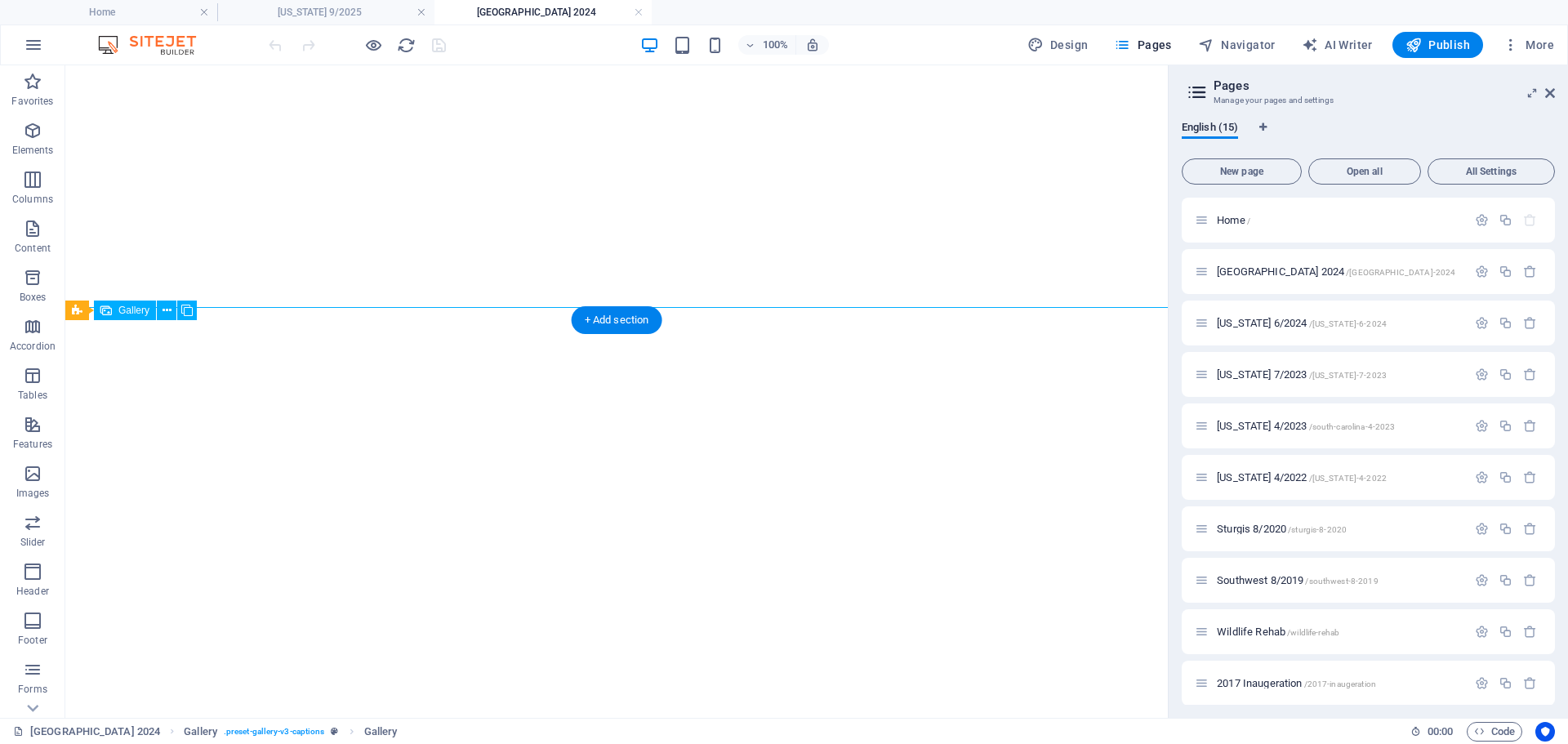
click at [162, 415] on div "Drag here to replace the existing content. Press “Ctrl” if you want to create a…" at bounding box center [616, 391] width 1102 height 652
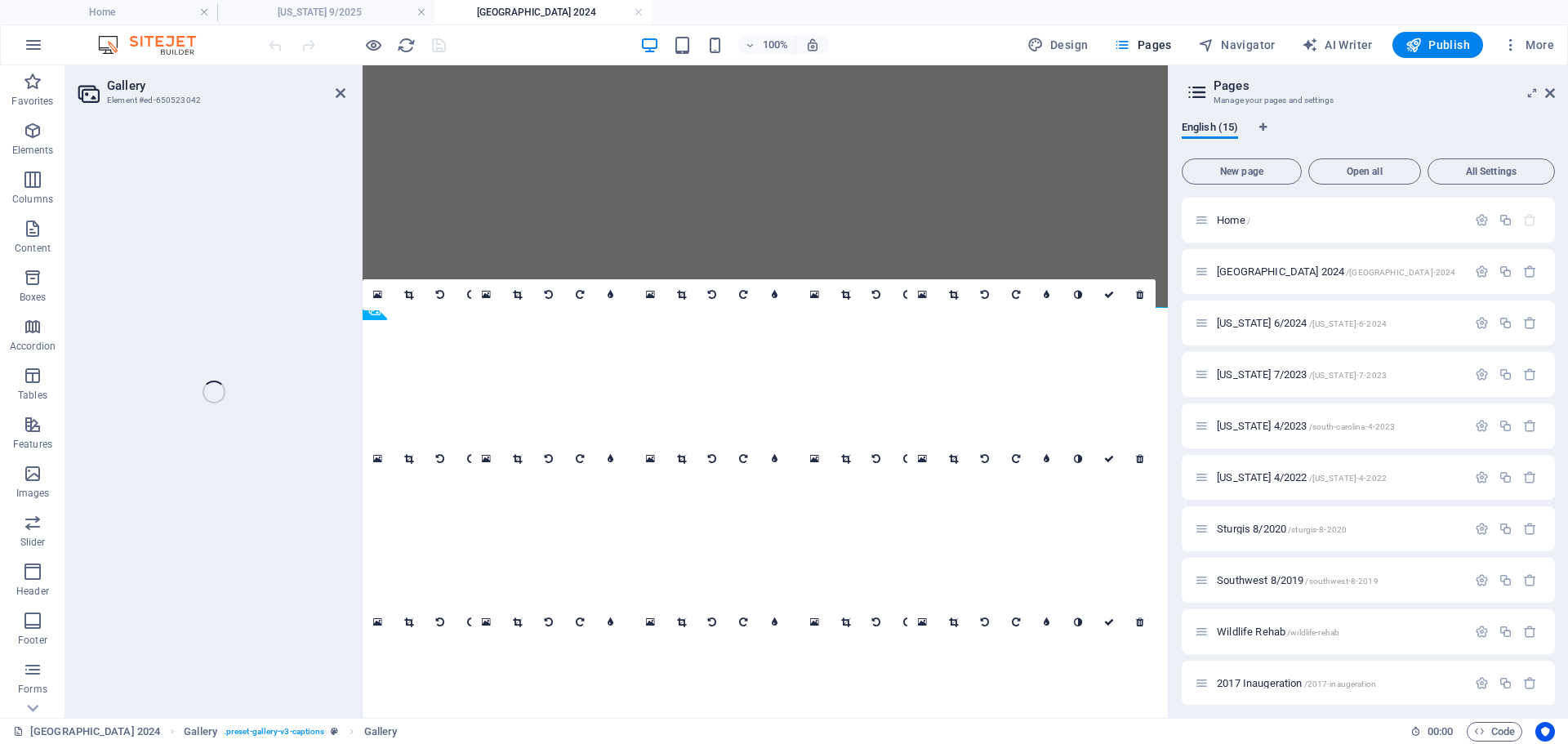
select select "4"
select select "px"
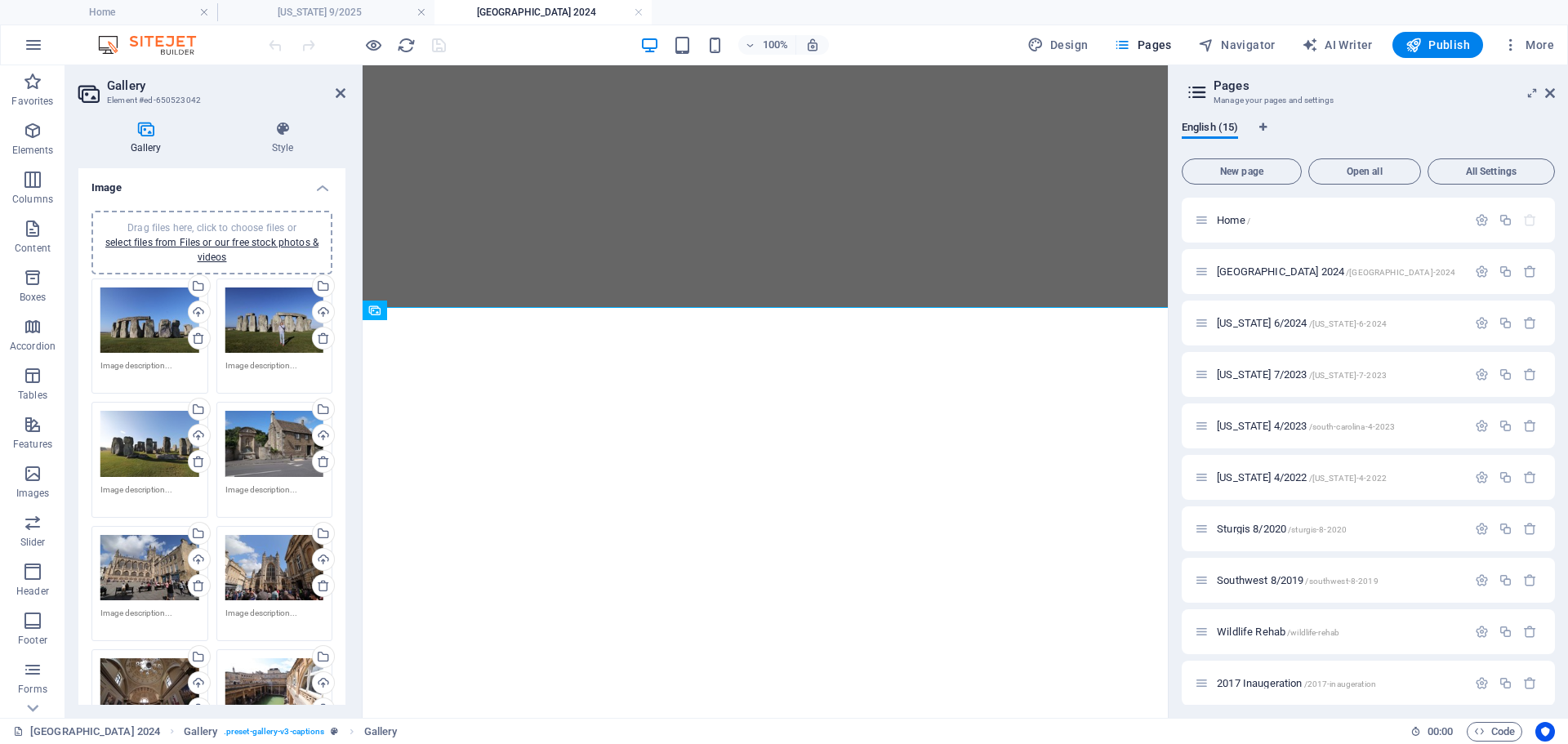
click at [147, 310] on div "Drag files here, click to choose files or select files from Files or our free s…" at bounding box center [150, 320] width 99 height 66
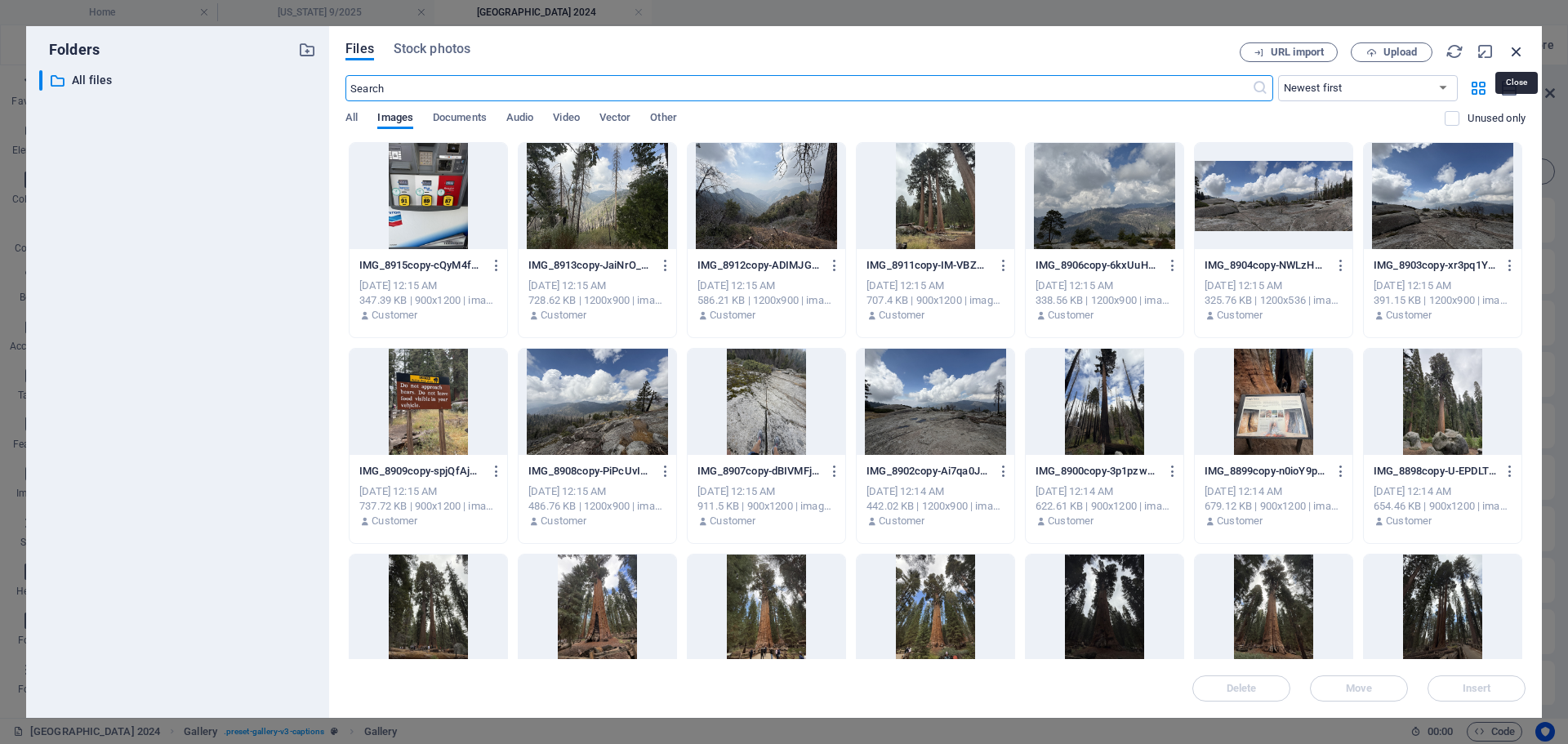
click at [1515, 51] on icon "button" at bounding box center [1516, 51] width 18 height 18
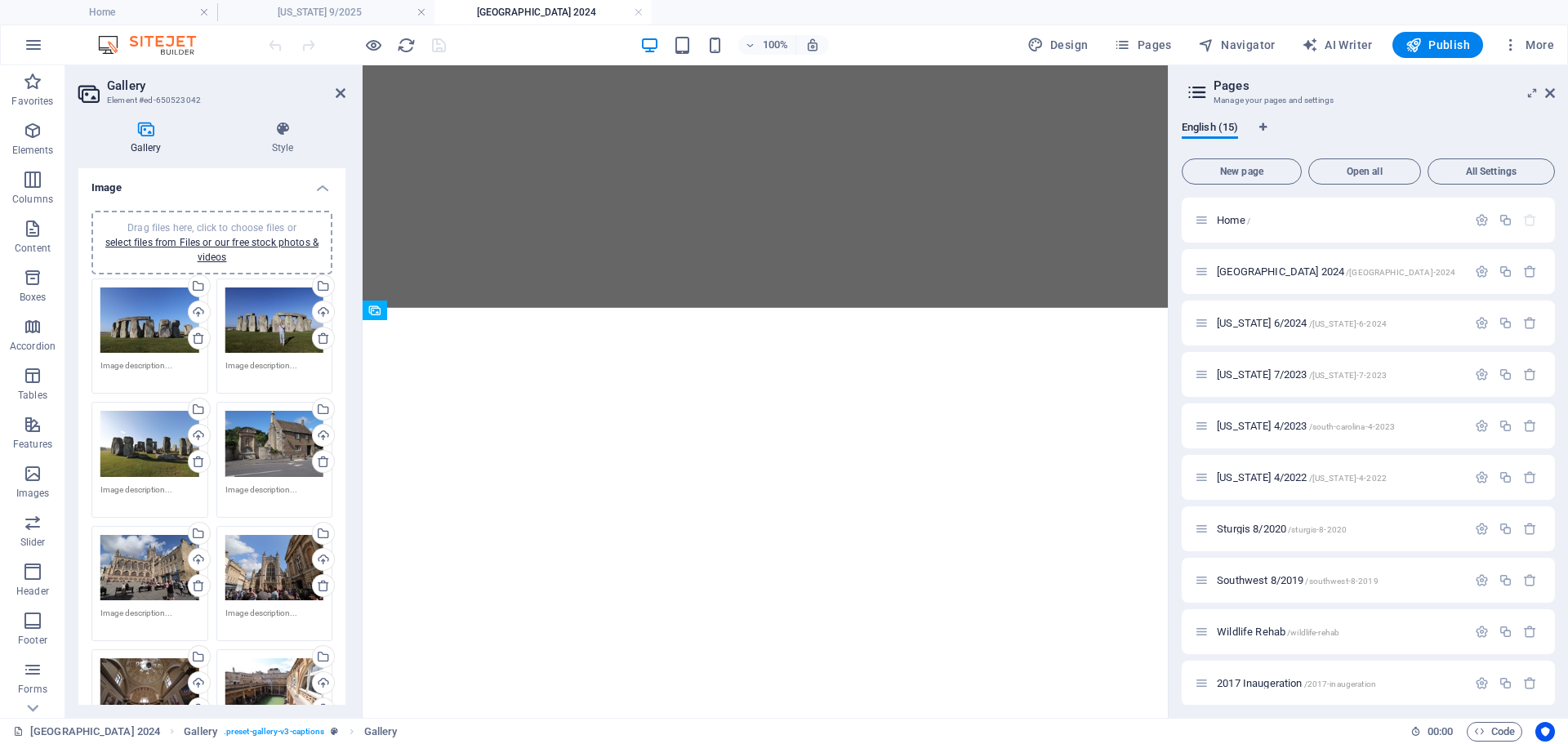
click at [156, 329] on div "Drag files here, click to choose files or select files from Files or our free s…" at bounding box center [150, 320] width 99 height 66
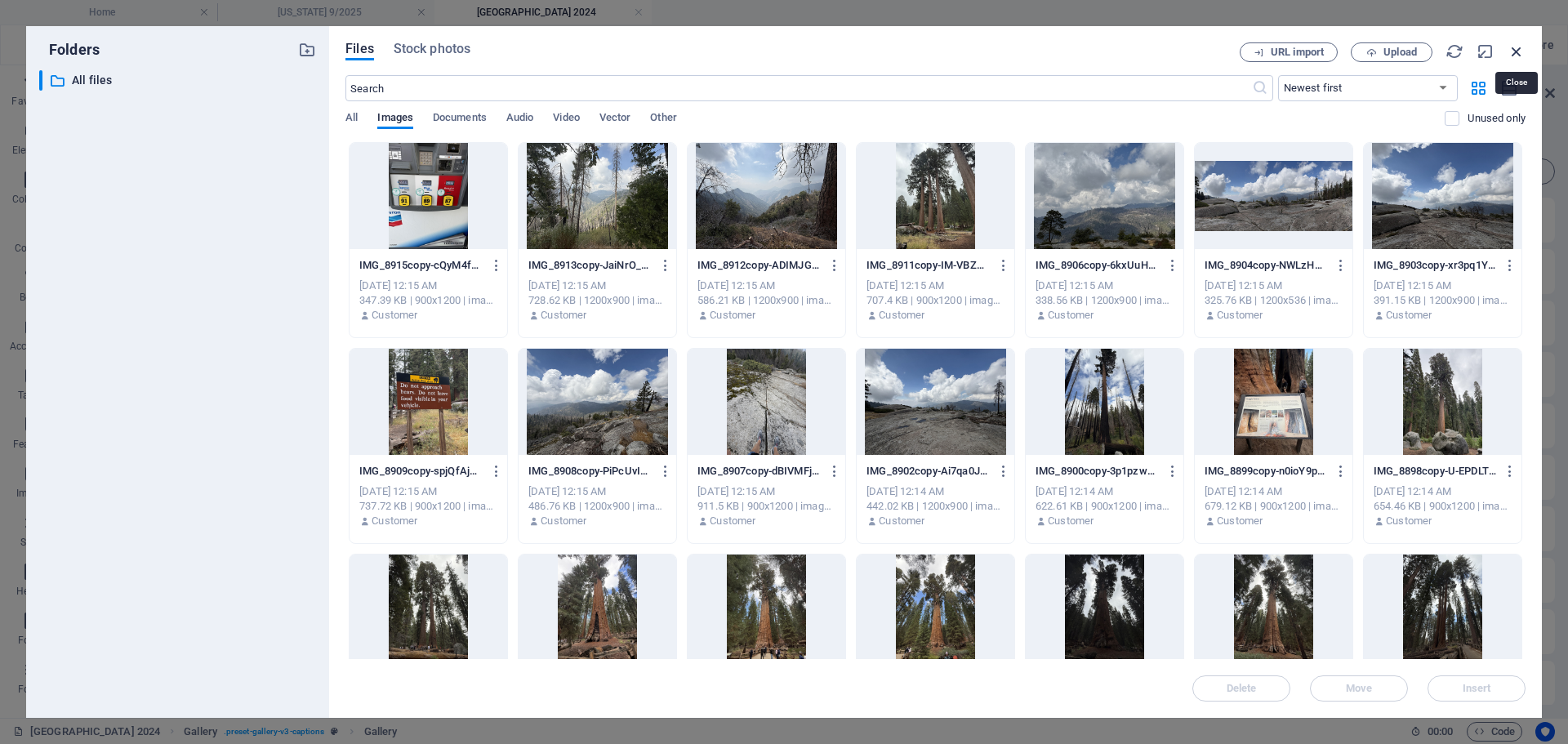
click at [1513, 52] on icon "button" at bounding box center [1516, 51] width 18 height 18
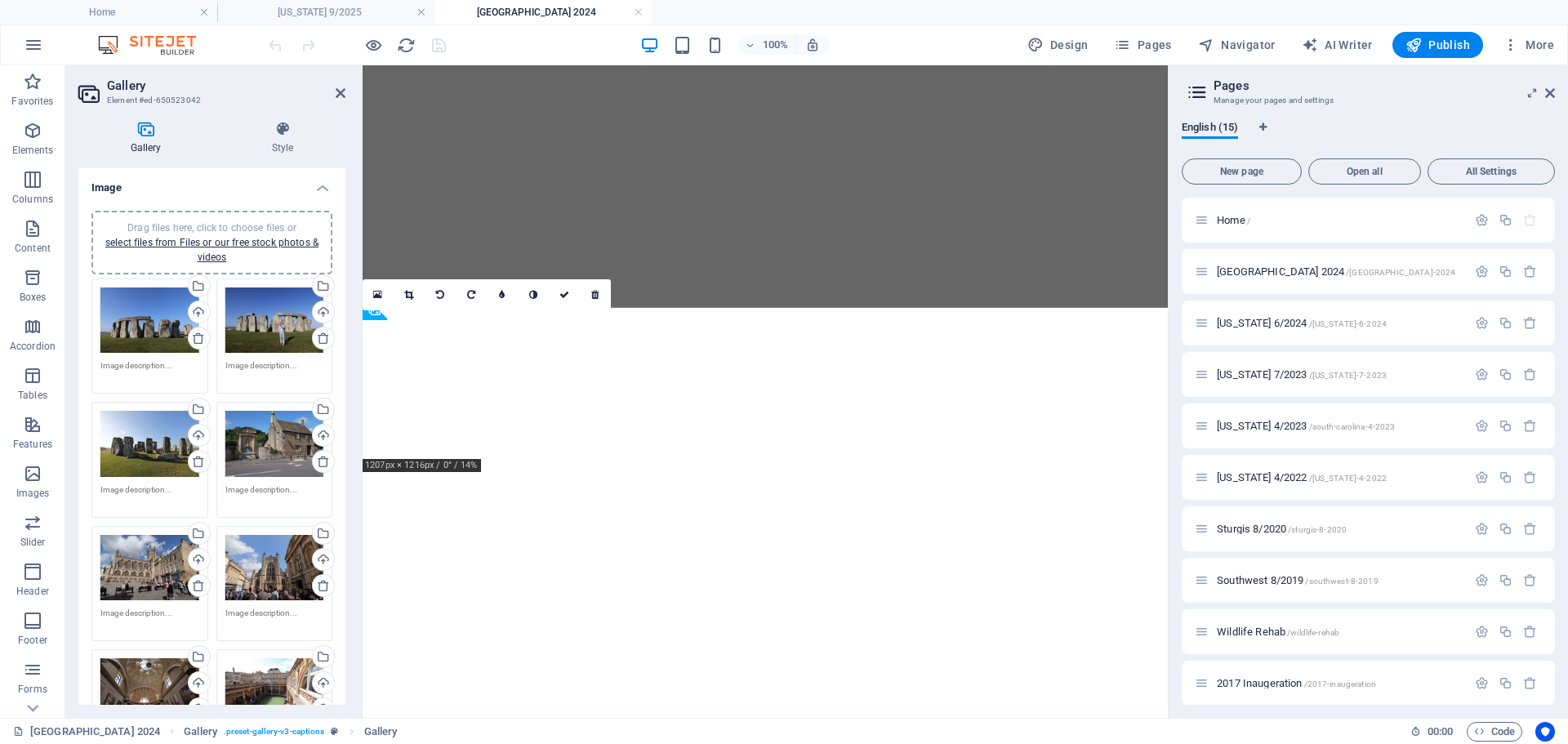
click at [146, 138] on h4 "Gallery" at bounding box center [149, 138] width 141 height 35
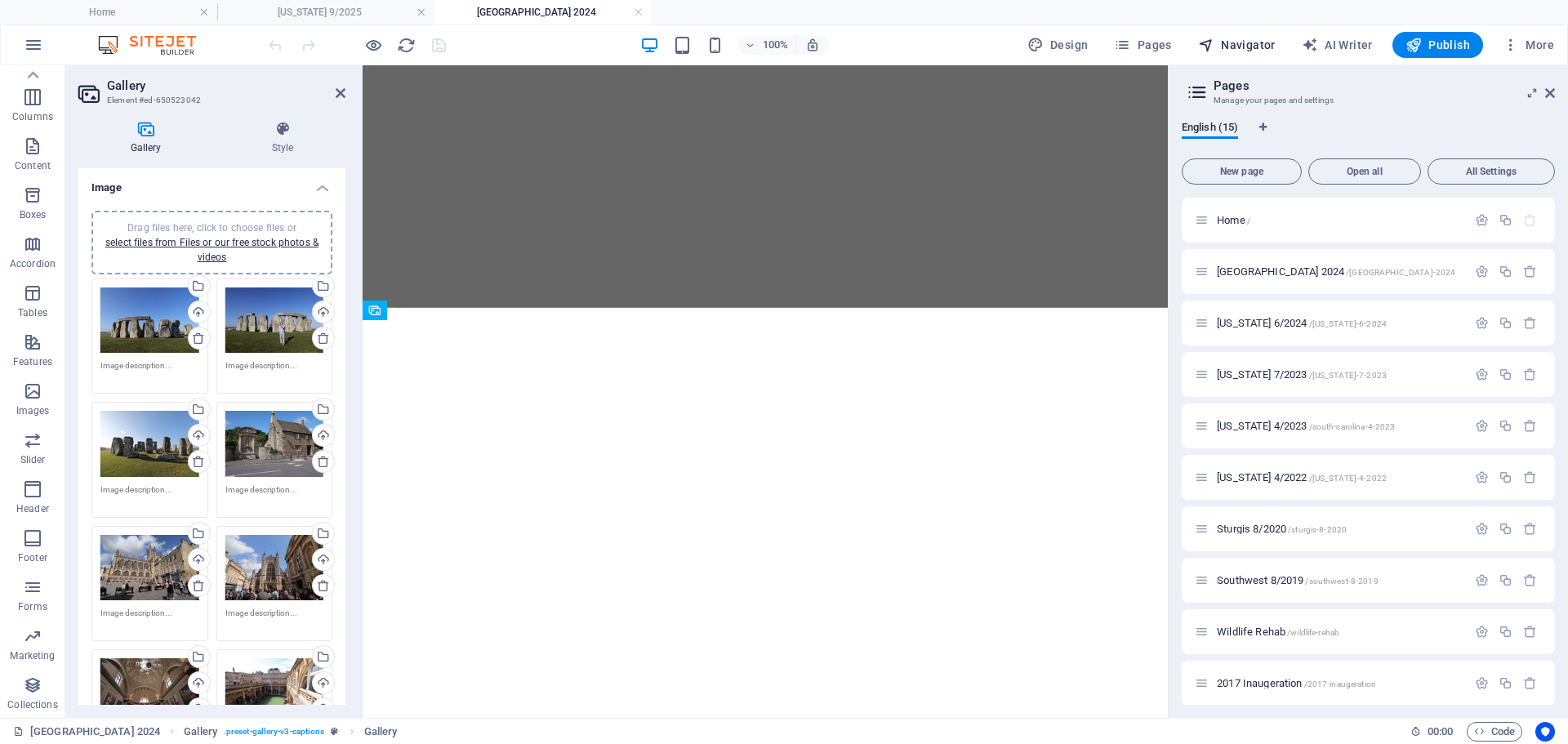
click at [1253, 47] on span "Navigator" at bounding box center [1236, 44] width 78 height 16
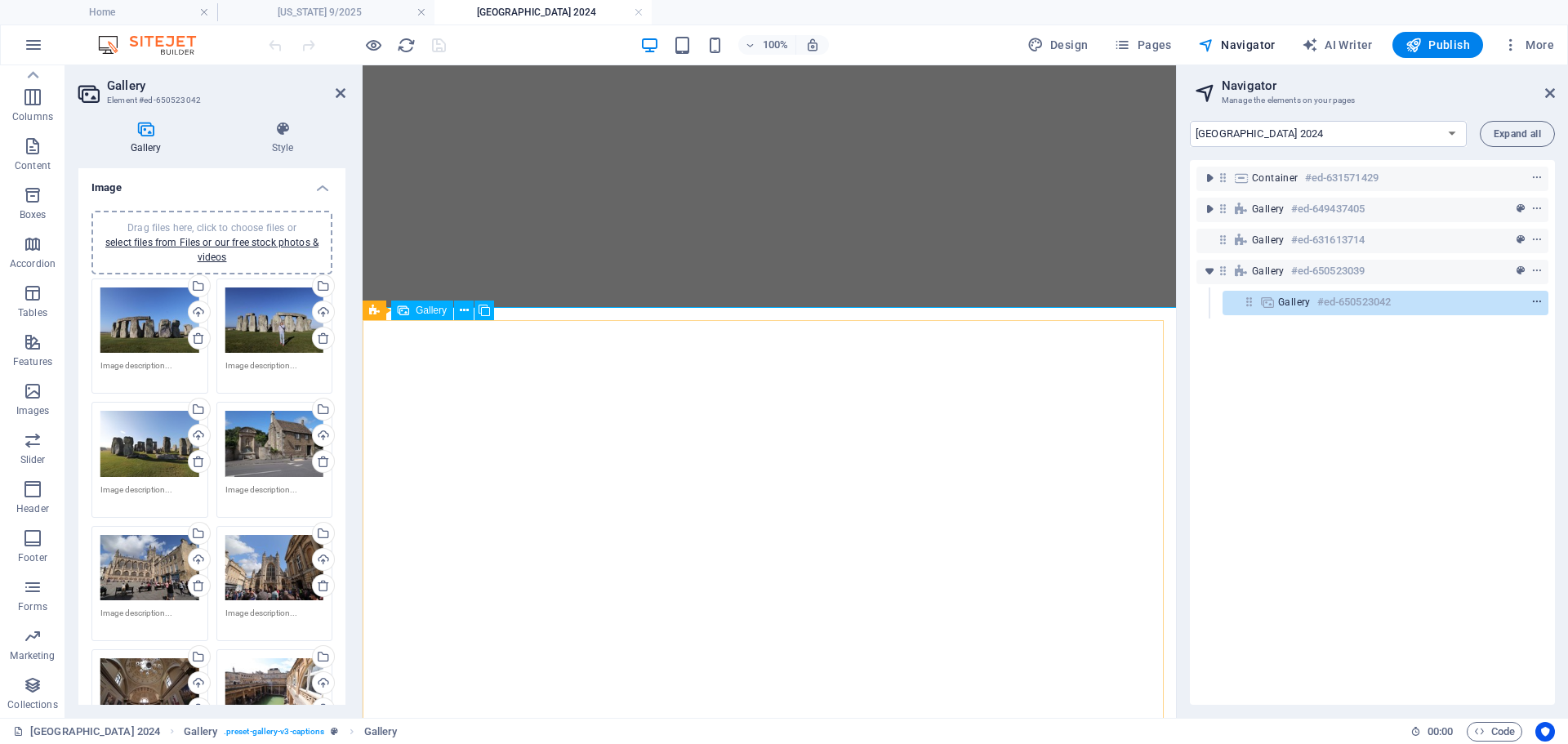
click at [1534, 301] on icon "context-menu" at bounding box center [1536, 302] width 12 height 12
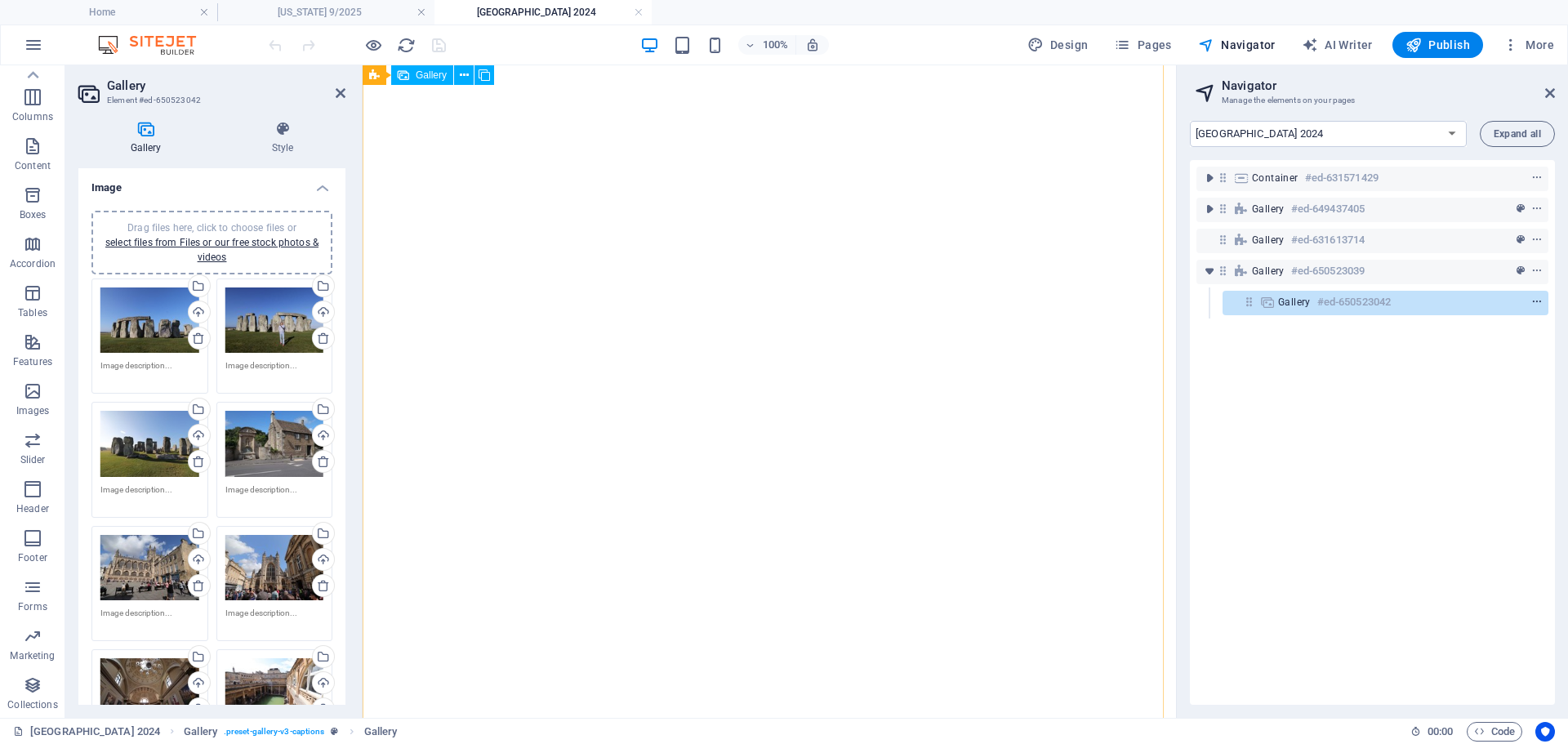
click at [1535, 299] on icon "context-menu" at bounding box center [1536, 302] width 12 height 12
click at [1033, 13] on ul "Home [US_STATE] 9/2025 [GEOGRAPHIC_DATA] 2024" at bounding box center [784, 12] width 1568 height 25
click at [149, 13] on h4 "Home" at bounding box center [108, 12] width 217 height 18
select select "11325036-en"
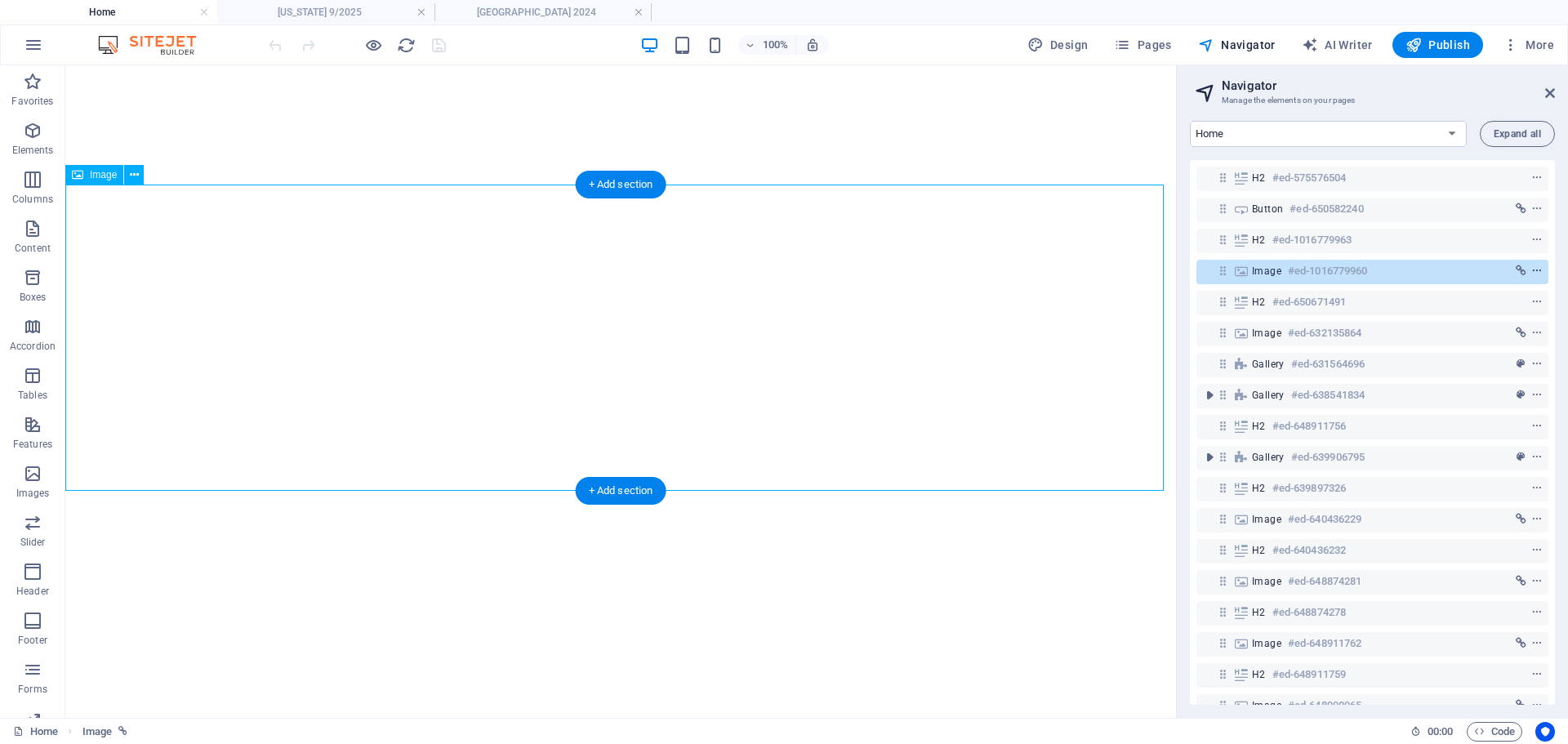
click at [1536, 267] on icon "context-menu" at bounding box center [1536, 271] width 12 height 12
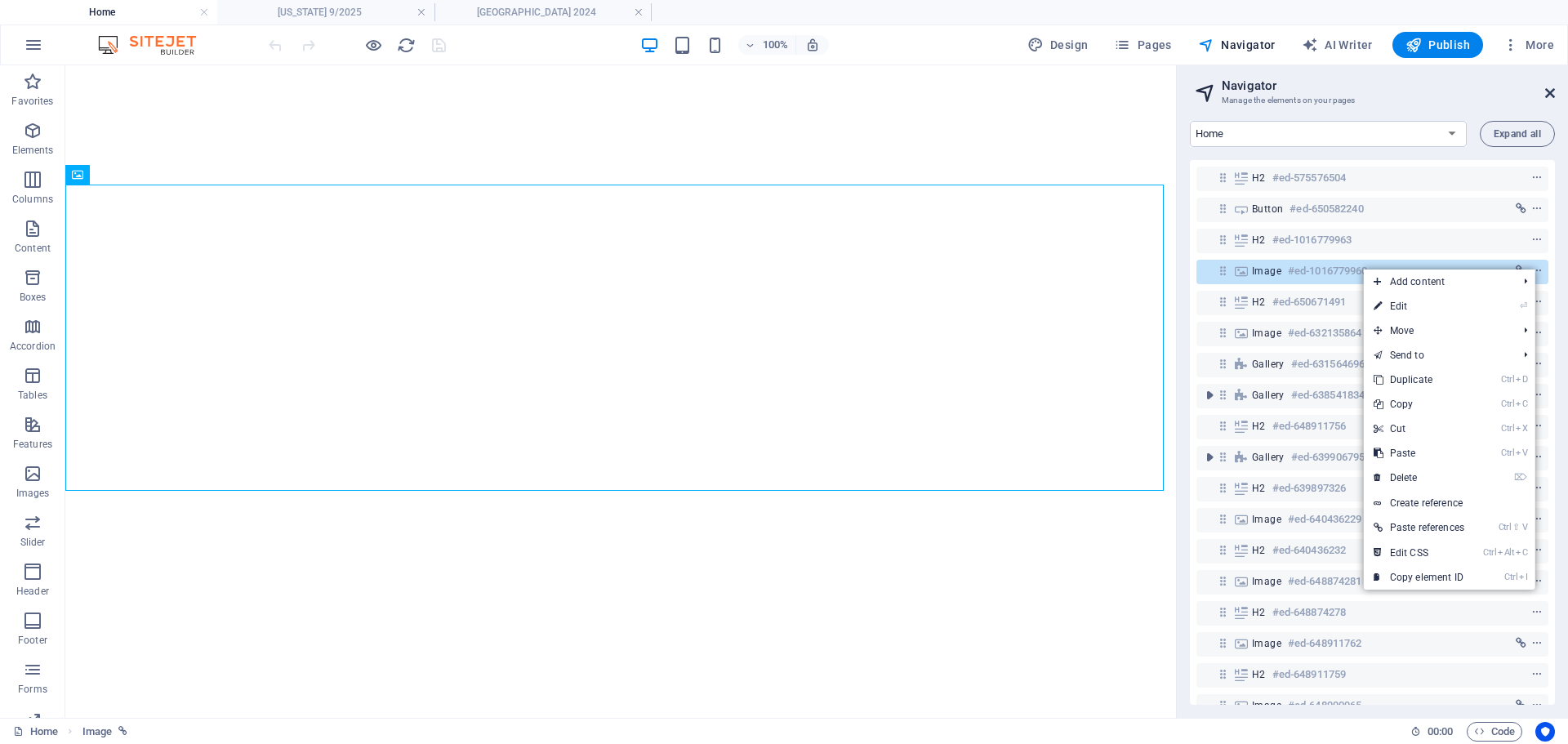
click at [1553, 93] on icon at bounding box center [1550, 93] width 10 height 13
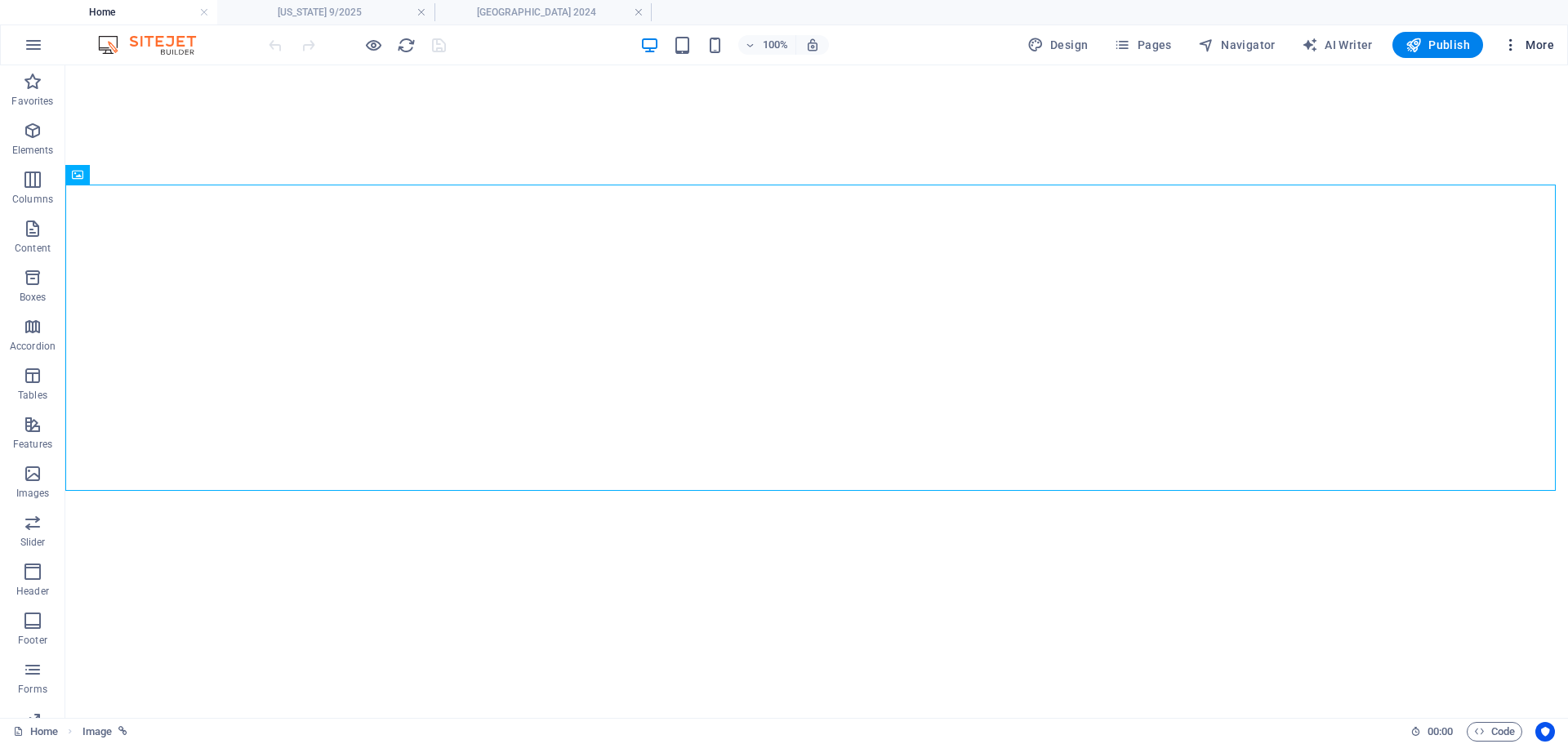
click at [1533, 41] on span "More" at bounding box center [1529, 44] width 52 height 16
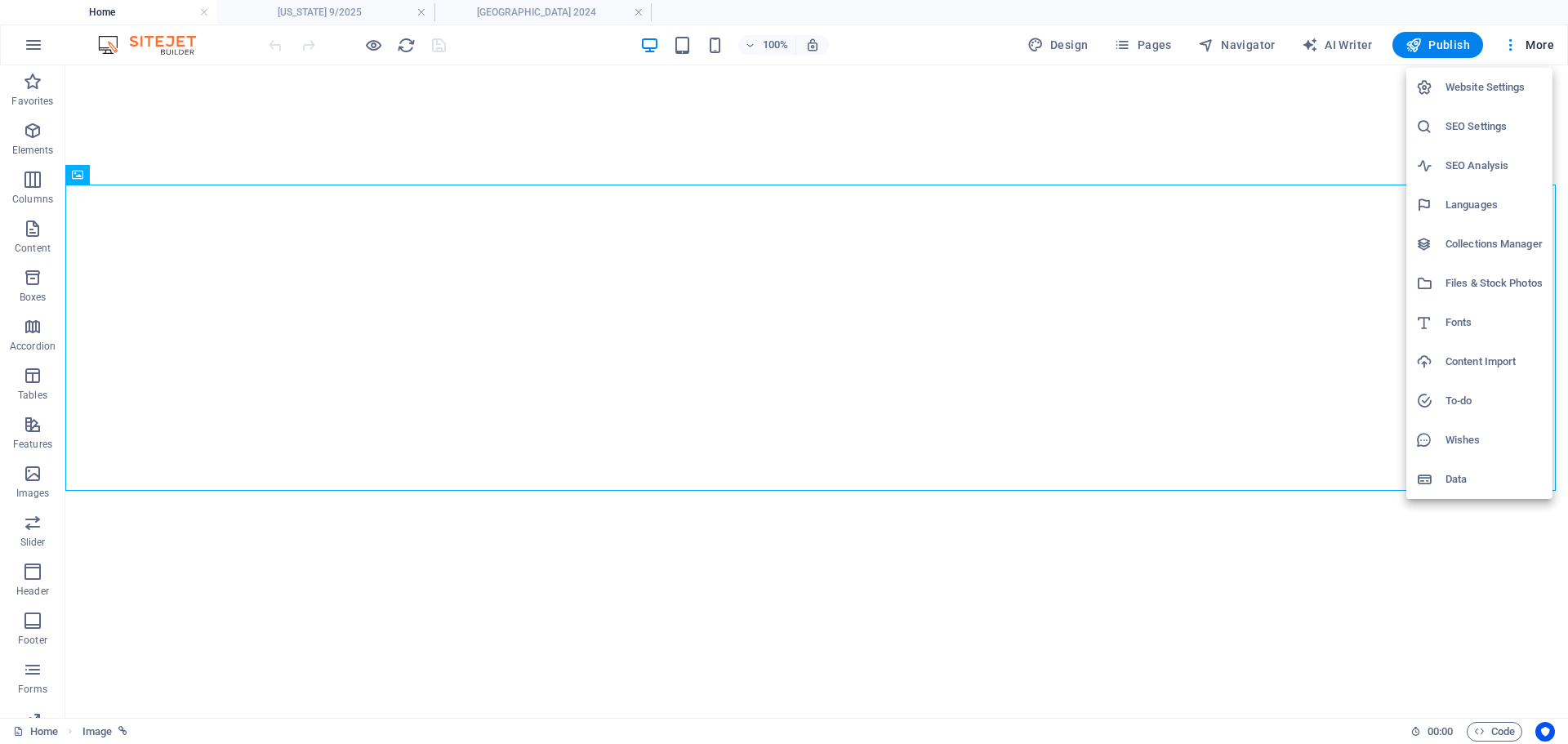
click at [1513, 83] on h6 "Website Settings" at bounding box center [1493, 87] width 97 height 19
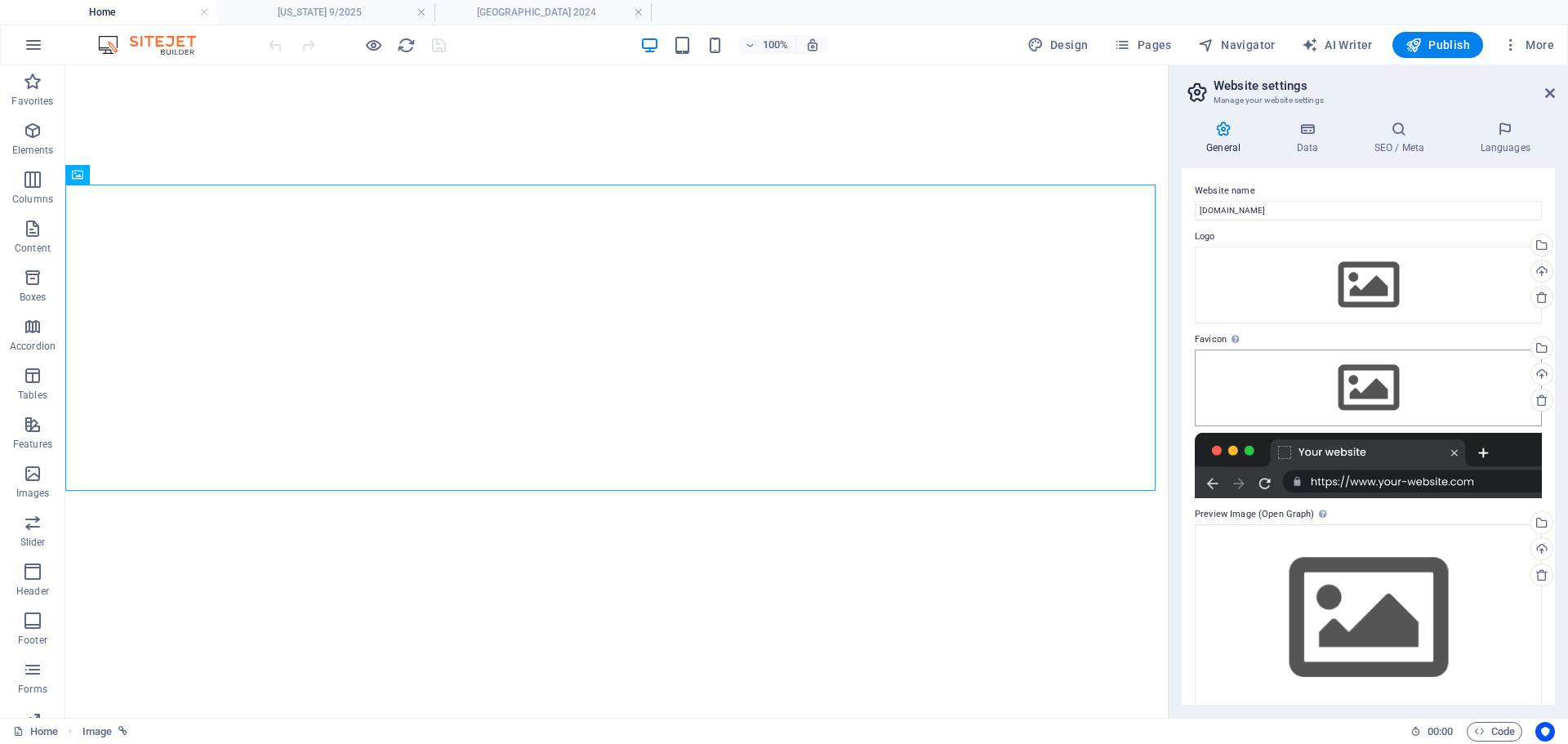
scroll to position [20, 0]
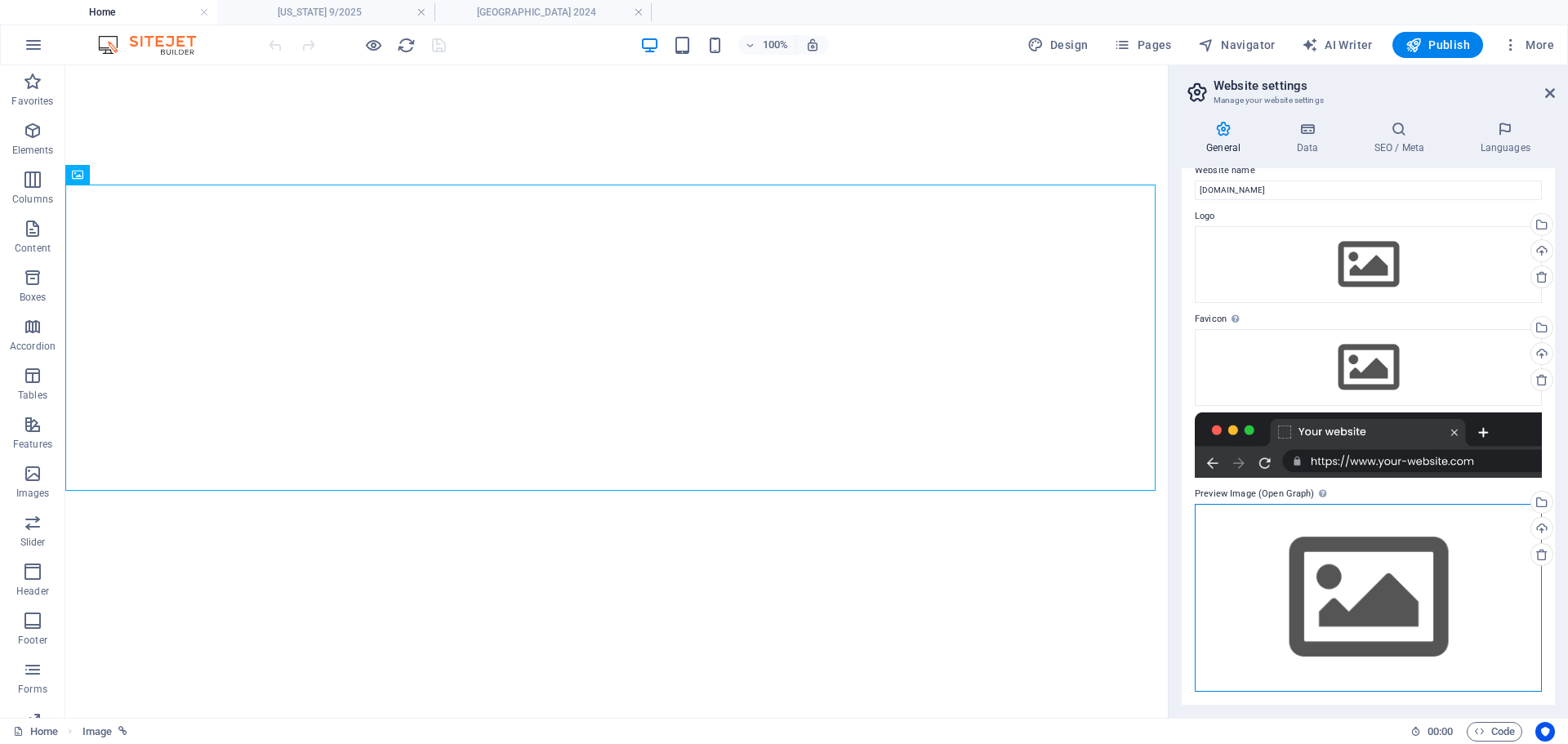
click at [1369, 594] on div "Drag files here, click to choose files or select files from Files or our free s…" at bounding box center [1369, 596] width 347 height 187
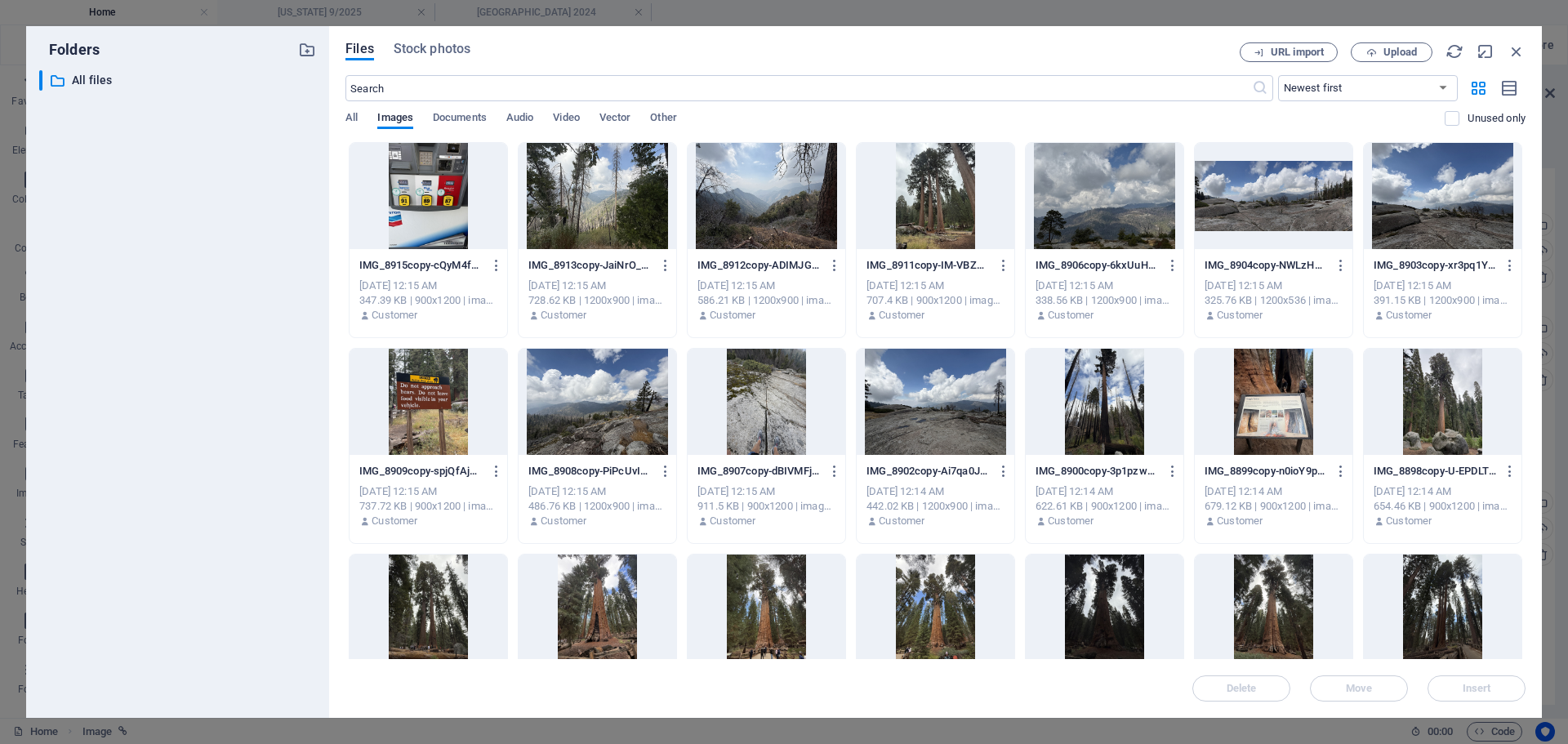
click at [410, 196] on div at bounding box center [428, 196] width 157 height 106
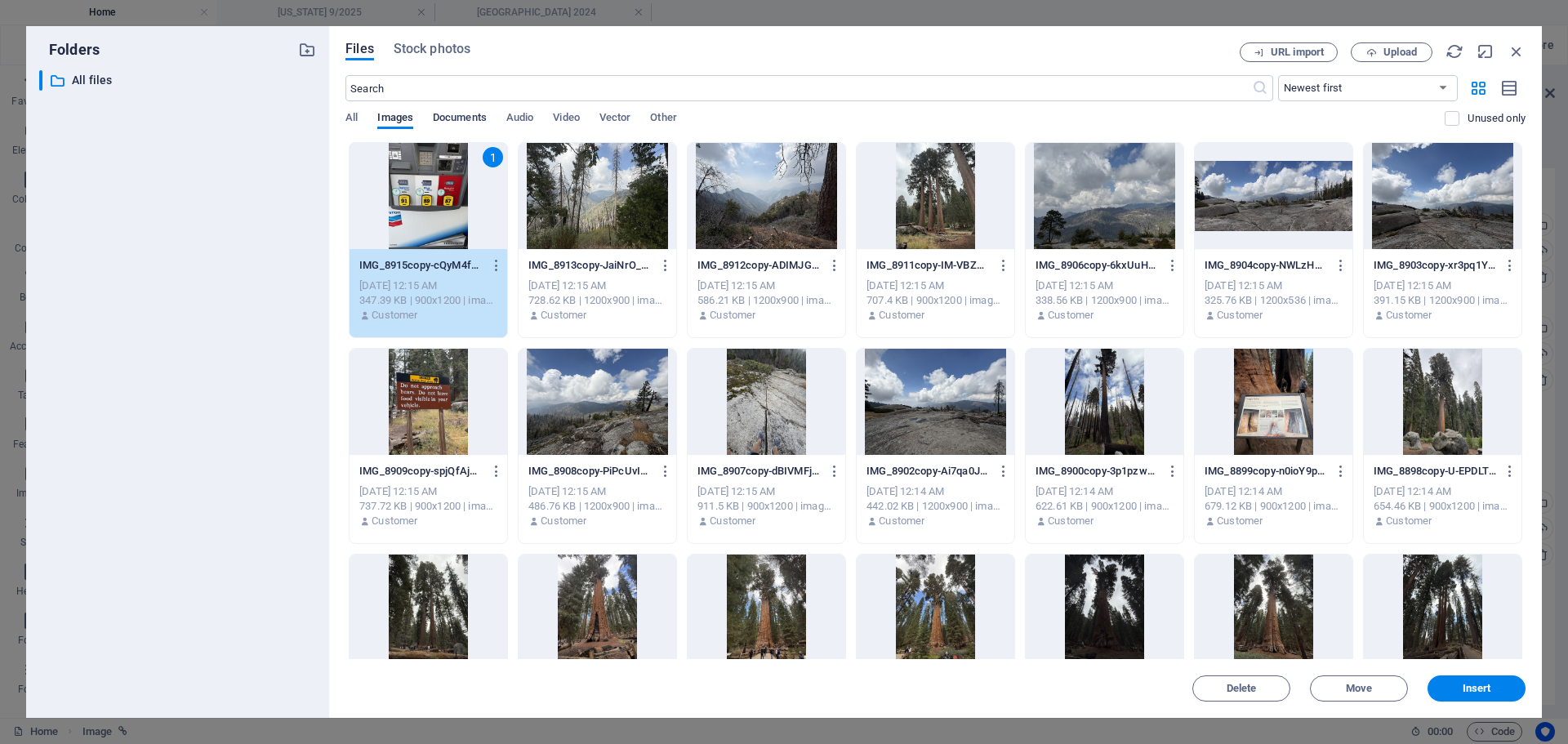
click at [468, 121] on span "Documents" at bounding box center [459, 119] width 54 height 23
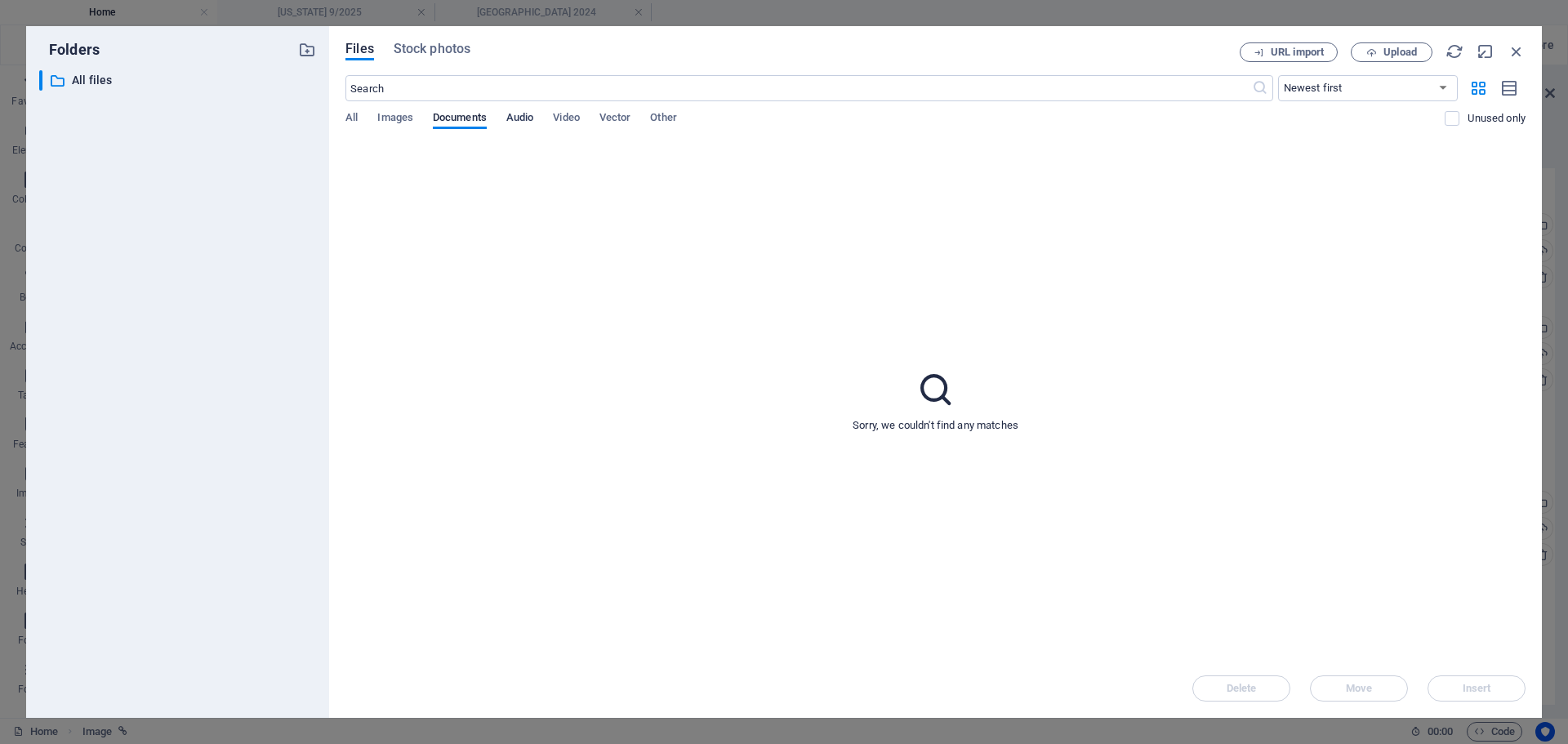
click at [525, 120] on span "Audio" at bounding box center [520, 119] width 27 height 23
click at [585, 121] on div "All Images Documents Audio Video Vector Other" at bounding box center [895, 127] width 1099 height 31
click at [572, 118] on span "Video" at bounding box center [565, 119] width 26 height 23
click at [618, 124] on span "Vector" at bounding box center [615, 119] width 32 height 23
click at [670, 115] on span "Other" at bounding box center [663, 119] width 26 height 23
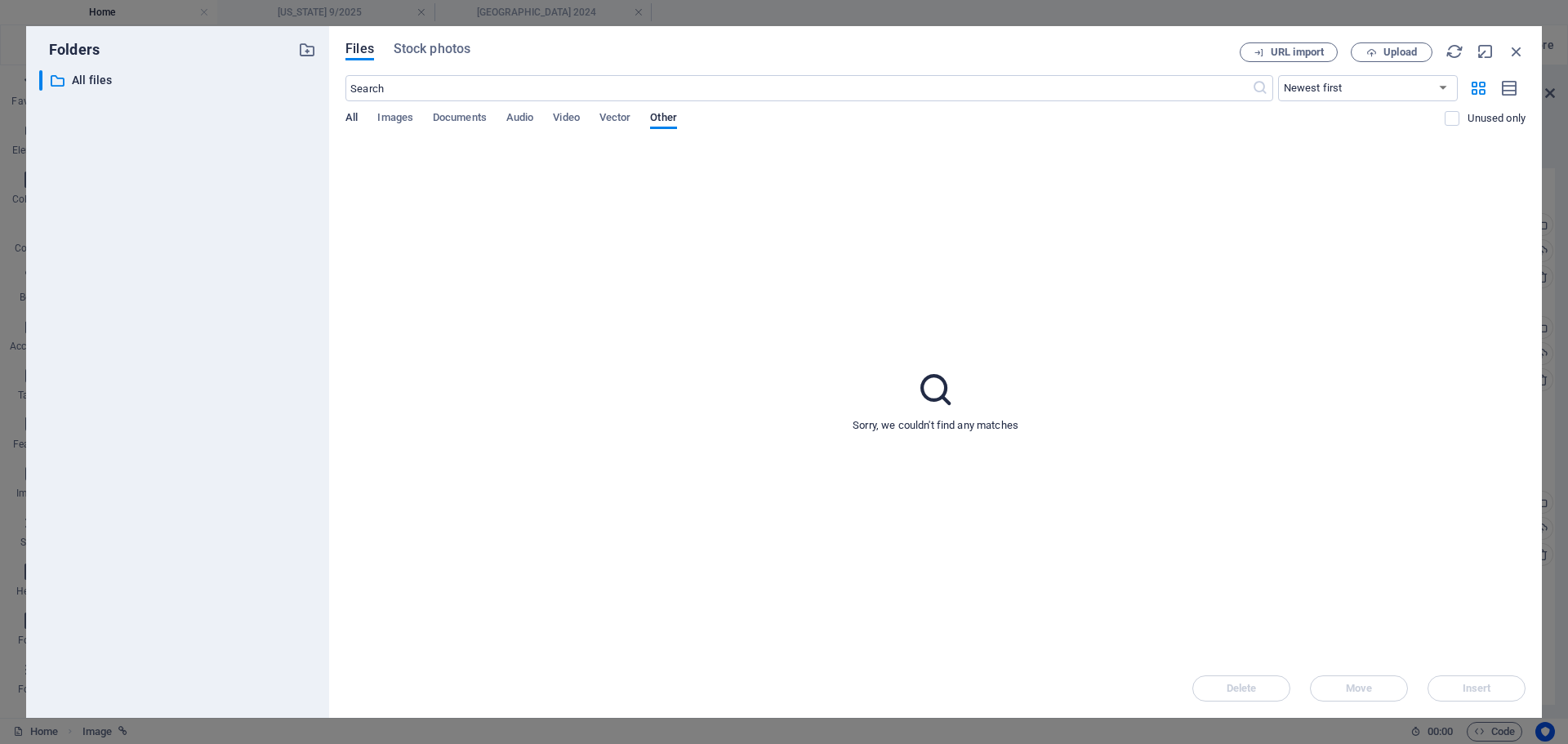
click at [351, 120] on span "All" at bounding box center [351, 119] width 12 height 23
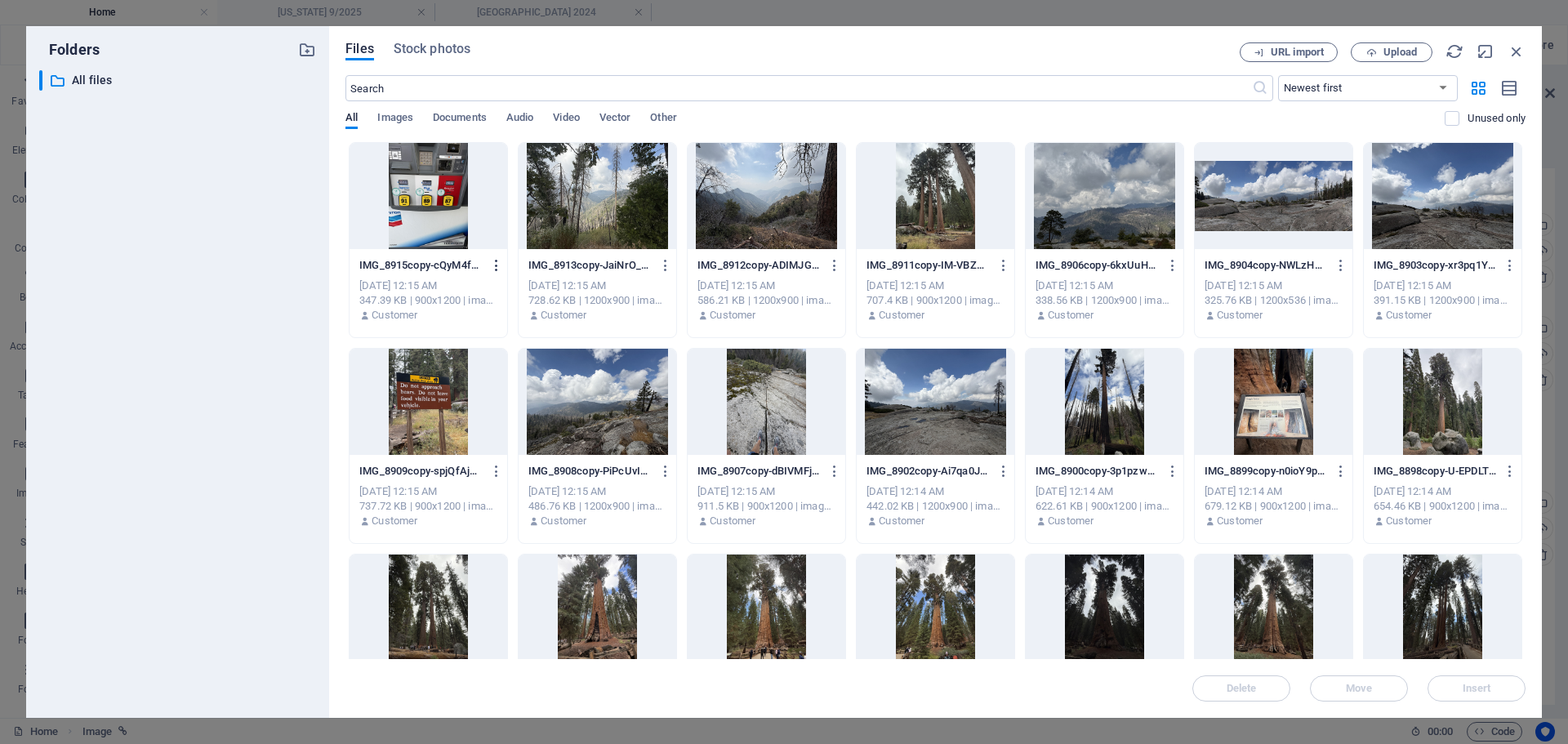
click at [494, 267] on icon "button" at bounding box center [497, 265] width 15 height 14
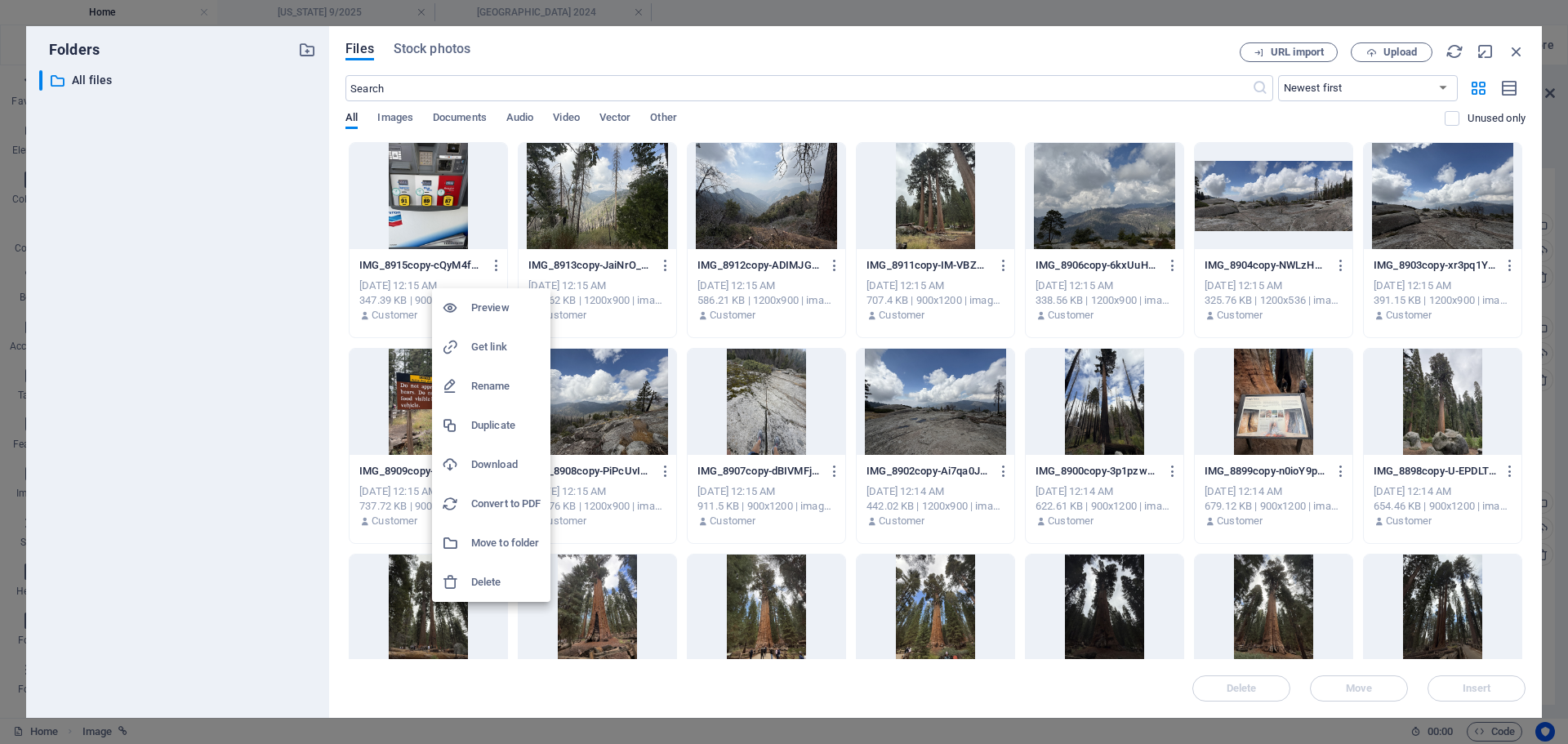
click at [211, 160] on div at bounding box center [784, 372] width 1568 height 744
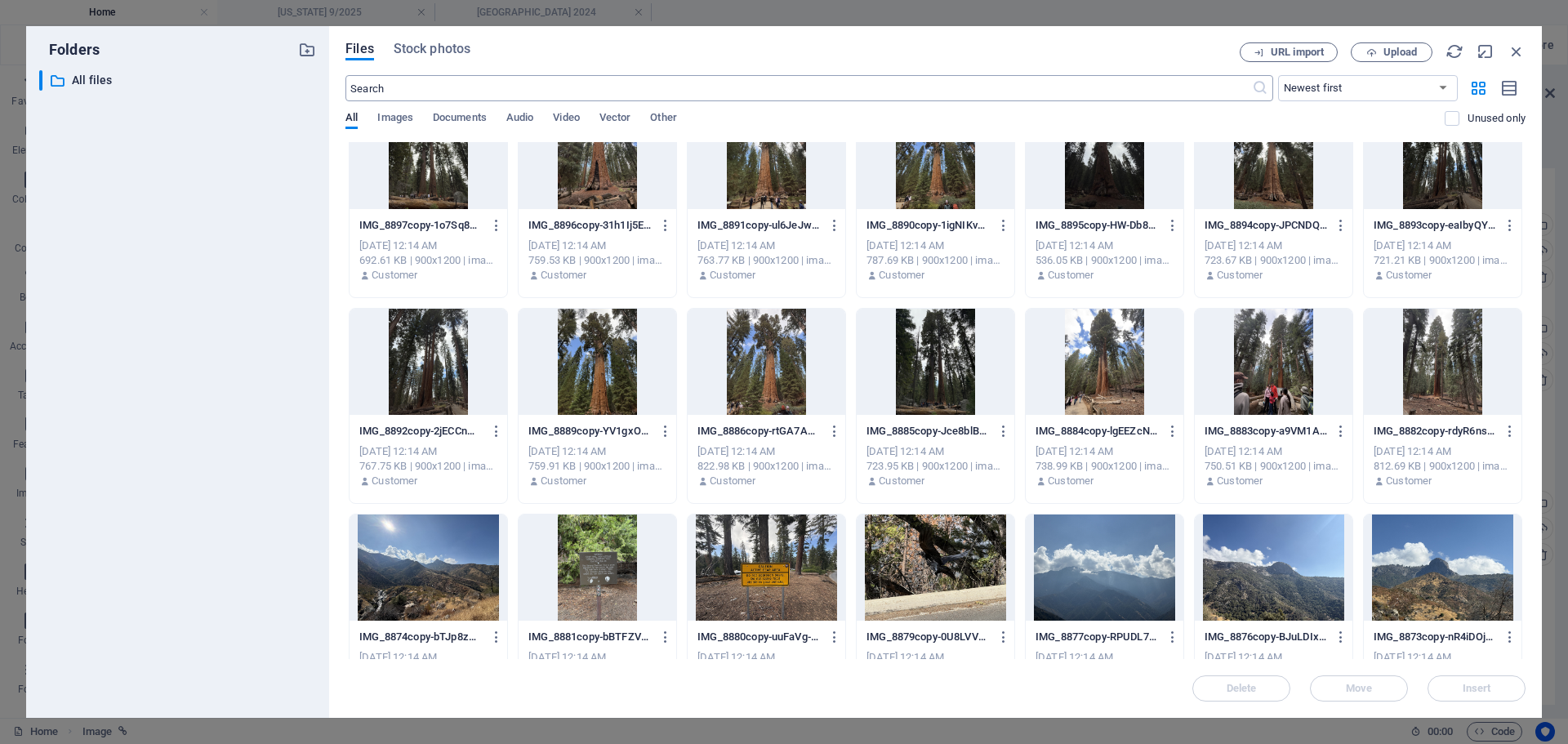
scroll to position [463, 0]
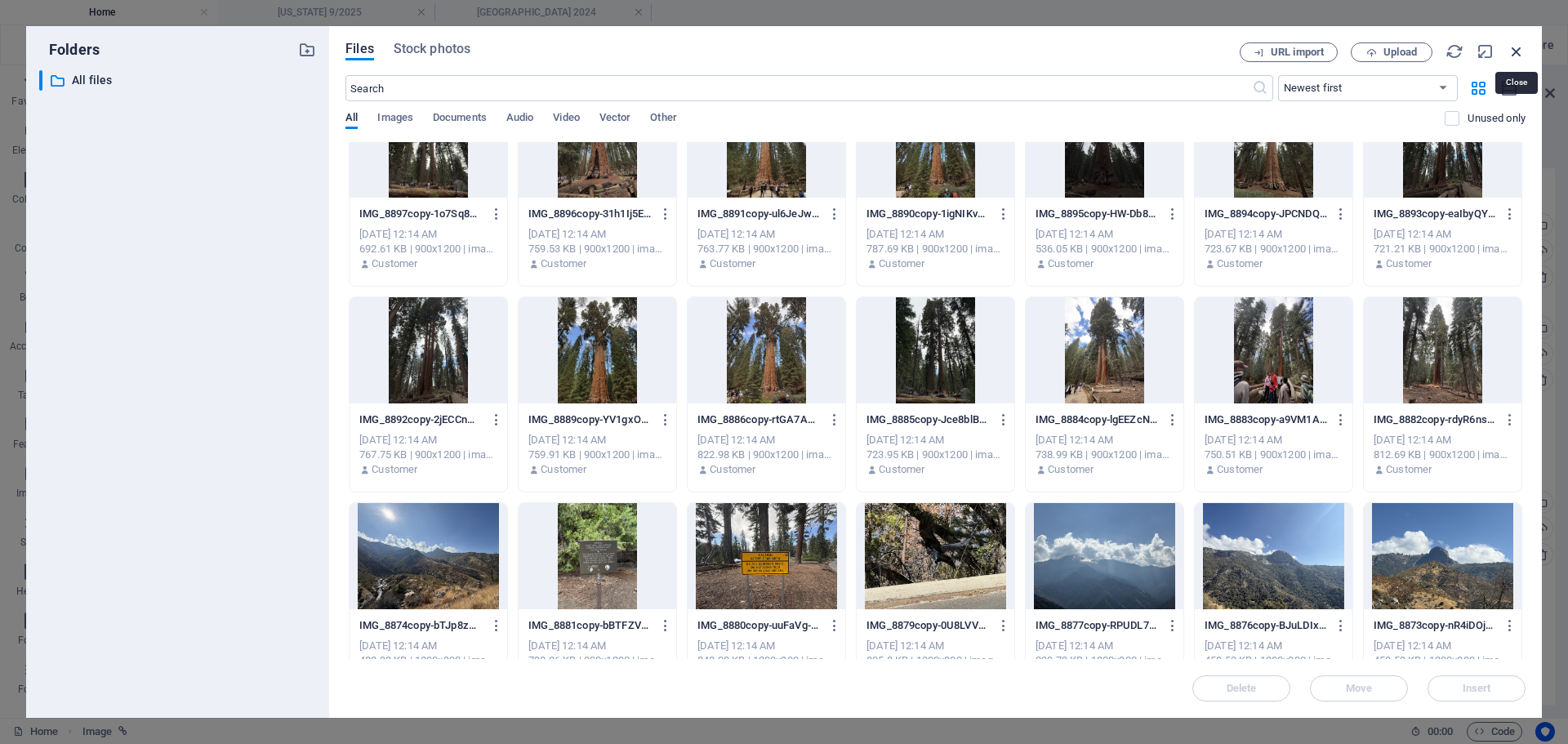
click at [1513, 47] on icon "button" at bounding box center [1516, 51] width 18 height 18
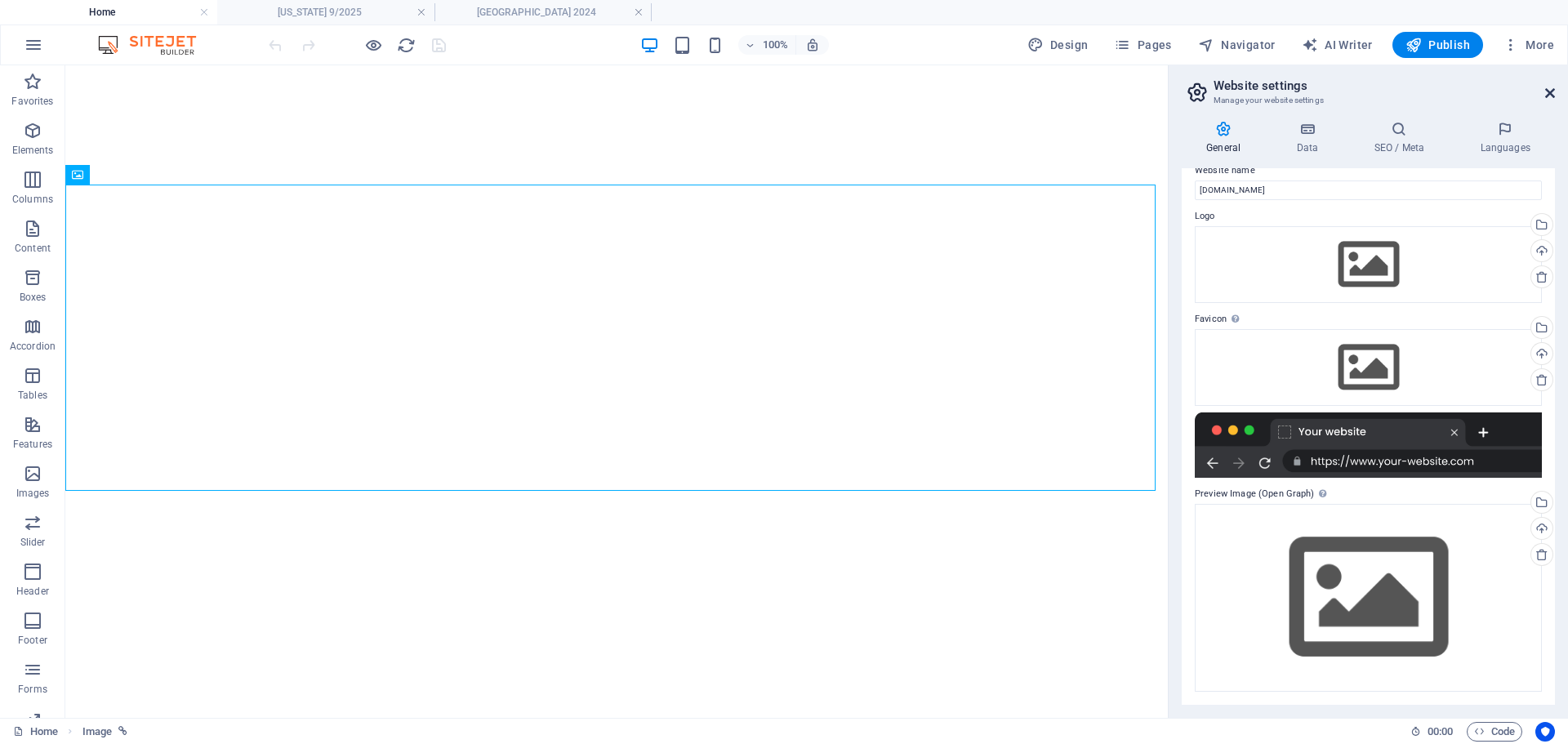
click at [1547, 97] on icon at bounding box center [1550, 93] width 10 height 13
